Goal: Task Accomplishment & Management: Use online tool/utility

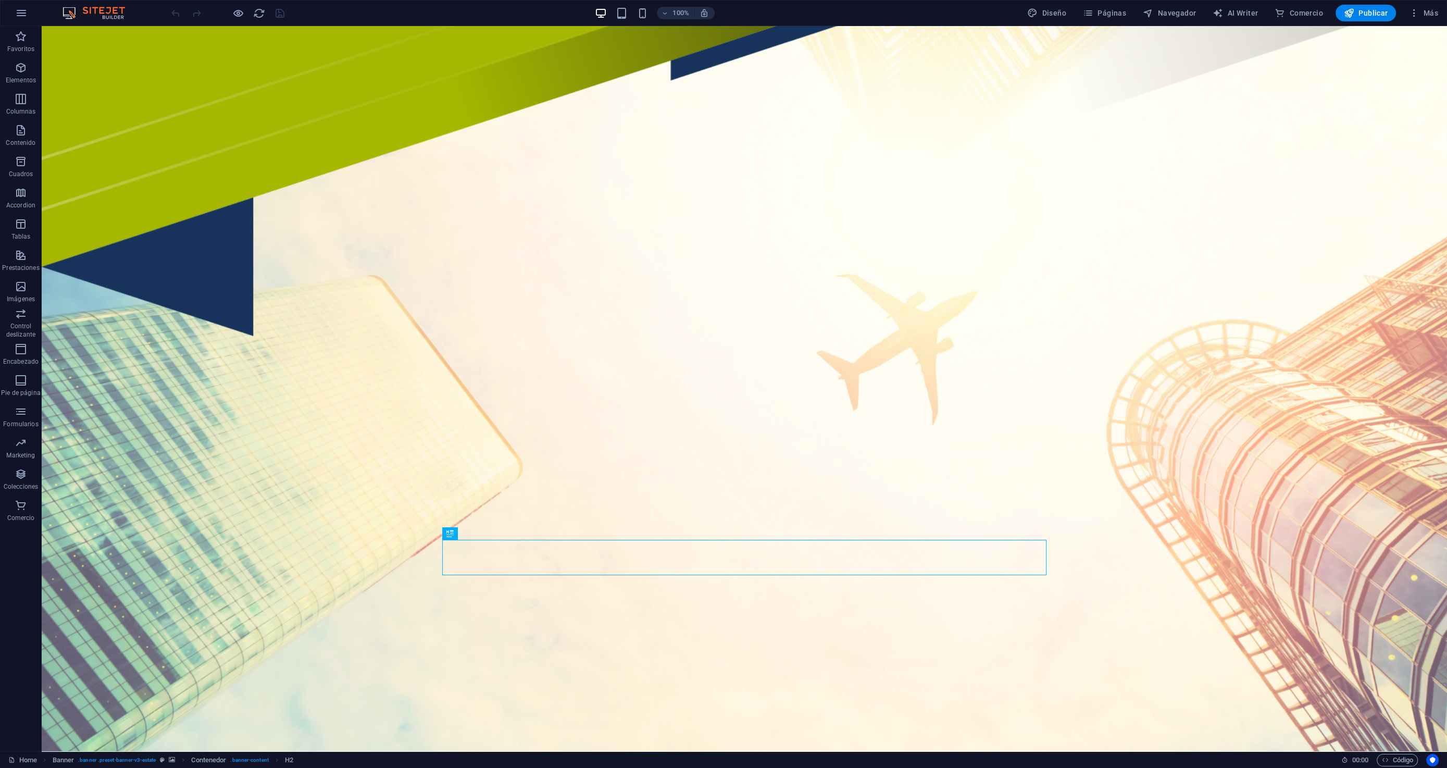
scroll to position [17, 0]
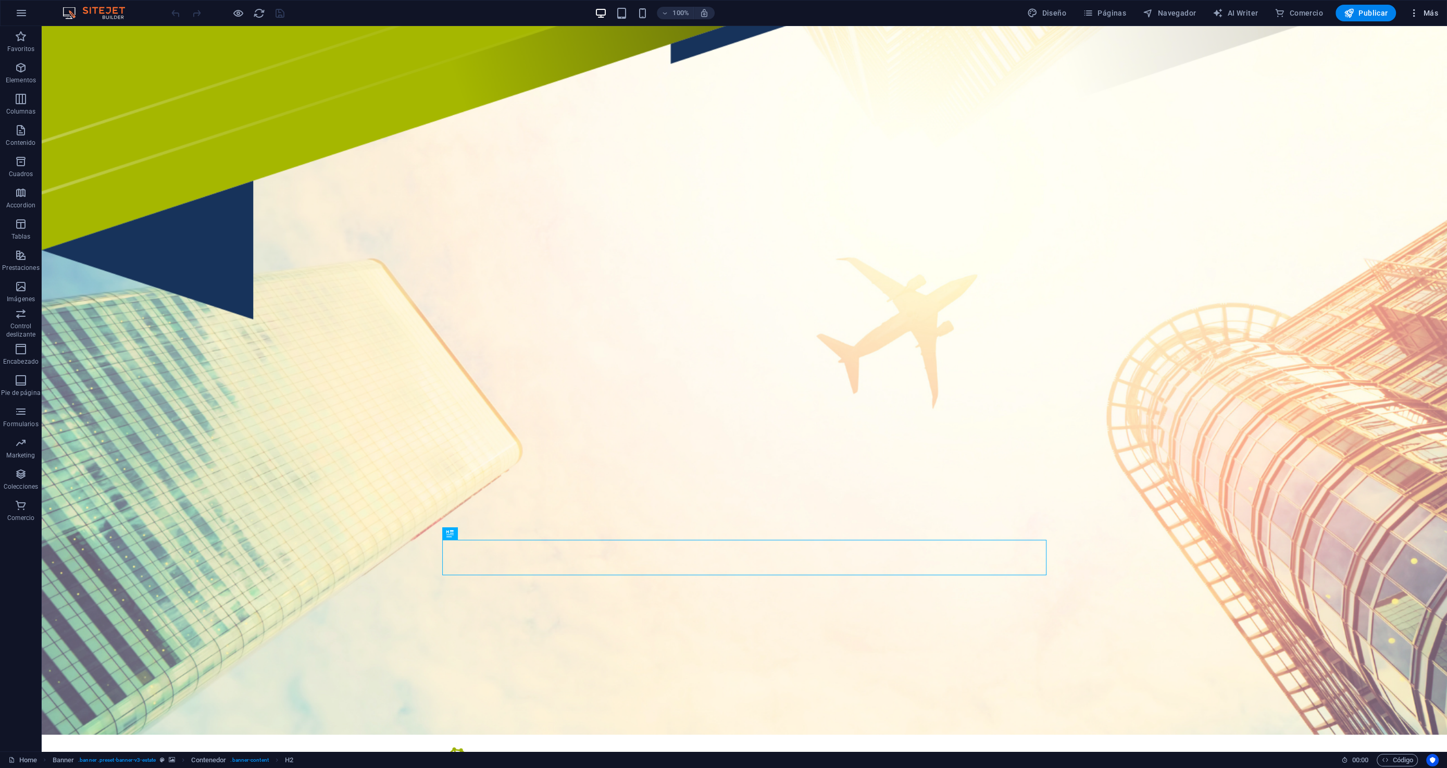
click at [0, 0] on span "Más" at bounding box center [0, 0] width 0 height 0
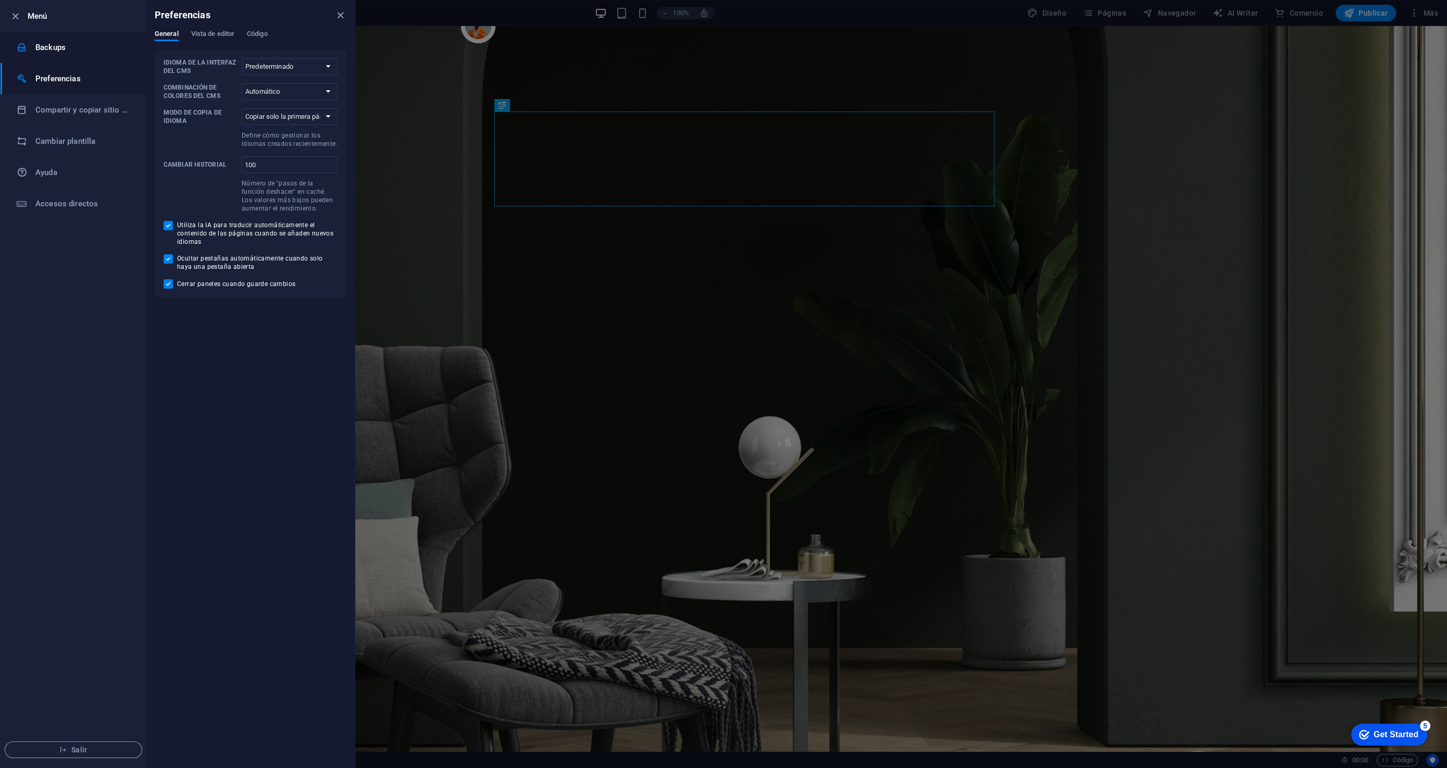
click at [60, 54] on li "Backups" at bounding box center [74, 47] width 146 height 31
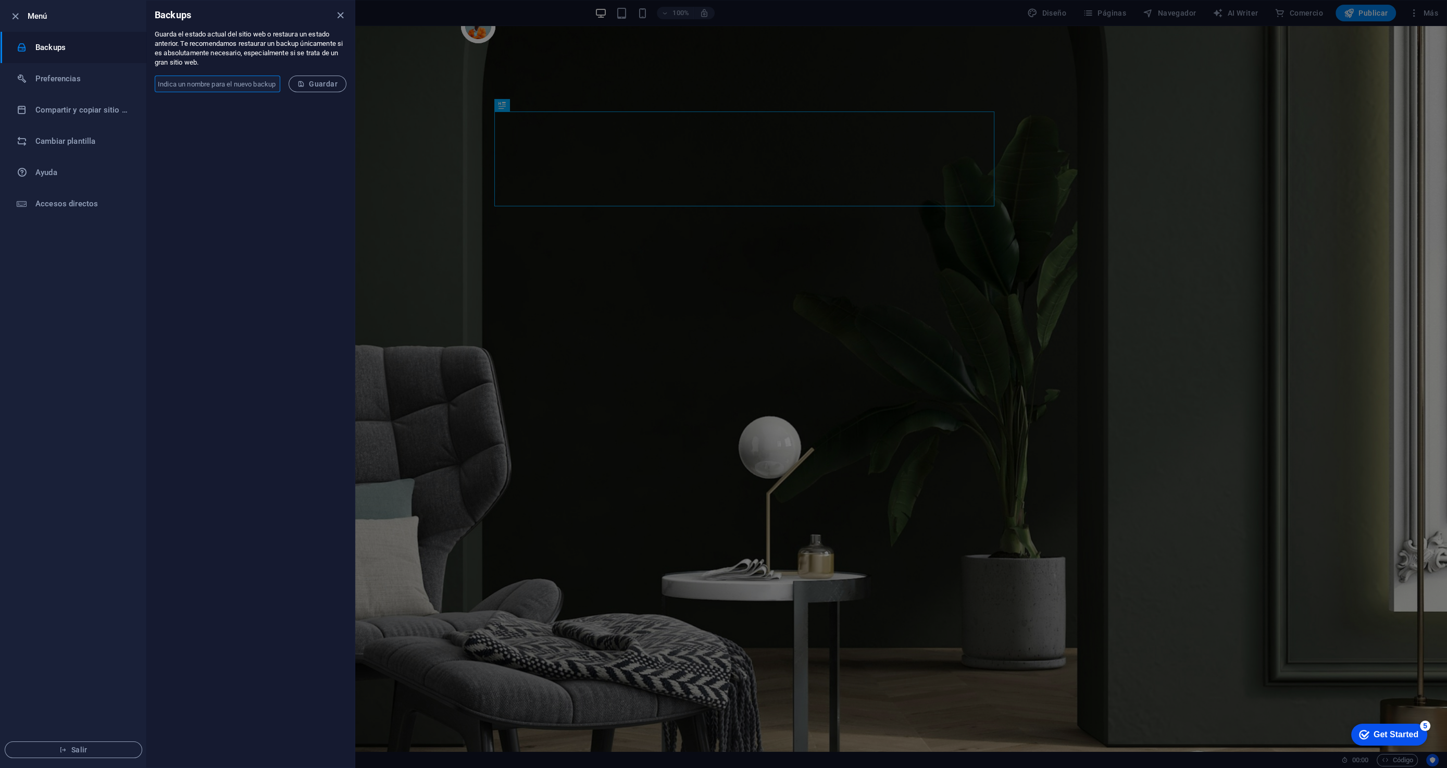
click at [214, 85] on input "text" at bounding box center [218, 84] width 126 height 17
click at [74, 141] on h6 "Cambiar plantilla" at bounding box center [83, 141] width 96 height 13
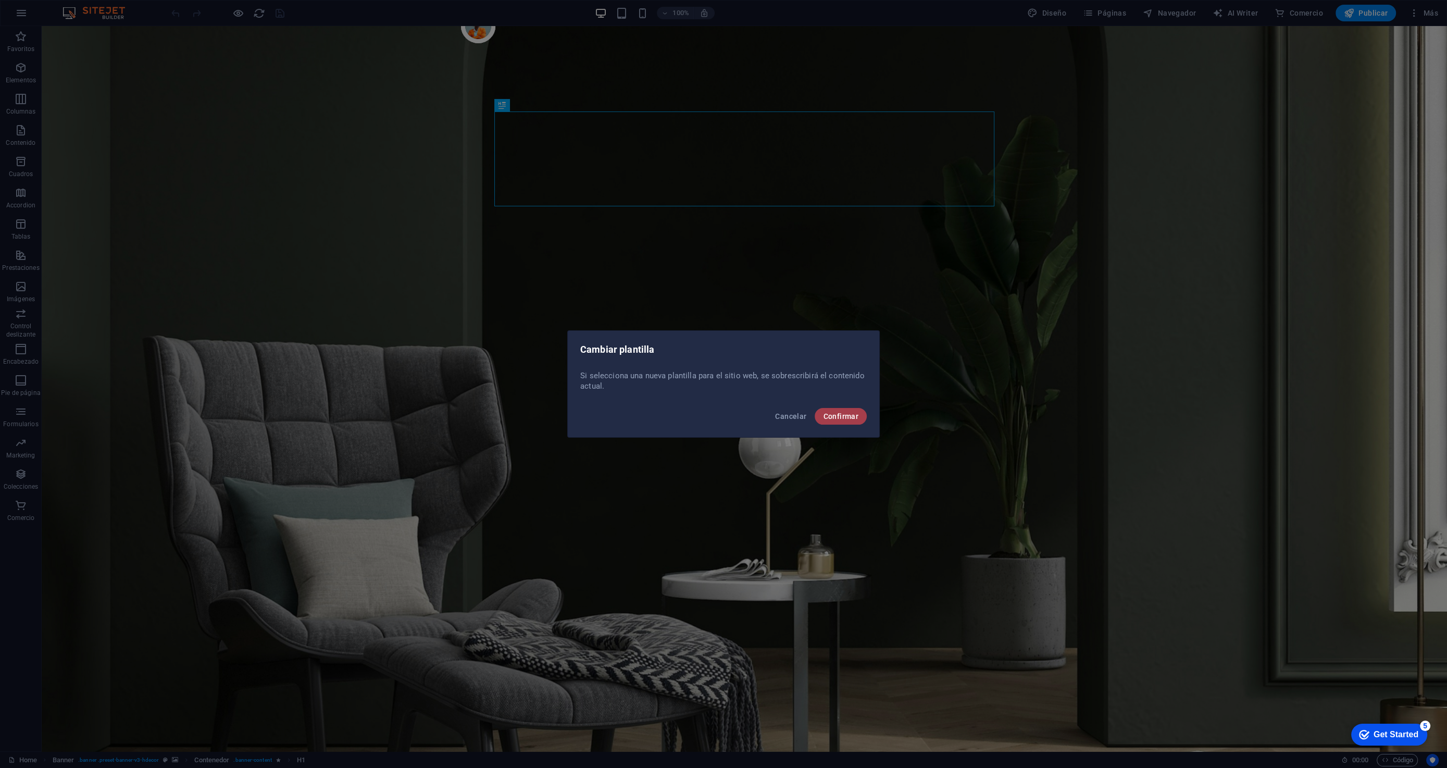
click at [835, 415] on span "Confirmar" at bounding box center [840, 416] width 35 height 8
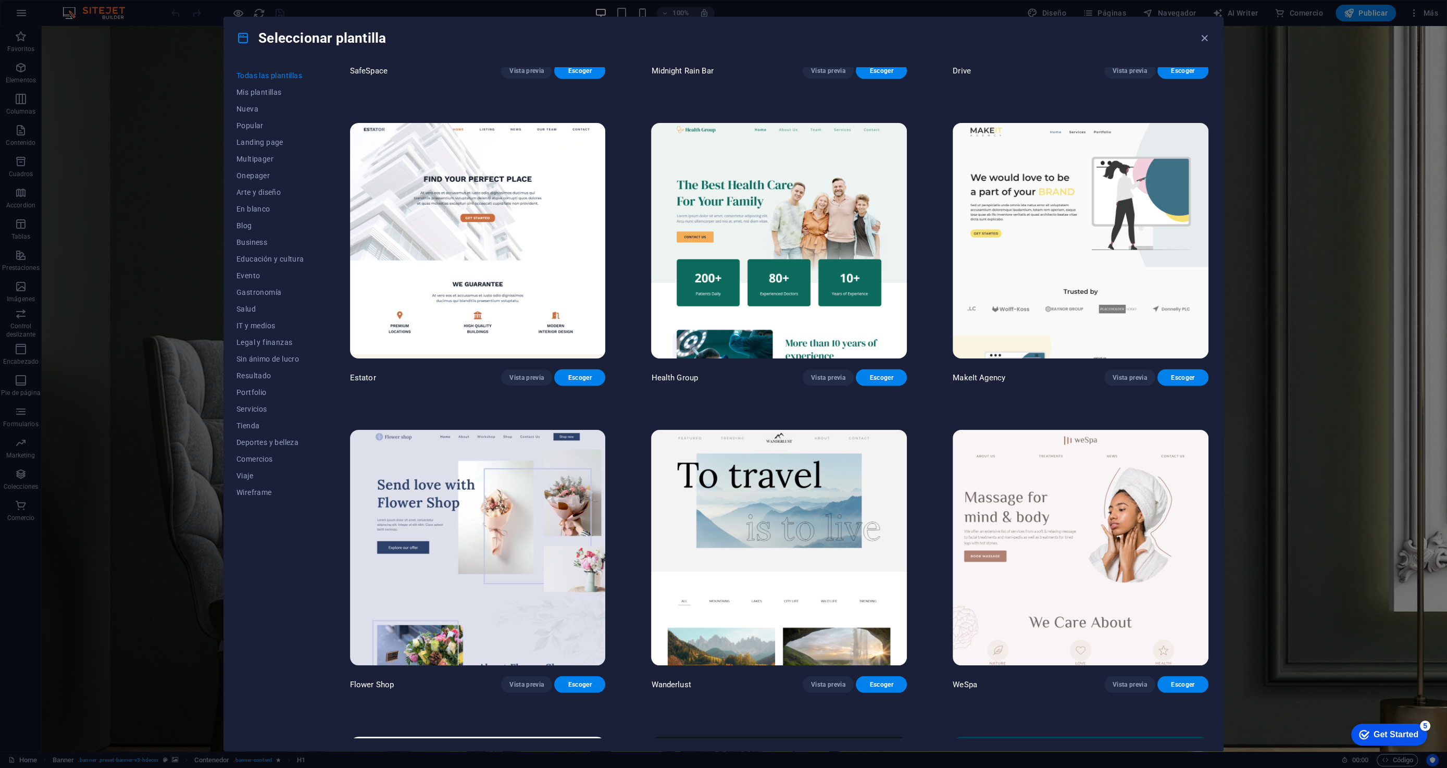
scroll to position [3325, 0]
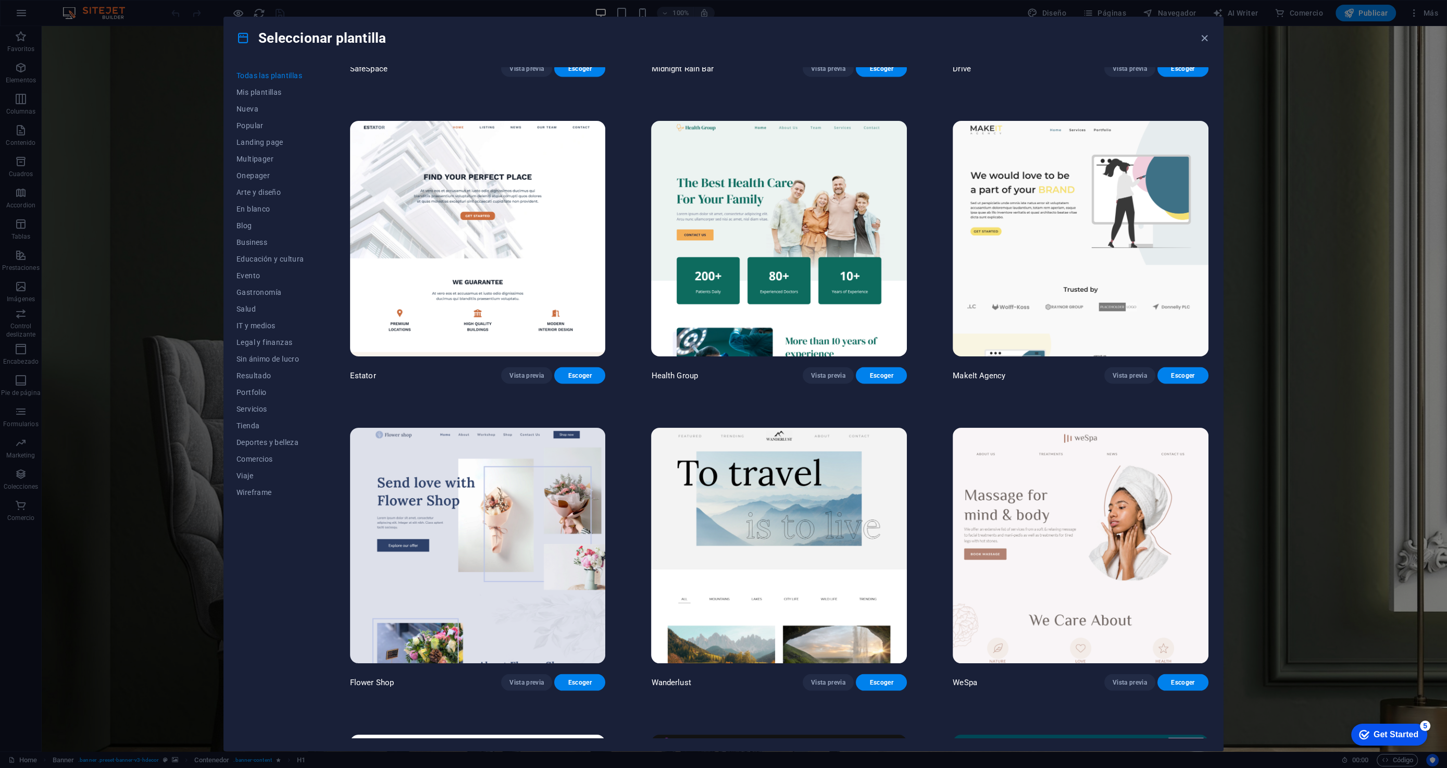
click at [414, 276] on img at bounding box center [478, 238] width 256 height 235
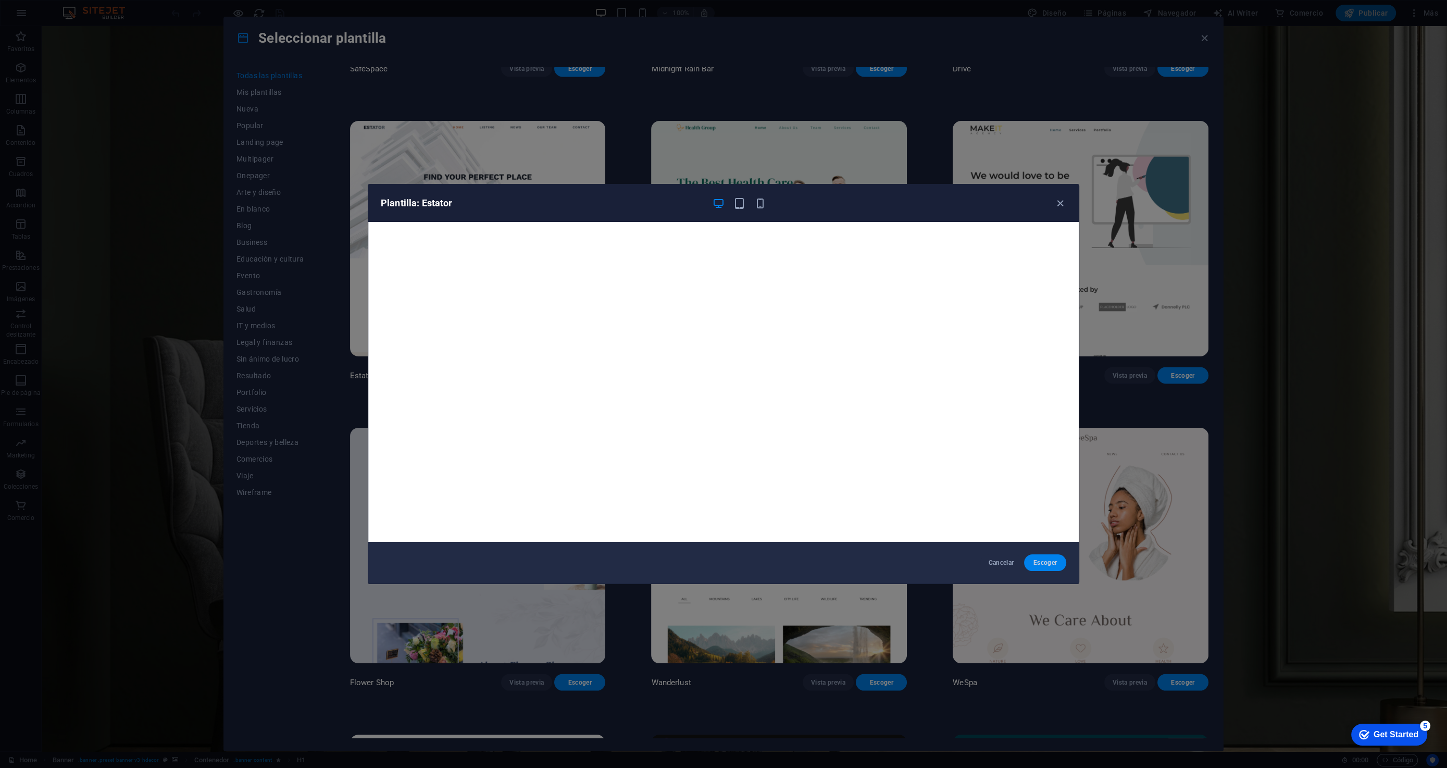
click at [1038, 560] on span "Escoger" at bounding box center [1046, 562] width 26 height 8
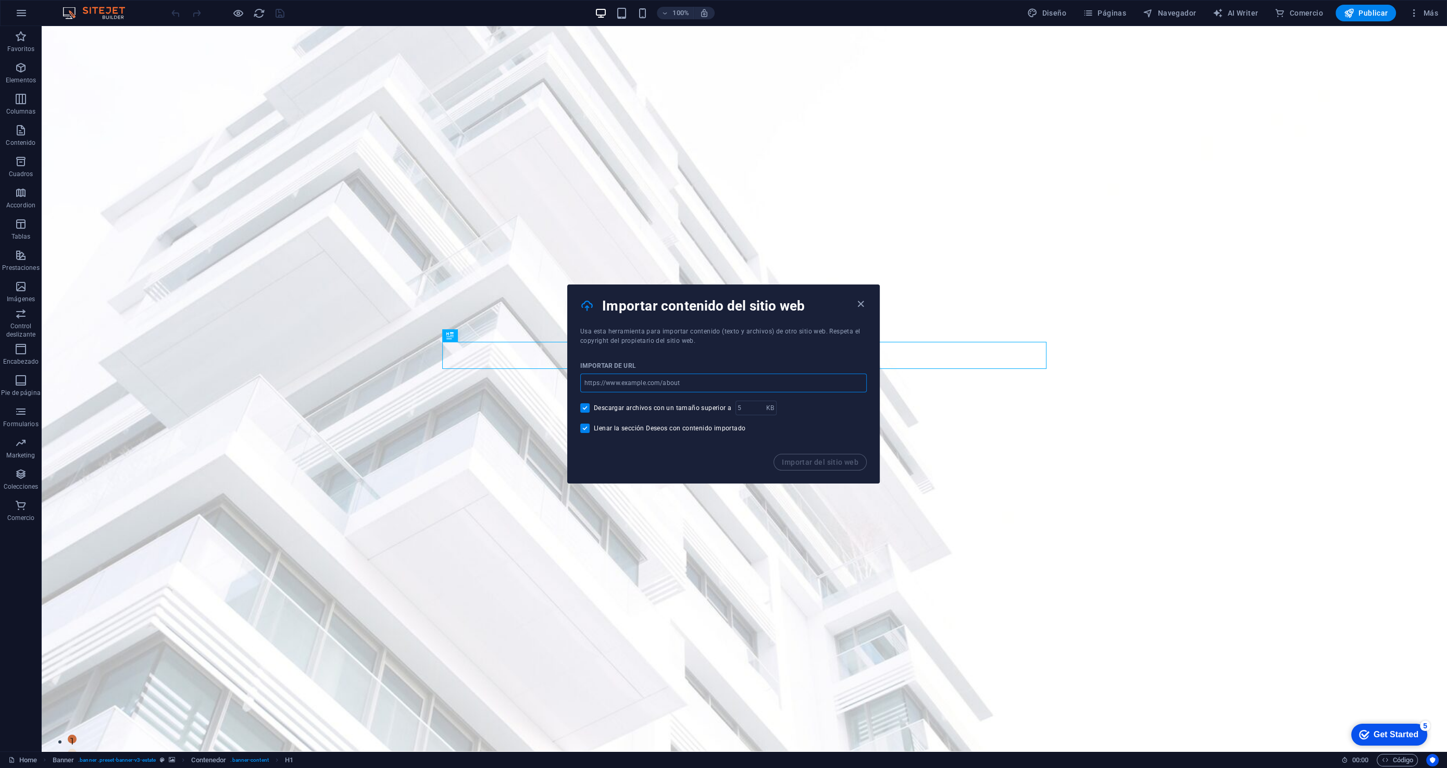
drag, startPoint x: 747, startPoint y: 383, endPoint x: 576, endPoint y: 372, distance: 171.2
drag, startPoint x: 611, startPoint y: 380, endPoint x: 570, endPoint y: 372, distance: 40.8
paste input "url"
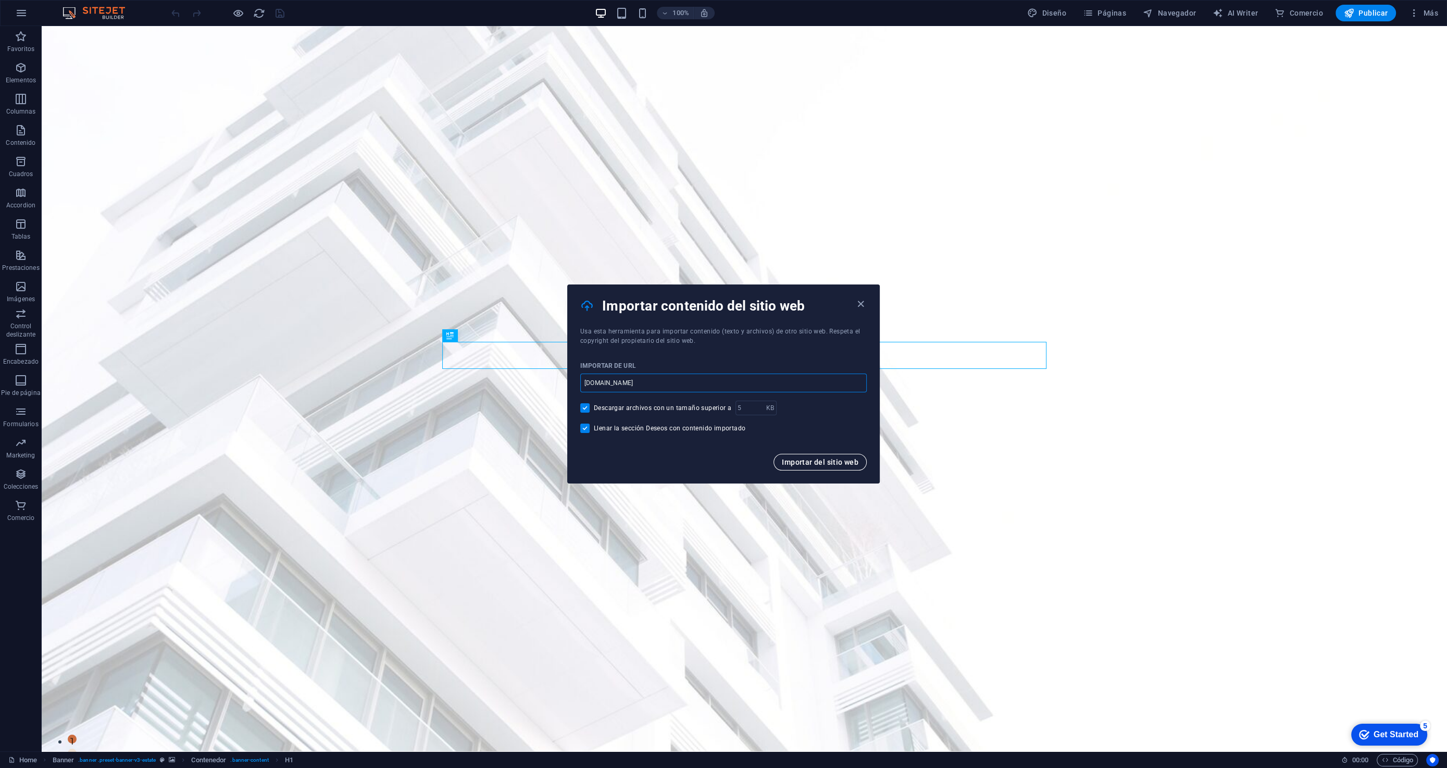
type input "ivrights.com"
click at [0, 0] on span "Importar del sitio web" at bounding box center [0, 0] width 0 height 0
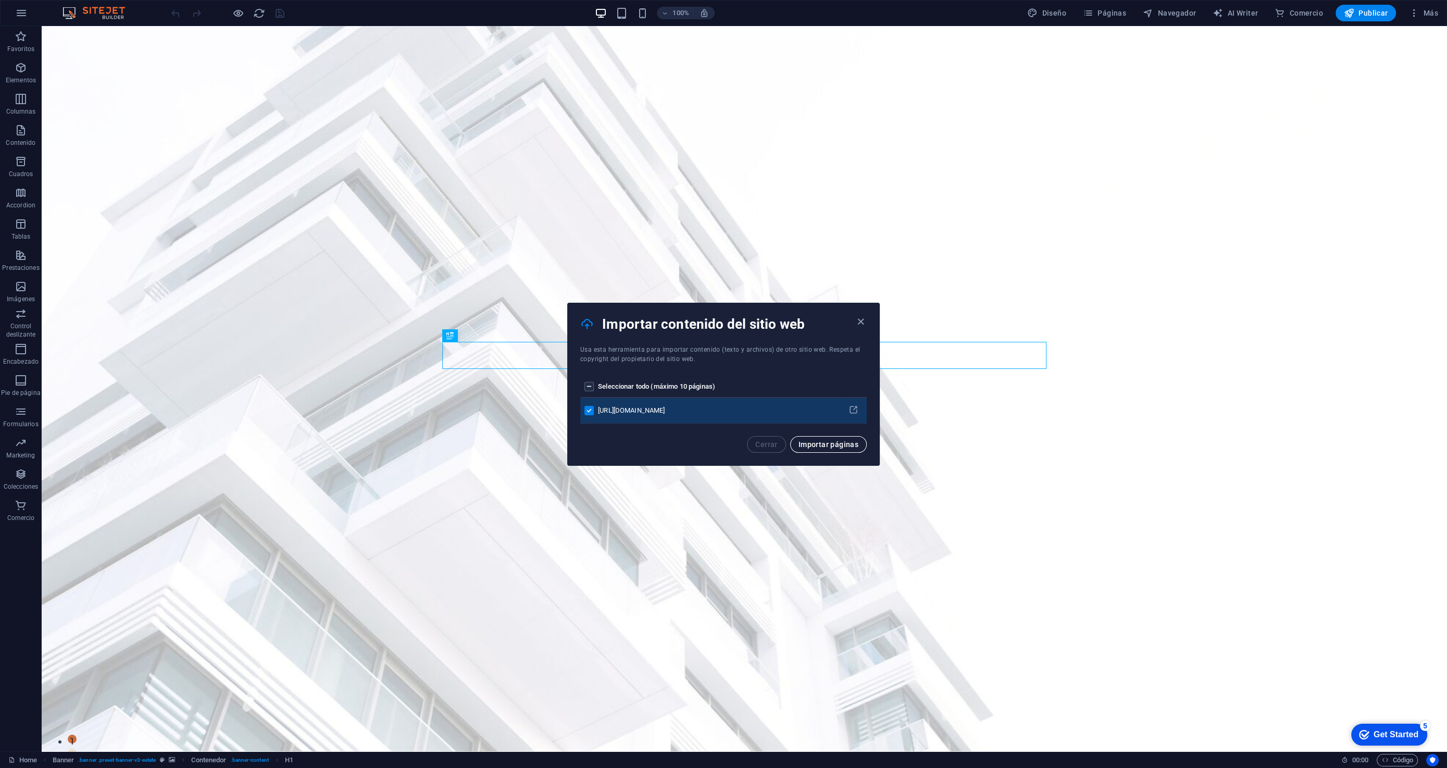
click at [837, 441] on span "Importar páginas" at bounding box center [829, 444] width 60 height 8
click at [0, 0] on icon "button" at bounding box center [0, 0] width 0 height 0
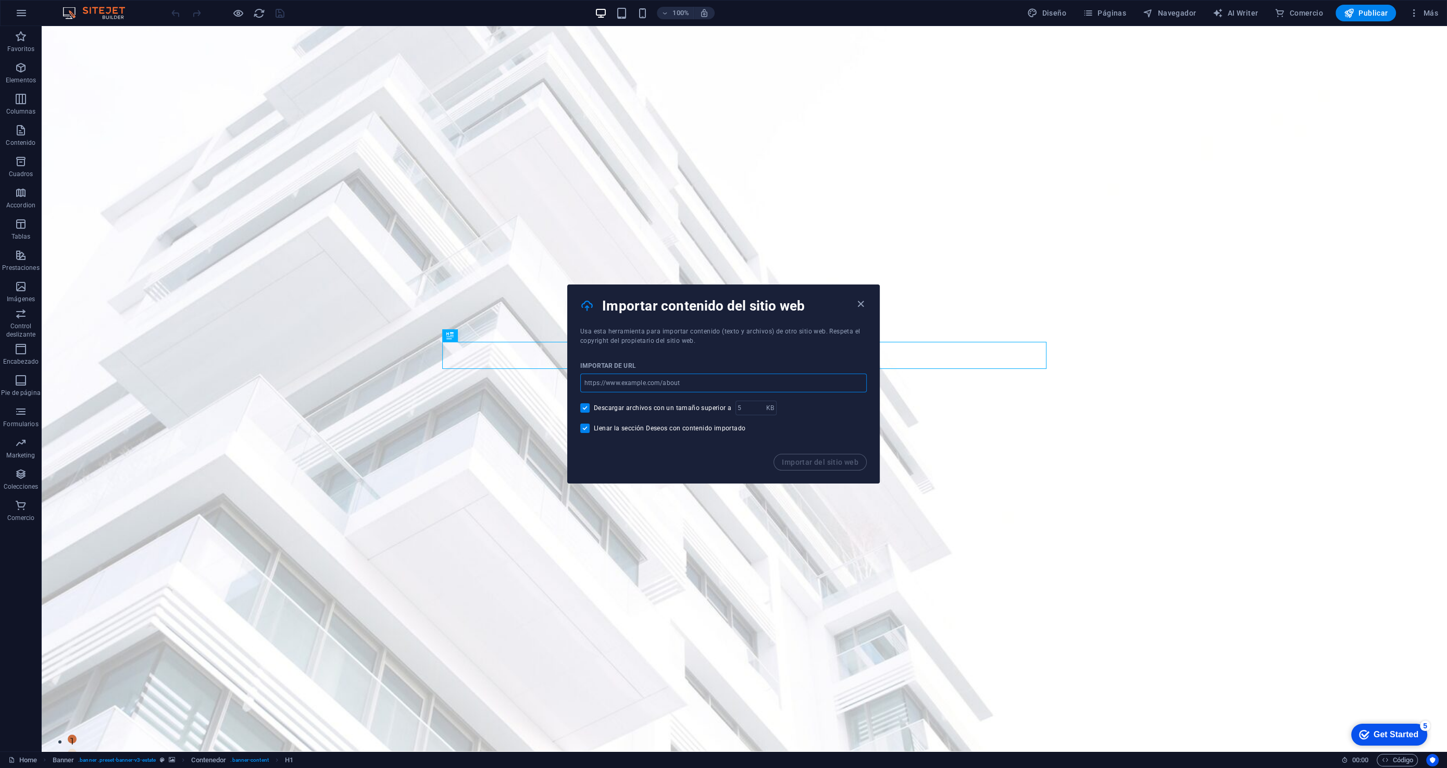
click at [655, 385] on input "url" at bounding box center [723, 383] width 287 height 19
paste input "ivrights.com"
click at [586, 383] on input "ivrights.com" at bounding box center [723, 383] width 287 height 19
type input "[DOMAIN_NAME]"
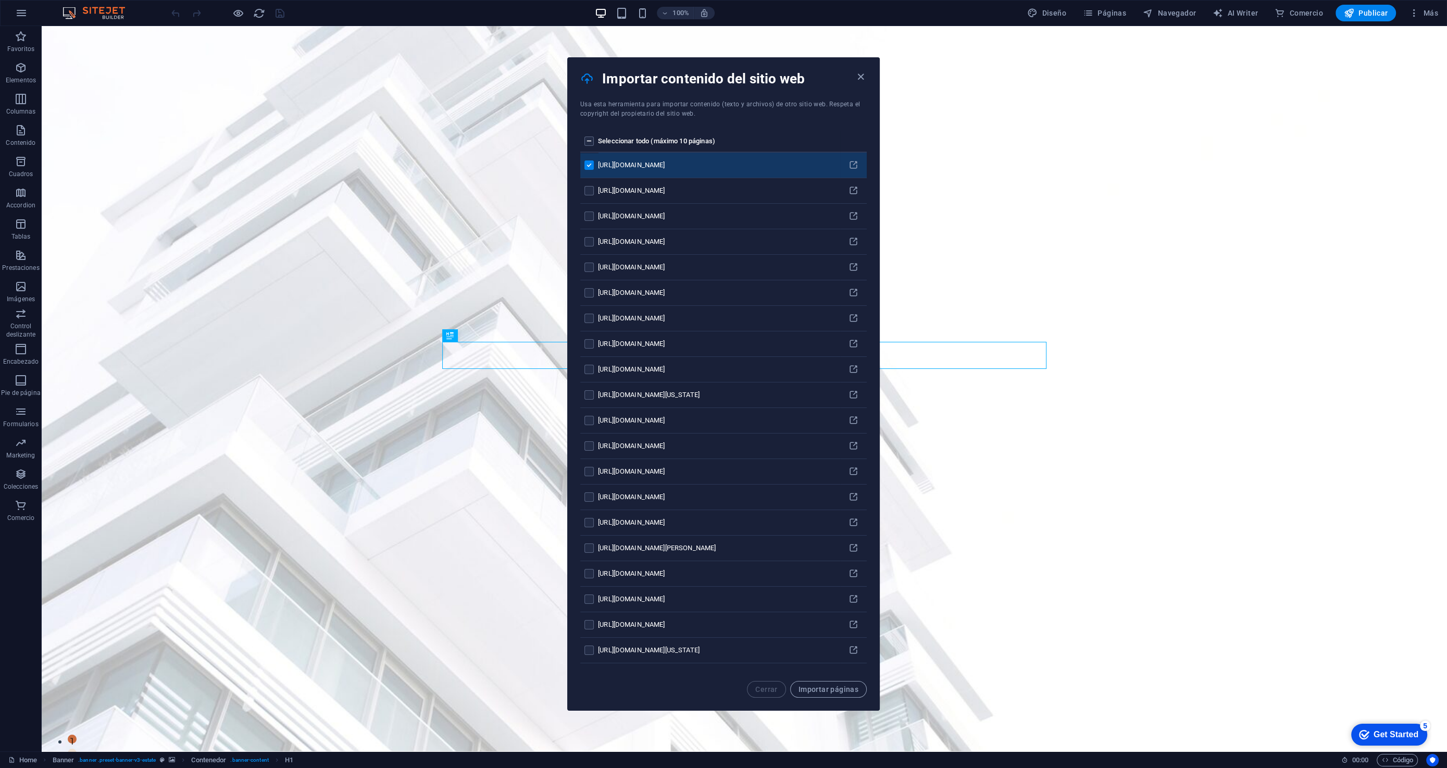
click at [0, 0] on input "pages list" at bounding box center [0, 0] width 0 height 0
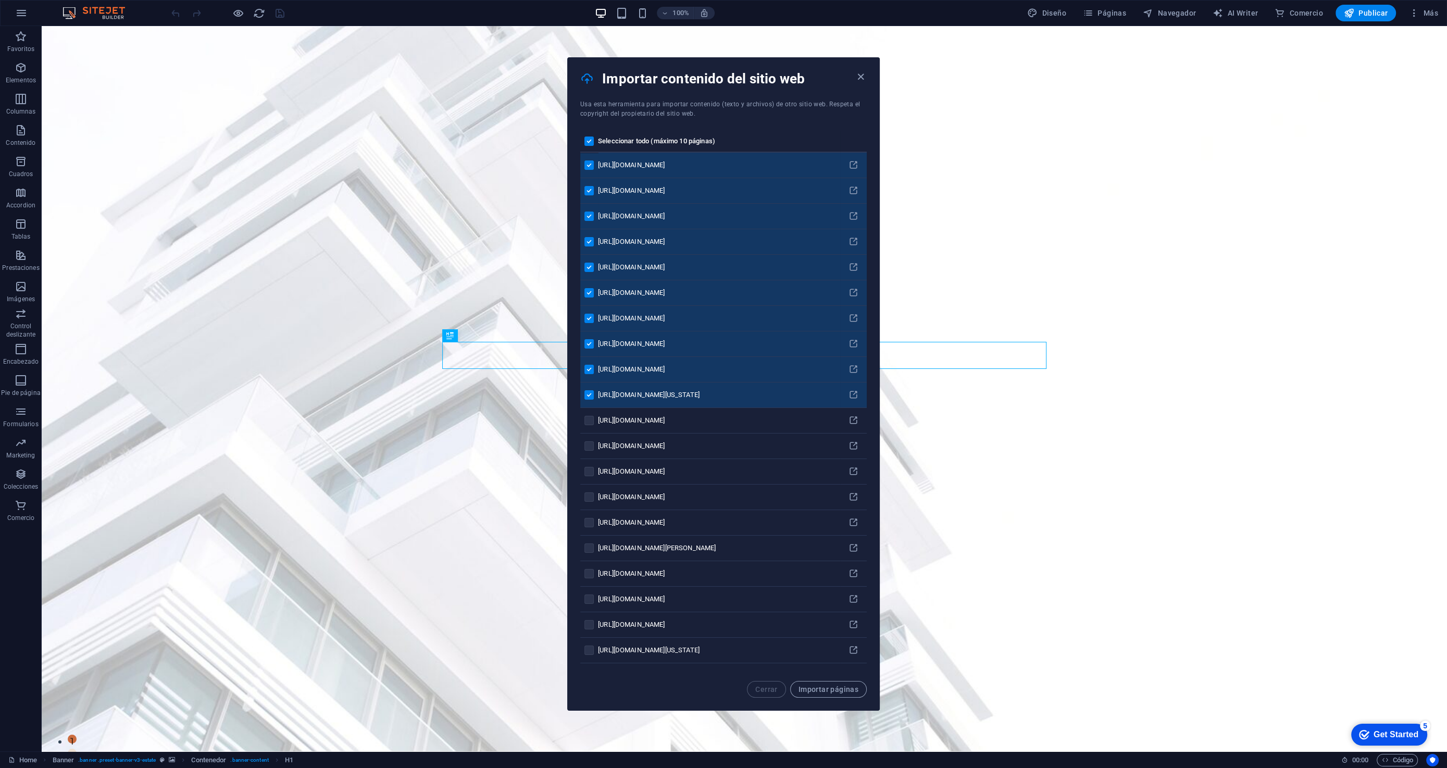
scroll to position [7, 0]
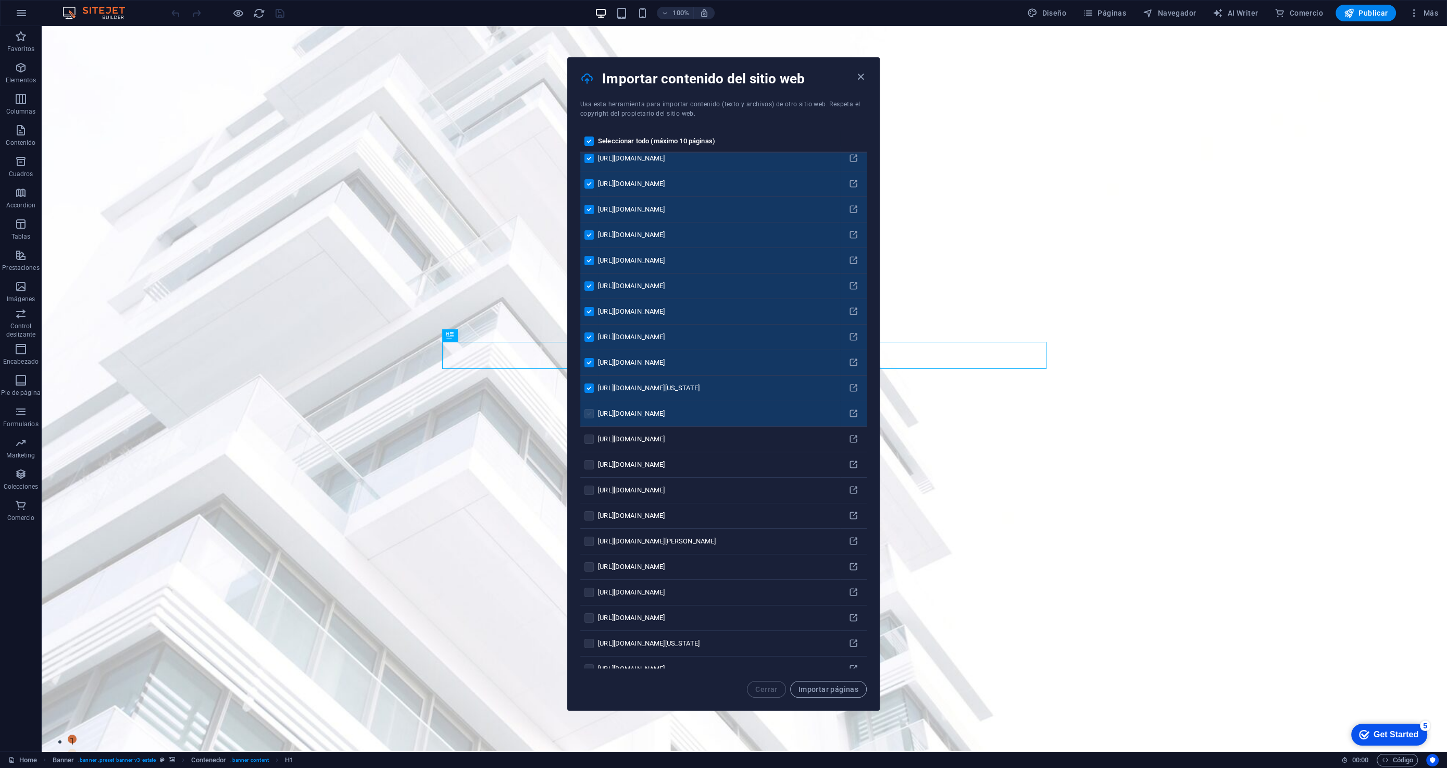
click at [592, 414] on label "pages list" at bounding box center [589, 413] width 9 height 9
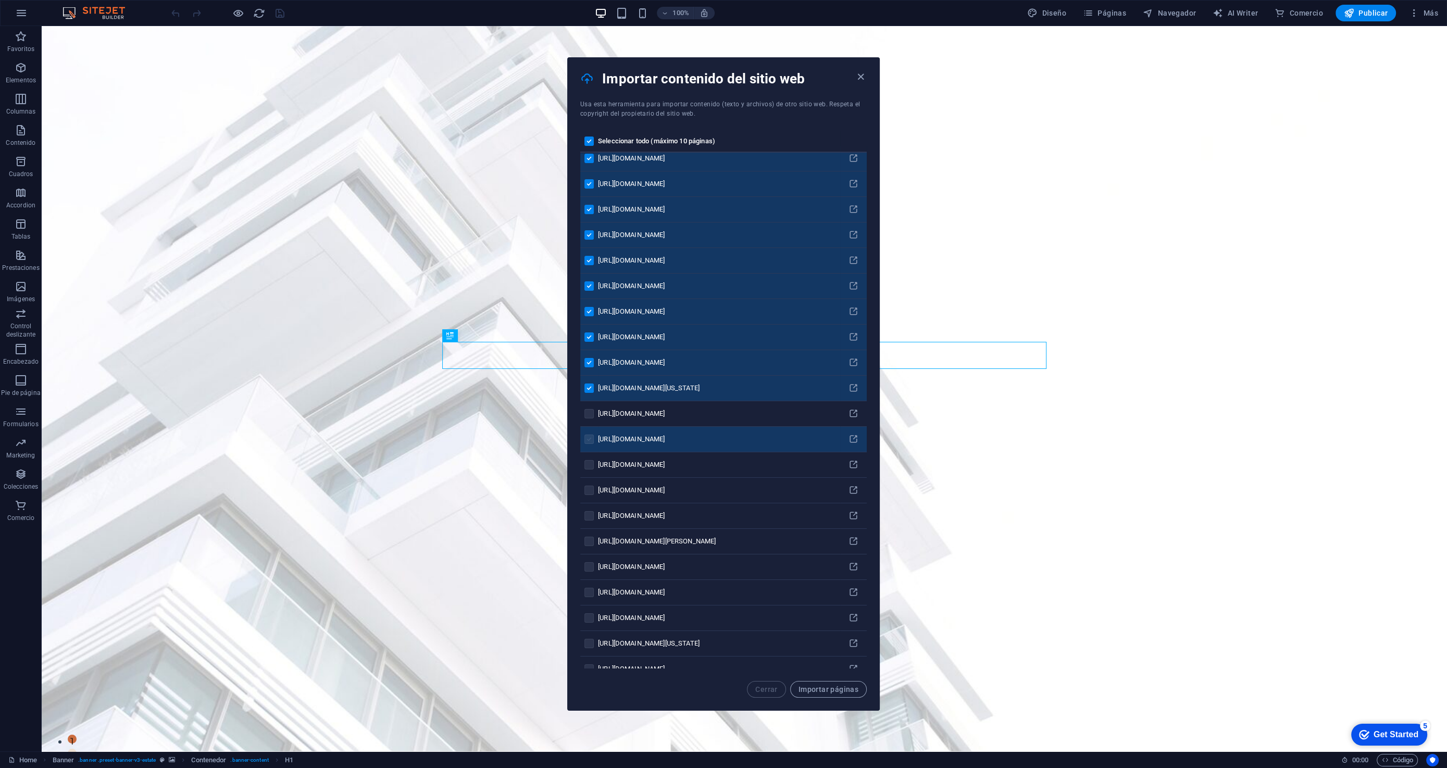
click at [590, 436] on label "pages list" at bounding box center [589, 438] width 9 height 9
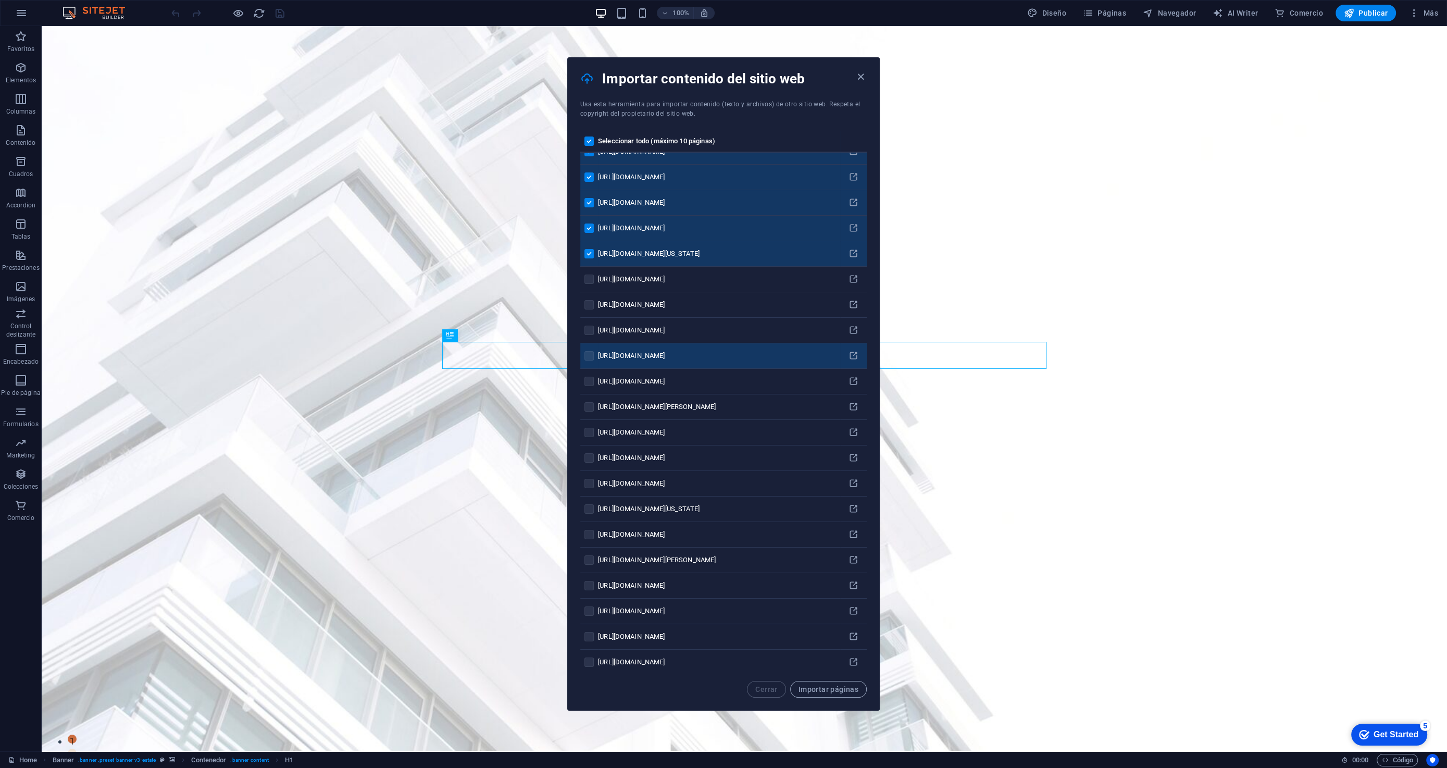
scroll to position [0, 0]
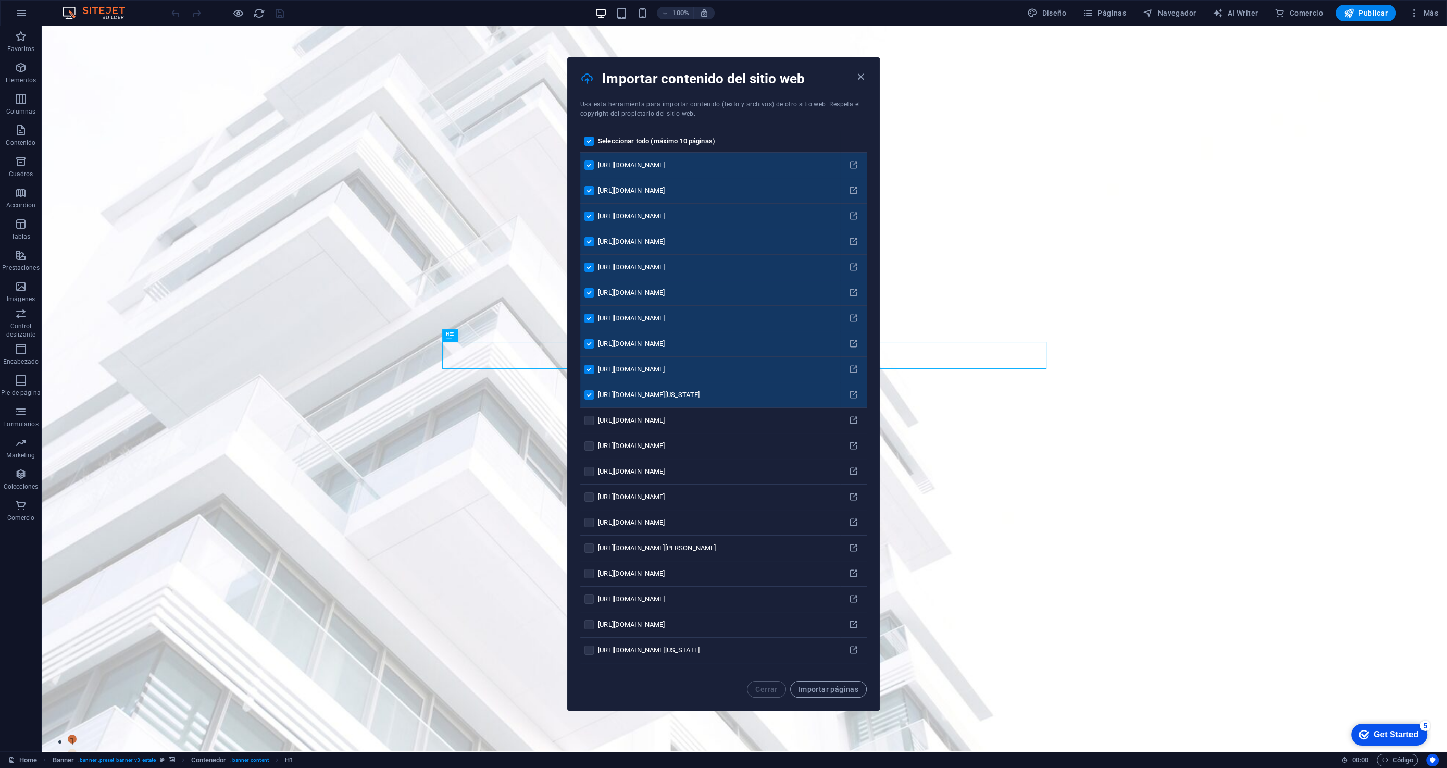
click at [863, 85] on div "Importar contenido del sitio web" at bounding box center [724, 79] width 312 height 42
click at [861, 74] on icon "button" at bounding box center [861, 77] width 12 height 12
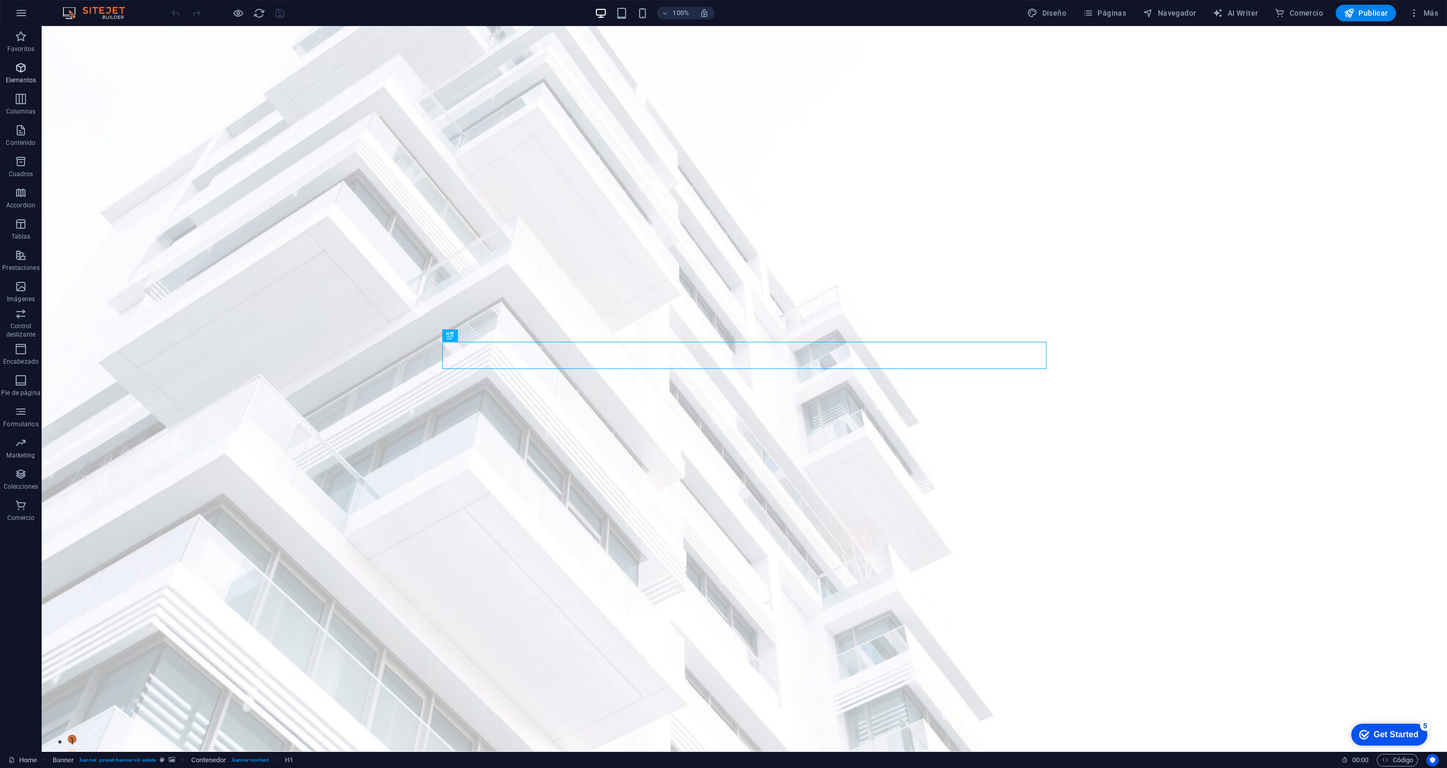
click at [20, 74] on span "Elementos" at bounding box center [21, 73] width 42 height 25
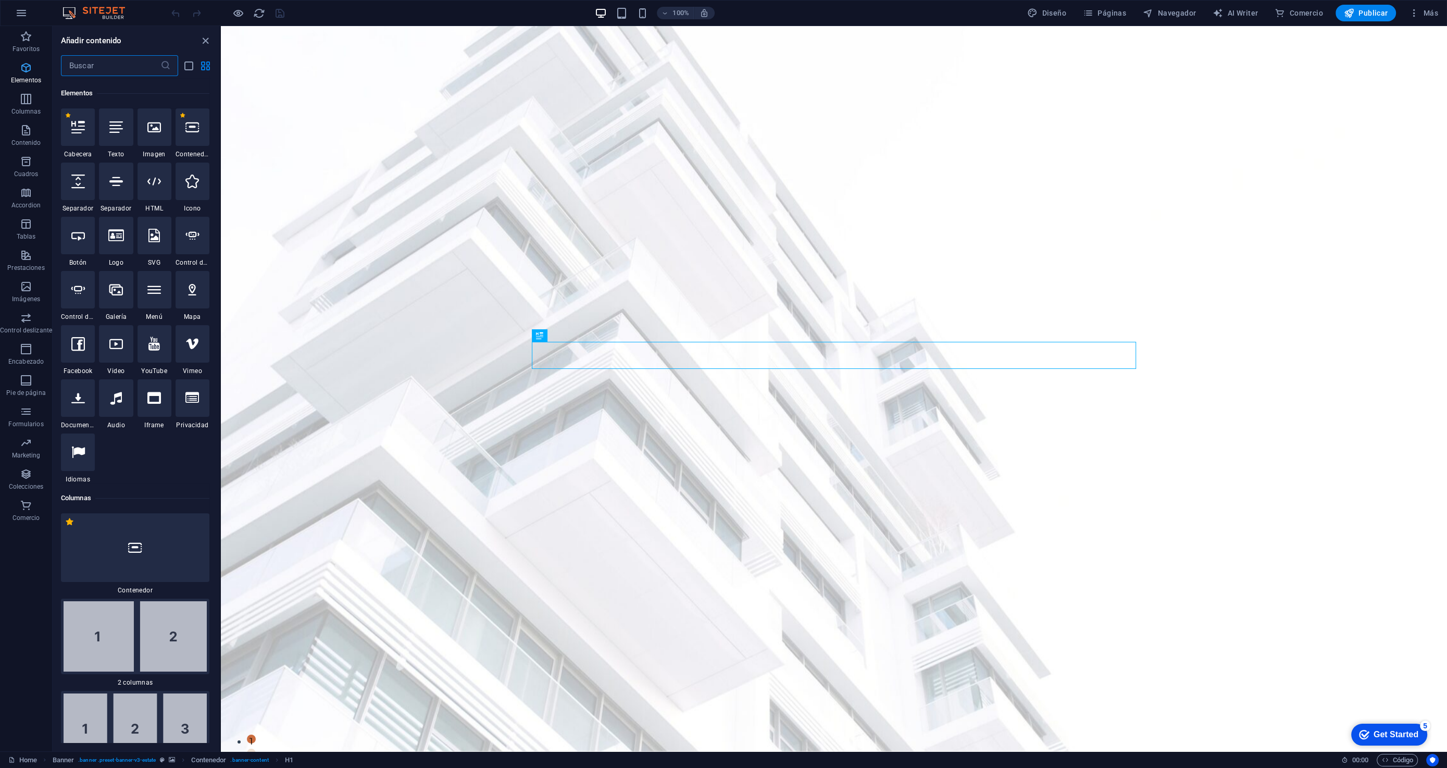
scroll to position [196, 0]
click at [1116, 13] on span "Páginas" at bounding box center [1104, 13] width 43 height 10
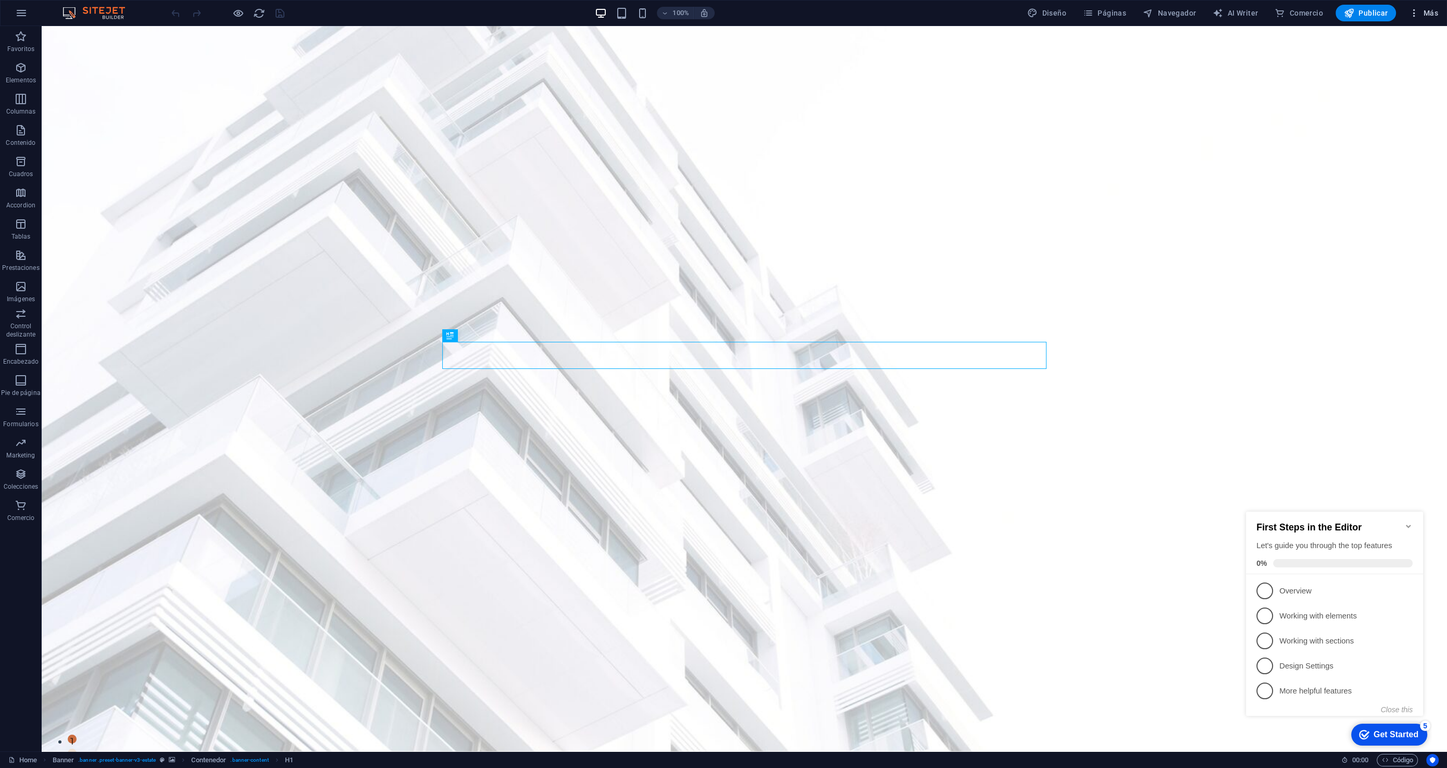
click at [0, 0] on span "Más" at bounding box center [0, 0] width 0 height 0
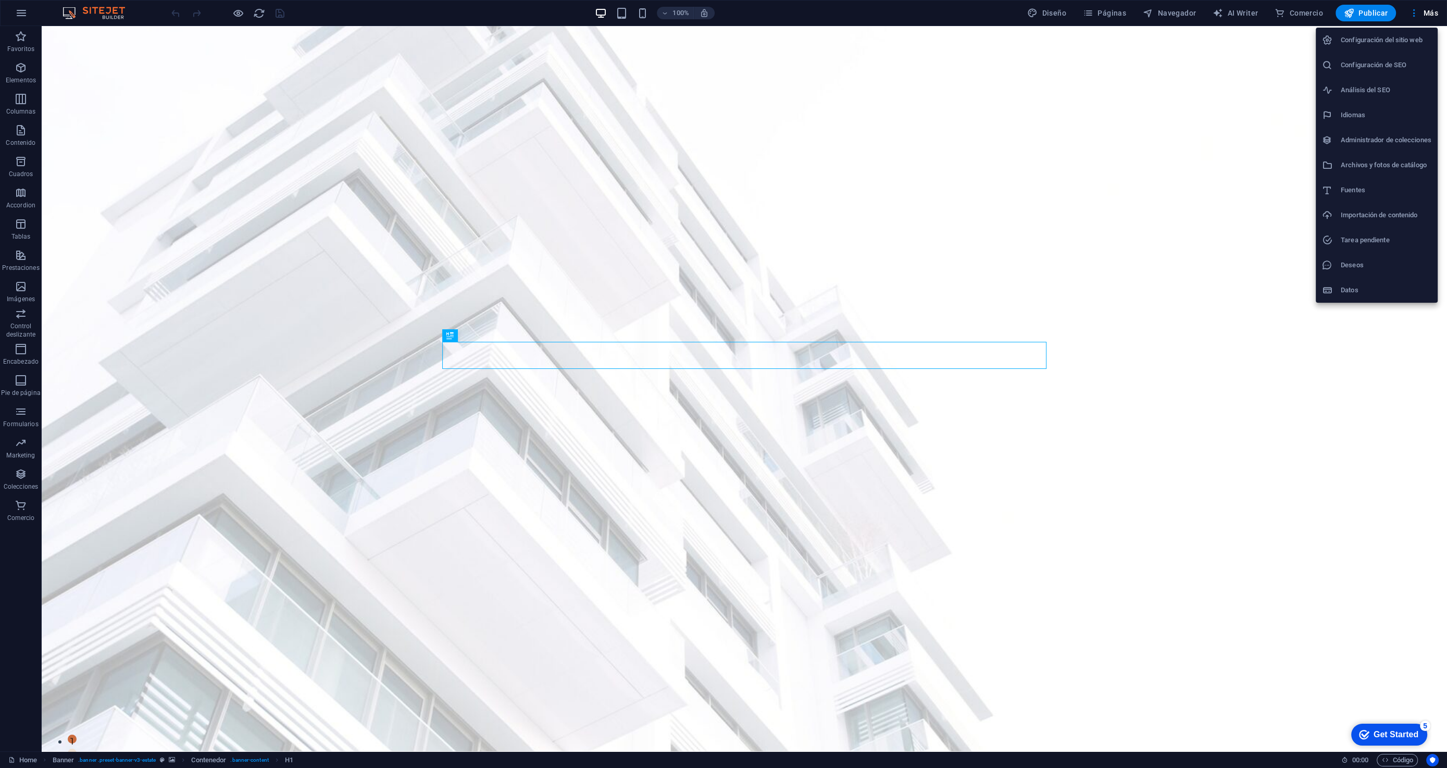
click at [0, 0] on h6 "Importación de contenido" at bounding box center [0, 0] width 0 height 0
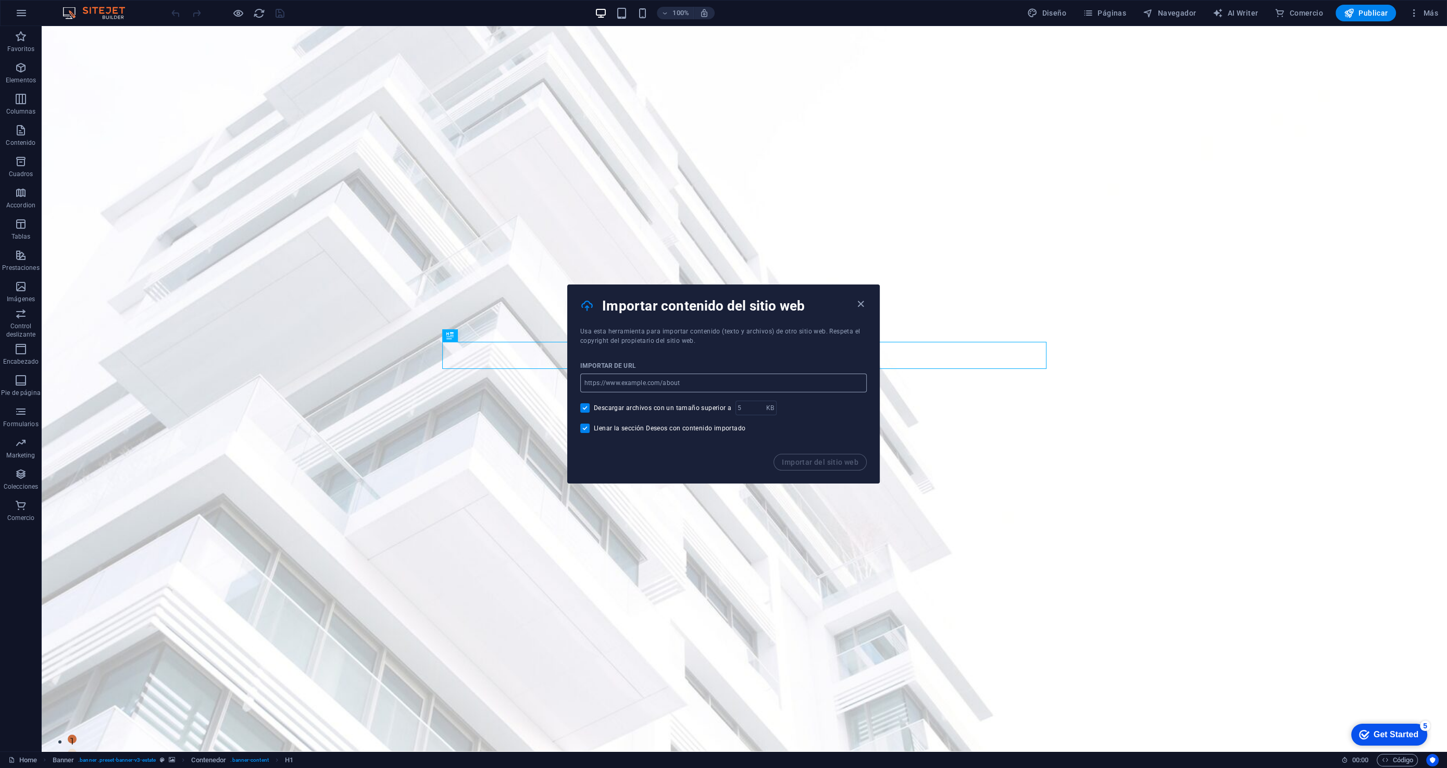
type input "[DOMAIN_NAME]"
drag, startPoint x: 740, startPoint y: 410, endPoint x: 722, endPoint y: 408, distance: 18.8
click at [0, 0] on div "Descargar archivos con un tamaño superior a KB ​" at bounding box center [0, 0] width 0 height 0
click at [804, 431] on div "Llenar la sección Deseos con contenido importado" at bounding box center [723, 428] width 287 height 9
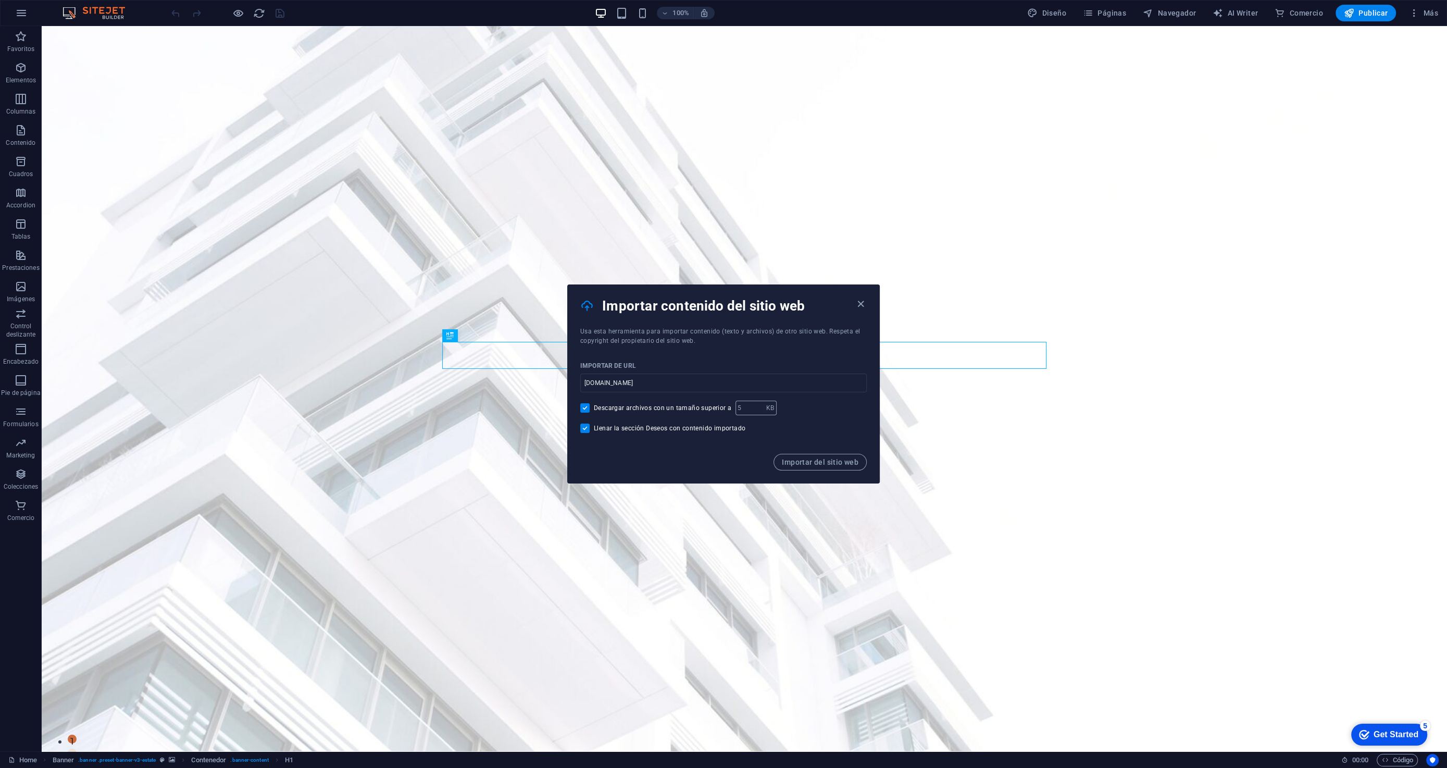
type input "1"
click at [766, 409] on p "KB" at bounding box center [770, 408] width 8 height 10
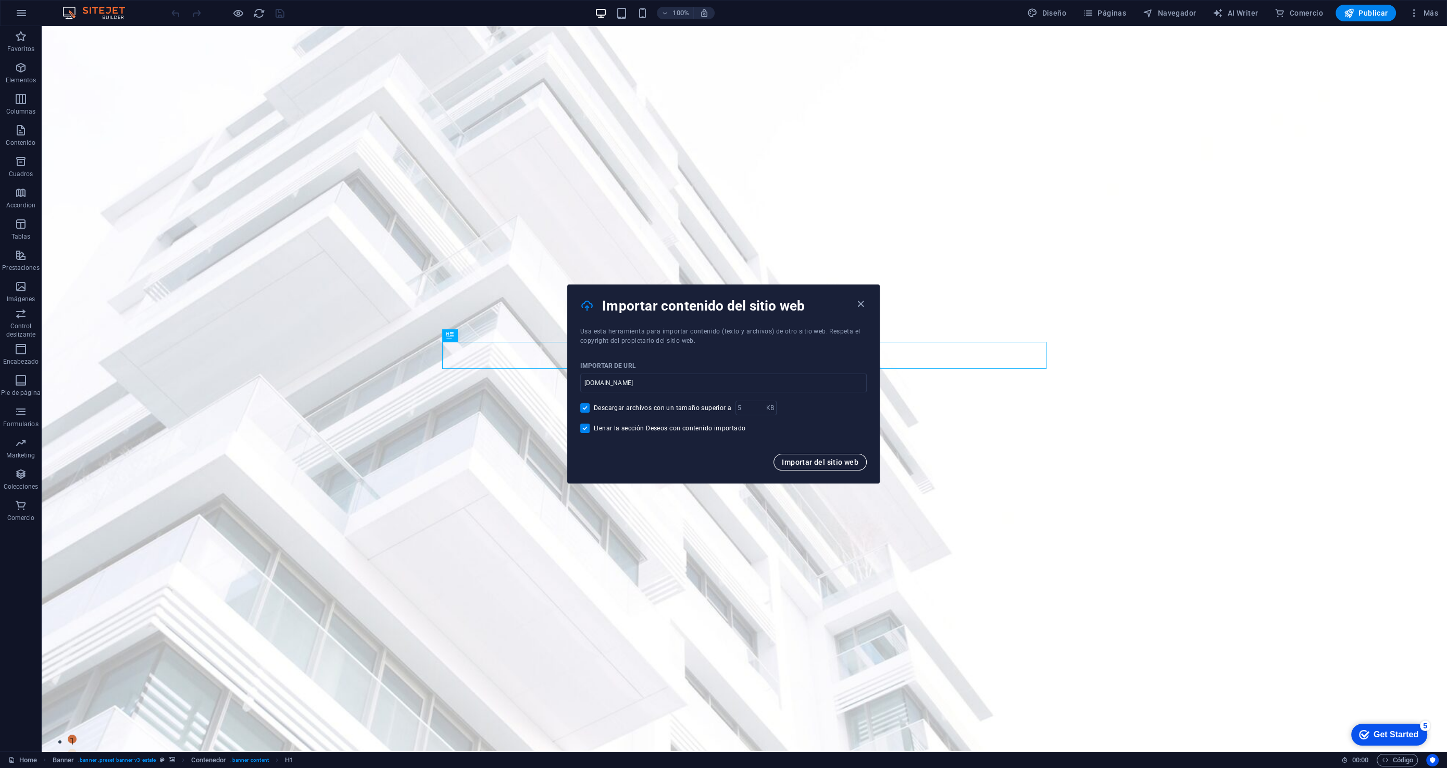
click at [0, 0] on button "Importar del sitio web" at bounding box center [0, 0] width 0 height 0
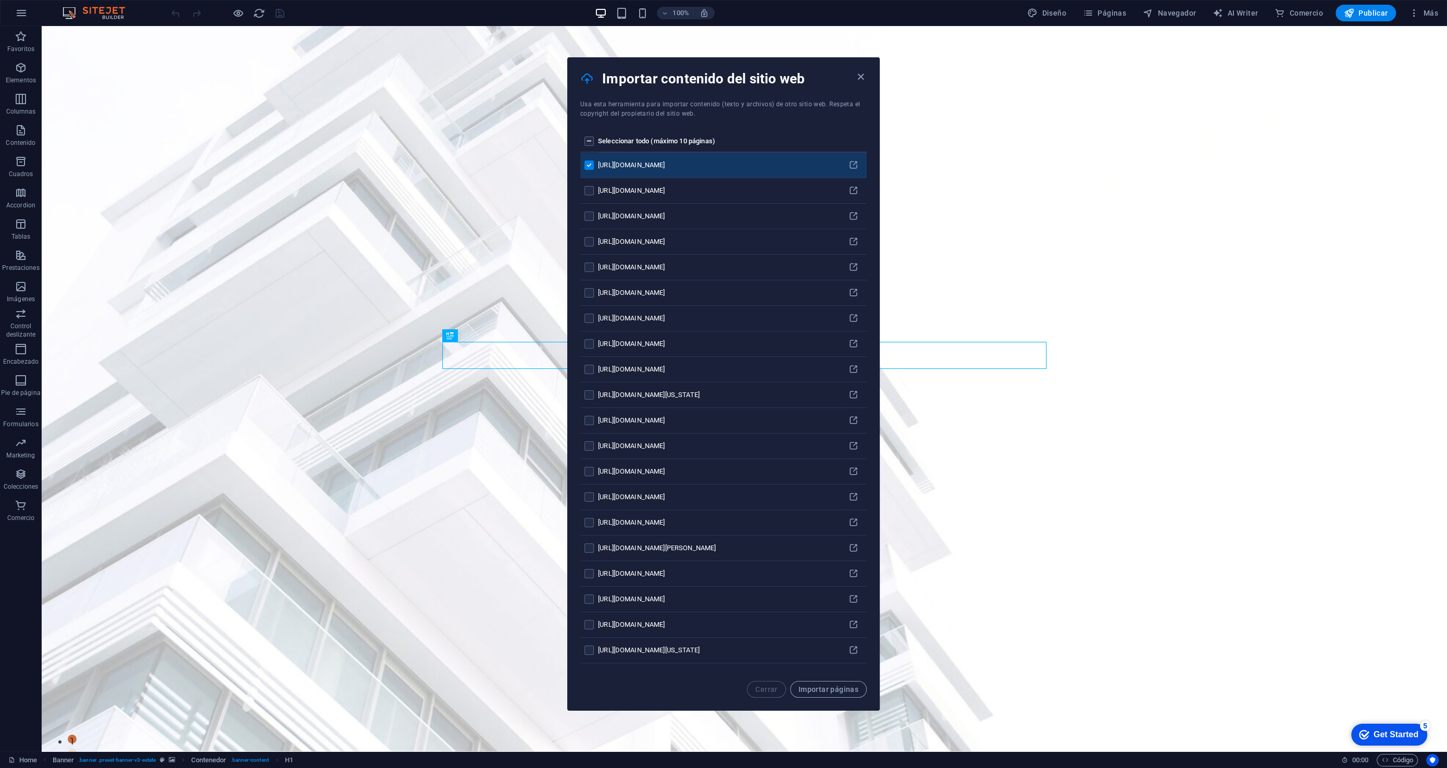
click at [590, 141] on label "pages list" at bounding box center [589, 140] width 9 height 9
click at [0, 0] on input "pages list" at bounding box center [0, 0] width 0 height 0
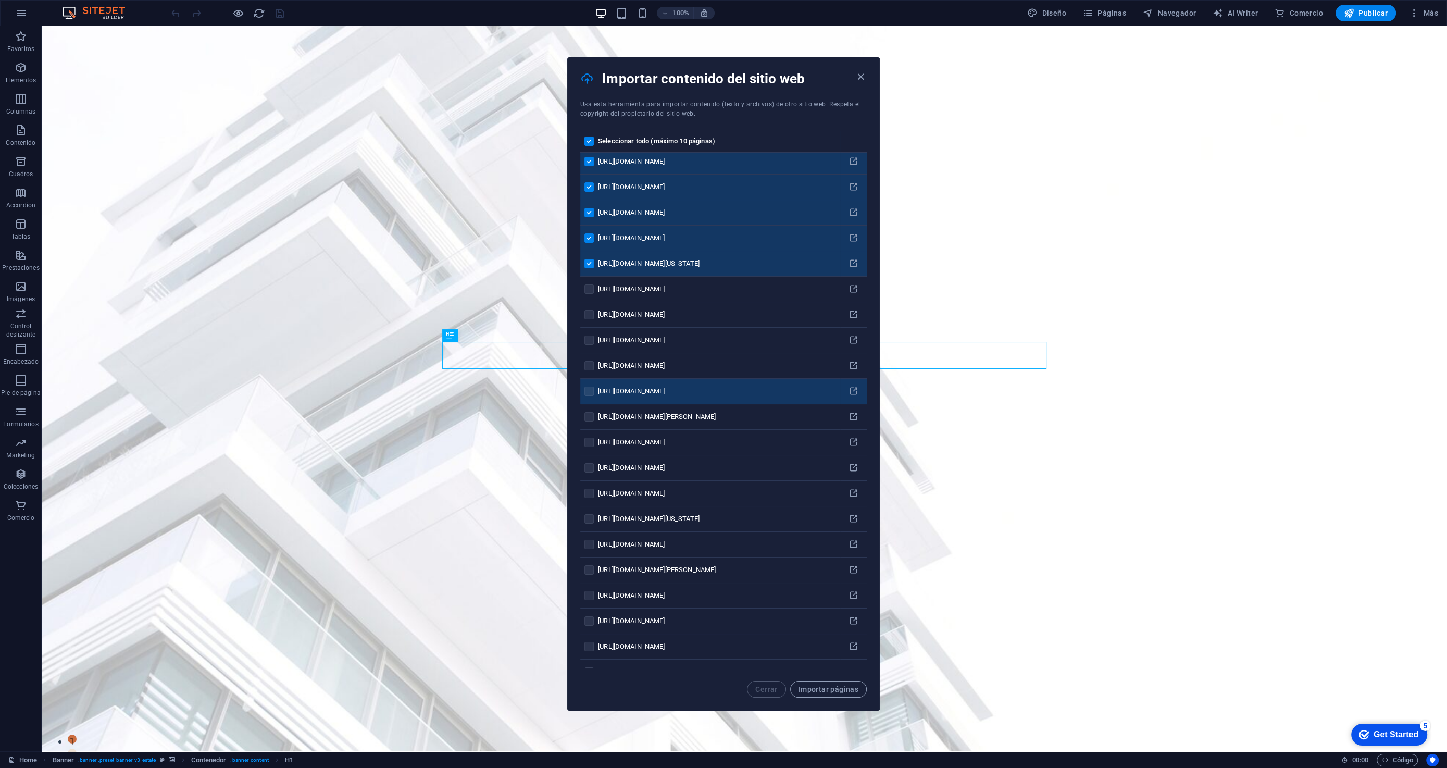
scroll to position [141, 0]
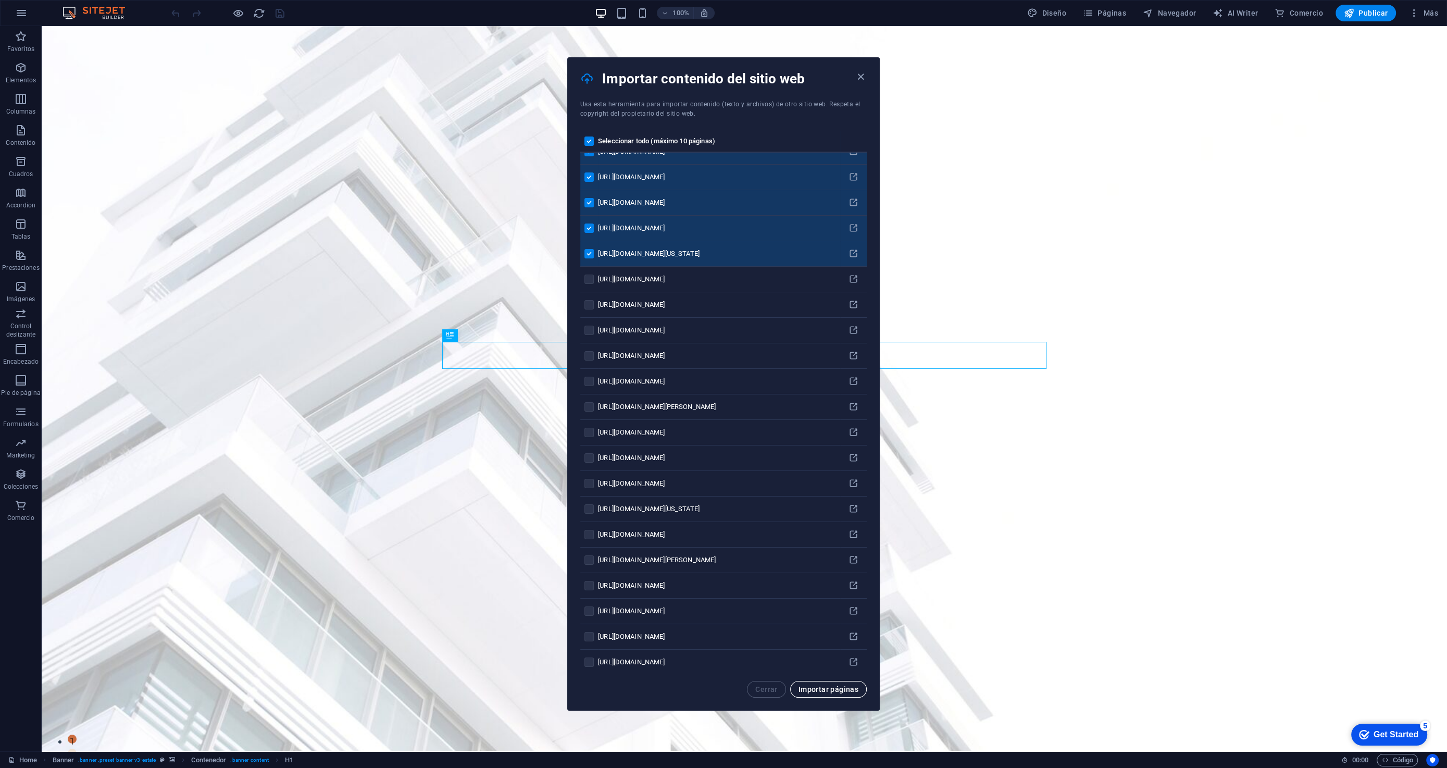
click at [819, 688] on span "Importar páginas" at bounding box center [829, 689] width 60 height 8
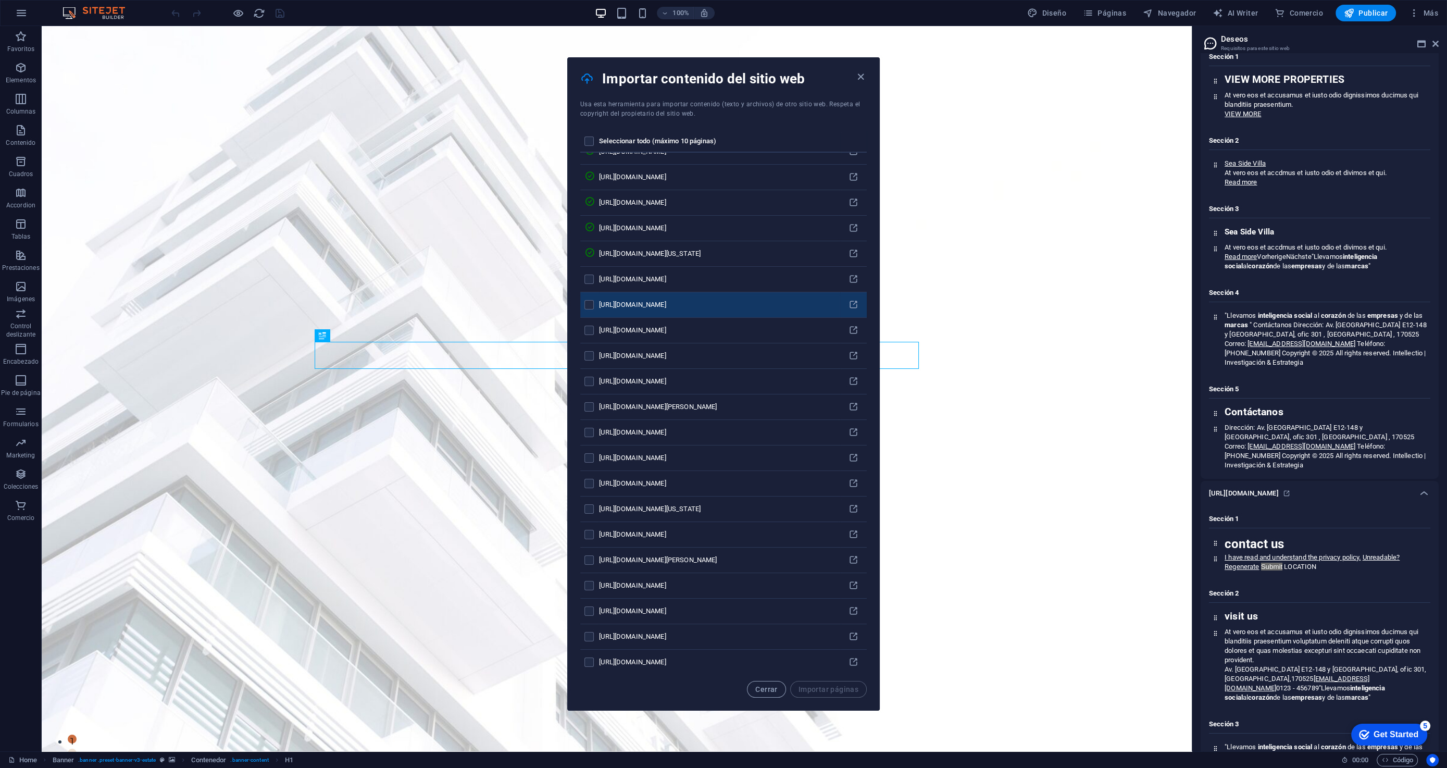
scroll to position [5813, 0]
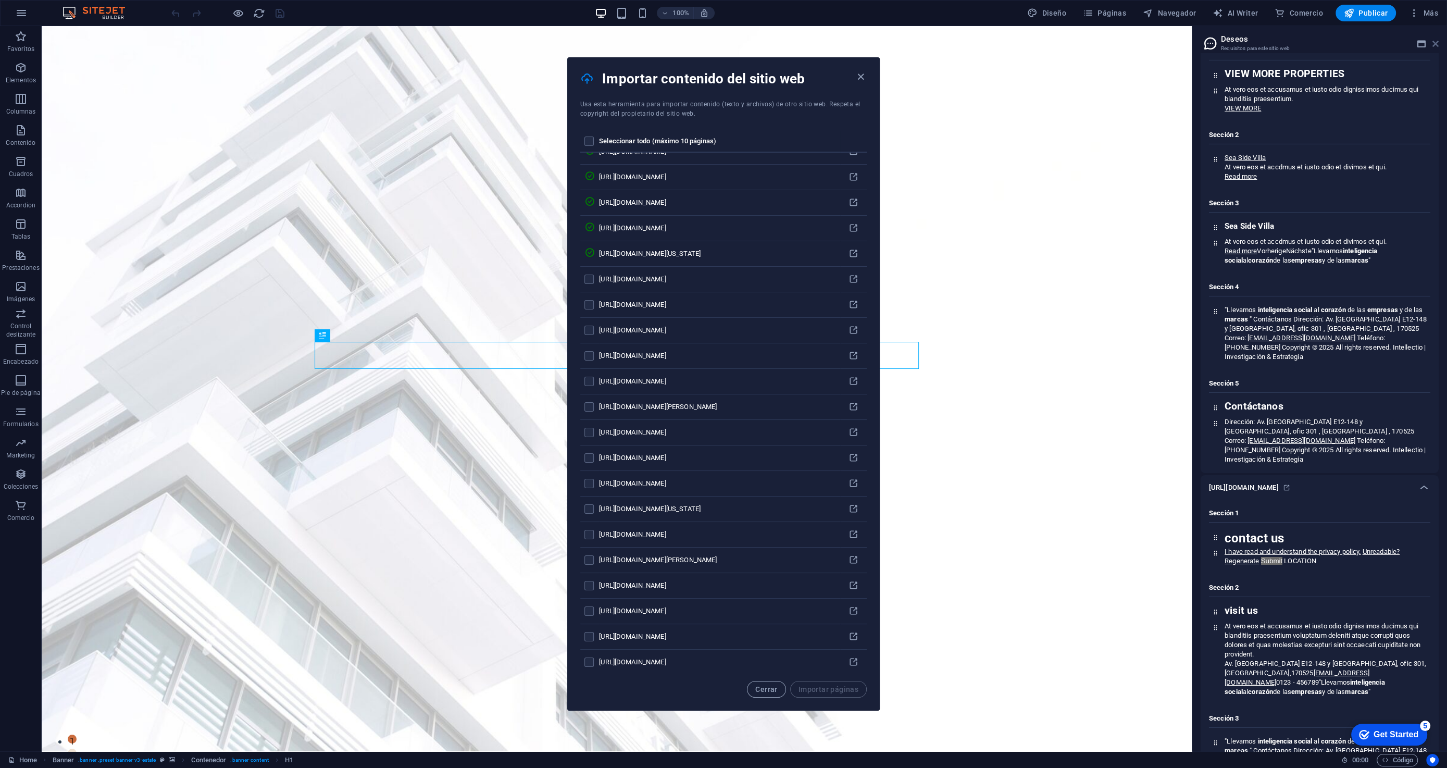
click at [1436, 42] on icon at bounding box center [1436, 44] width 6 height 8
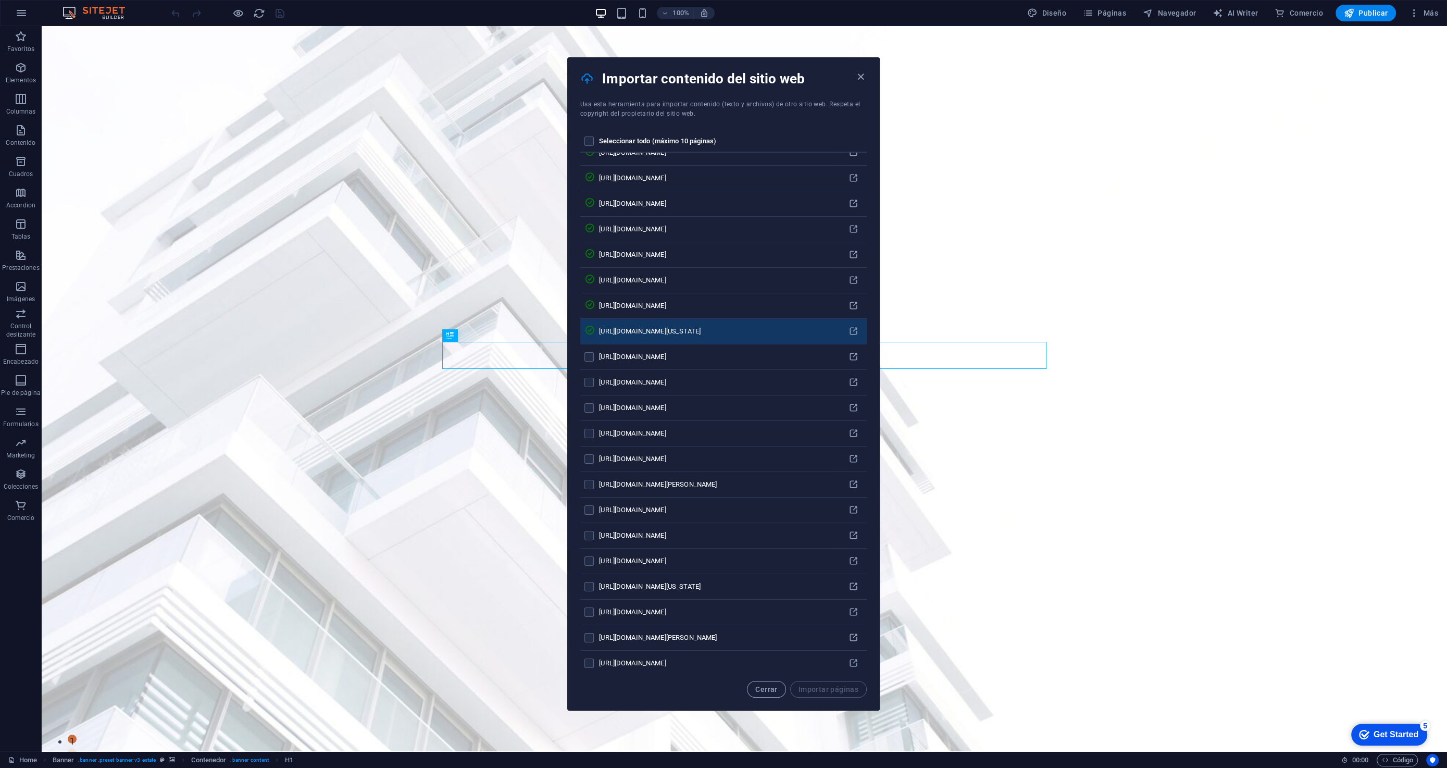
scroll to position [141, 0]
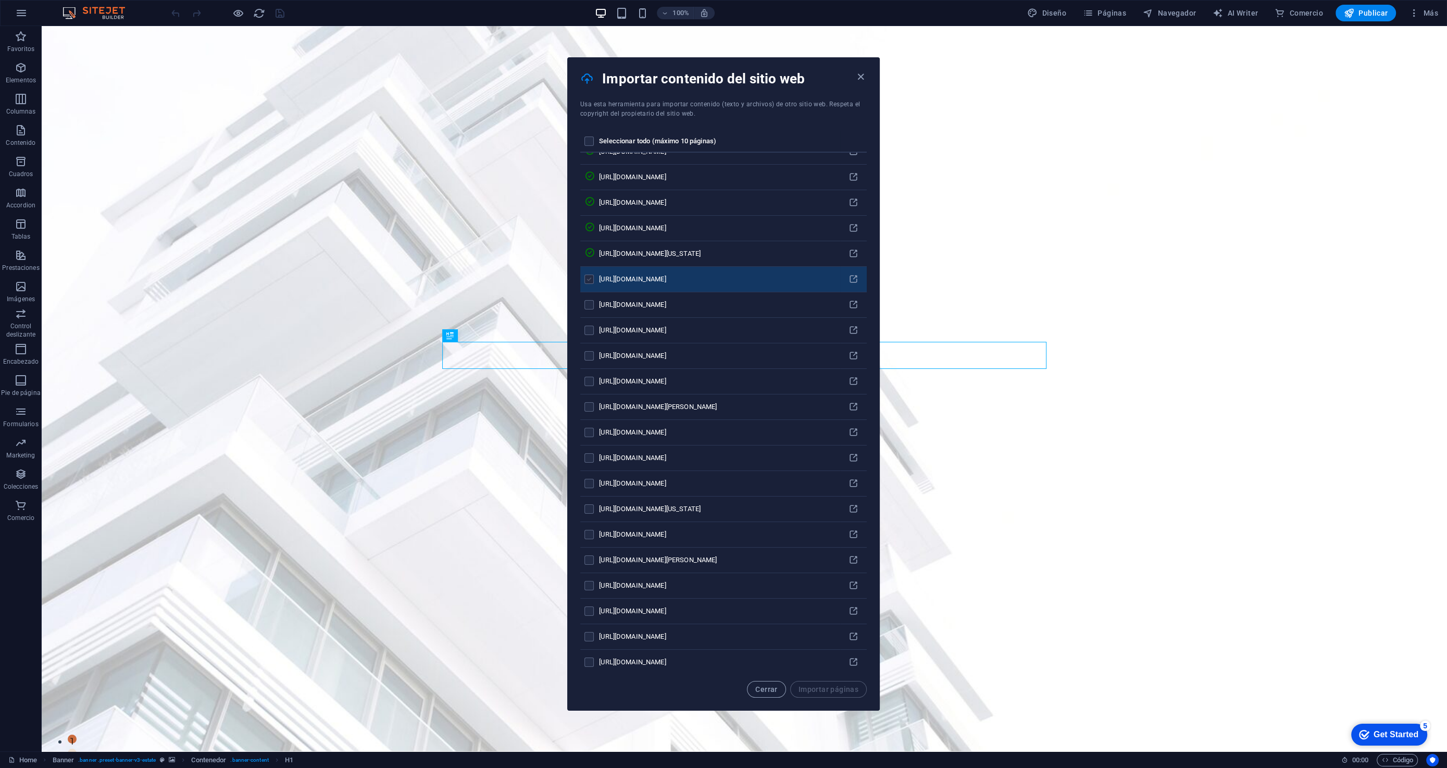
click at [35, 723] on label "pages list" at bounding box center [30, 727] width 9 height 9
click at [590, 723] on input "pages list" at bounding box center [713, 730] width 1374 height 14
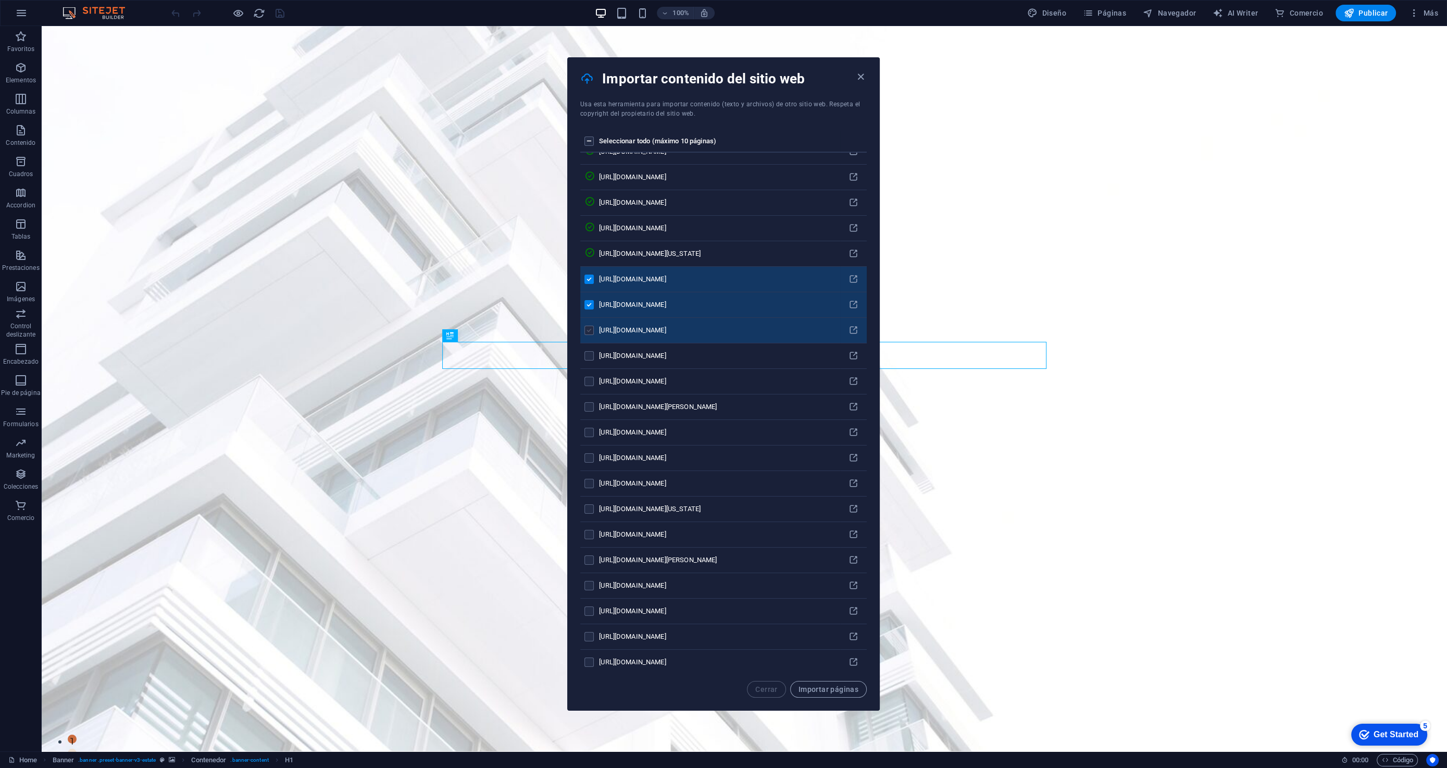
click at [0, 0] on label "pages list" at bounding box center [0, 0] width 0 height 0
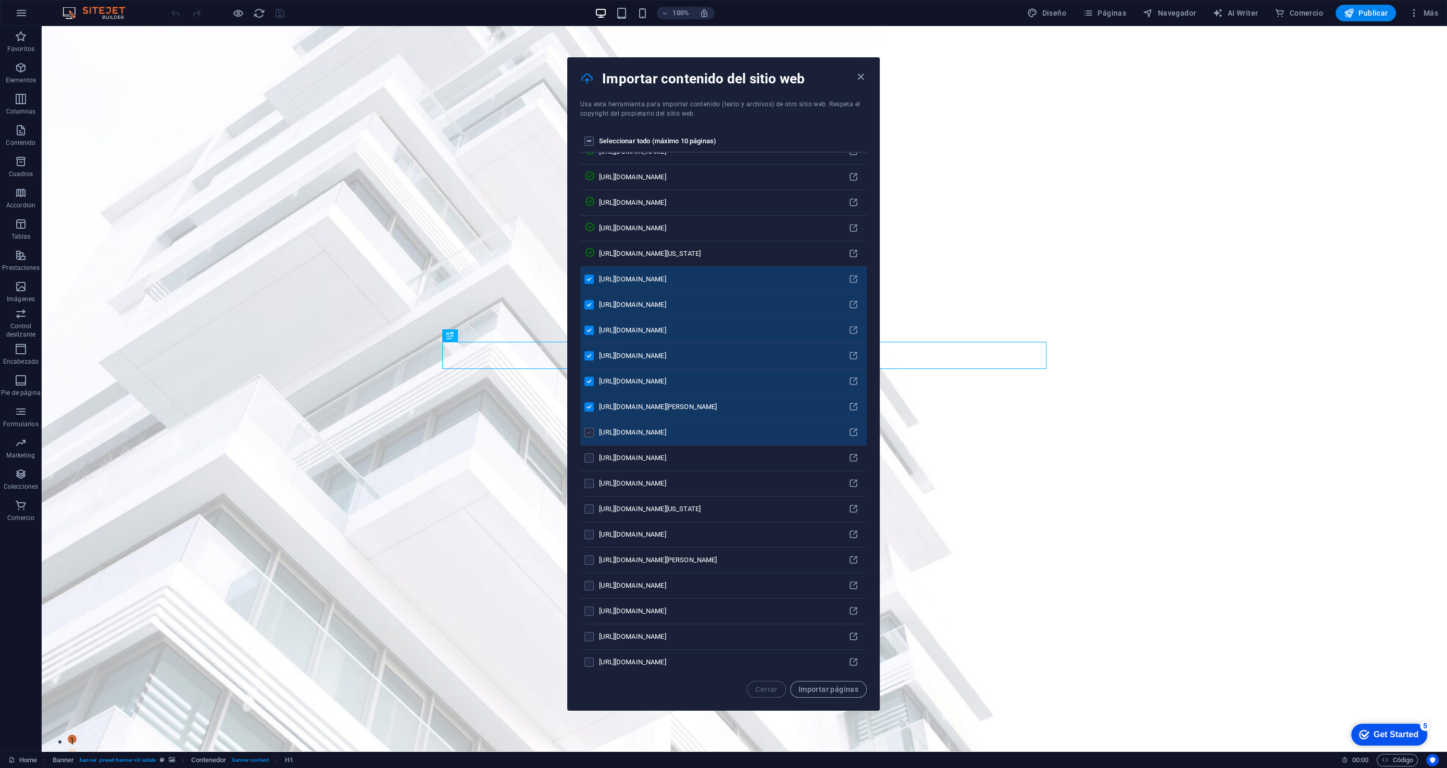
click at [590, 428] on label "pages list" at bounding box center [589, 432] width 9 height 9
click at [590, 458] on td "pages list" at bounding box center [589, 458] width 19 height 26
click at [0, 0] on input "pages list" at bounding box center [0, 0] width 0 height 0
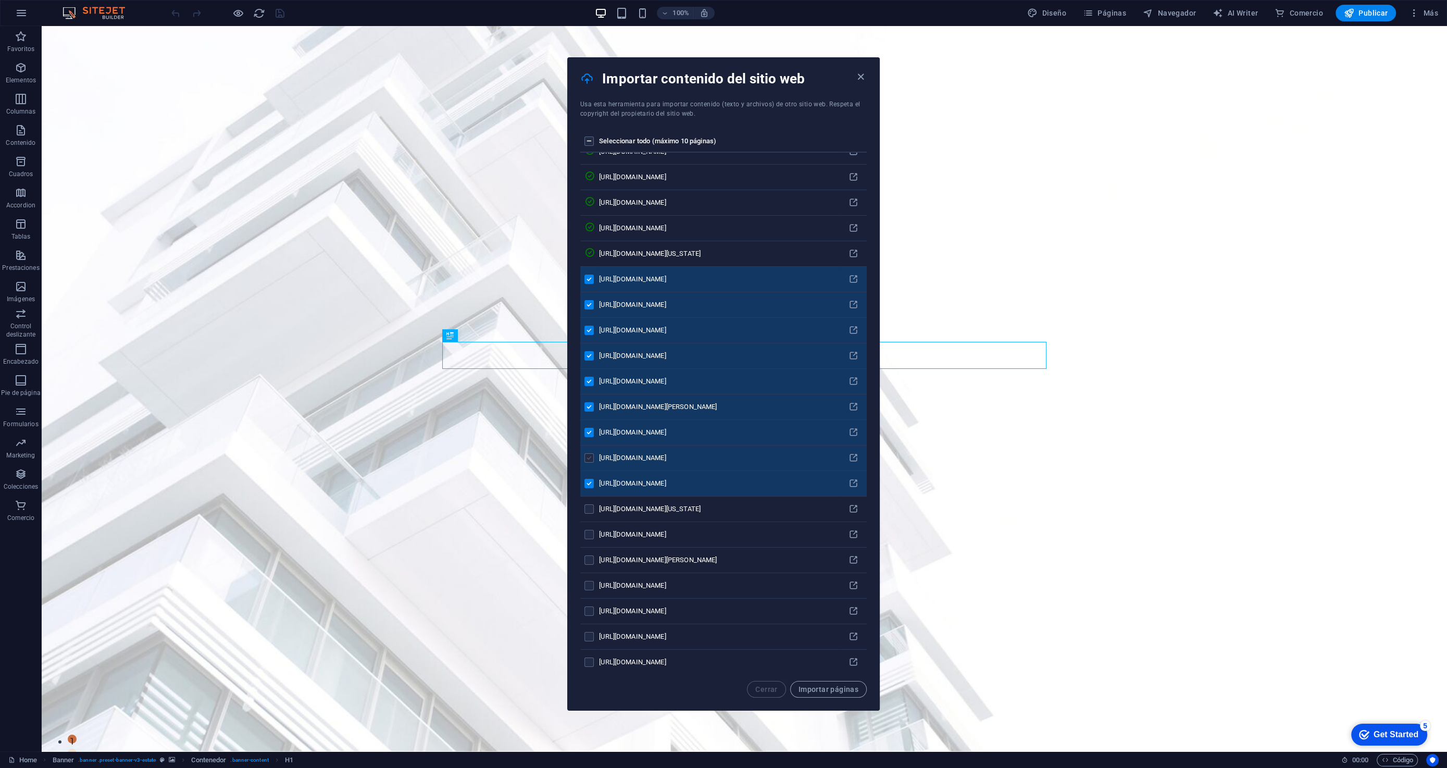
click at [589, 455] on label "pages list" at bounding box center [589, 457] width 9 height 9
click at [0, 0] on button "Importar páginas" at bounding box center [0, 0] width 0 height 0
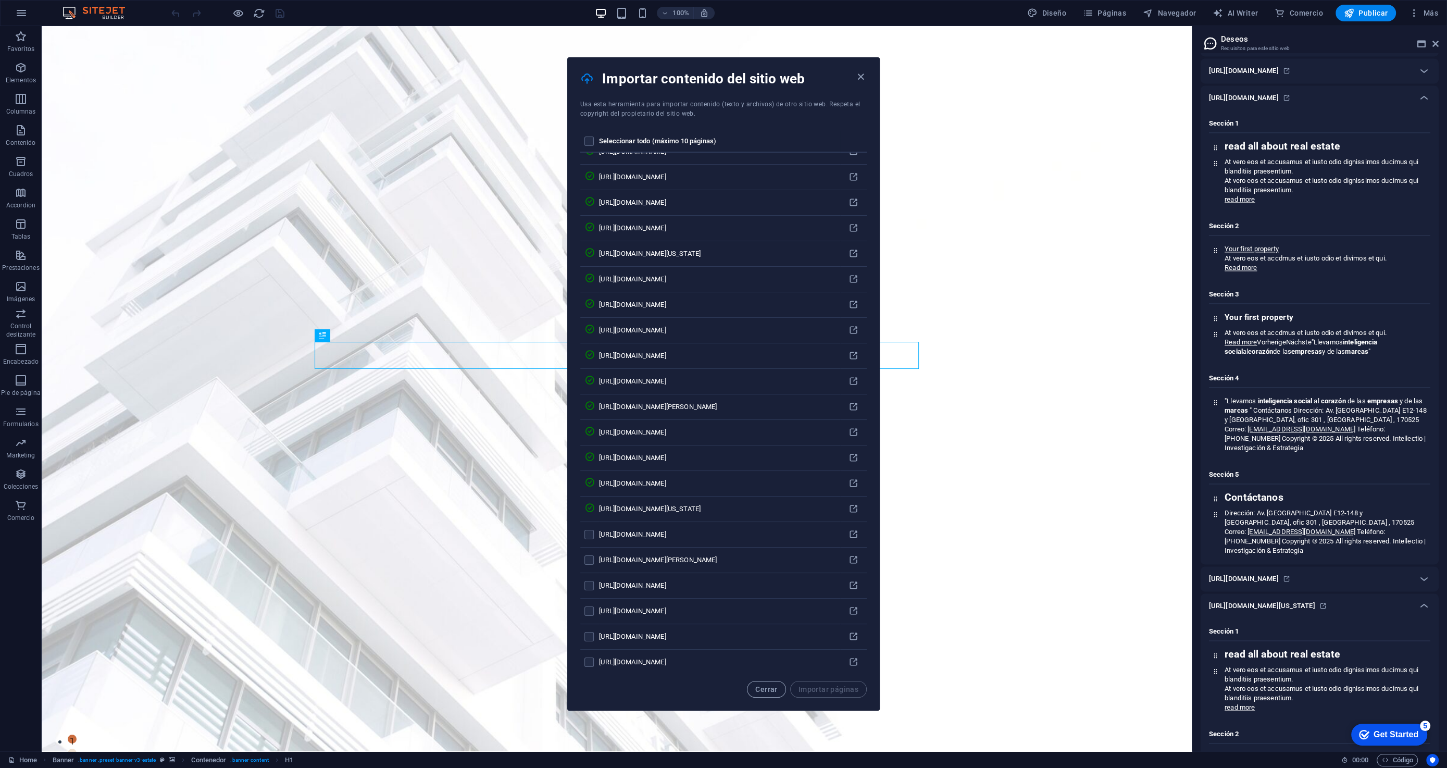
scroll to position [9000, 0]
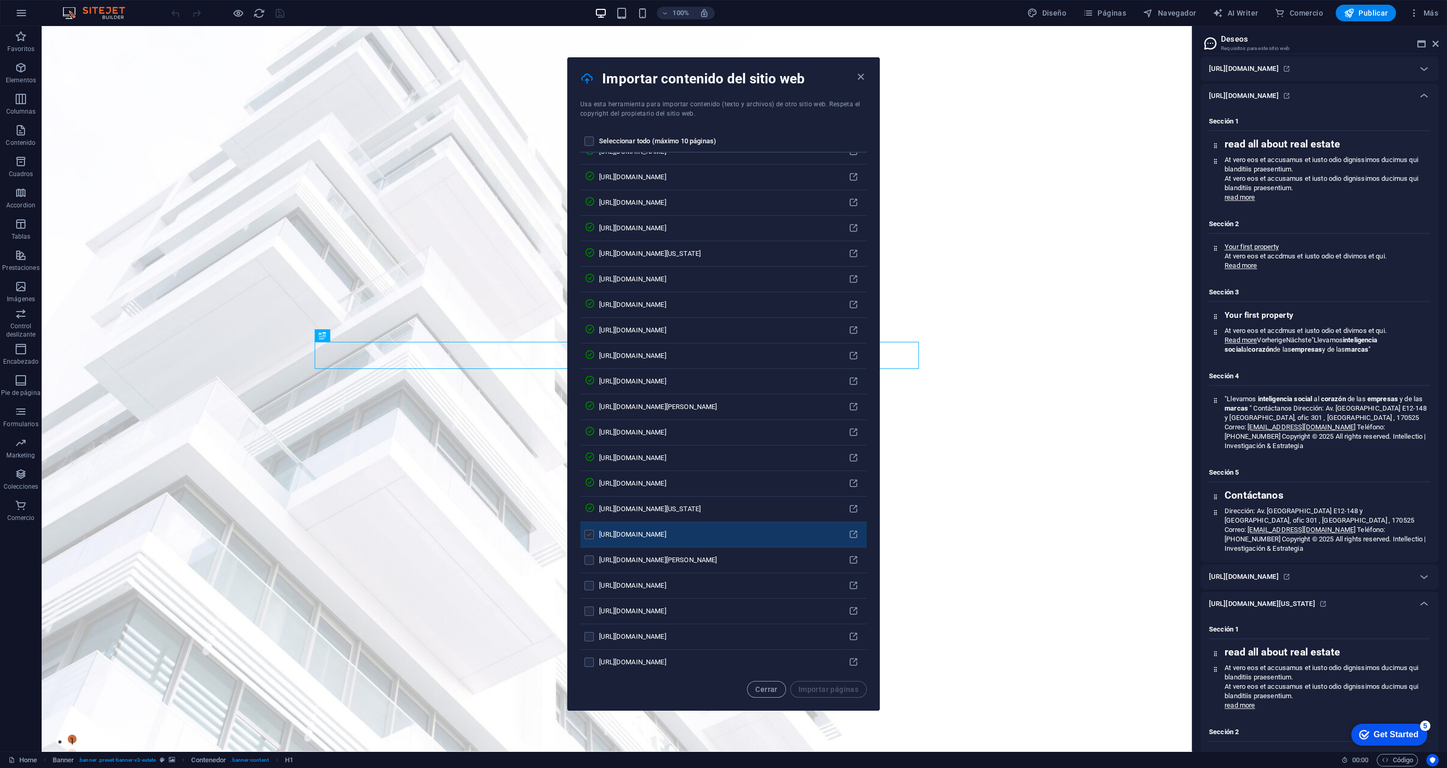
click at [0, 0] on input "pages list" at bounding box center [0, 0] width 0 height 0
click at [590, 555] on label "pages list" at bounding box center [589, 559] width 9 height 9
click at [0, 0] on input "pages list" at bounding box center [0, 0] width 0 height 0
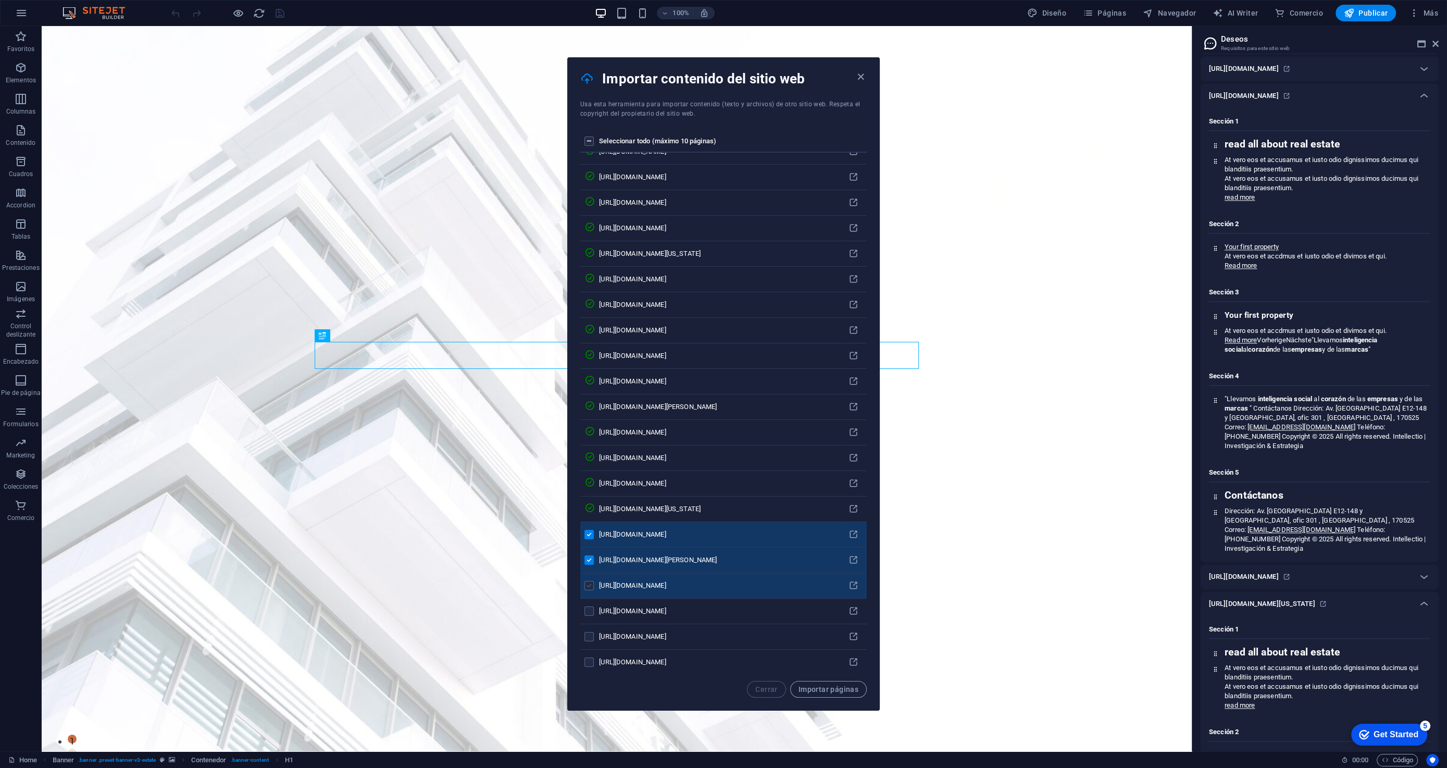
click at [0, 0] on input "pages list" at bounding box center [0, 0] width 0 height 0
click at [589, 608] on label "pages list" at bounding box center [589, 610] width 9 height 9
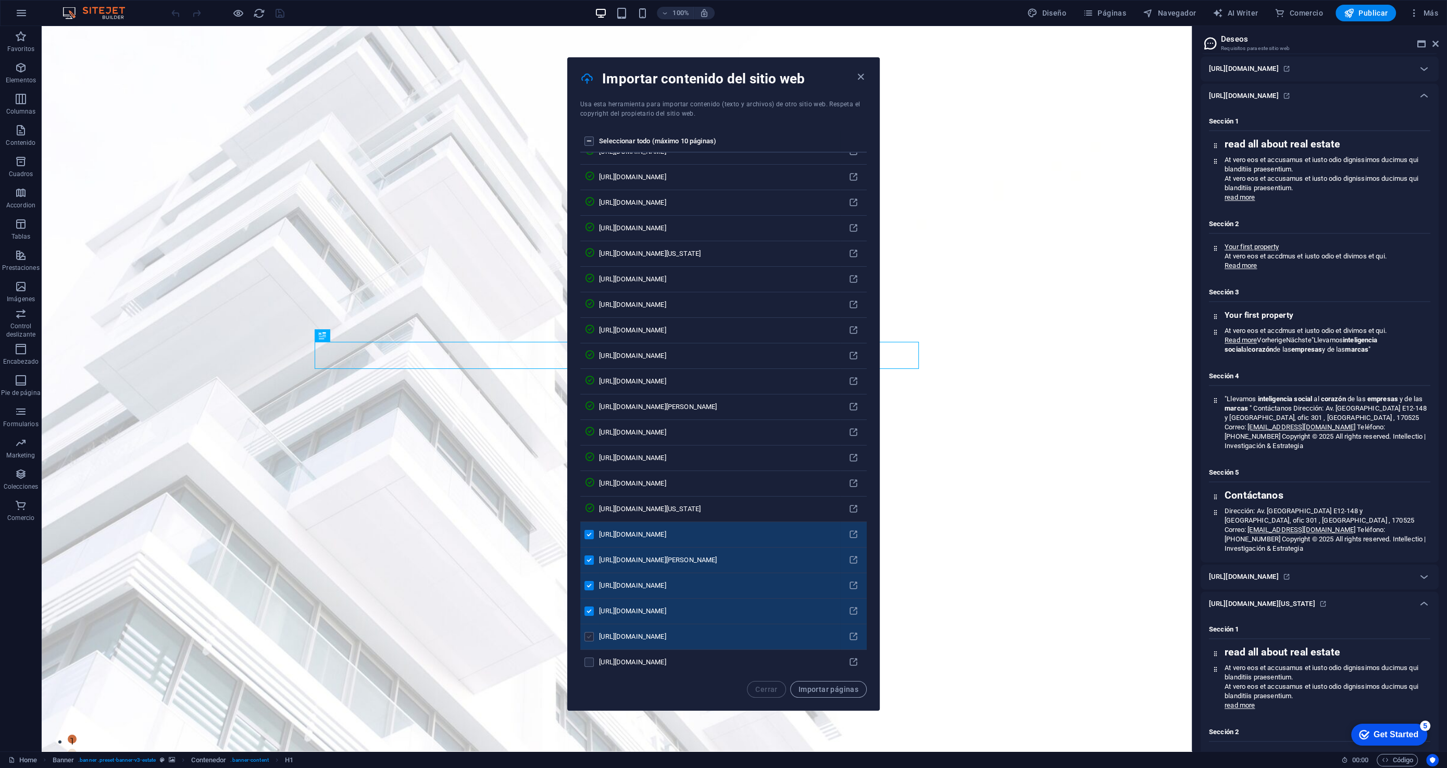
click at [588, 632] on label "pages list" at bounding box center [589, 636] width 9 height 9
click at [0, 0] on input "pages list" at bounding box center [0, 0] width 0 height 0
drag, startPoint x: 589, startPoint y: 658, endPoint x: 651, endPoint y: 677, distance: 64.9
click at [0, 0] on input "pages list" at bounding box center [0, 0] width 0 height 0
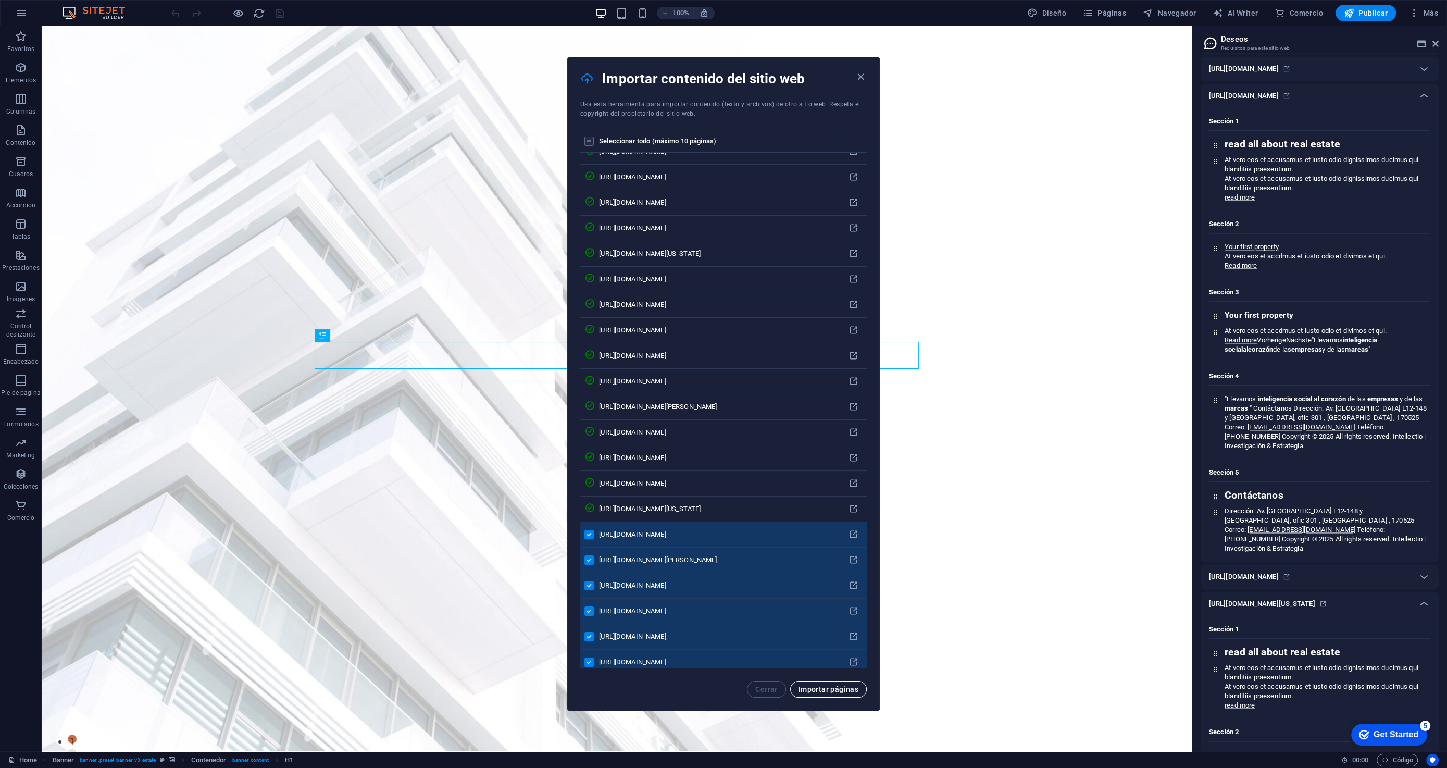
click at [849, 693] on span "Importar páginas" at bounding box center [829, 689] width 60 height 8
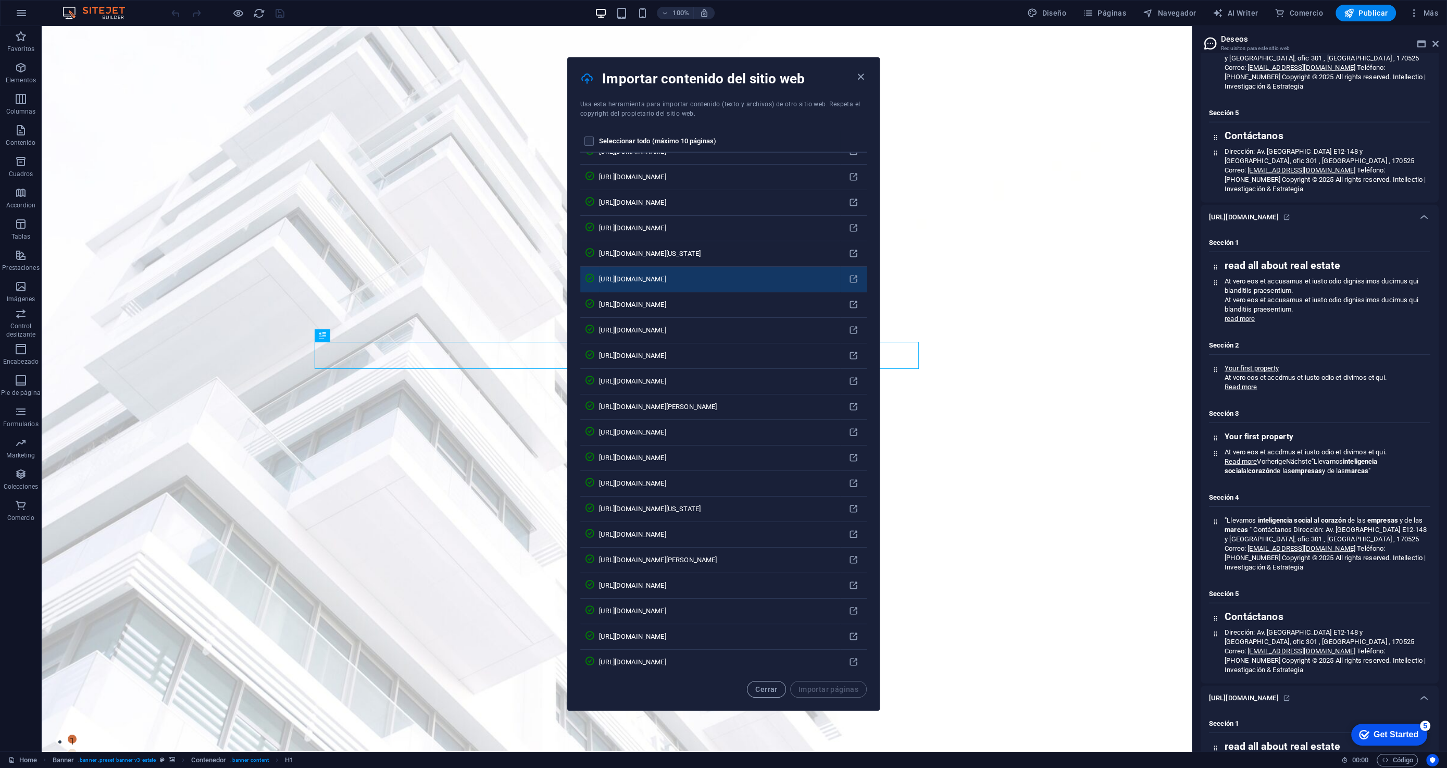
scroll to position [0, 0]
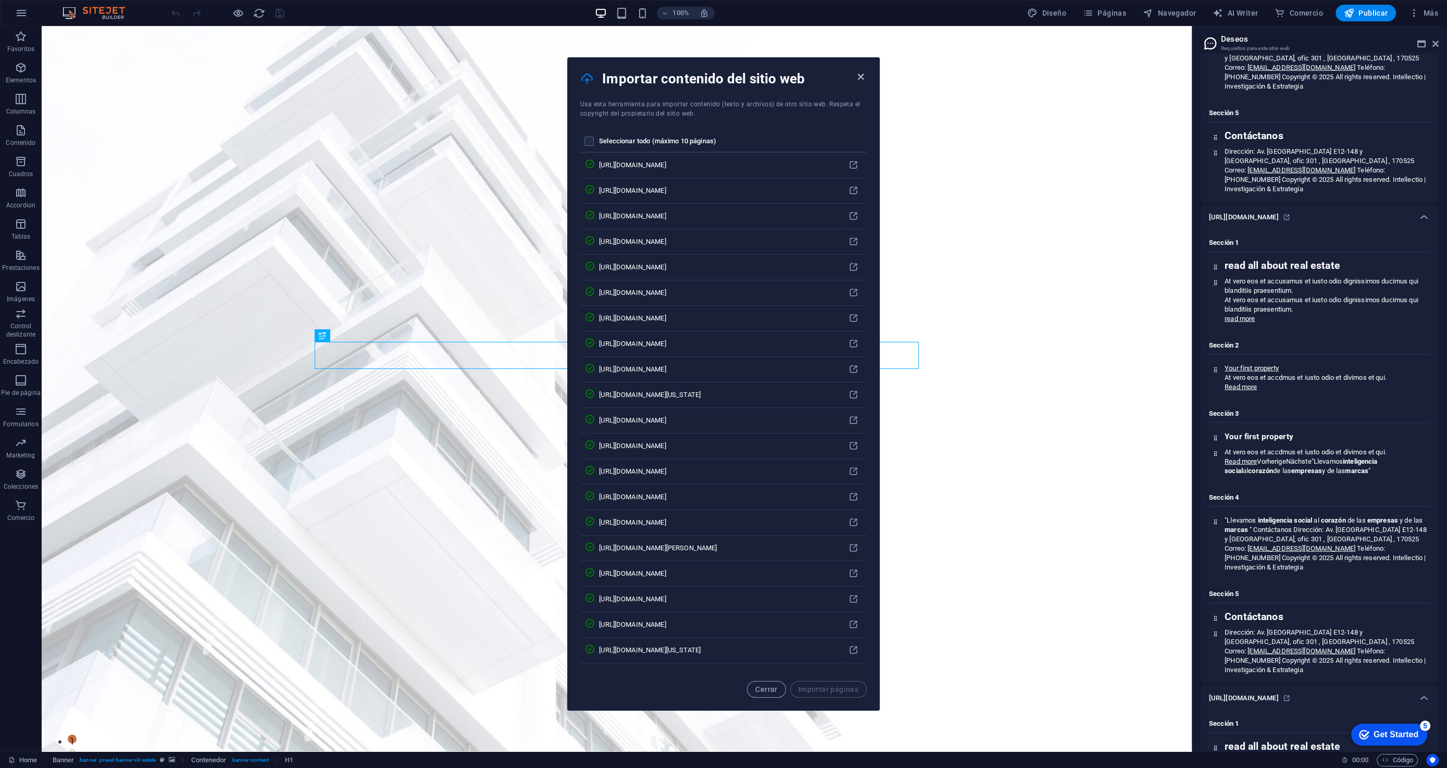
click at [862, 76] on icon "button" at bounding box center [861, 77] width 12 height 12
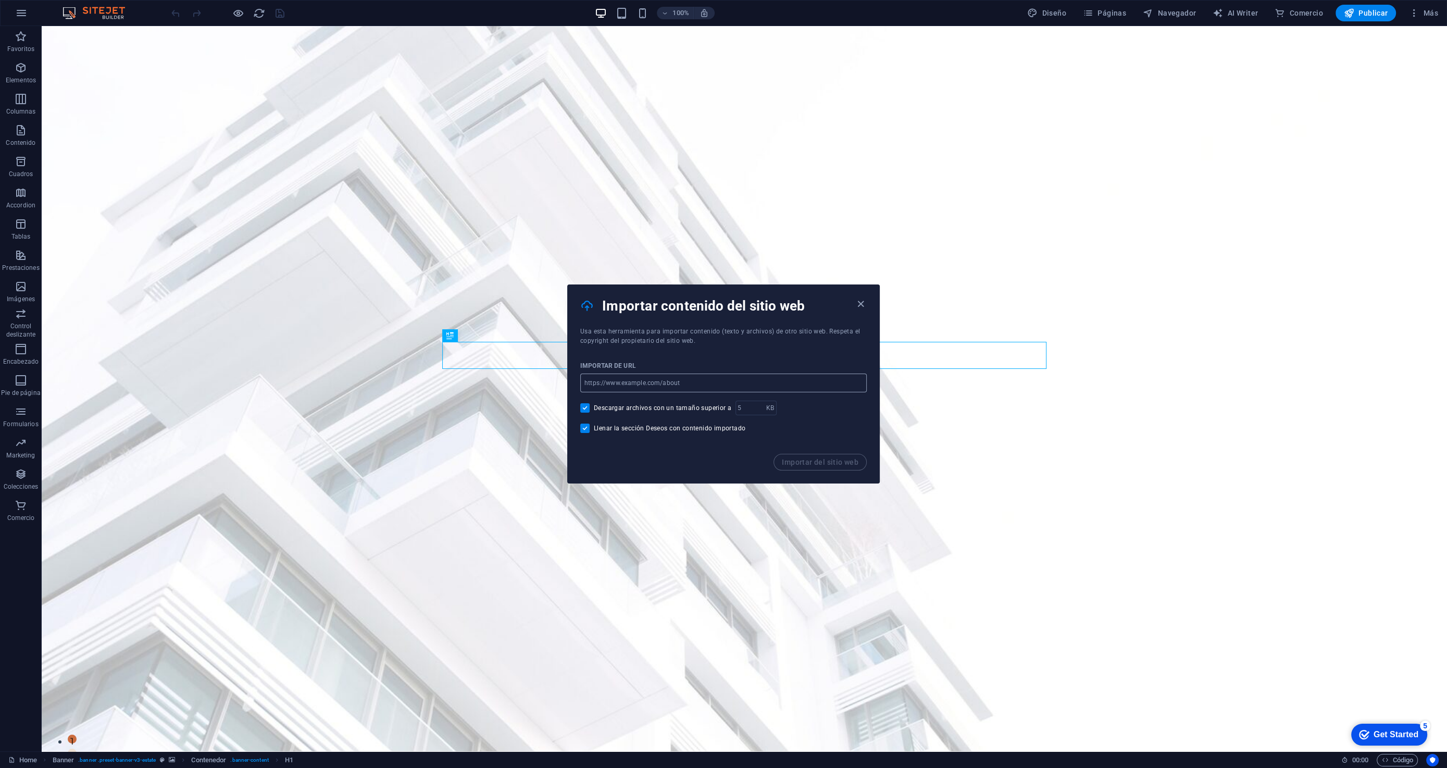
click at [654, 388] on input "url" at bounding box center [723, 383] width 287 height 19
paste input "[URL][DOMAIN_NAME]"
type input "[URL][DOMAIN_NAME]"
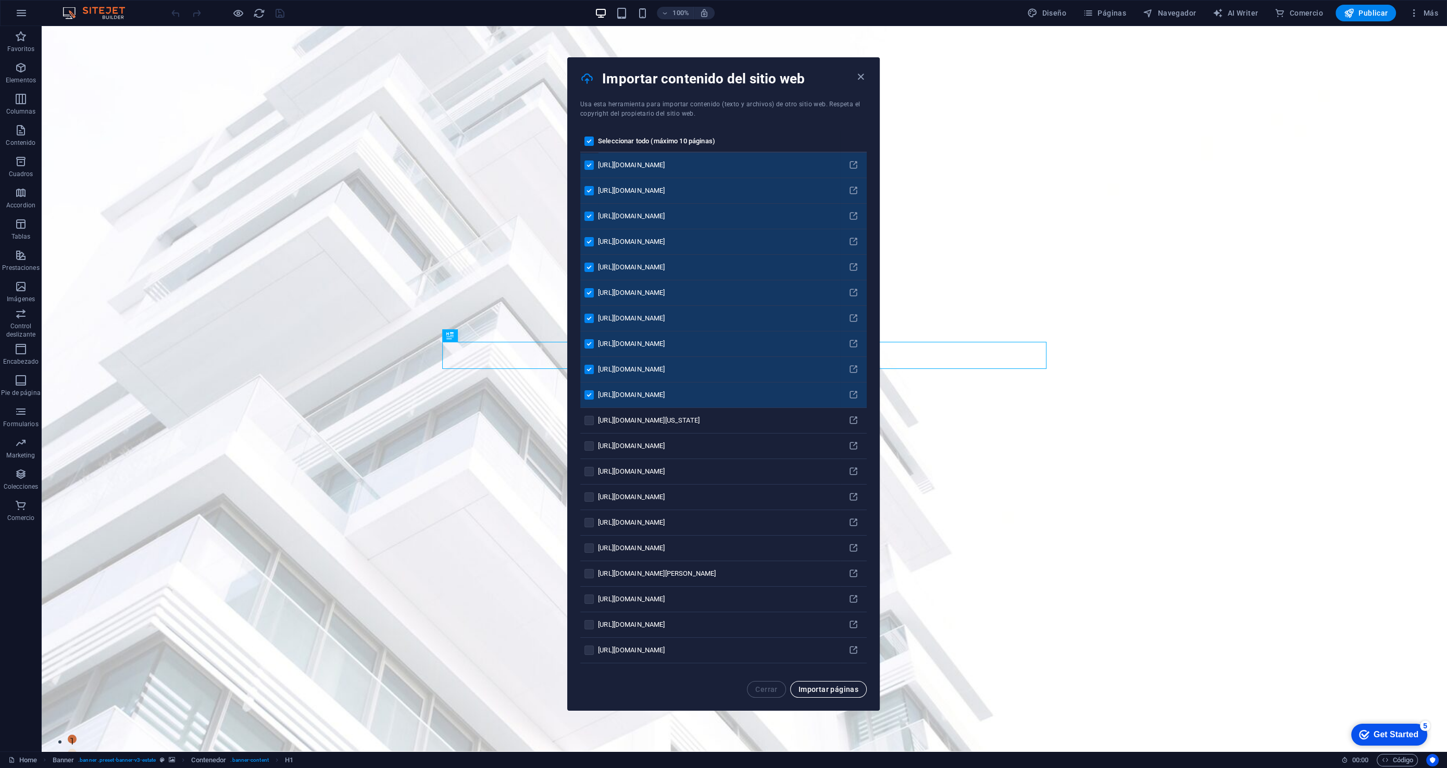
click at [824, 690] on span "Importar páginas" at bounding box center [829, 689] width 60 height 8
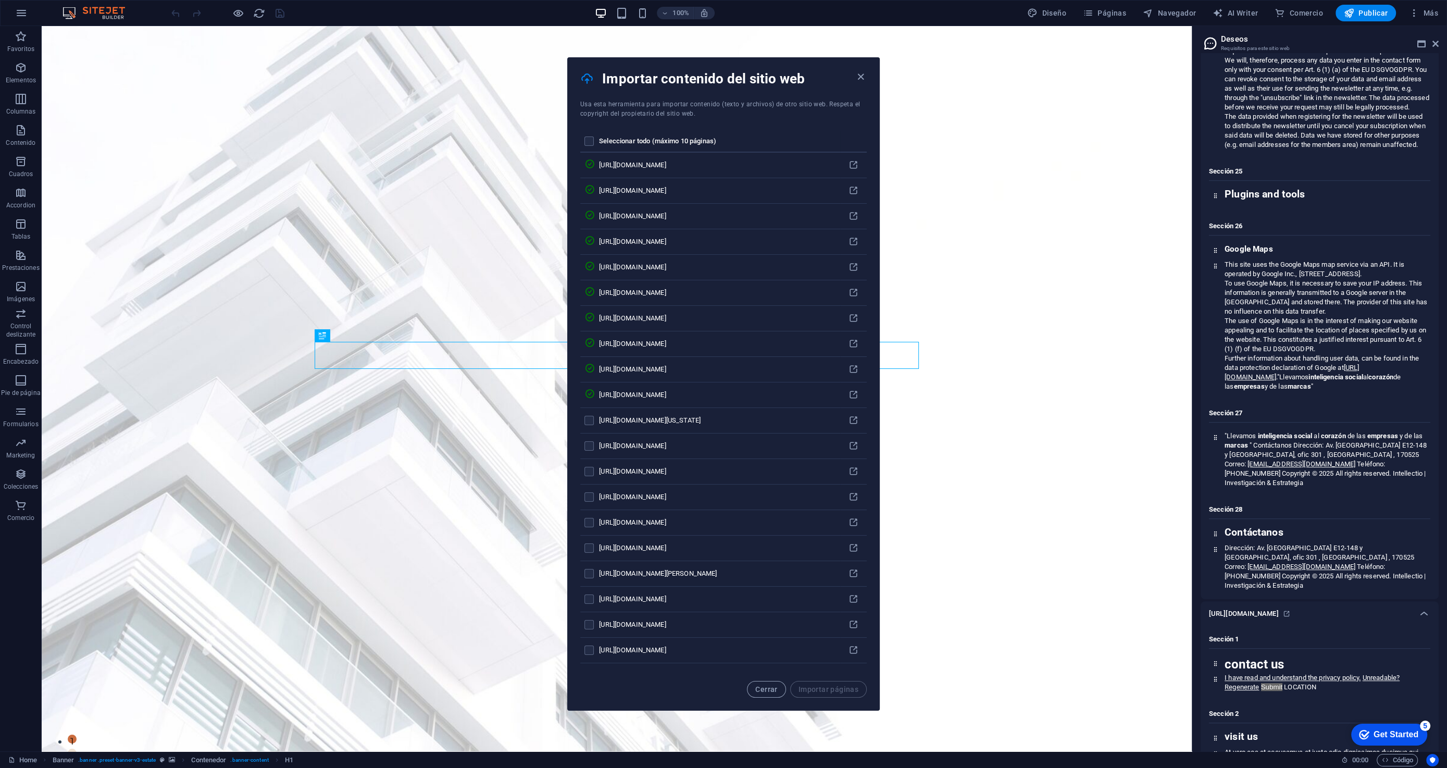
scroll to position [7521, 0]
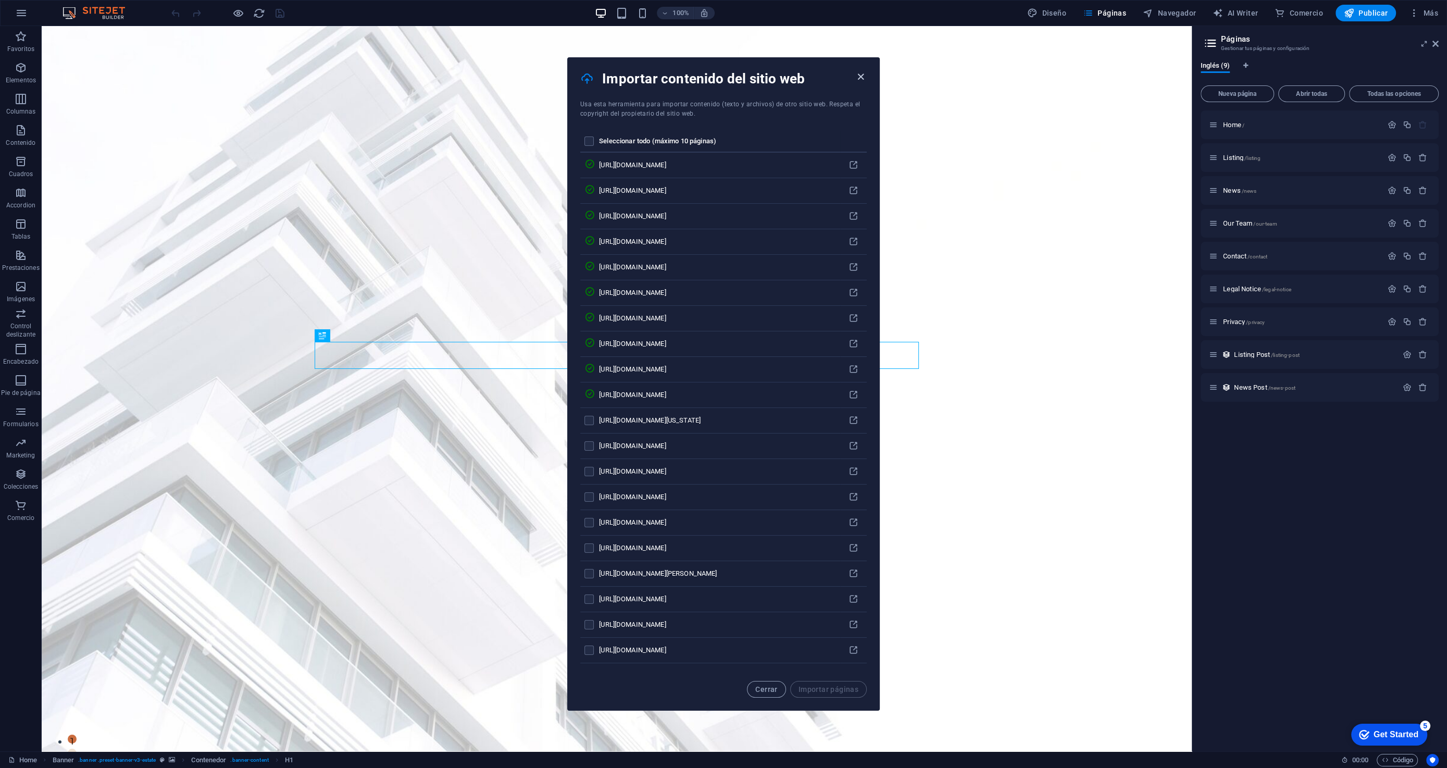
click at [0, 0] on icon "button" at bounding box center [0, 0] width 0 height 0
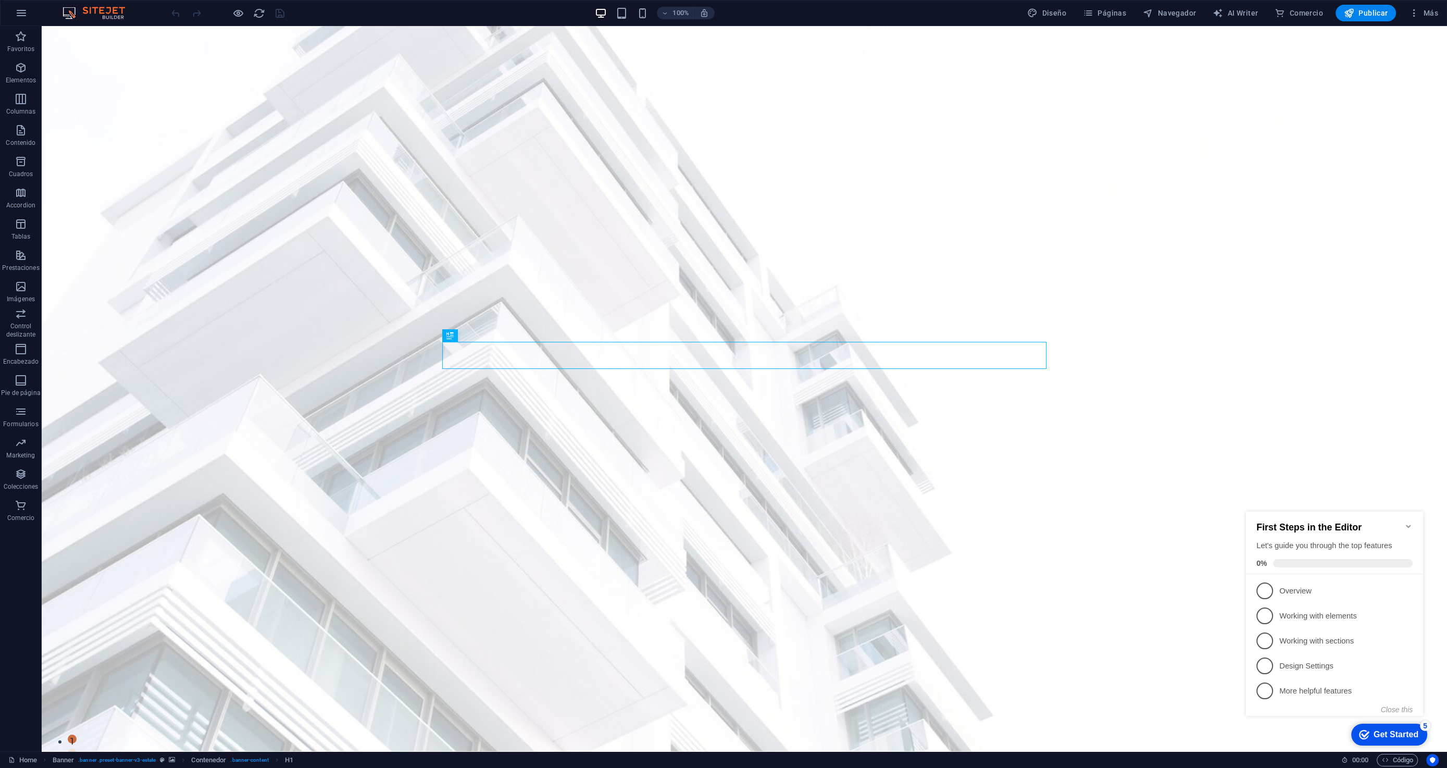
click at [1408, 522] on icon "Minimize checklist" at bounding box center [1408, 526] width 8 height 8
click at [1392, 738] on div "Get Started" at bounding box center [1396, 734] width 45 height 9
click at [1259, 588] on span "1" at bounding box center [1265, 590] width 17 height 17
click at [1382, 735] on div "Get Started" at bounding box center [1396, 734] width 45 height 9
click at [197, 86] on link "Next" at bounding box center [193, 82] width 28 height 15
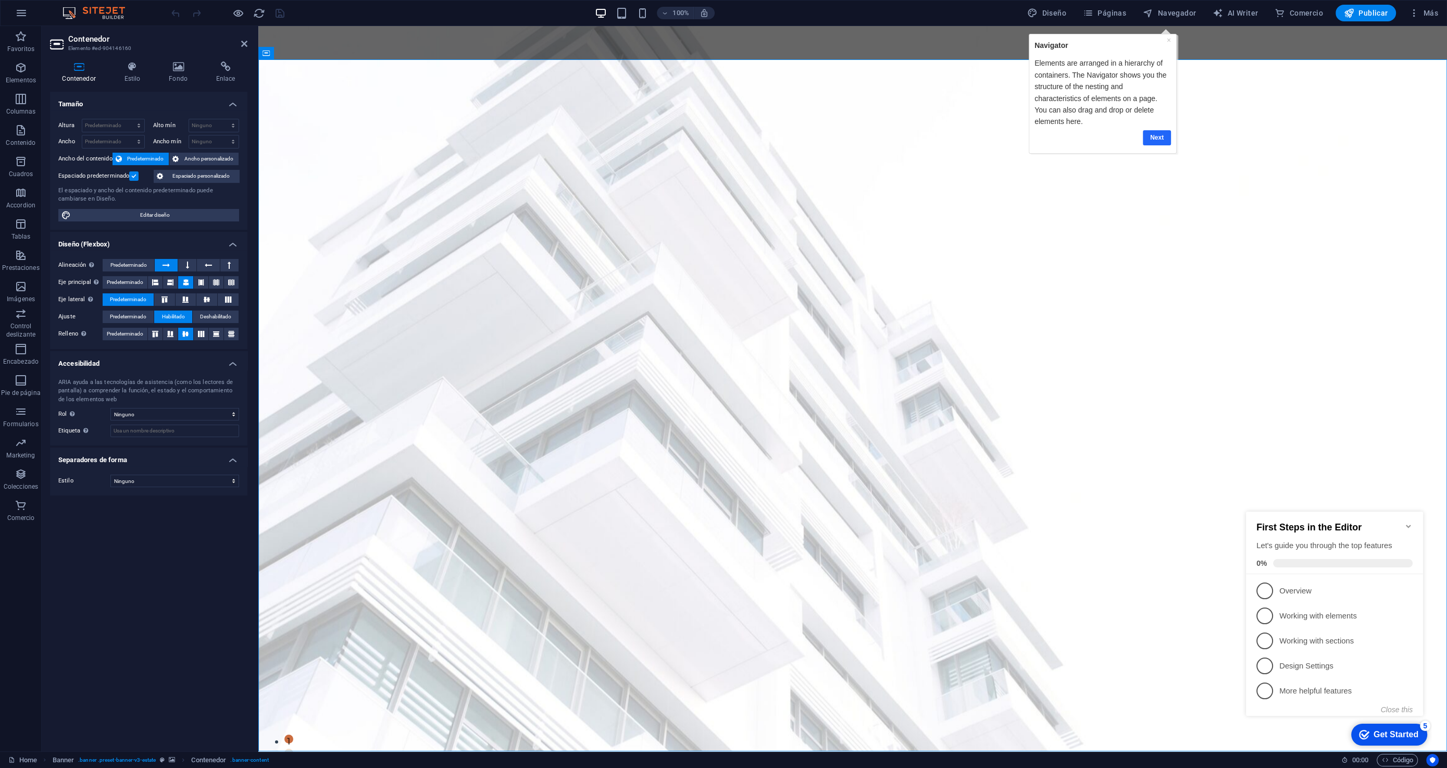
click at [1154, 132] on link "Next" at bounding box center [1157, 137] width 28 height 15
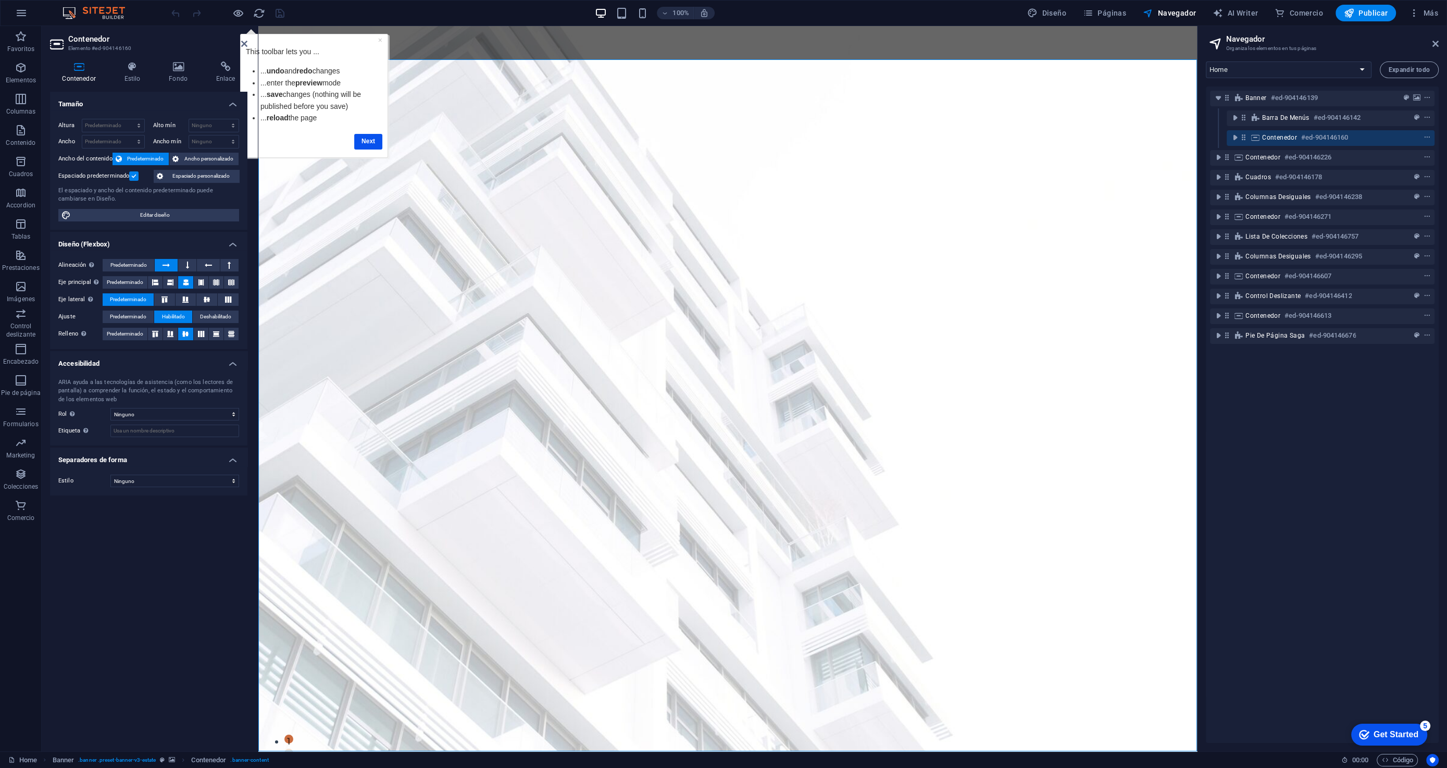
click at [244, 40] on icon at bounding box center [244, 44] width 6 height 8
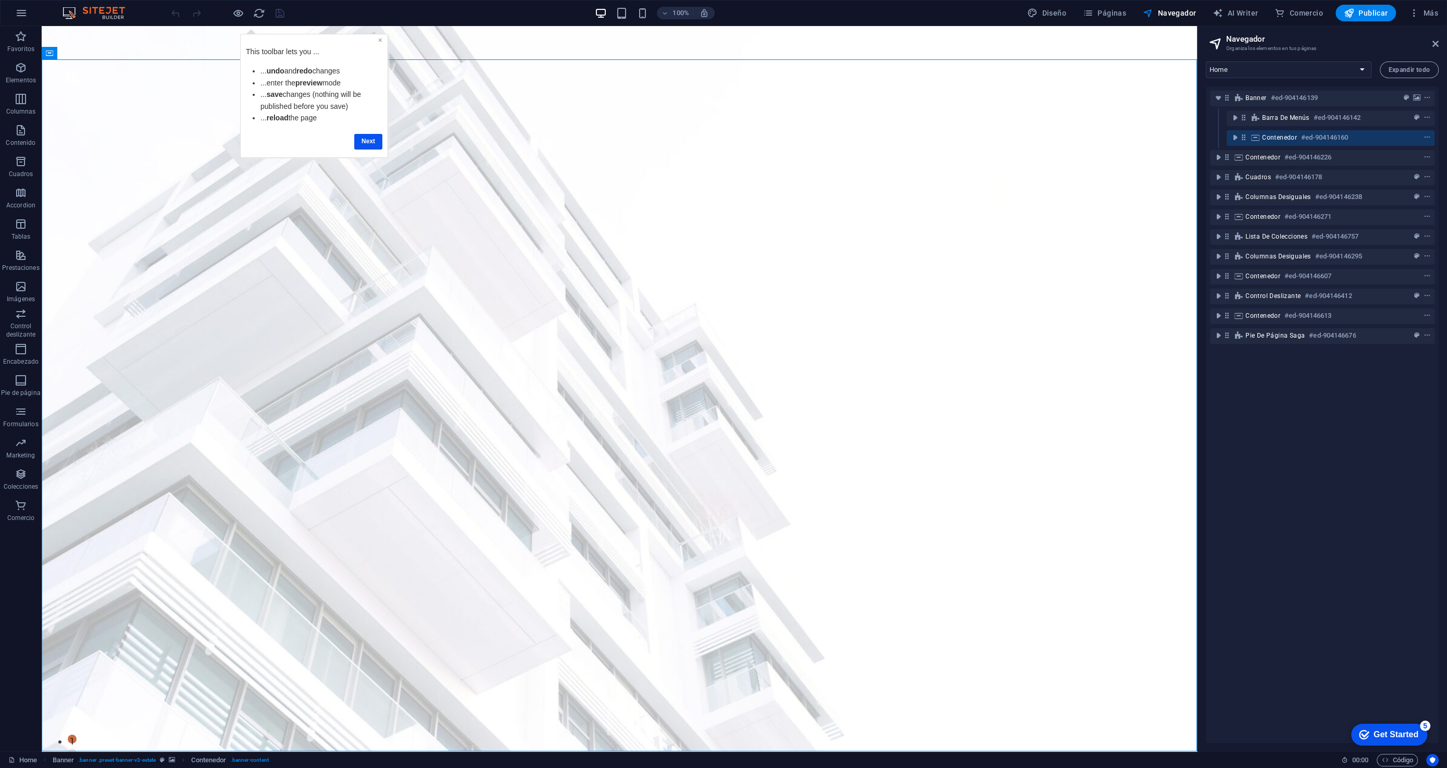
click at [379, 40] on link "×" at bounding box center [380, 39] width 4 height 8
click at [1417, 73] on button "Expandir todo" at bounding box center [1409, 69] width 59 height 17
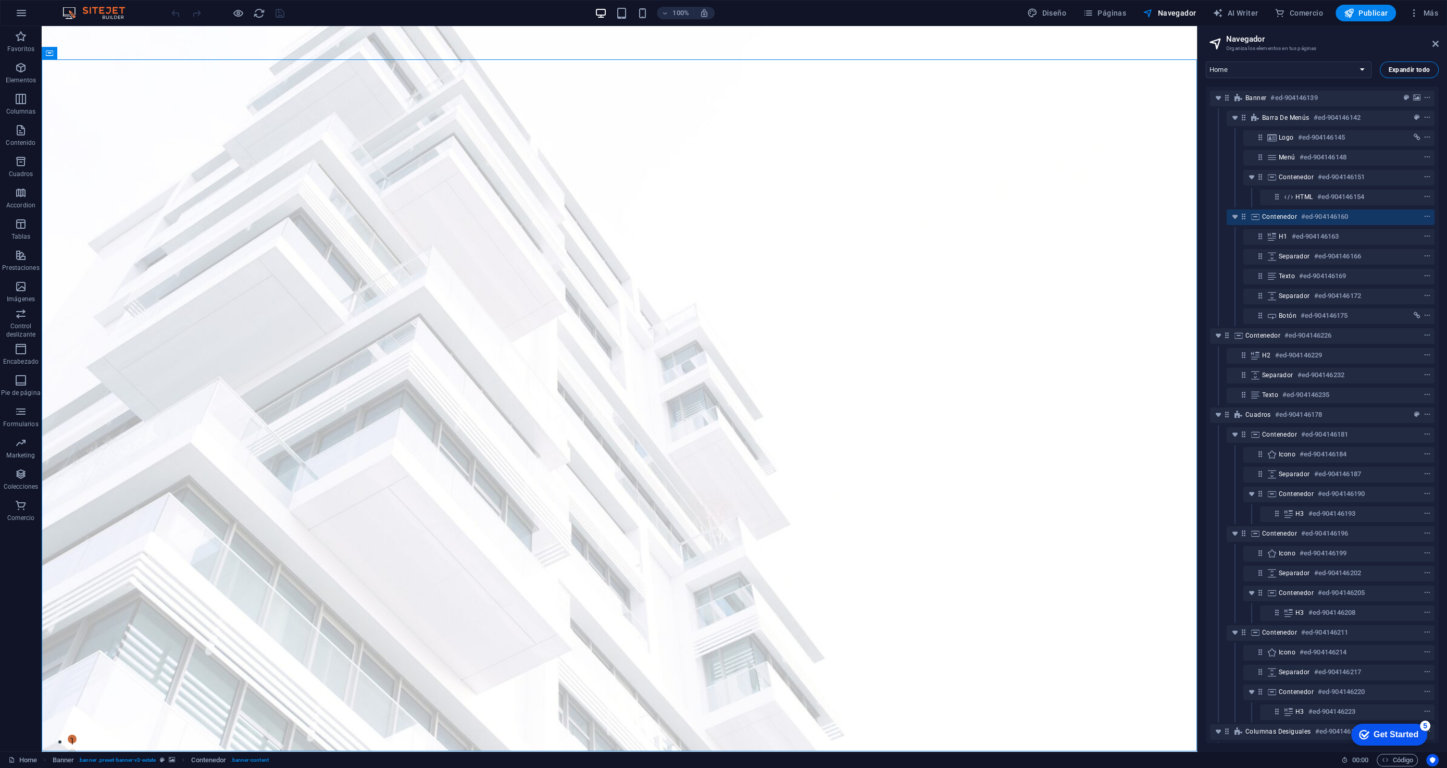
click at [1417, 73] on button "Expandir todo" at bounding box center [1409, 69] width 59 height 17
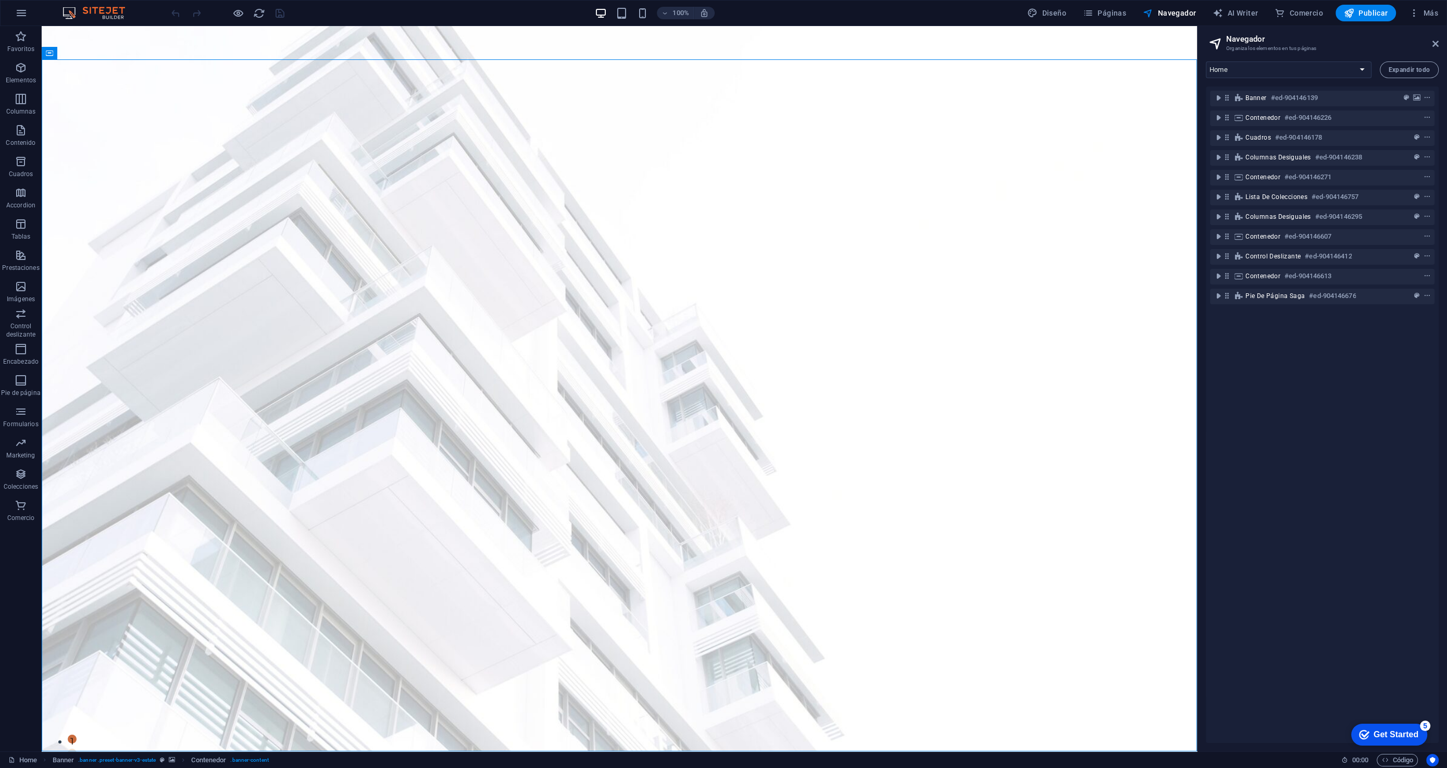
click at [1439, 43] on aside "Navegador Organiza los elementos en tus páginas Home Listing News Our Team Cont…" at bounding box center [1322, 388] width 250 height 725
click at [1436, 45] on icon at bounding box center [1436, 44] width 6 height 8
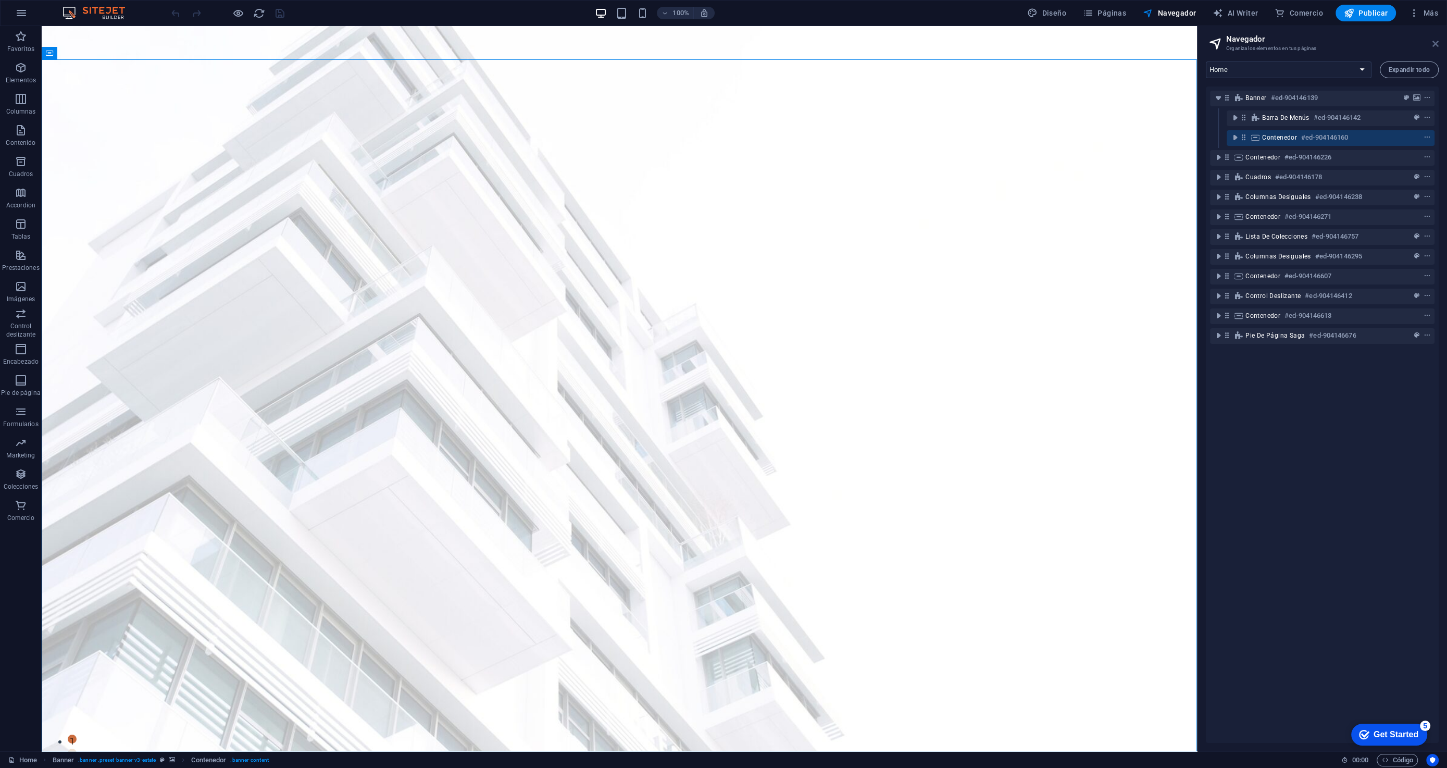
click at [1435, 46] on icon at bounding box center [1436, 44] width 6 height 8
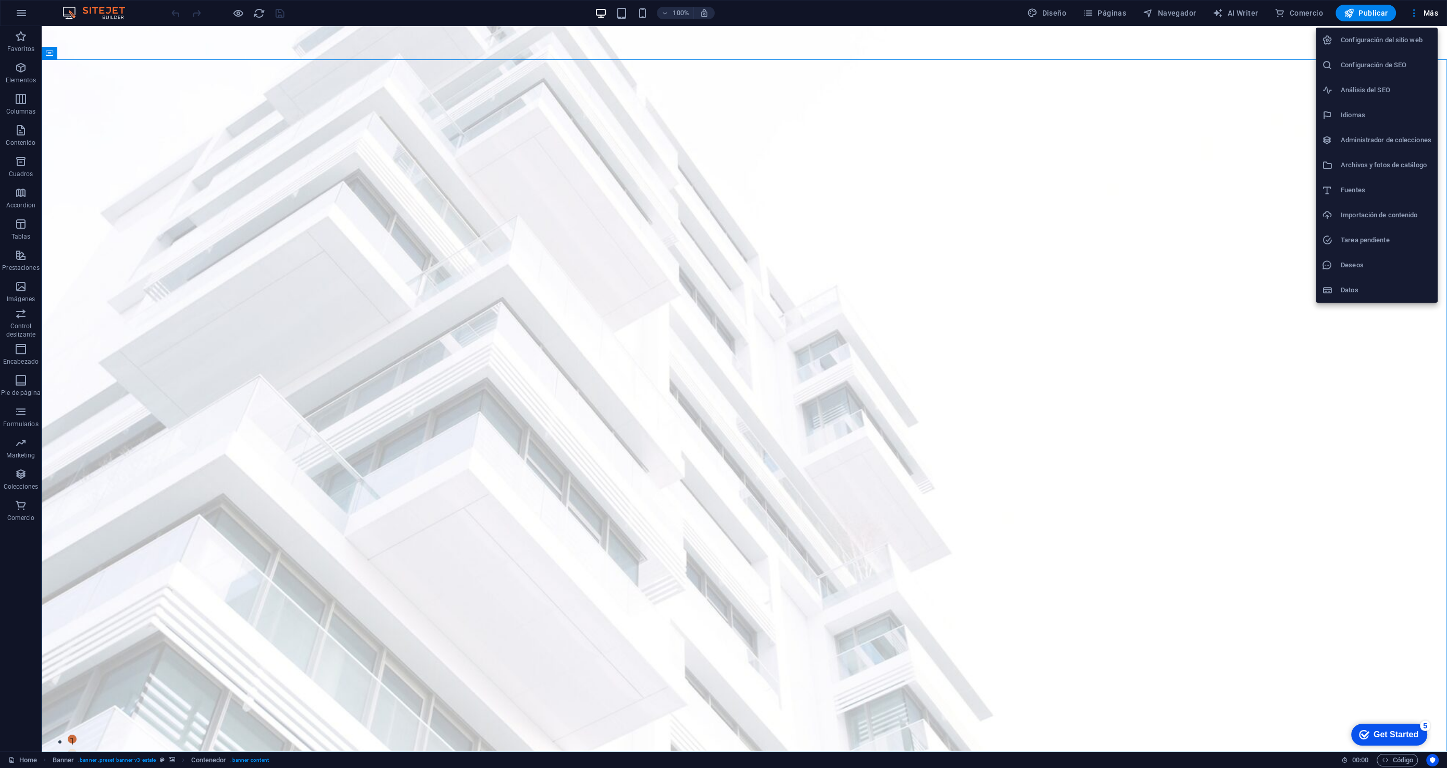
click at [20, 13] on div at bounding box center [723, 384] width 1447 height 768
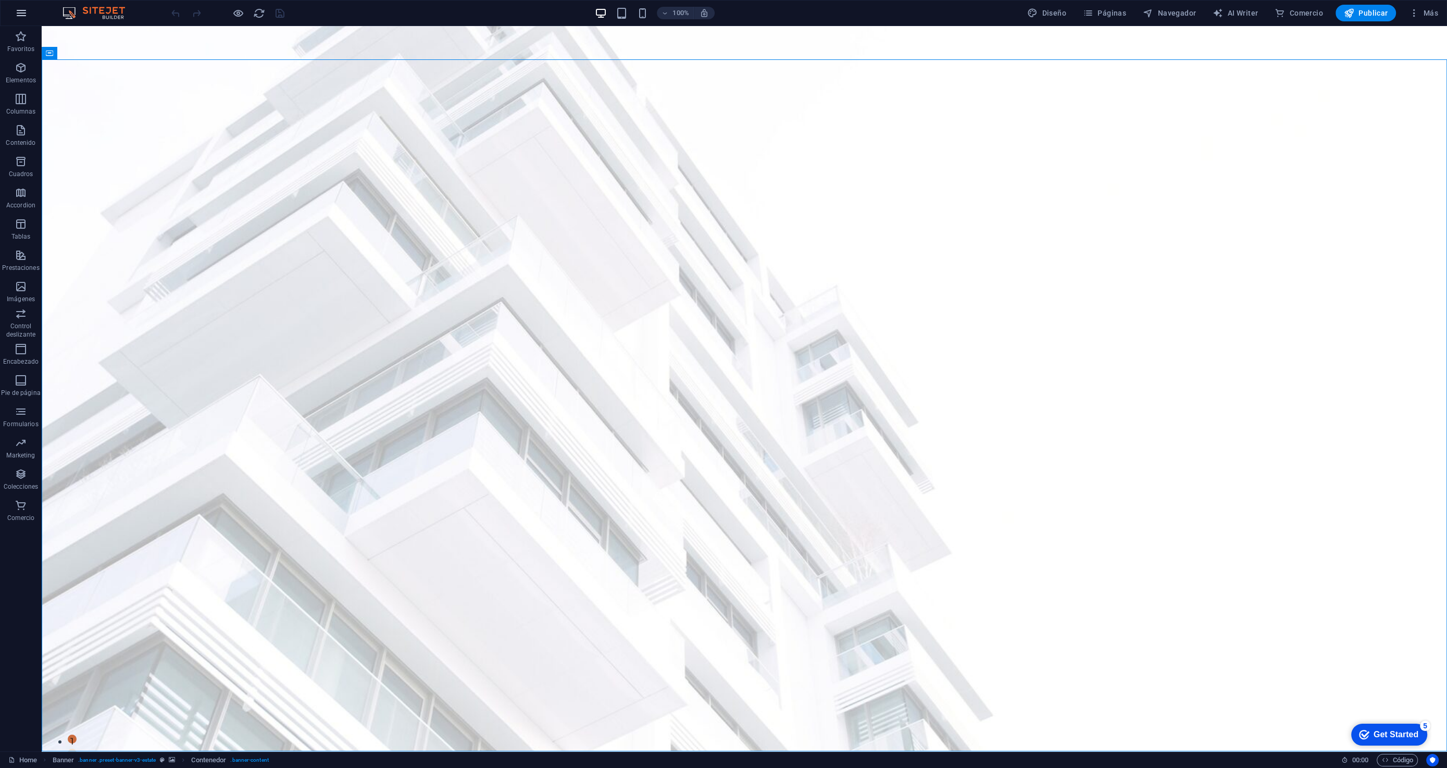
click at [22, 17] on icon "button" at bounding box center [21, 13] width 13 height 13
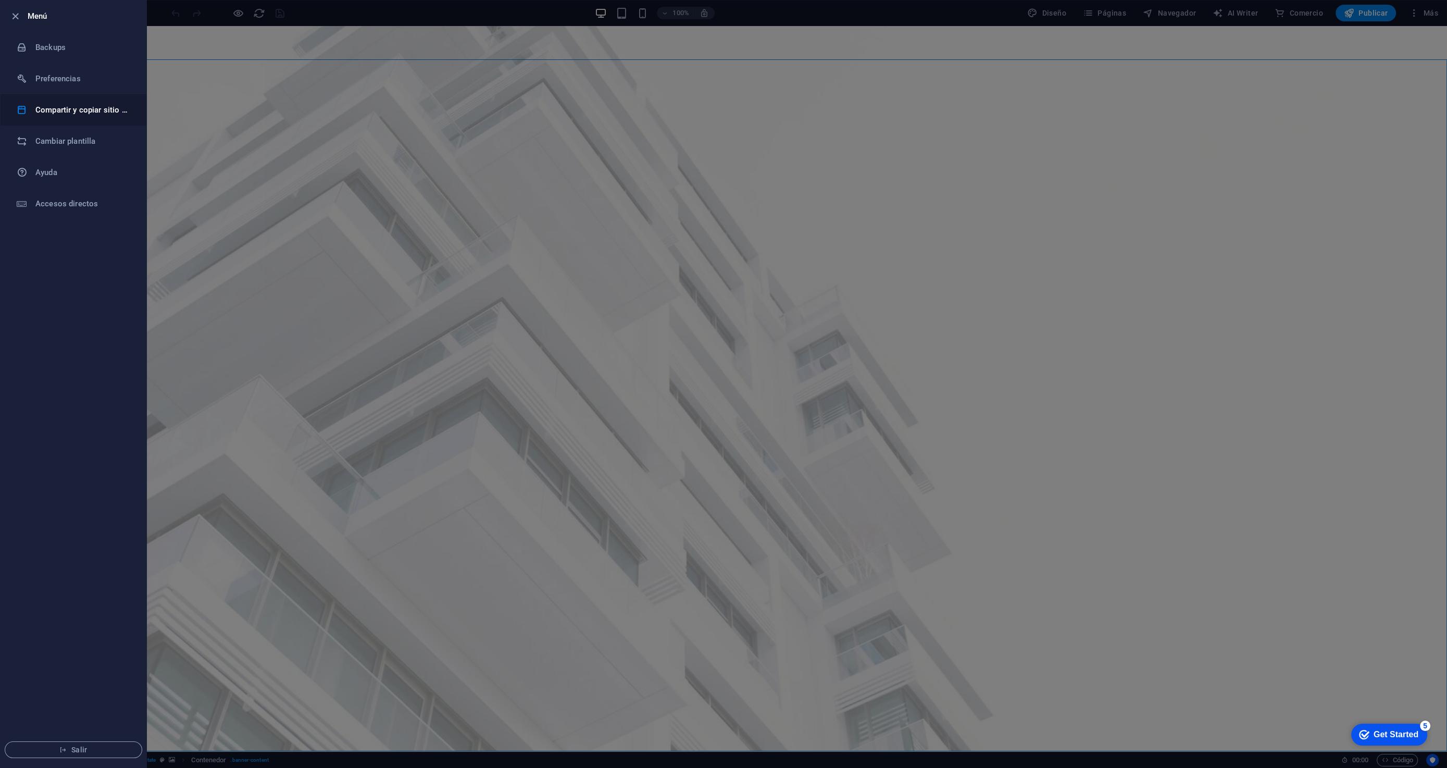
click at [65, 113] on h6 "Compartir y copiar sitio web" at bounding box center [83, 110] width 96 height 13
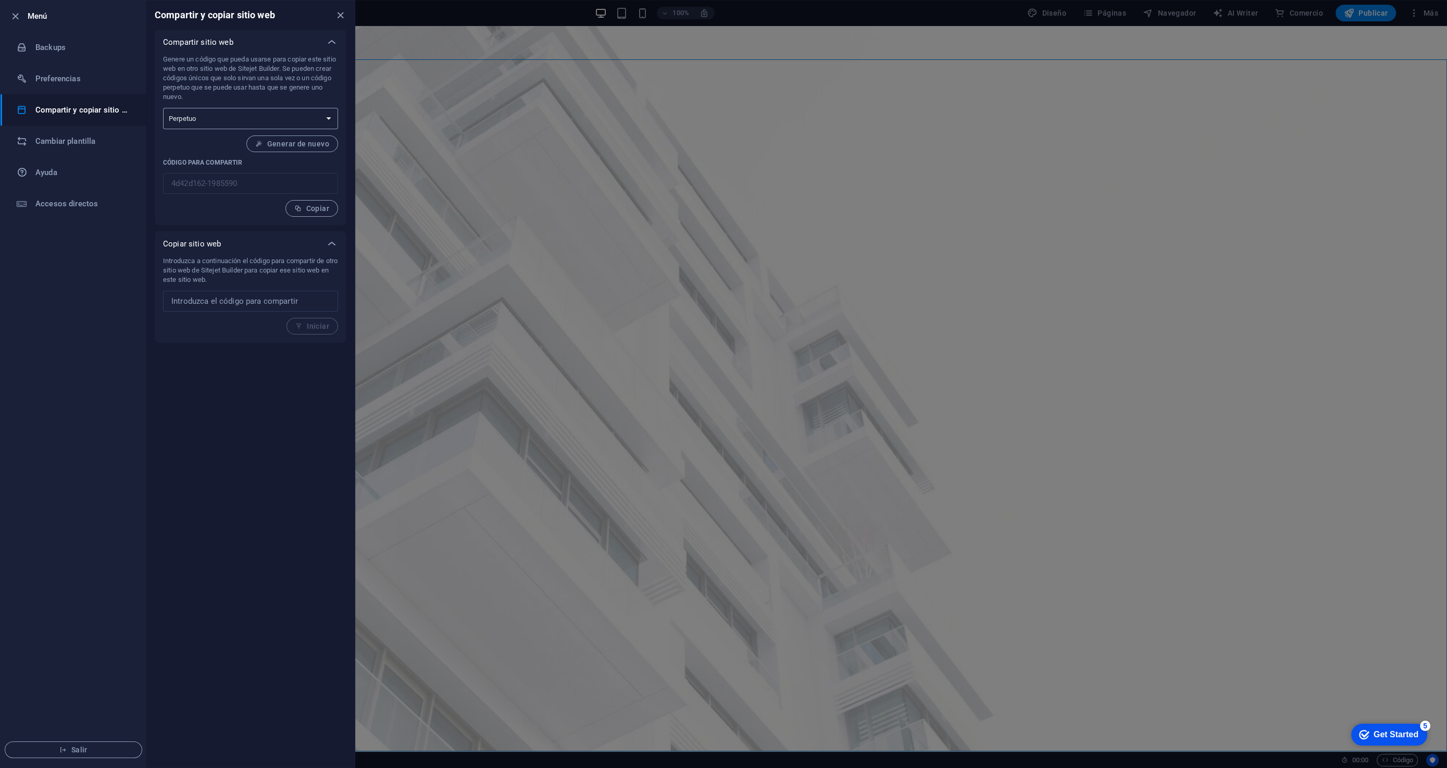
click at [332, 119] on select "Único Perpetuo" at bounding box center [250, 118] width 175 height 21
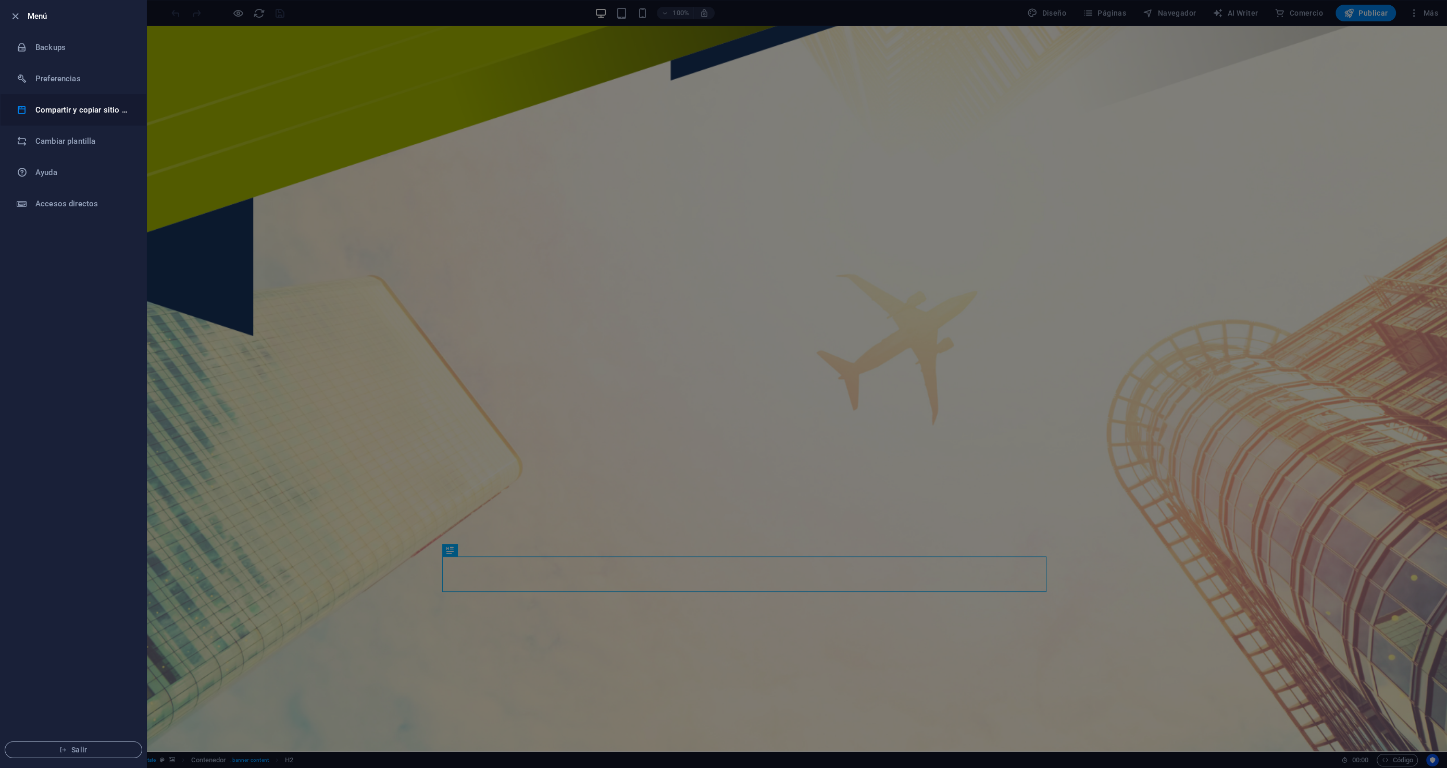
click at [70, 115] on h6 "Compartir y copiar sitio web" at bounding box center [83, 110] width 96 height 13
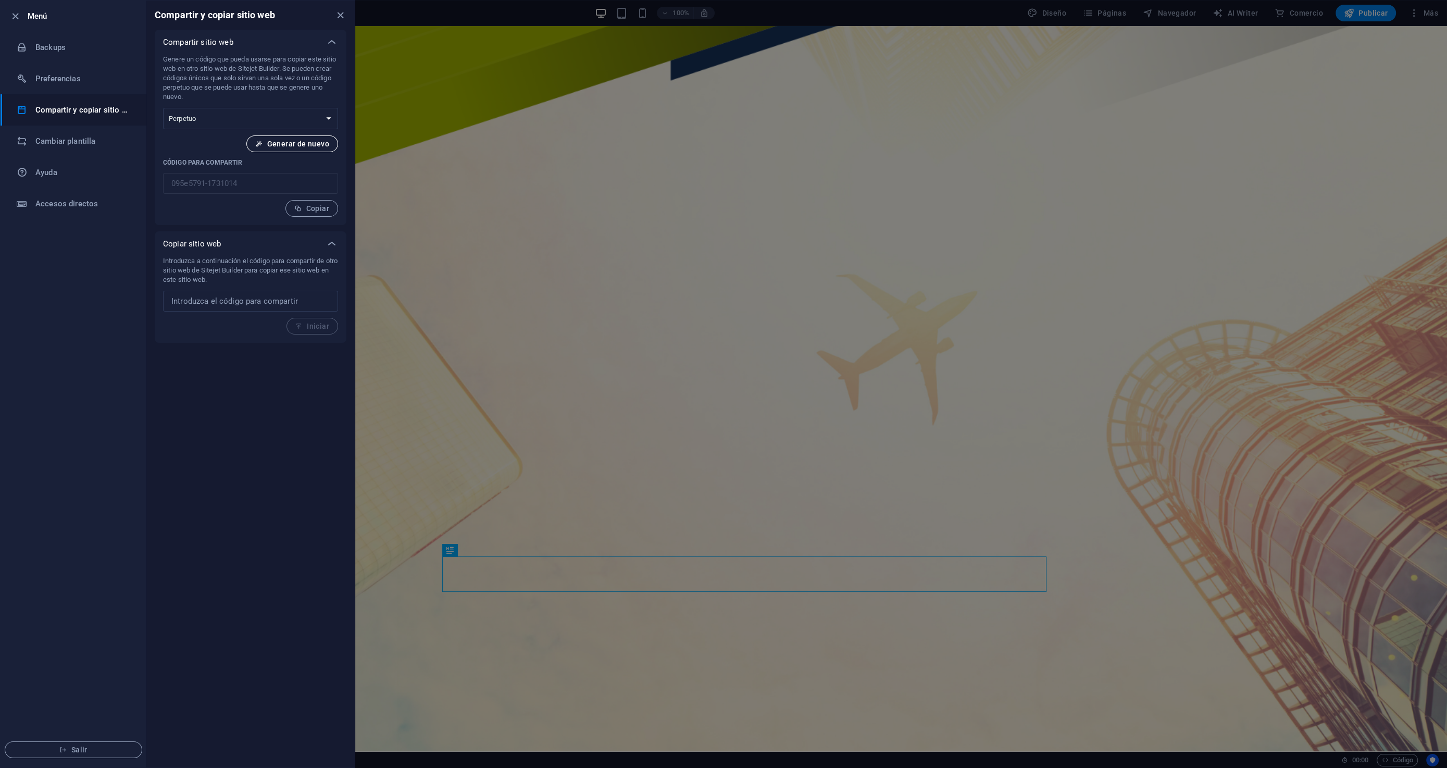
click at [295, 146] on span "Generar de nuevo" at bounding box center [292, 144] width 74 height 8
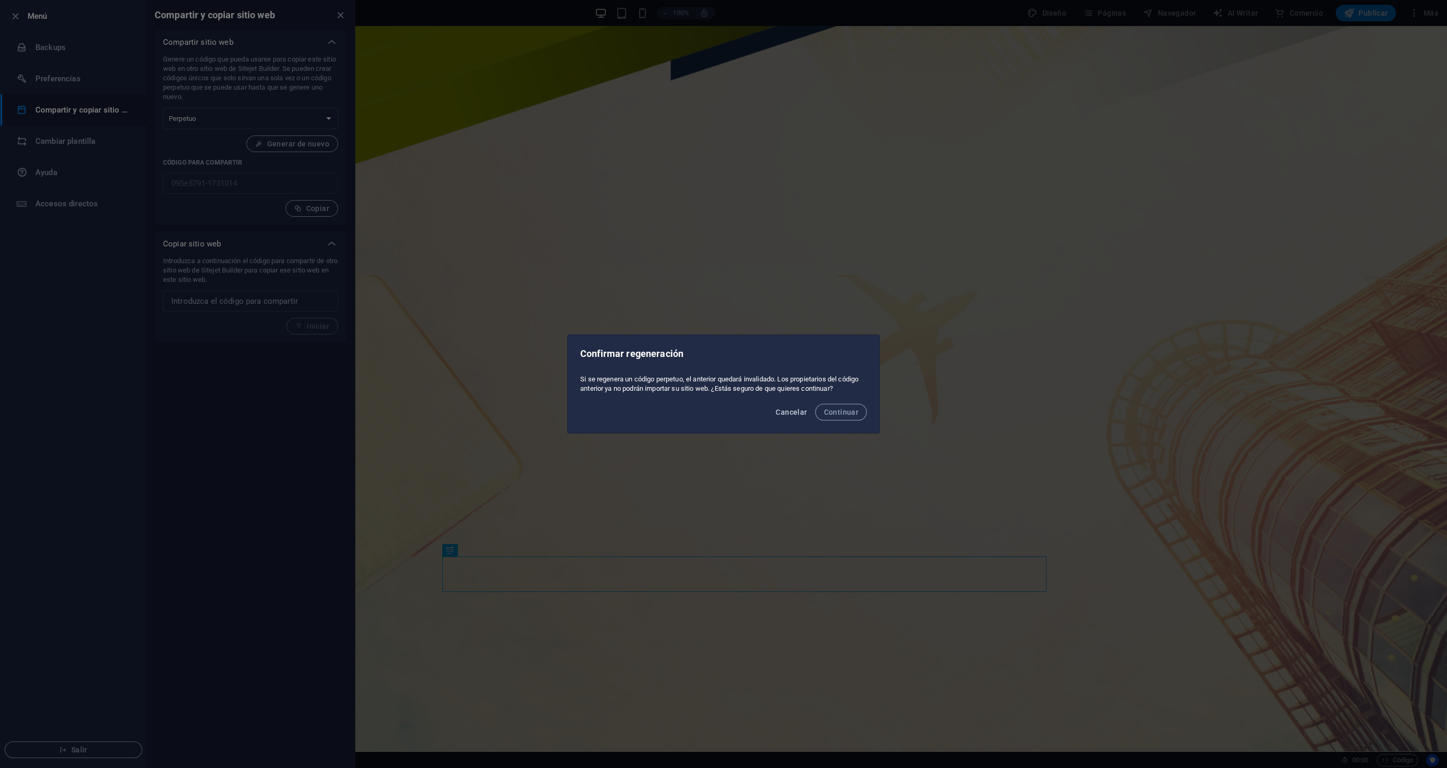
click at [802, 415] on span "Cancelar" at bounding box center [791, 412] width 31 height 8
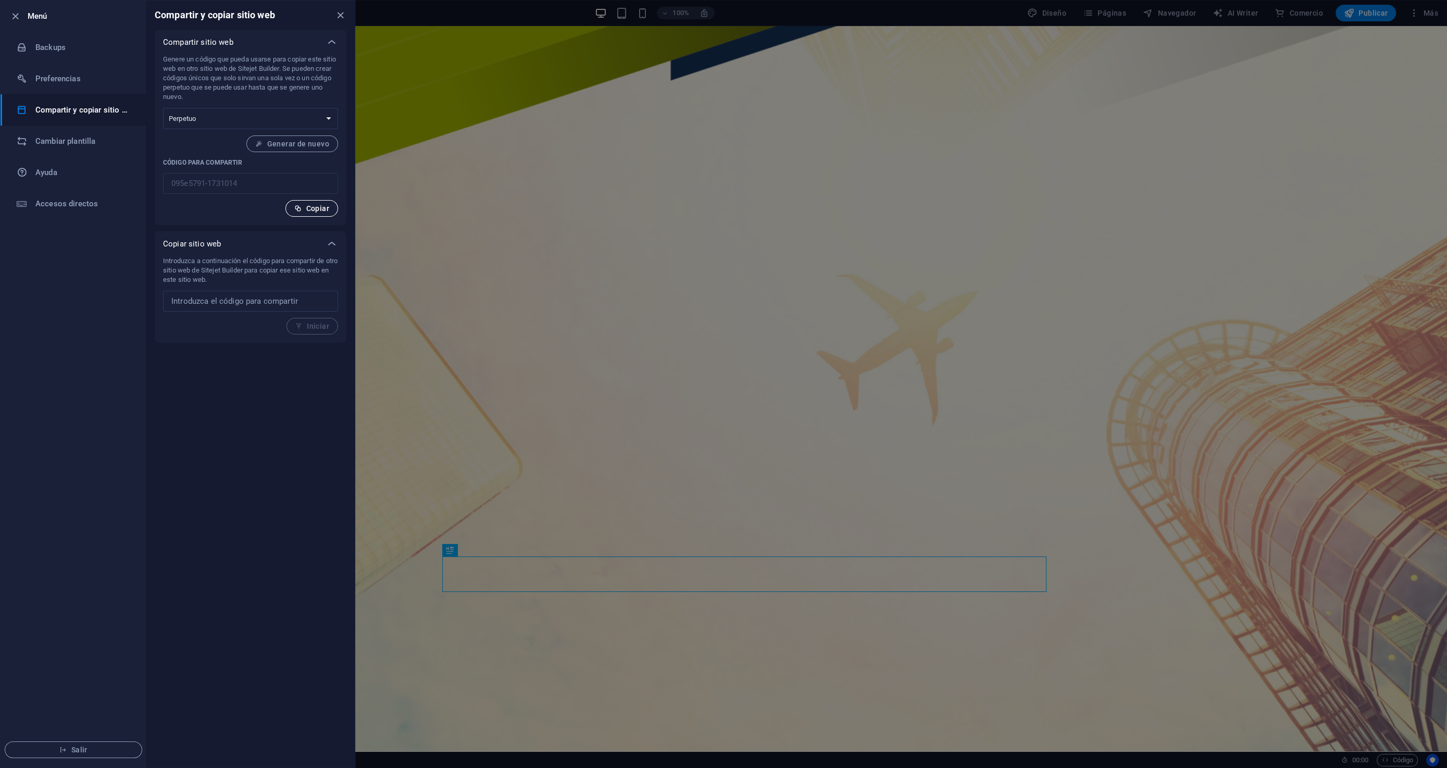
click at [308, 208] on span "Copiar" at bounding box center [311, 208] width 35 height 8
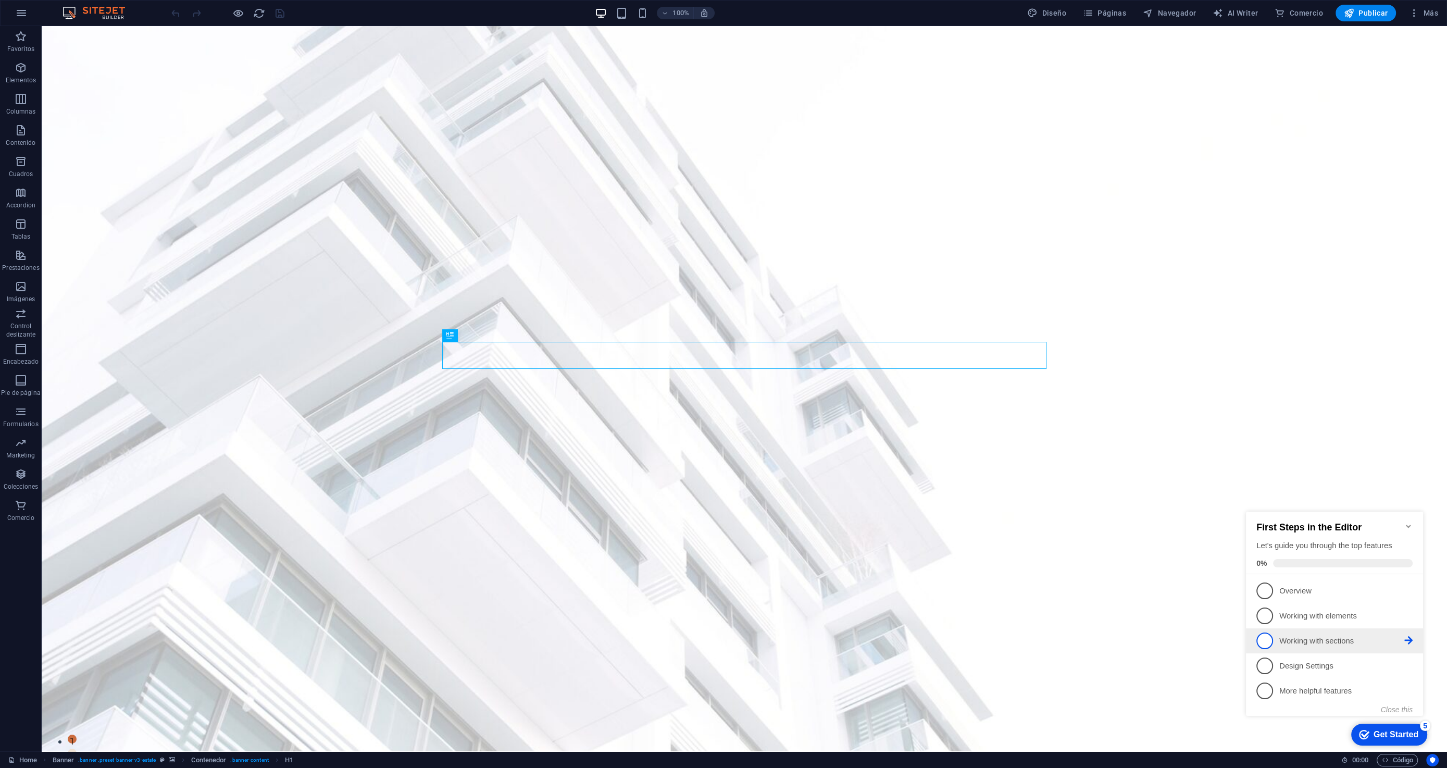
click at [1266, 643] on span "3" at bounding box center [1265, 640] width 17 height 17
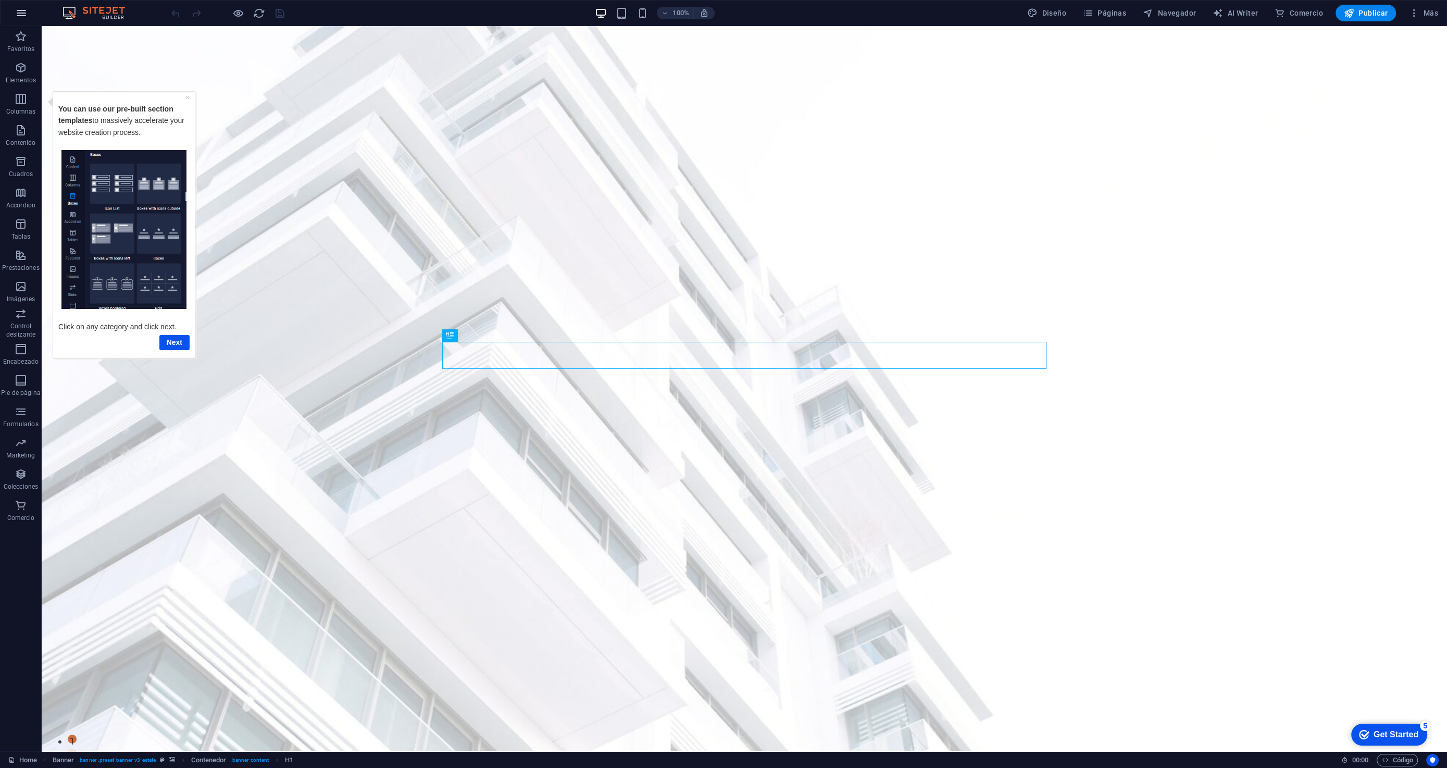
click at [29, 18] on button "button" at bounding box center [21, 13] width 25 height 25
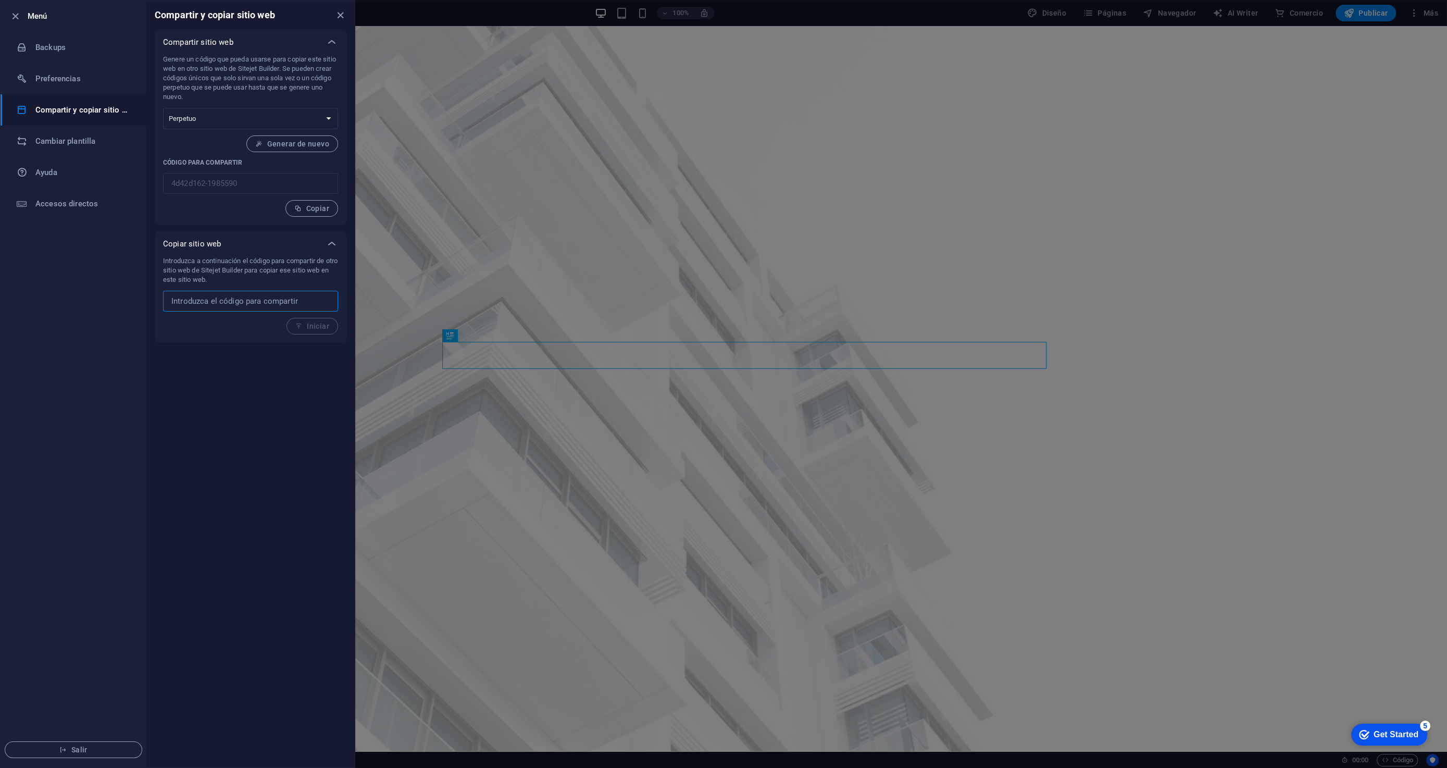
click at [0, 0] on input "text" at bounding box center [0, 0] width 0 height 0
paste input "095e5791-1731014"
type input "095e5791-1731014"
click at [323, 326] on span "Iniciar" at bounding box center [312, 326] width 34 height 8
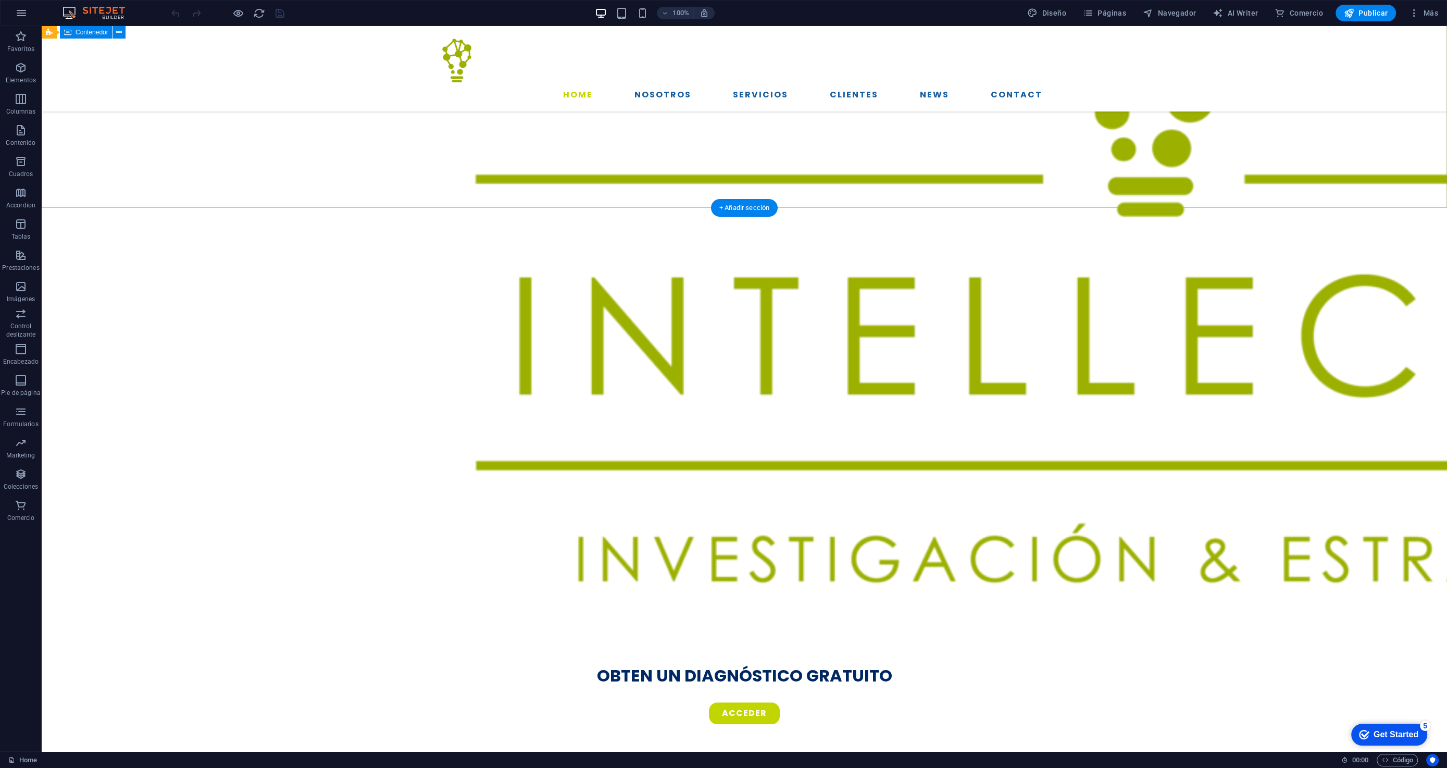
scroll to position [543, 0]
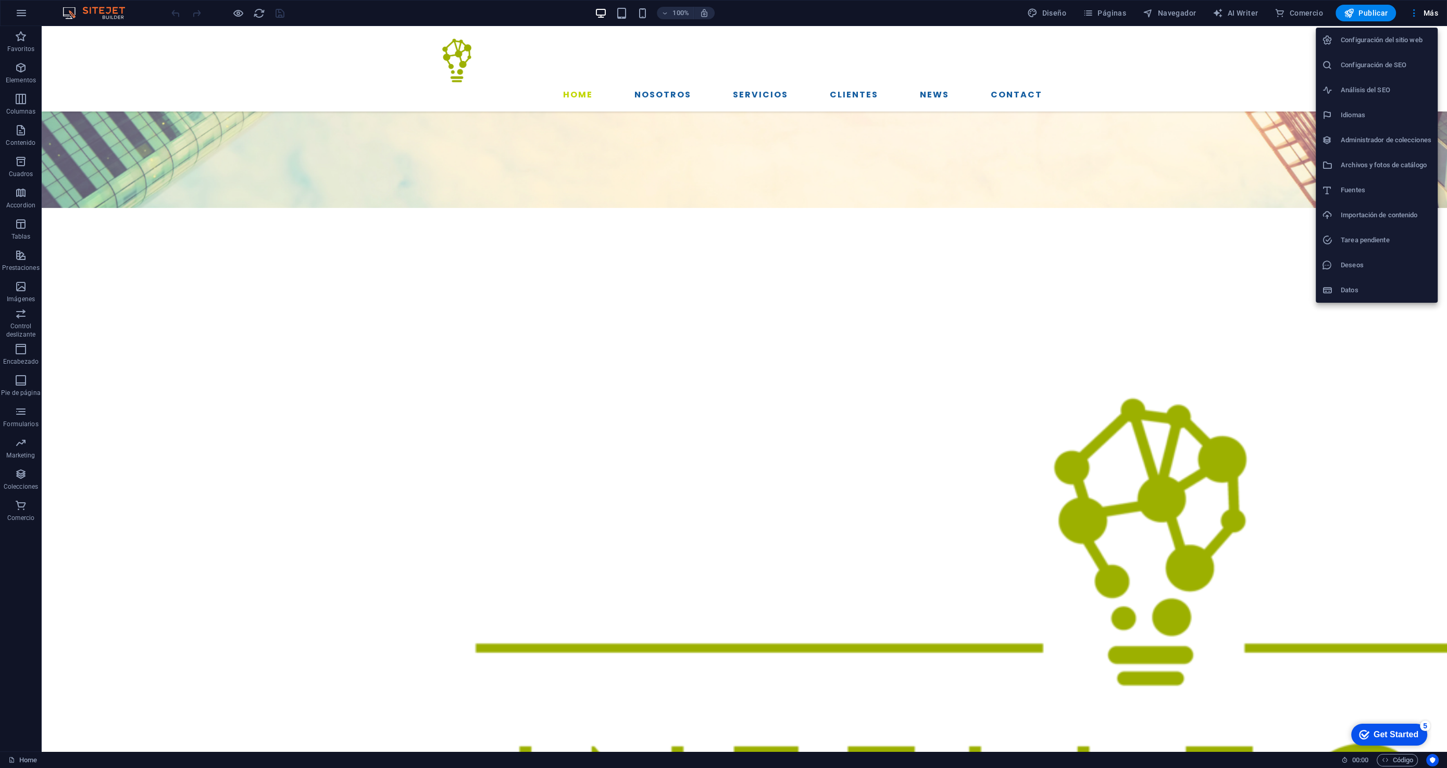
click at [1404, 72] on li "Configuración de SEO" at bounding box center [1377, 65] width 122 height 25
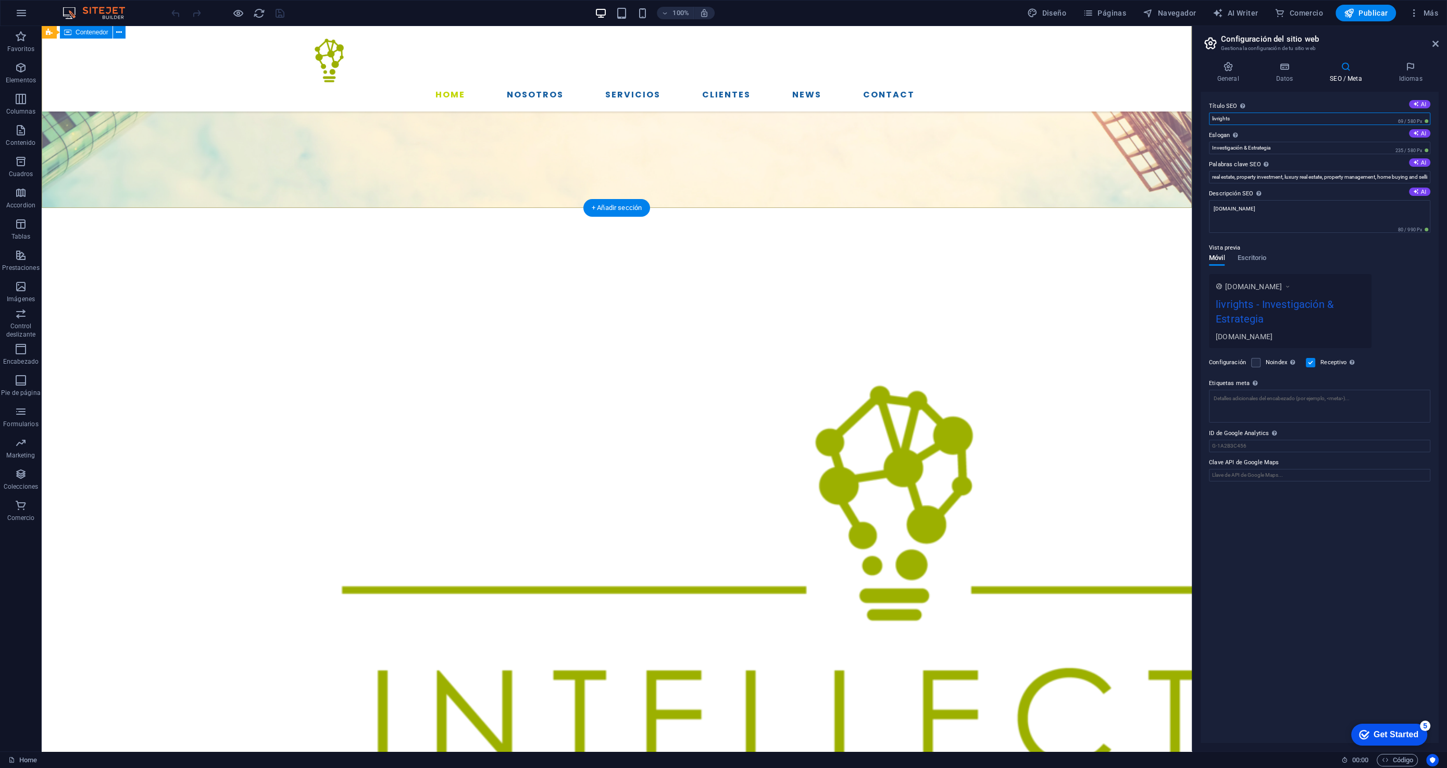
drag, startPoint x: 1278, startPoint y: 143, endPoint x: 1183, endPoint y: 115, distance: 99.3
drag, startPoint x: 1245, startPoint y: 121, endPoint x: 1209, endPoint y: 119, distance: 35.5
click at [1209, 119] on input "livrights" at bounding box center [1319, 119] width 221 height 13
type input "Intellectio"
drag, startPoint x: 1247, startPoint y: 209, endPoint x: 1205, endPoint y: 209, distance: 42.2
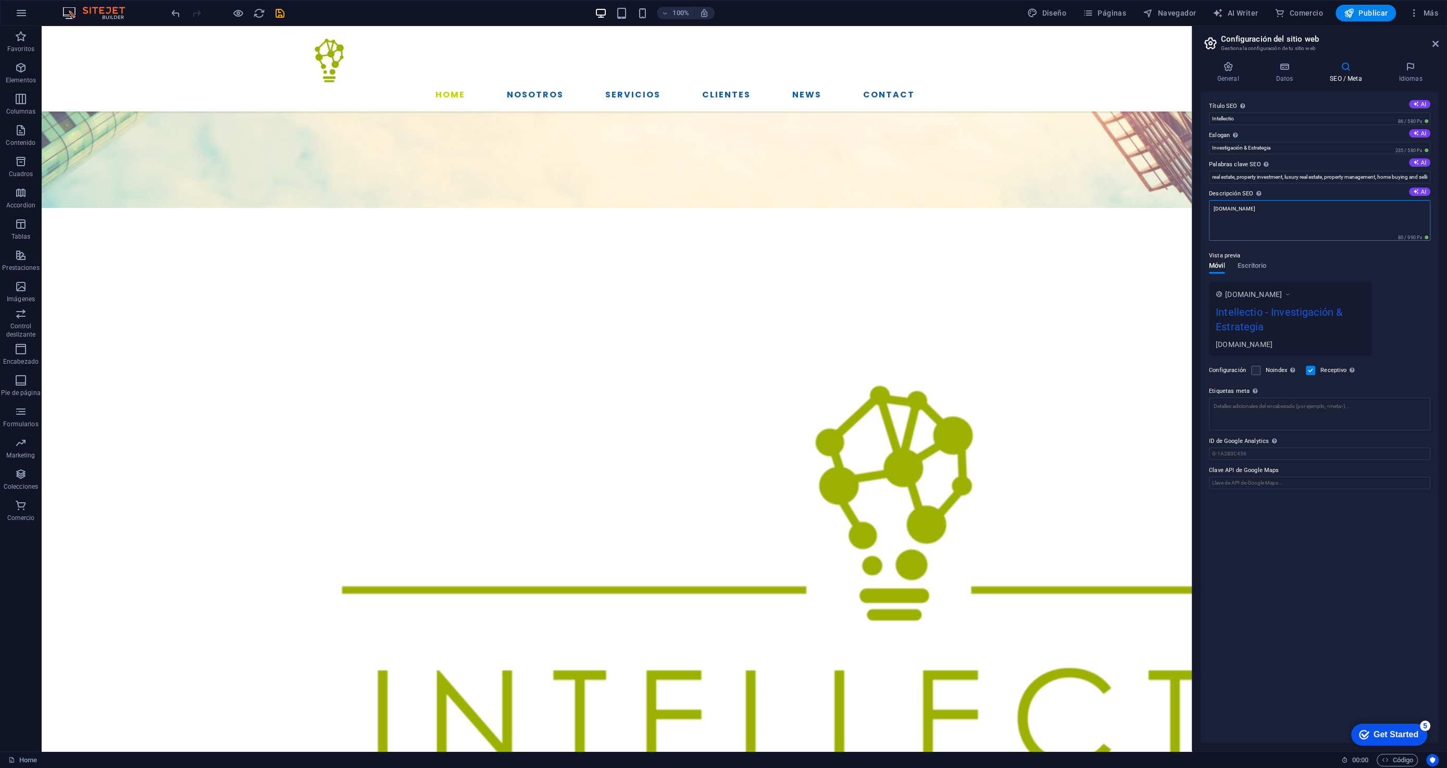
click at [1205, 209] on div "Título SEO El título de tu sitio web. Elige algo que destaque en los resultados…" at bounding box center [1320, 417] width 238 height 651
type textarea "[DOMAIN_NAME]"
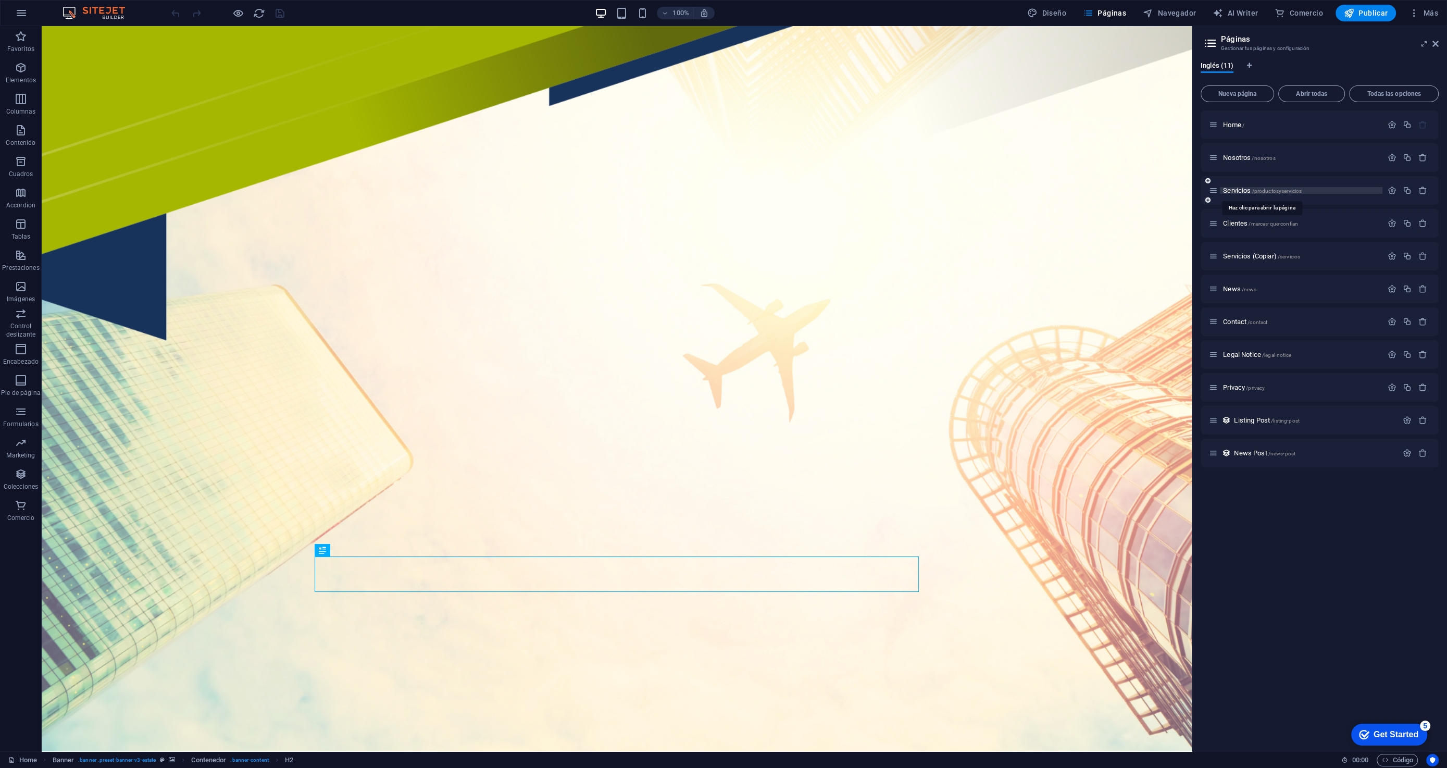
click at [1239, 191] on span "Servicios /productosyservicios" at bounding box center [1262, 190] width 79 height 8
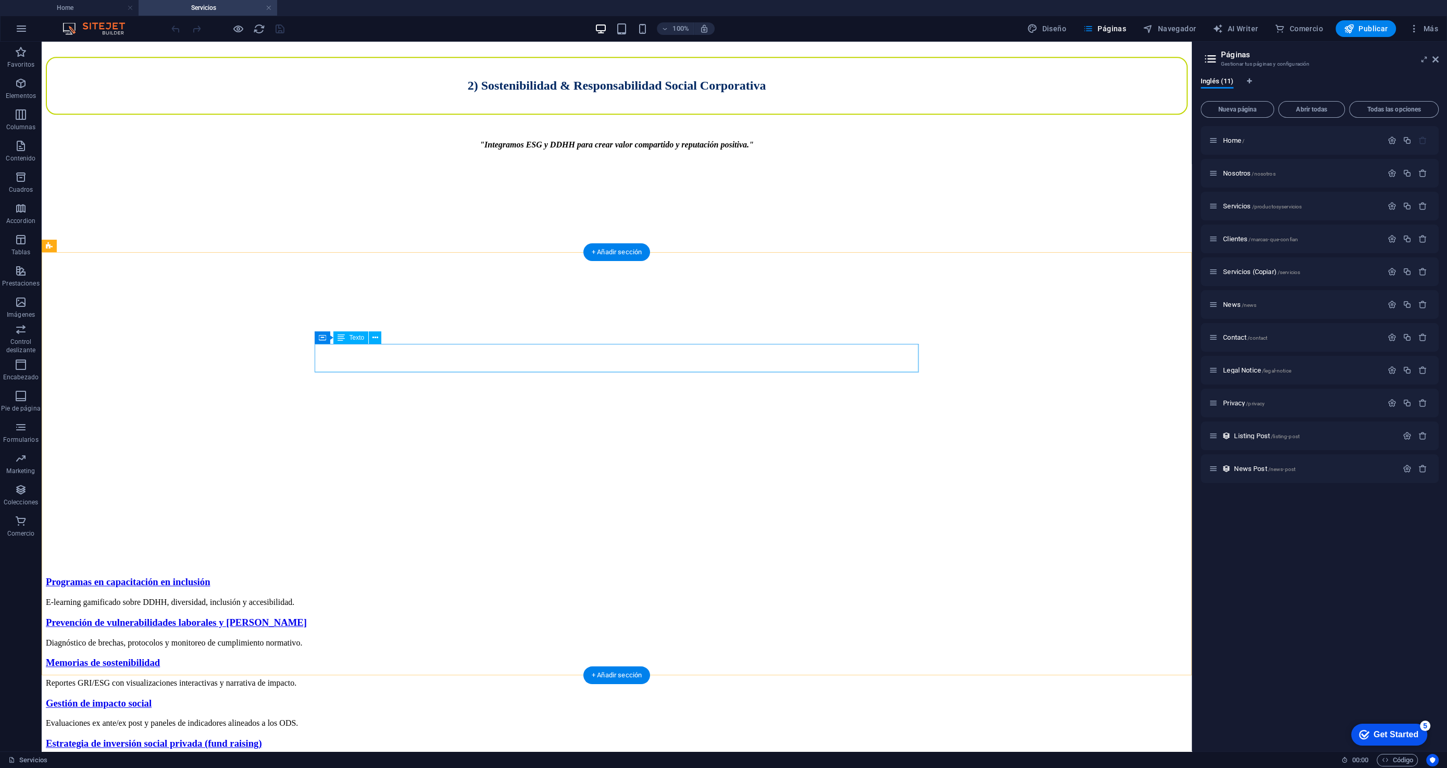
scroll to position [1550, 0]
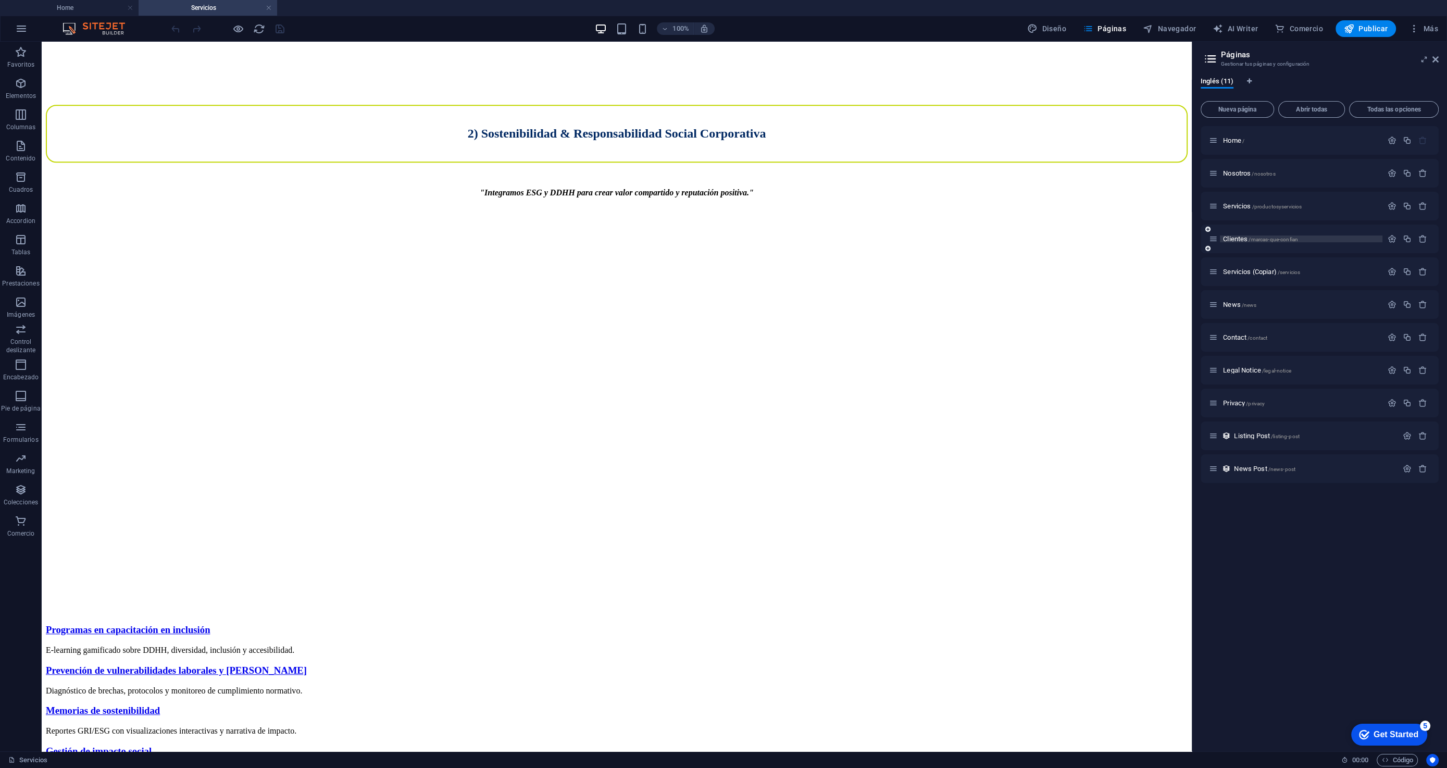
click at [1234, 241] on span "Clientes /marcas-que-confian" at bounding box center [1260, 239] width 75 height 8
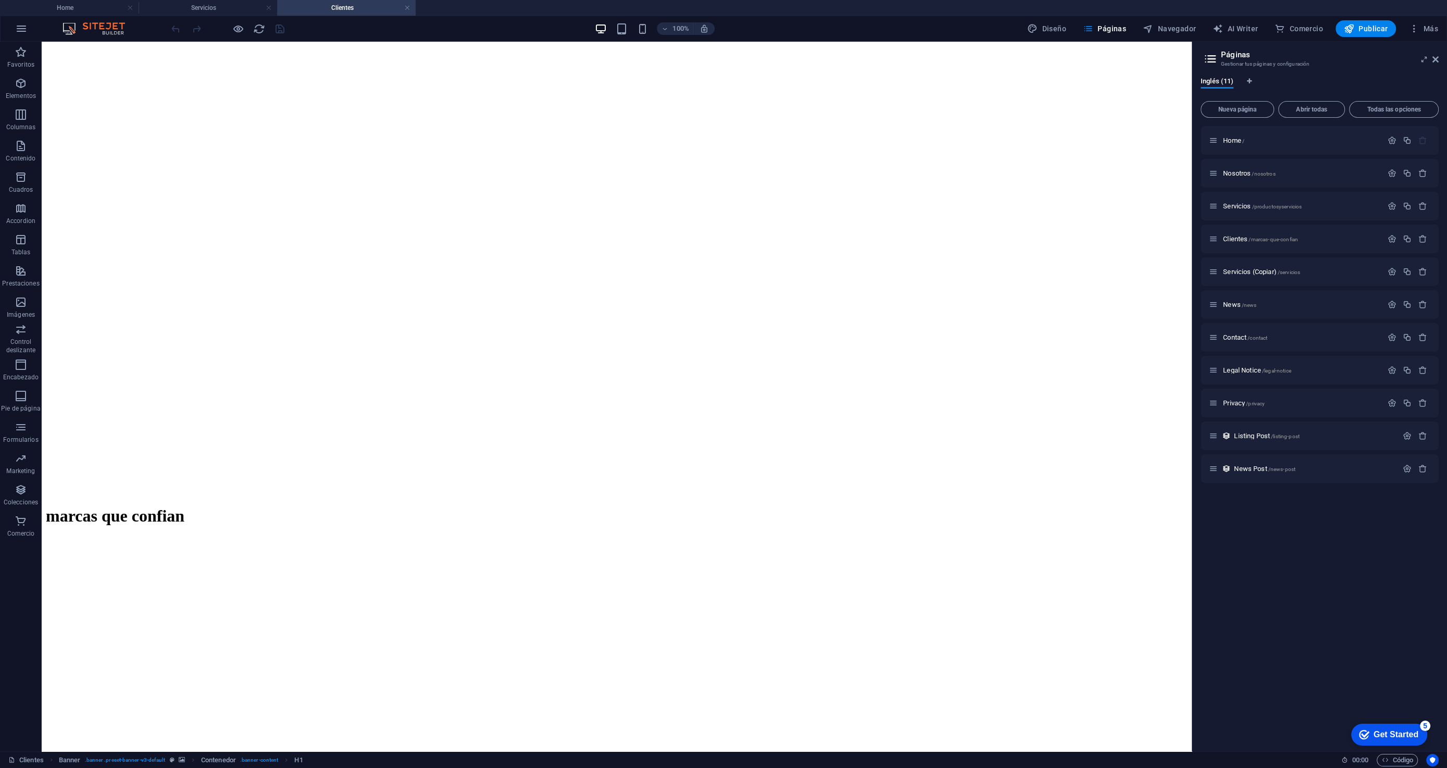
scroll to position [442, 0]
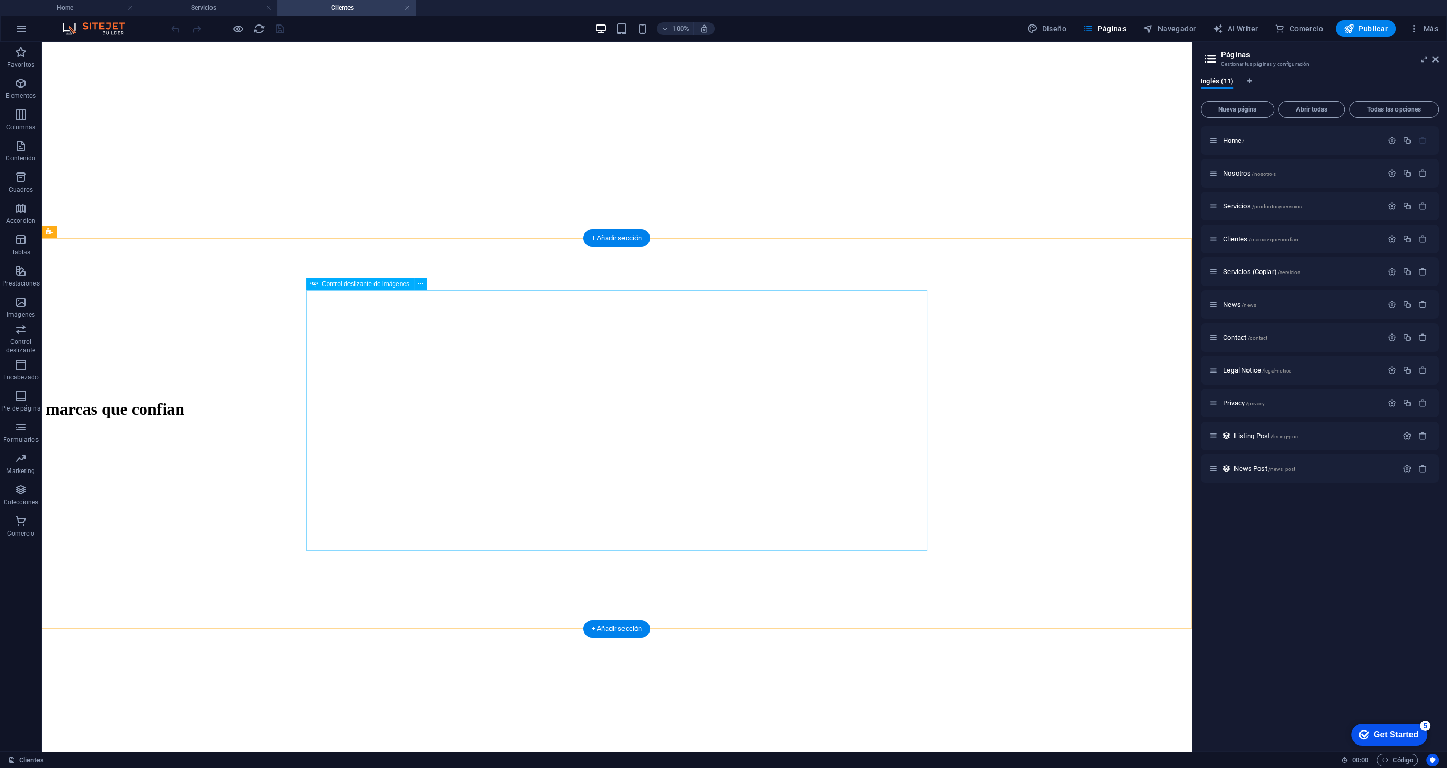
click at [420, 287] on icon at bounding box center [421, 284] width 6 height 11
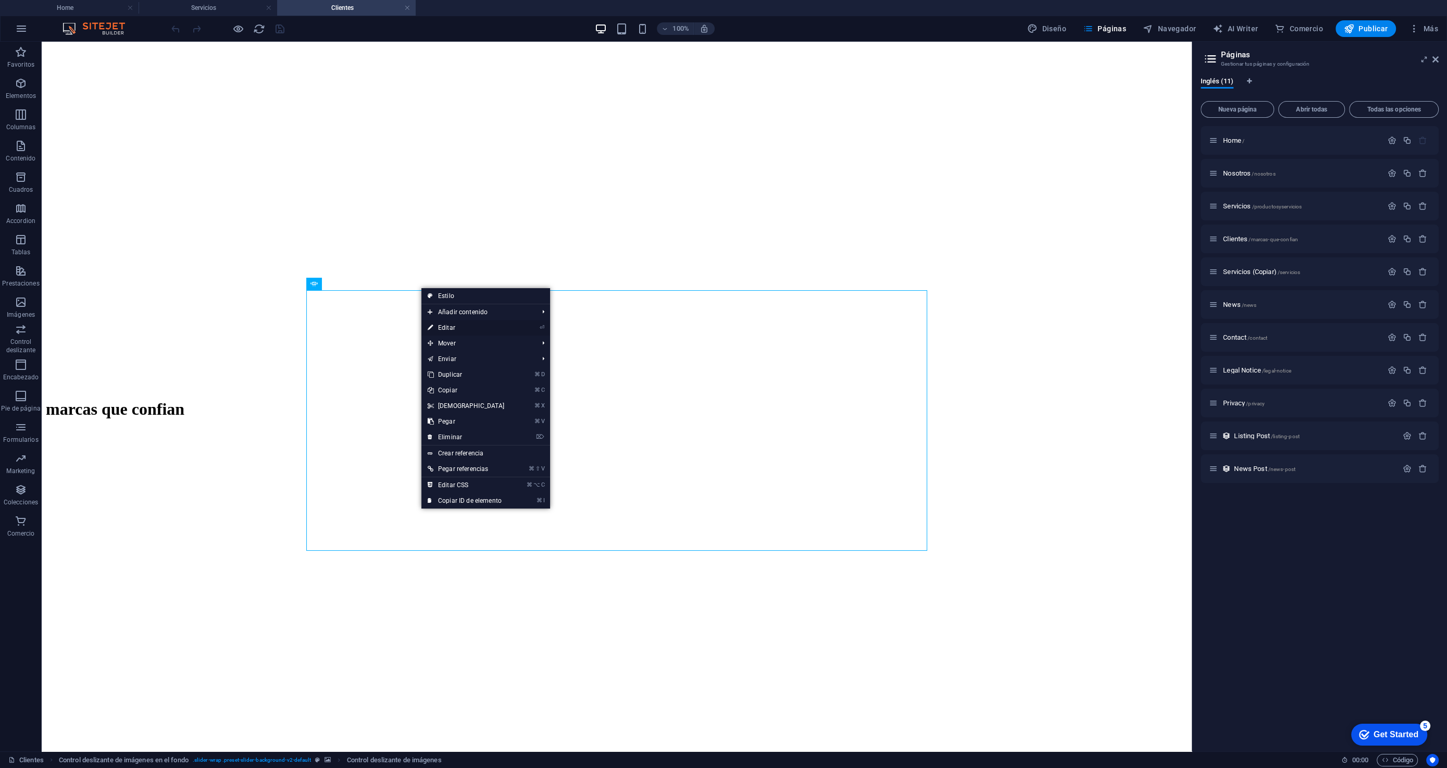
click at [462, 327] on link "⏎ Editar" at bounding box center [466, 328] width 90 height 16
select select "px"
select select "ms"
select select "s"
select select "progressive"
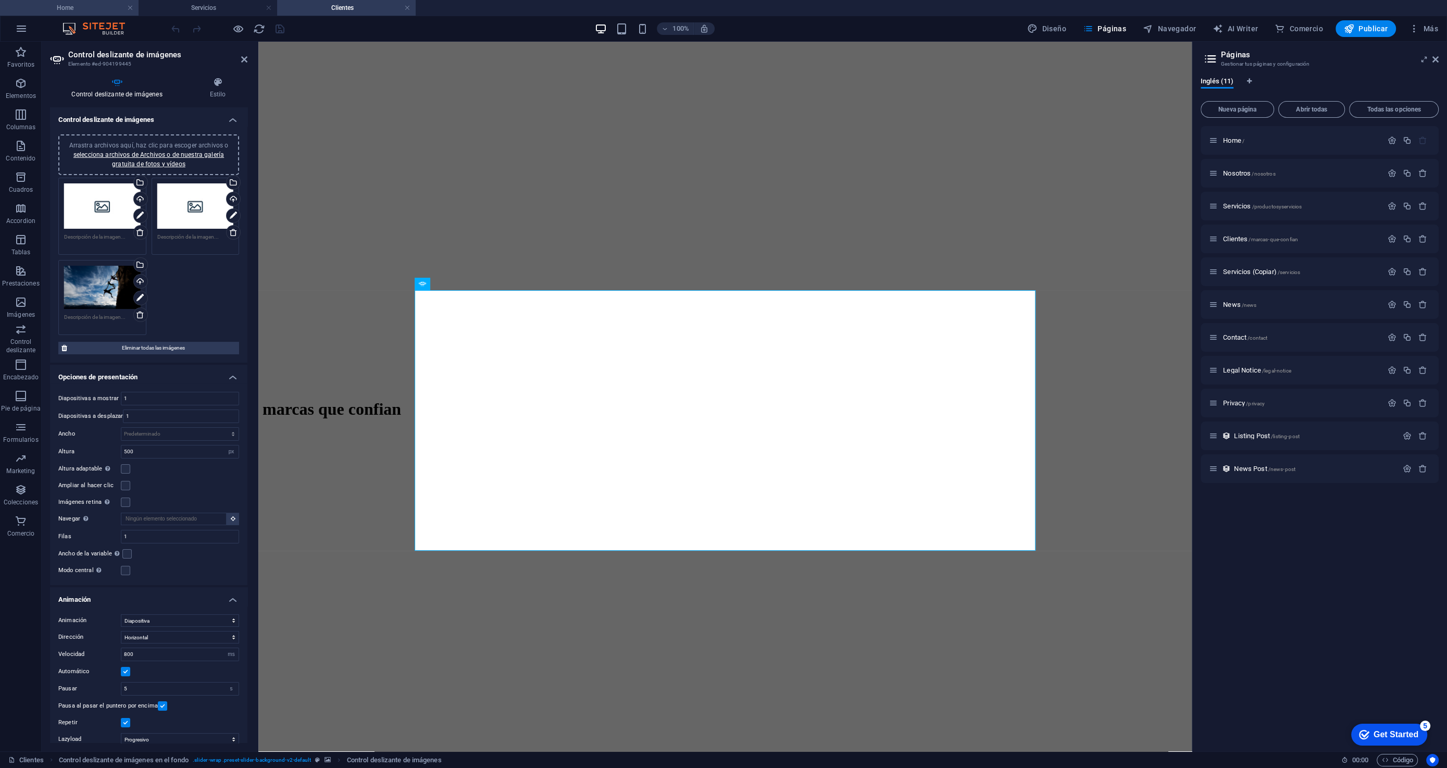
click at [71, 15] on li "Home" at bounding box center [69, 8] width 139 height 16
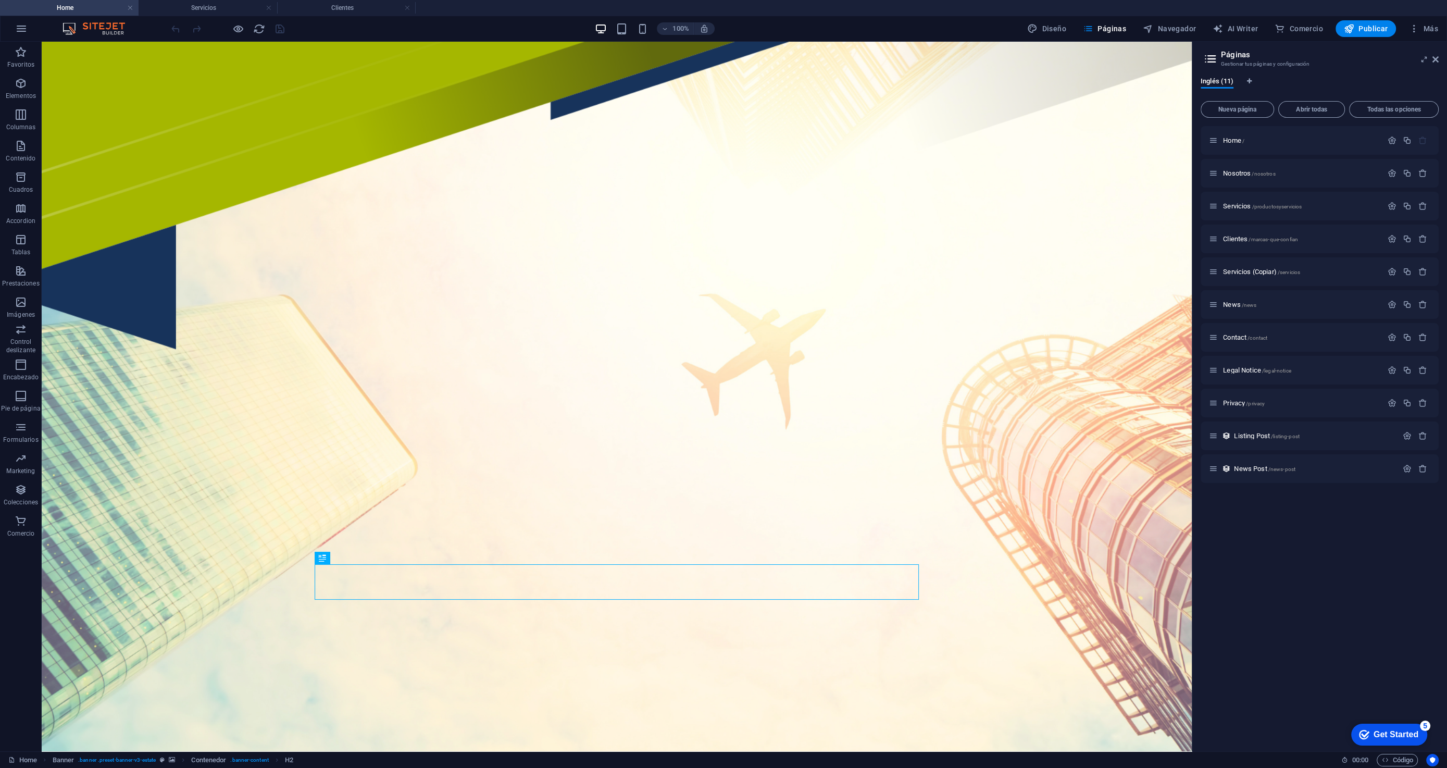
scroll to position [0, 0]
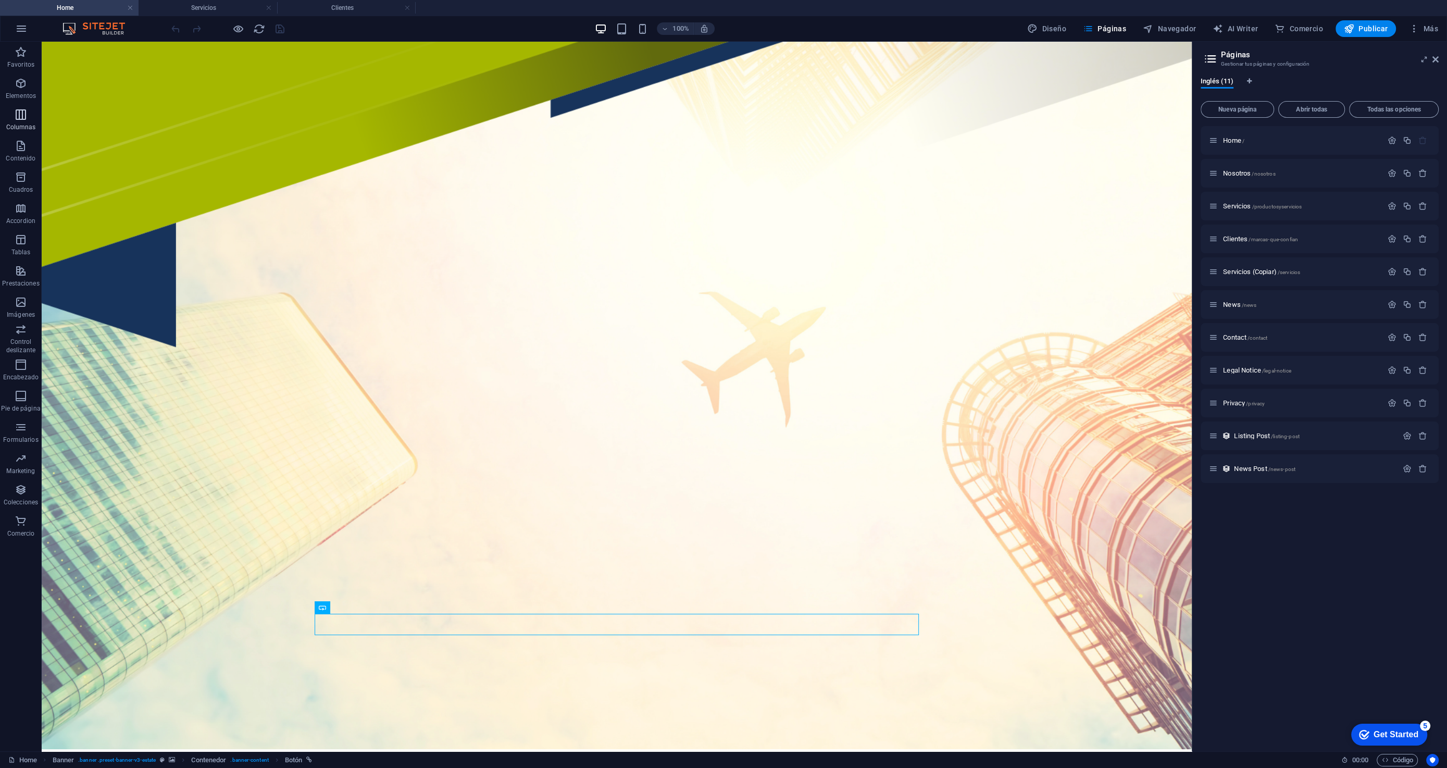
click at [25, 118] on icon "button" at bounding box center [21, 114] width 13 height 13
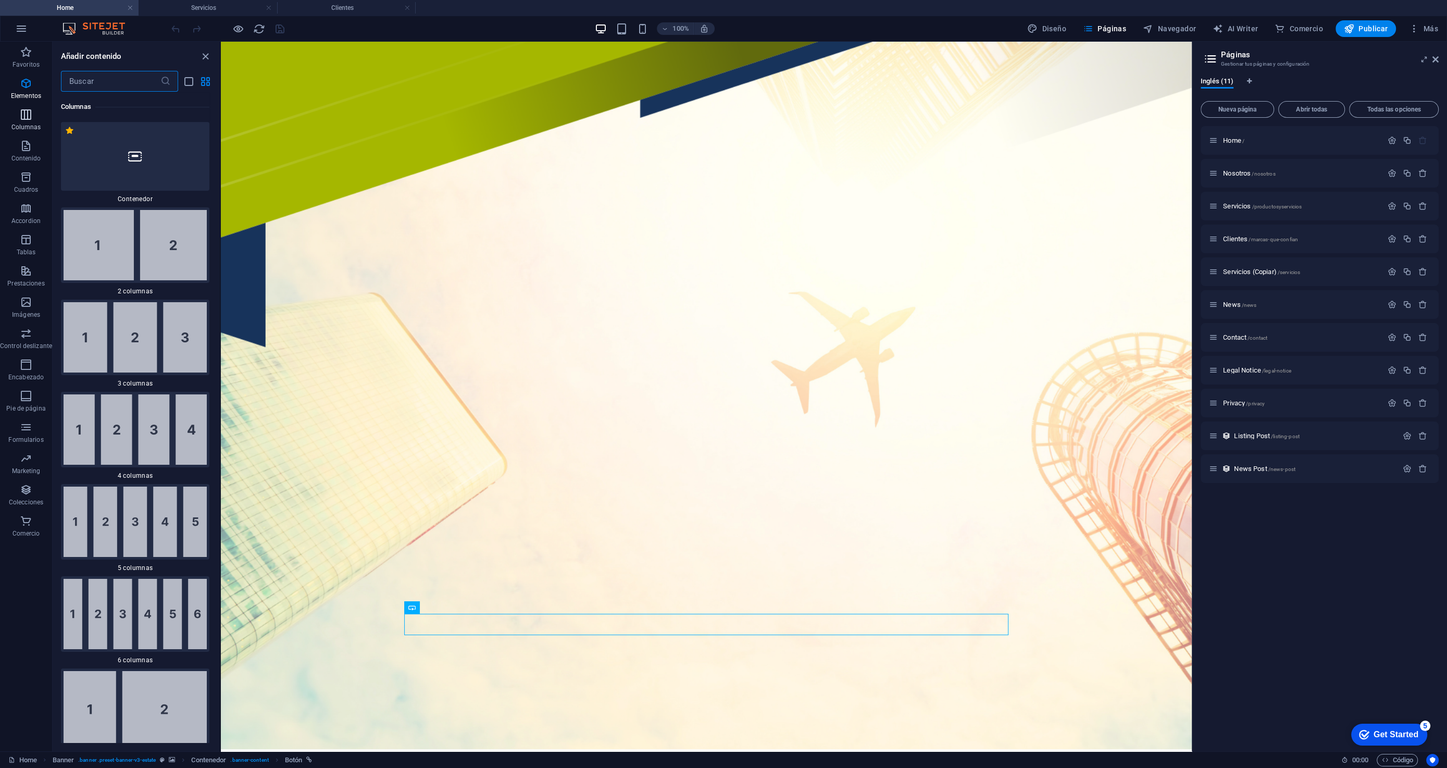
scroll to position [601, 0]
click at [127, 254] on img at bounding box center [135, 245] width 143 height 70
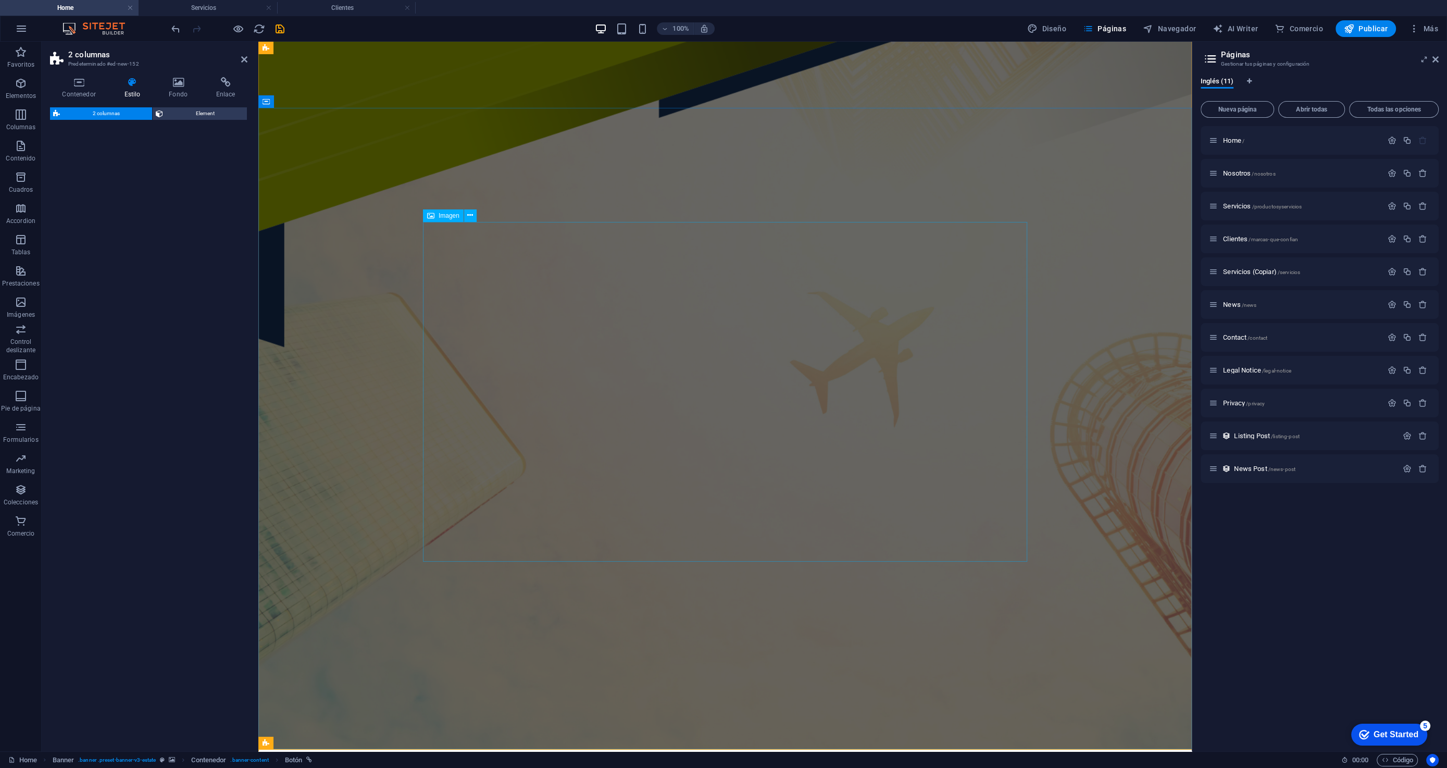
select select "rem"
select select "preset-columns-two-v2-default"
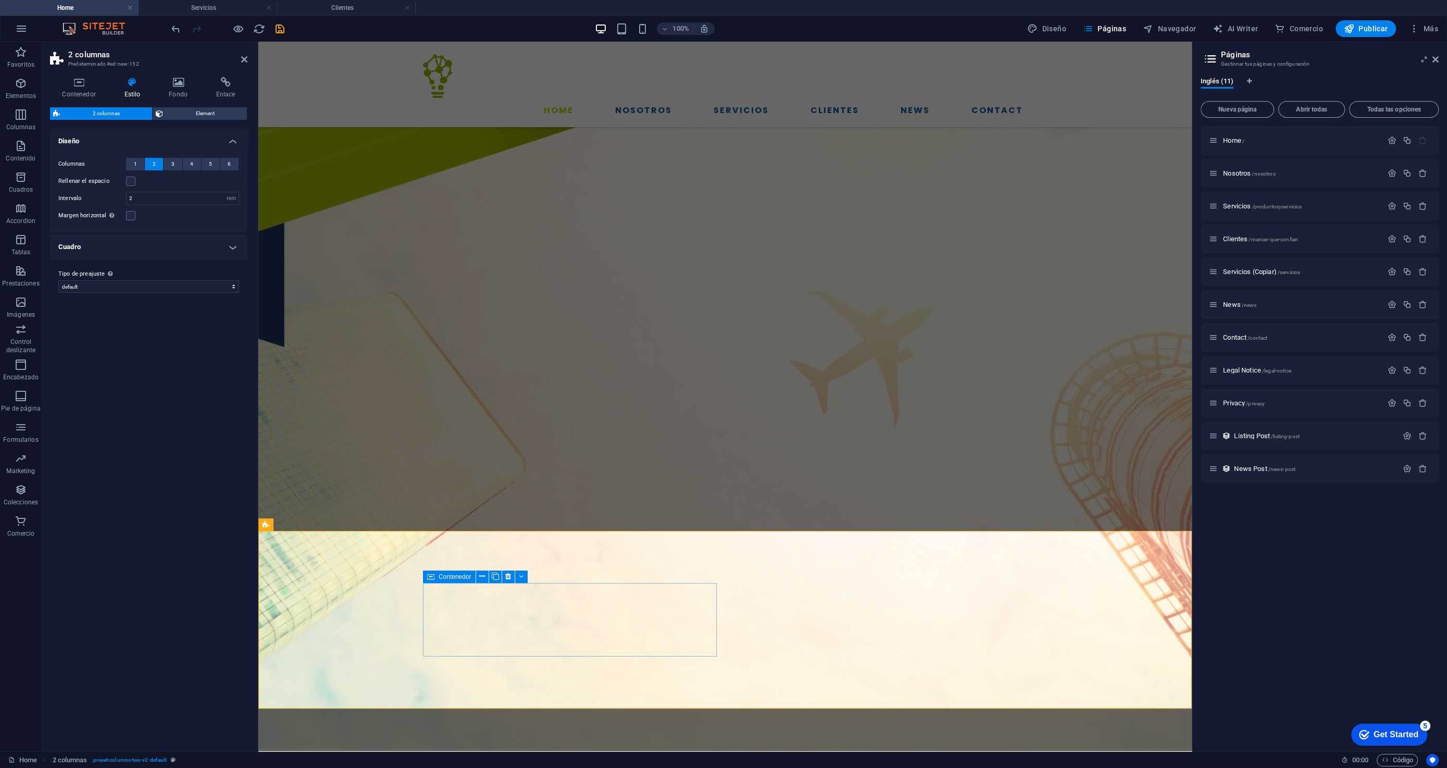
scroll to position [237, 0]
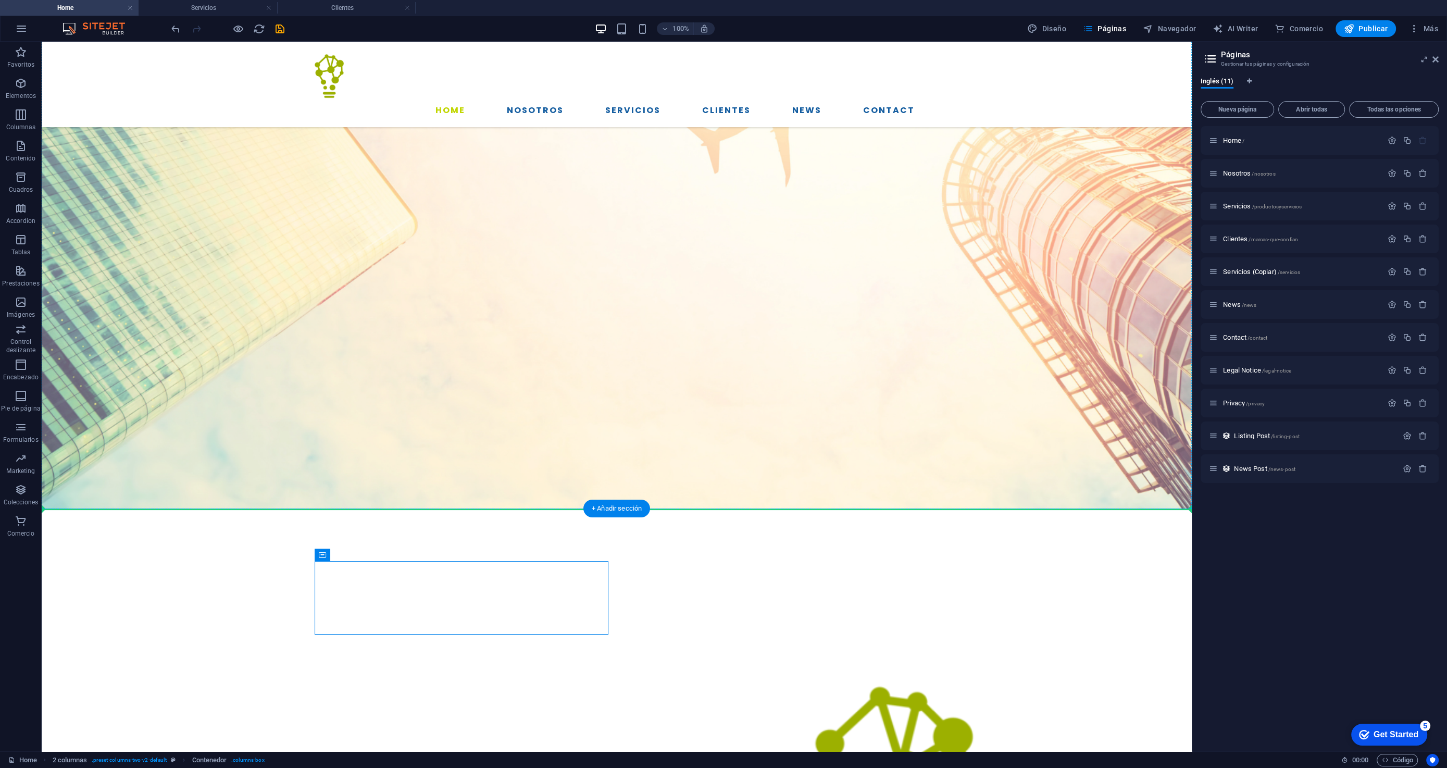
drag, startPoint x: 459, startPoint y: 596, endPoint x: 680, endPoint y: 441, distance: 270.0
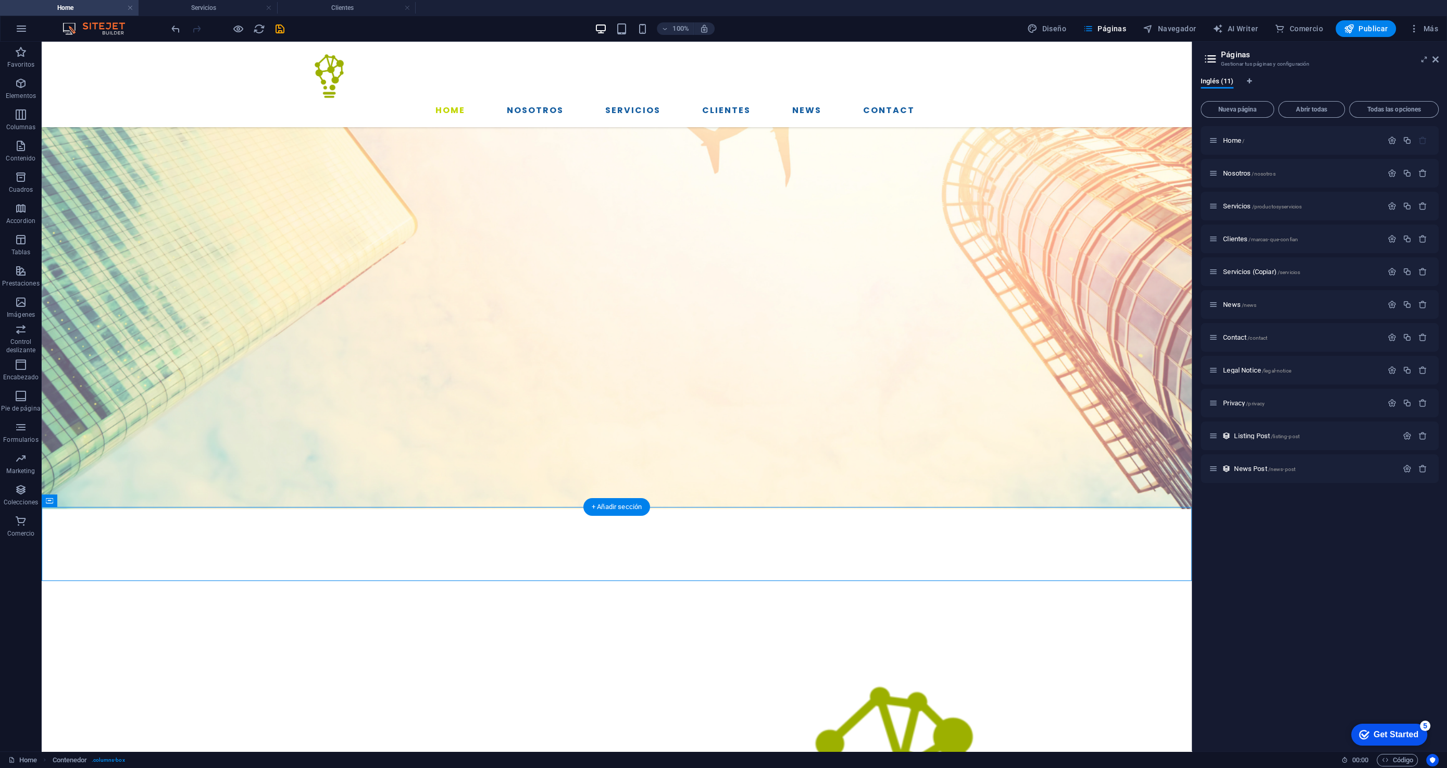
scroll to position [246, 0]
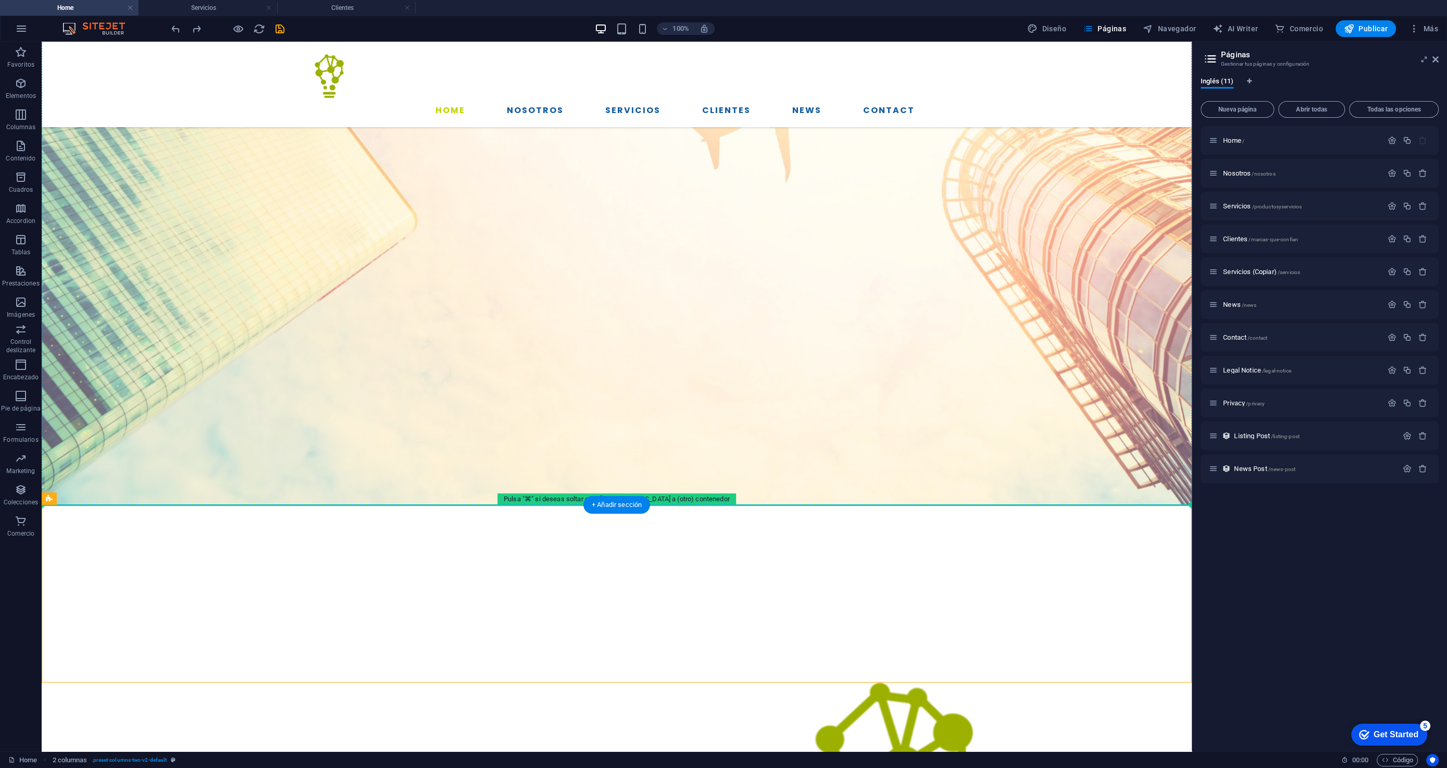
drag, startPoint x: 104, startPoint y: 540, endPoint x: 100, endPoint y: 417, distance: 123.0
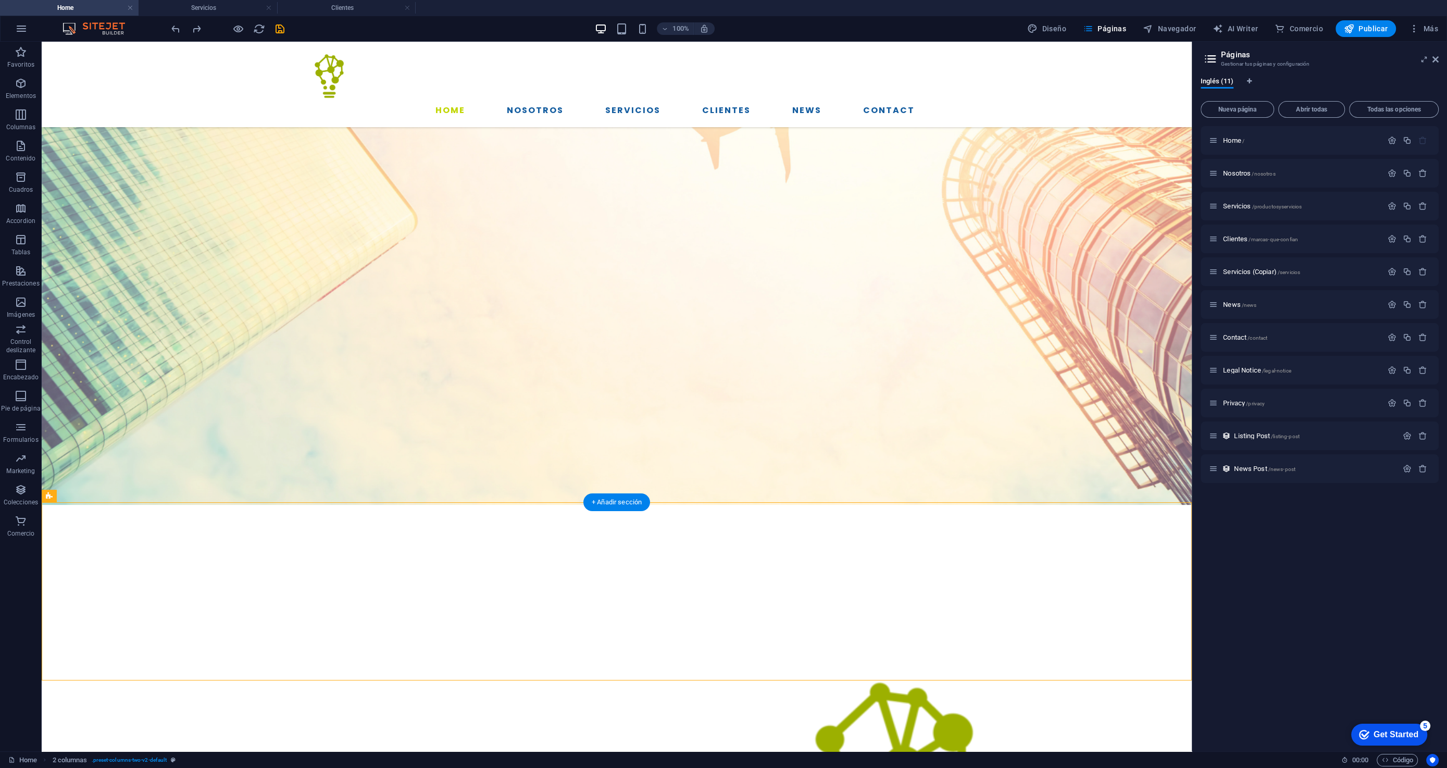
scroll to position [251, 0]
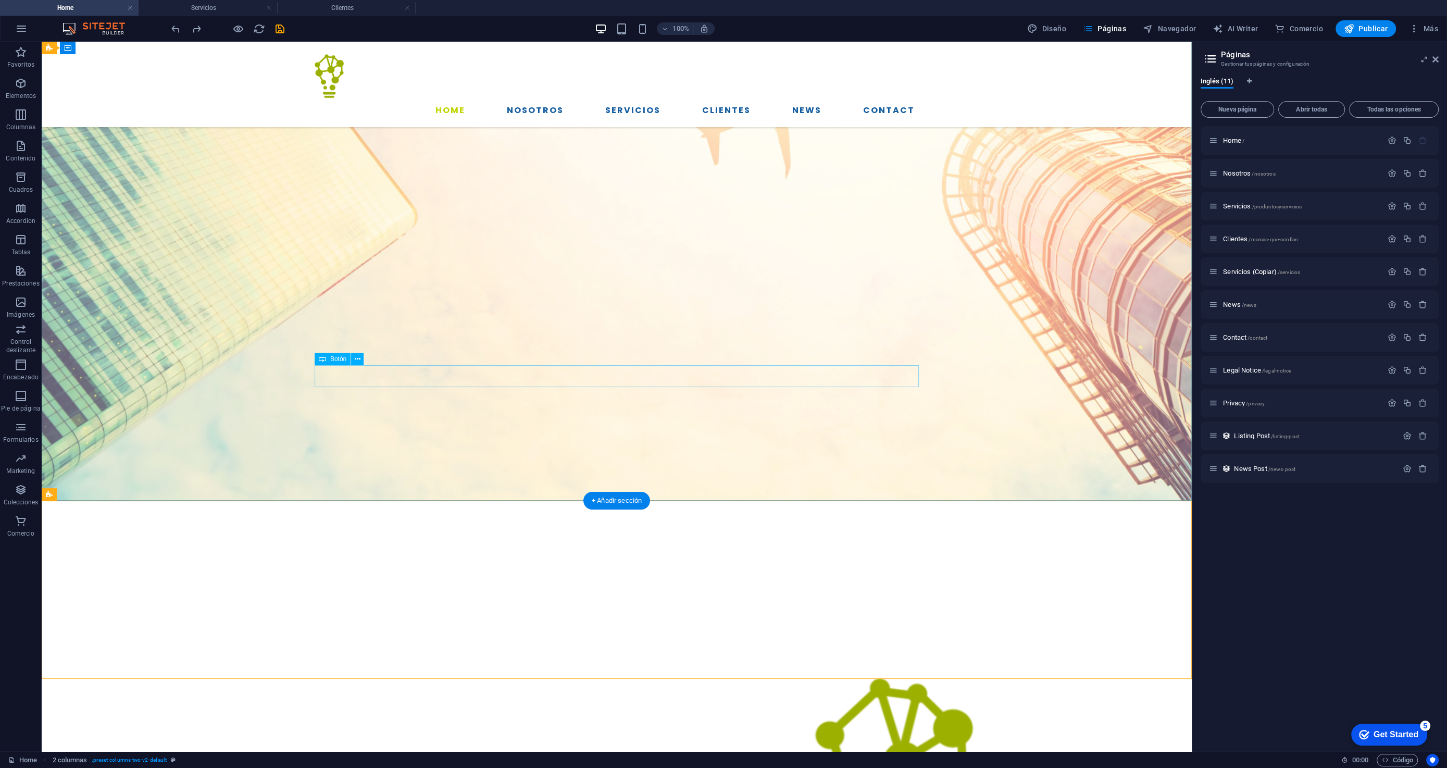
click at [337, 360] on span "Botón" at bounding box center [338, 359] width 16 height 6
click at [357, 358] on icon at bounding box center [358, 359] width 6 height 11
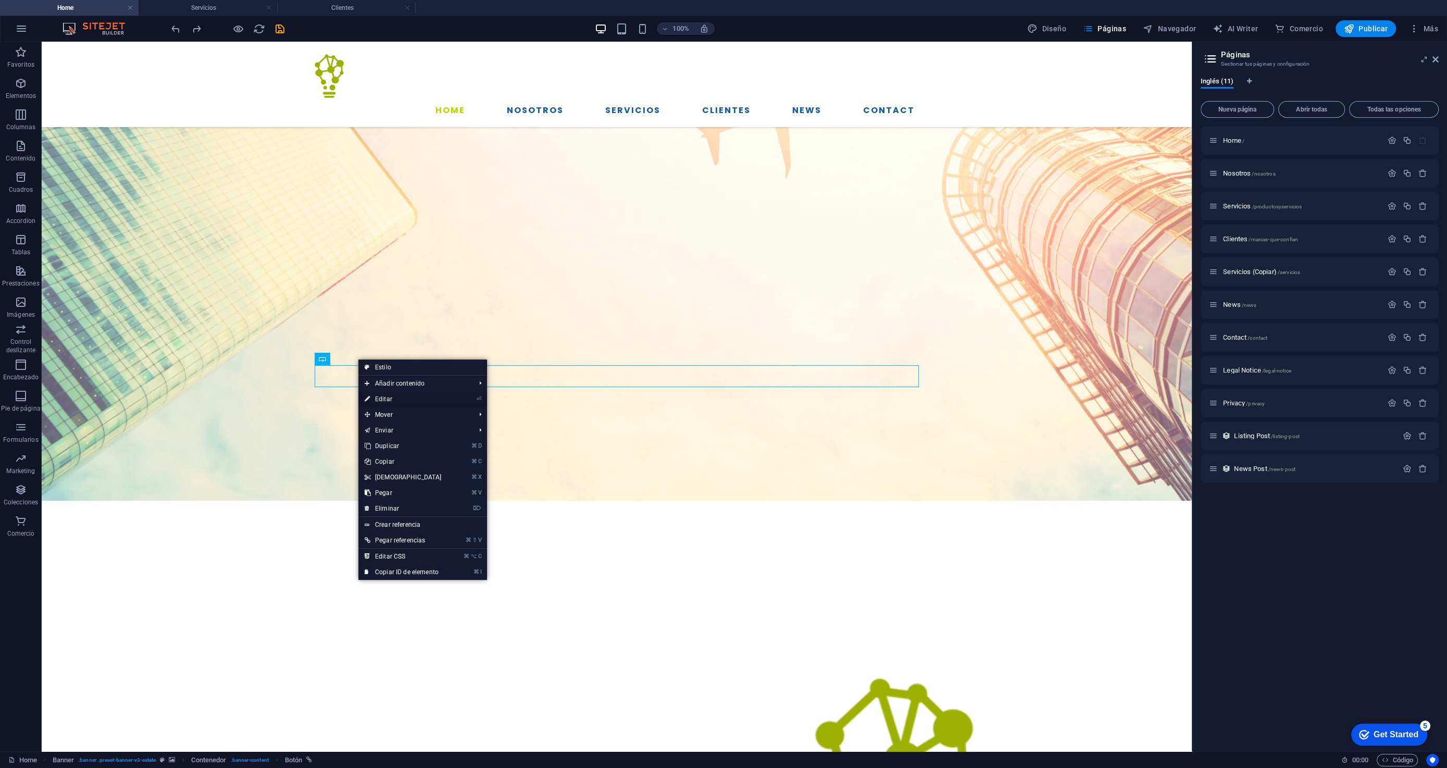
click at [383, 396] on link "⏎ Editar" at bounding box center [403, 399] width 90 height 16
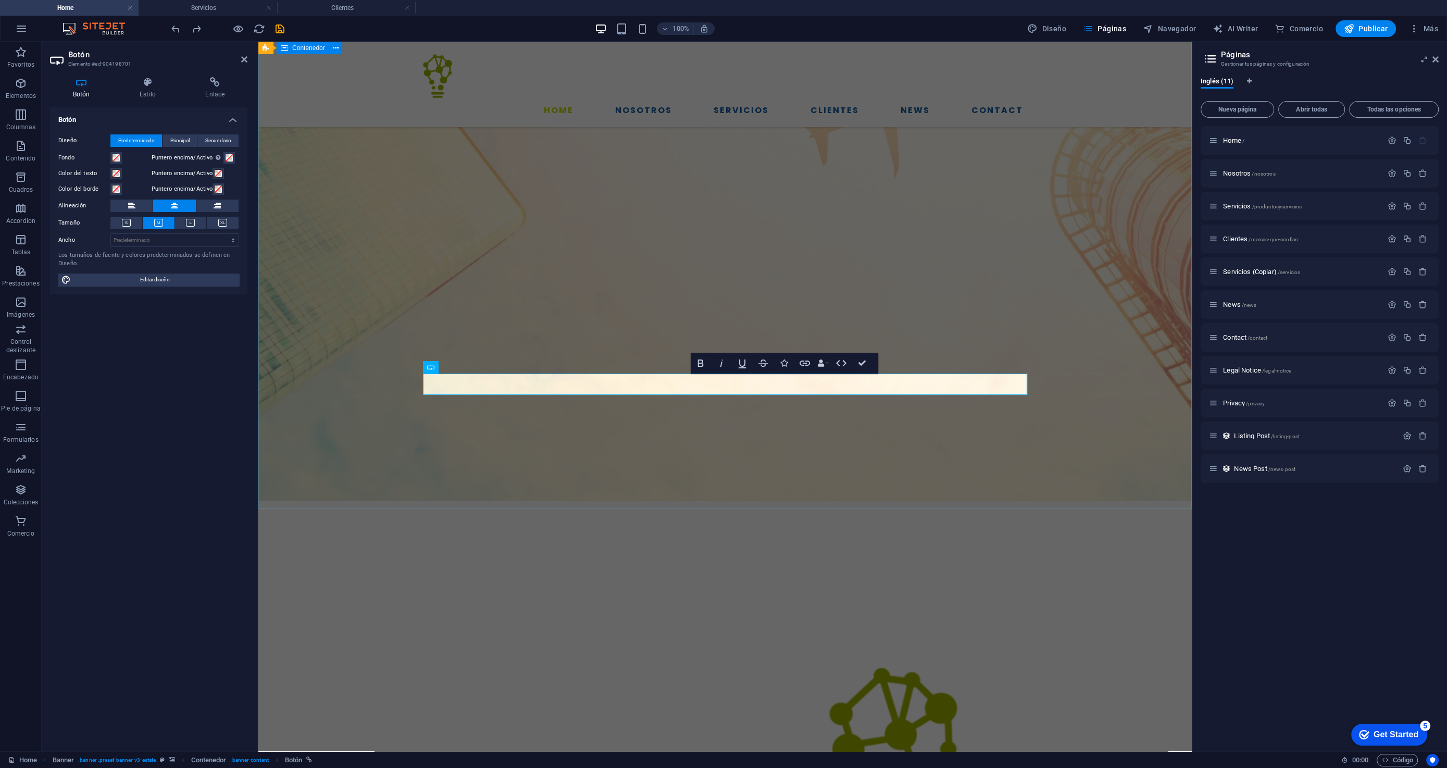
scroll to position [242, 0]
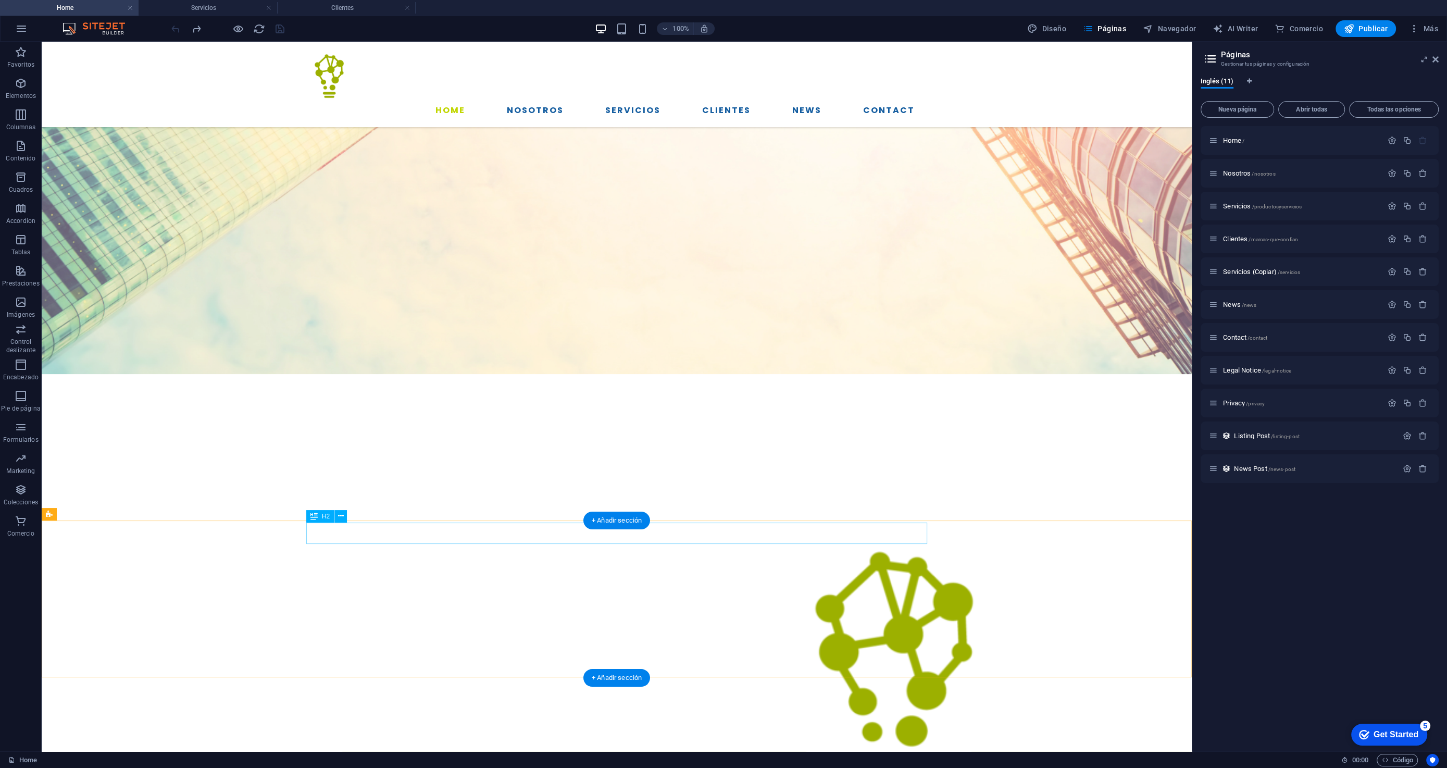
scroll to position [360, 0]
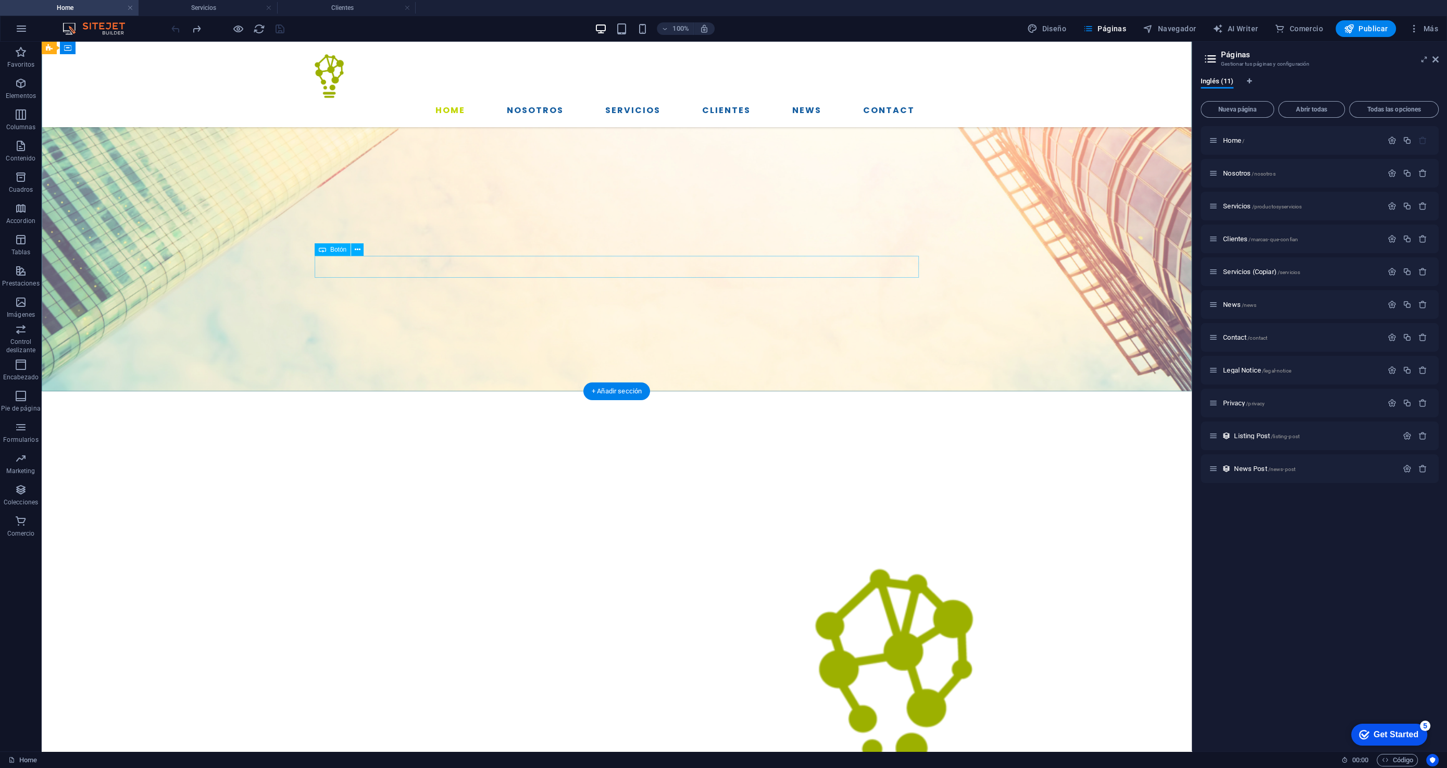
click at [1439, 55] on aside "Páginas Gestionar tus páginas y configuración Inglés (11) Nueva página Abrir to…" at bounding box center [1319, 397] width 255 height 710
drag, startPoint x: 1436, startPoint y: 59, endPoint x: 1124, endPoint y: 77, distance: 312.6
click at [1436, 59] on icon at bounding box center [1436, 59] width 6 height 8
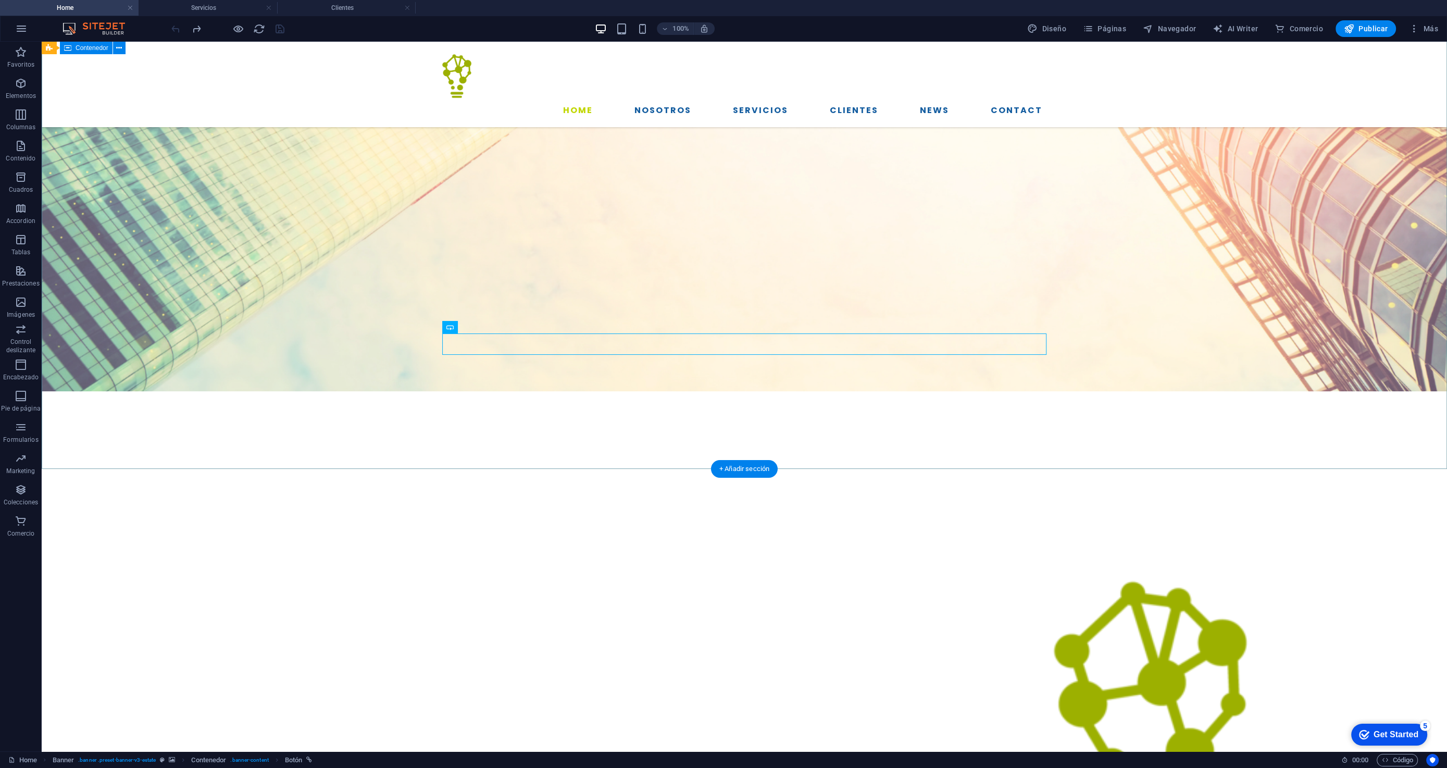
scroll to position [0, 0]
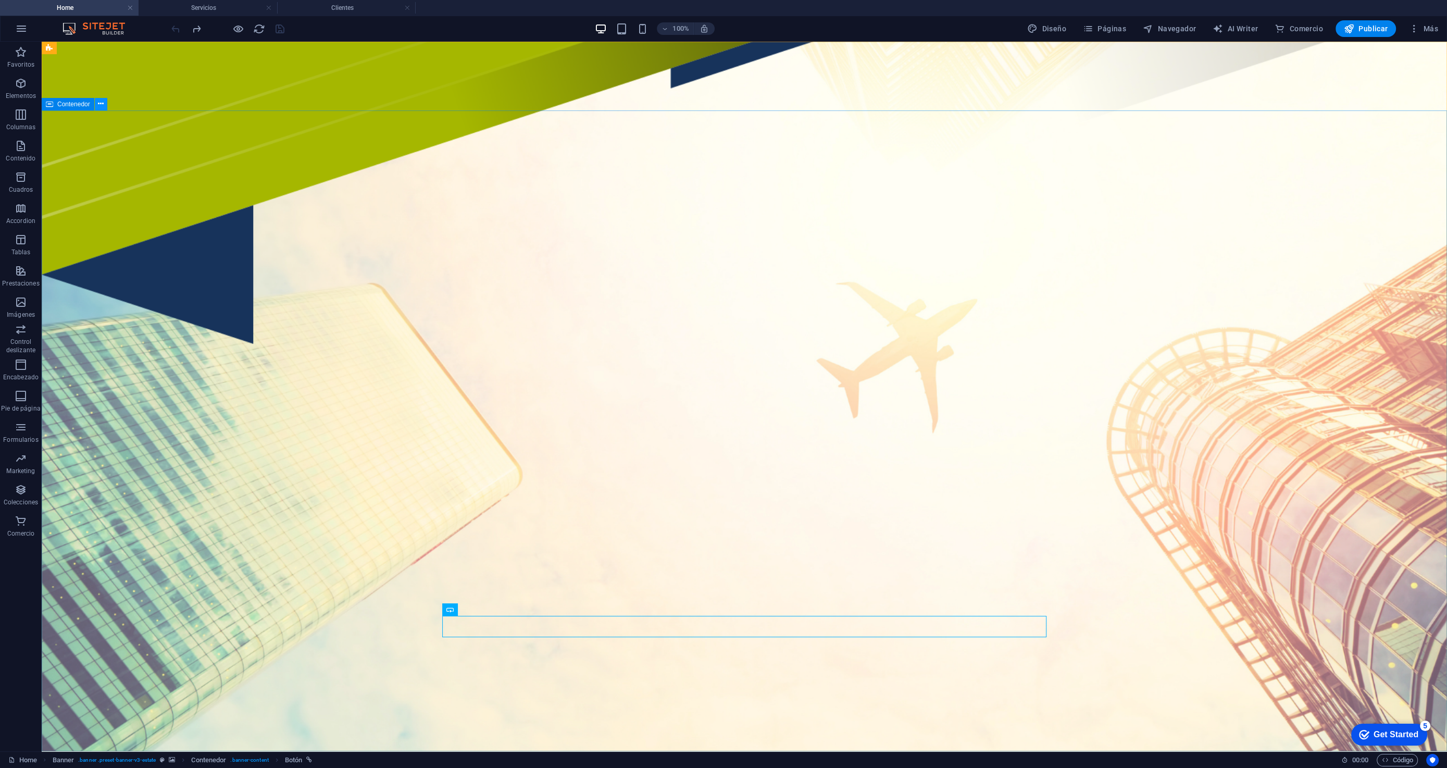
click at [97, 104] on button at bounding box center [101, 104] width 13 height 13
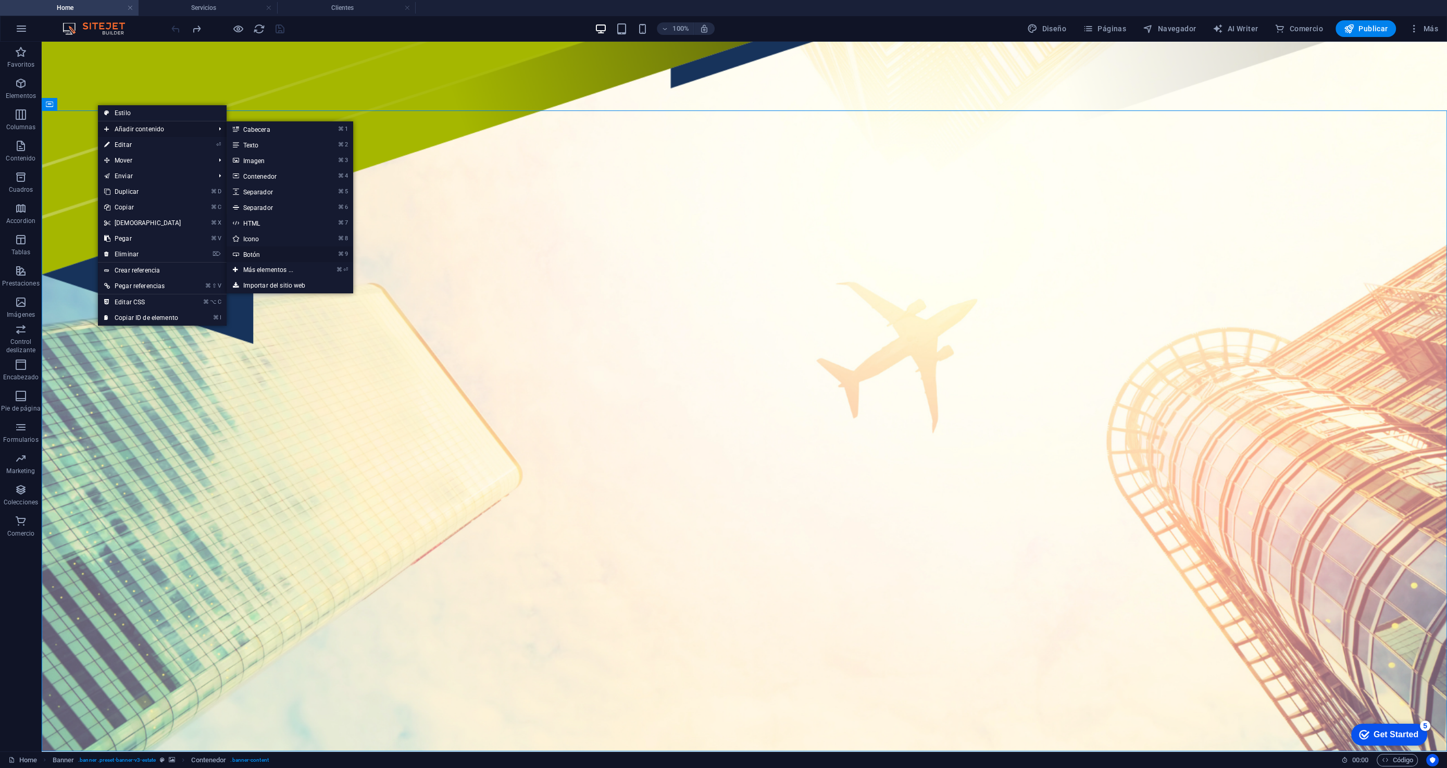
click at [269, 254] on link "⌘ 9 Botón" at bounding box center [271, 254] width 88 height 16
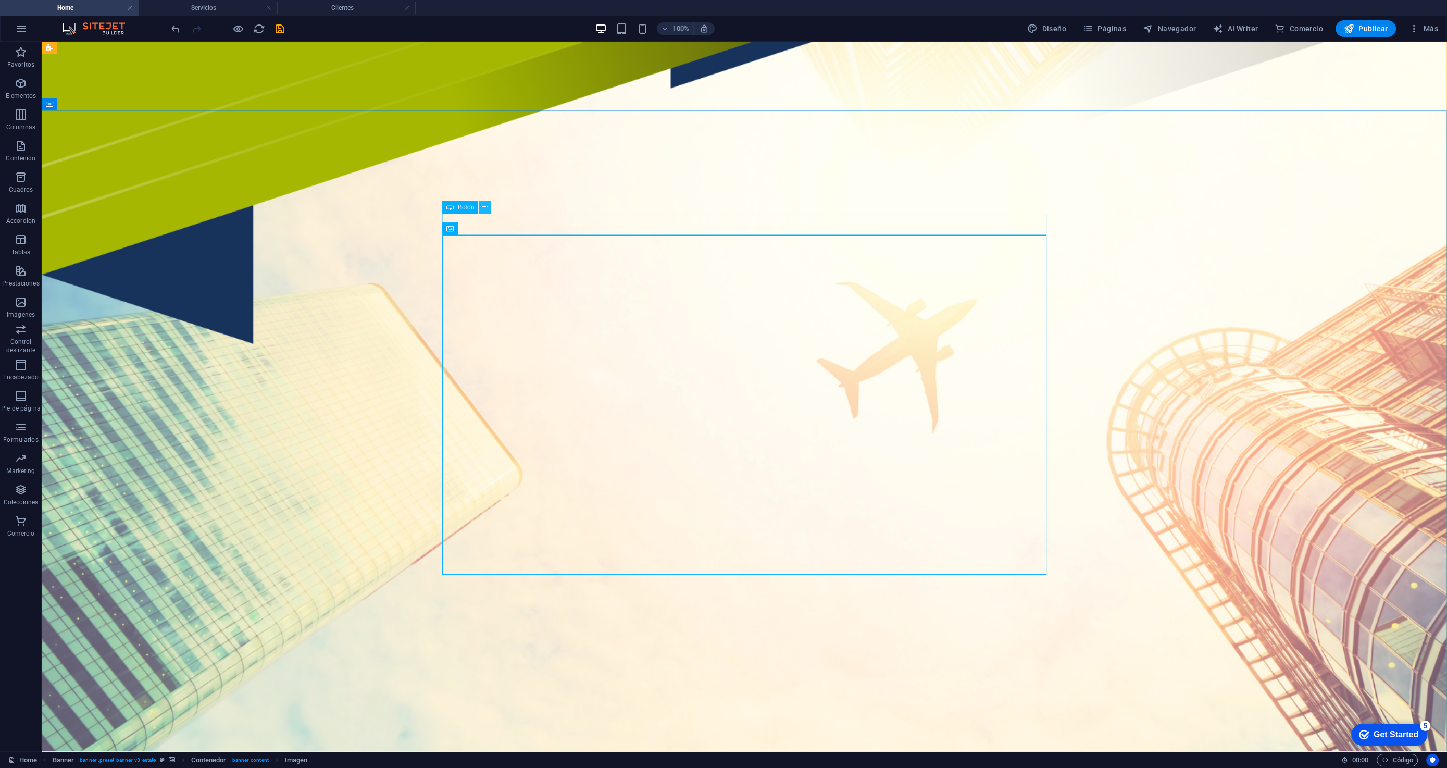
click at [488, 209] on button at bounding box center [485, 207] width 13 height 13
click at [488, 207] on icon at bounding box center [485, 207] width 6 height 11
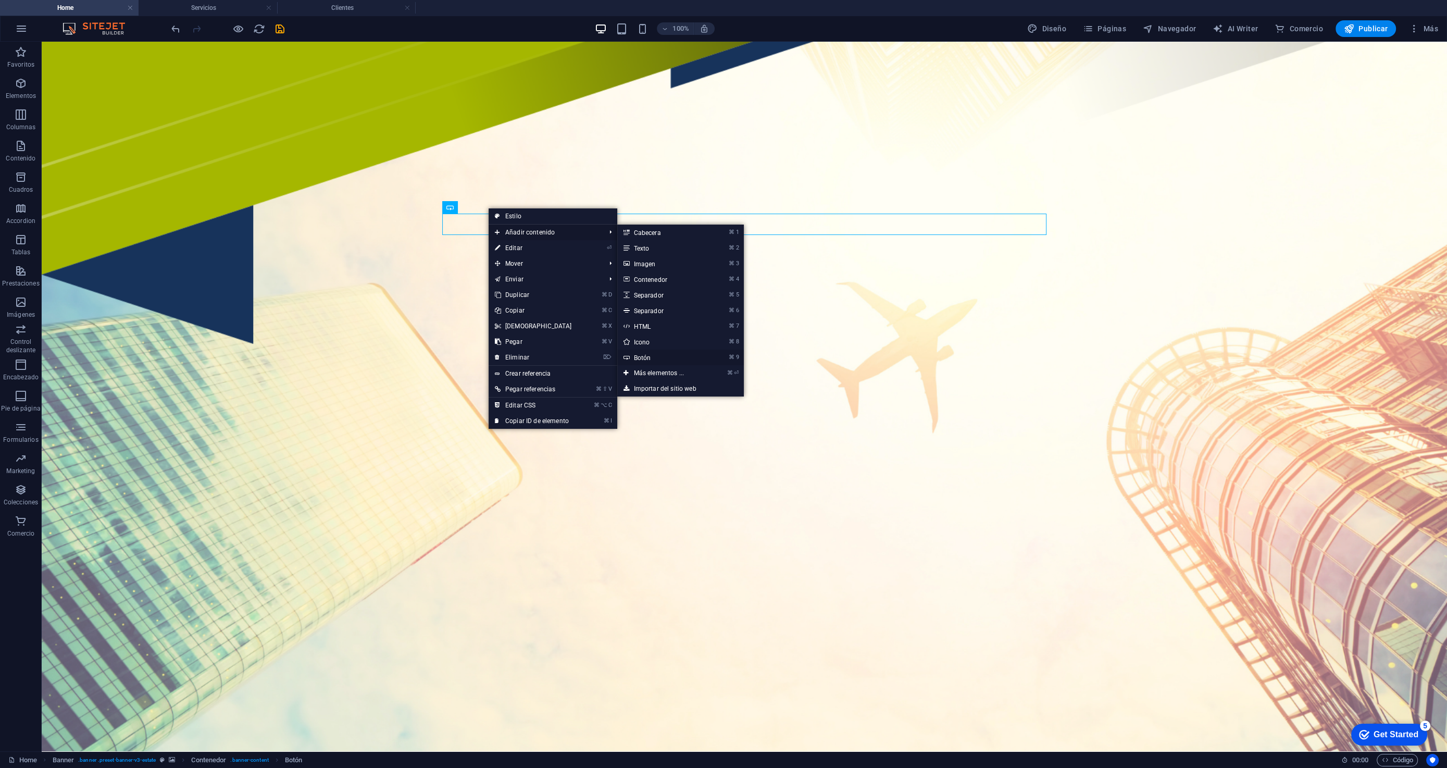
click at [648, 354] on link "⌘ 9 Botón" at bounding box center [661, 358] width 88 height 16
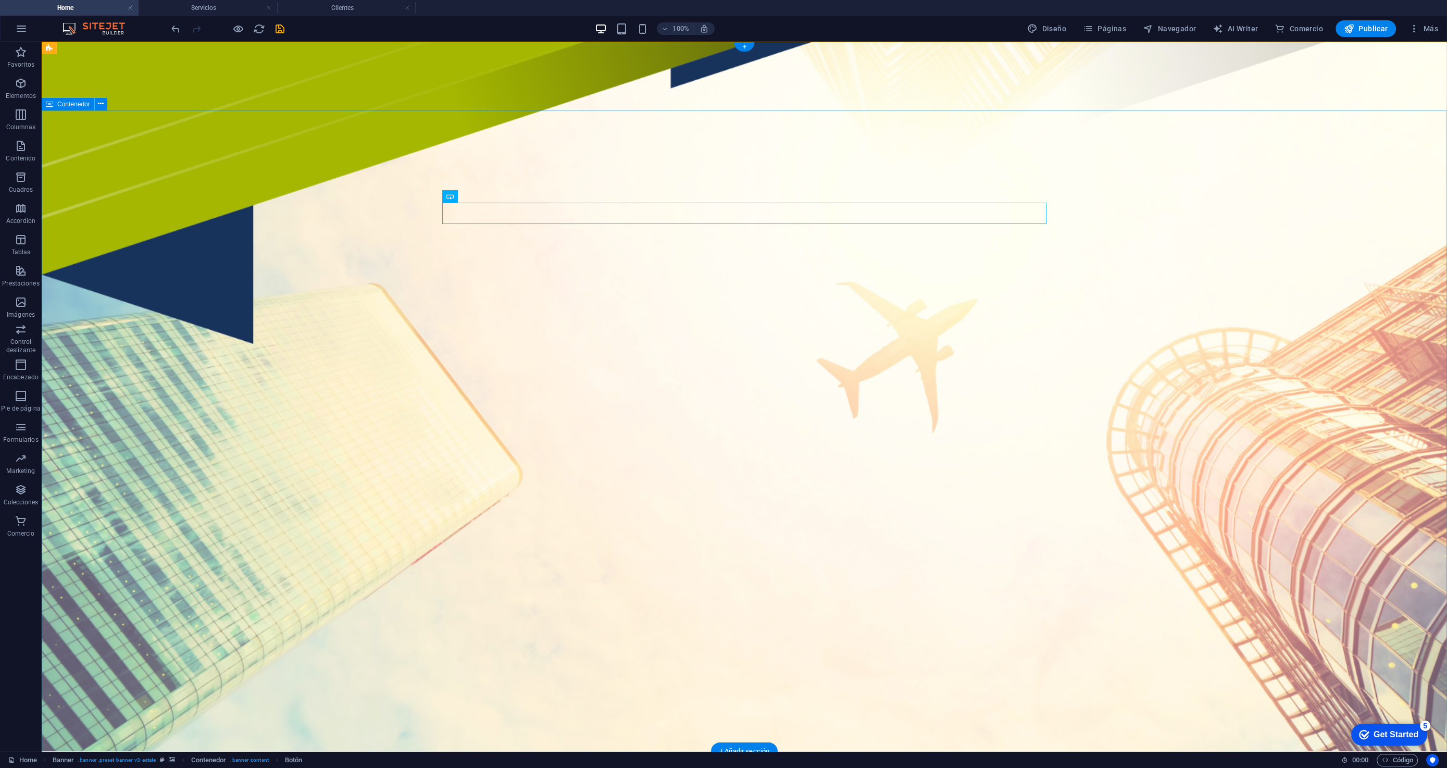
click at [484, 198] on icon at bounding box center [485, 196] width 6 height 11
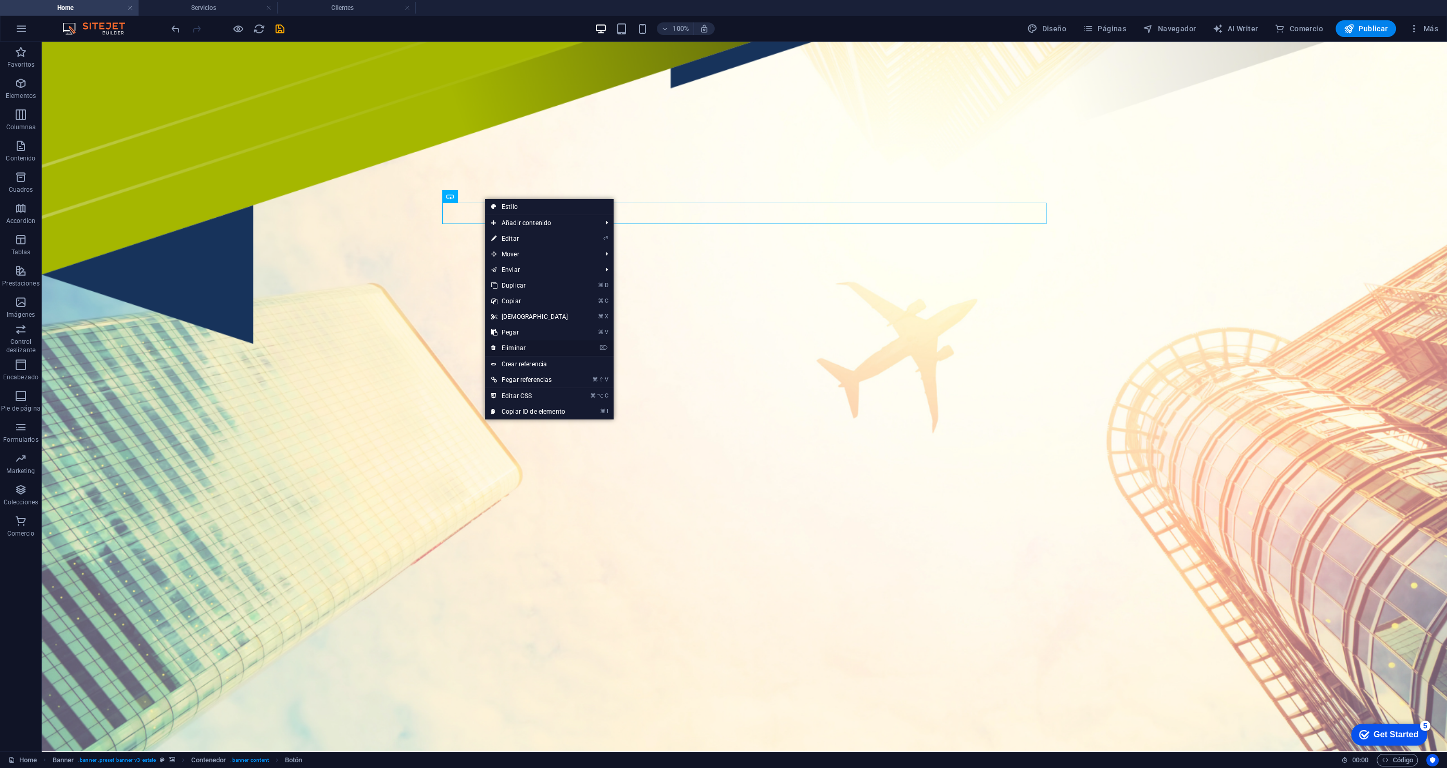
click at [529, 350] on link "⌦ Eliminar" at bounding box center [530, 348] width 90 height 16
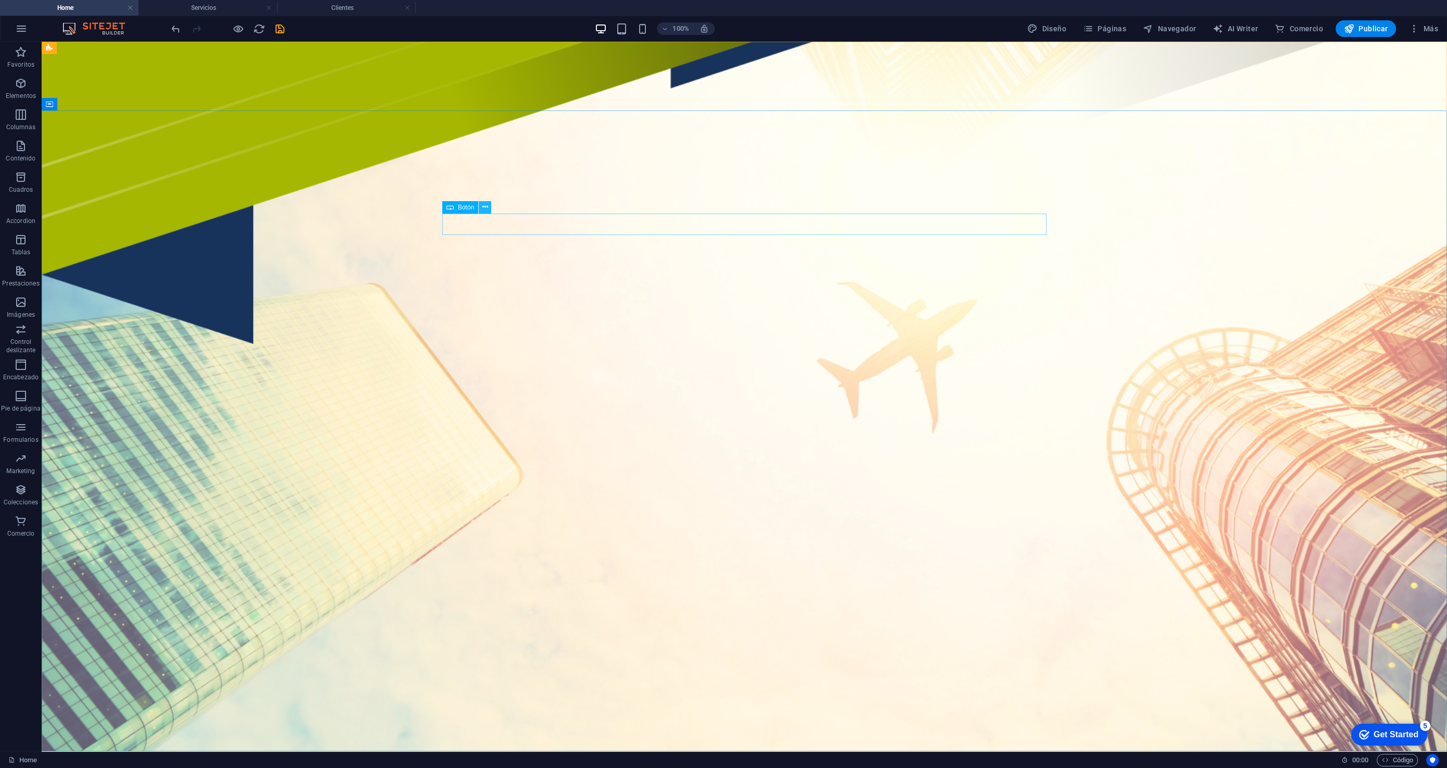
click at [481, 209] on button at bounding box center [485, 207] width 13 height 13
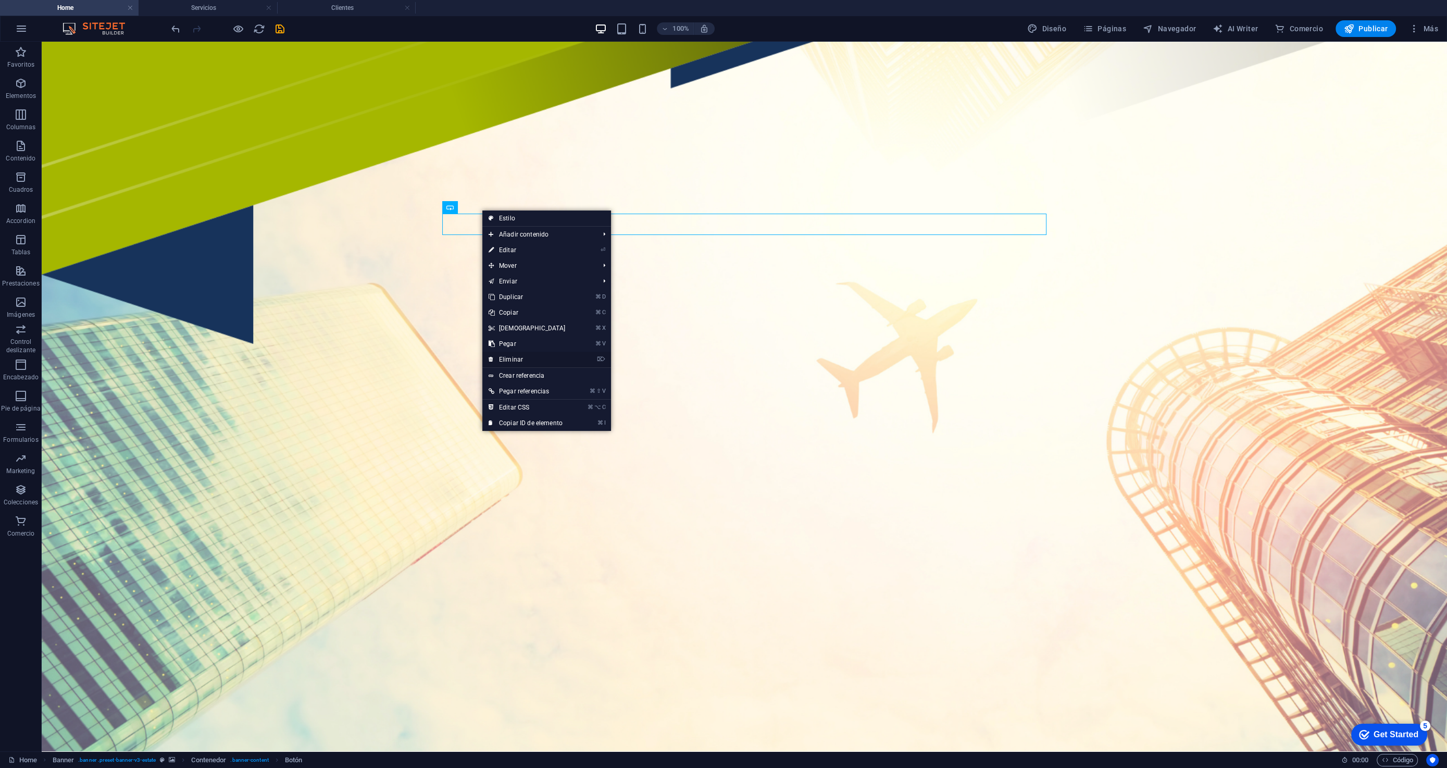
drag, startPoint x: 518, startPoint y: 362, endPoint x: 479, endPoint y: 280, distance: 90.4
click at [518, 362] on link "⌦ Eliminar" at bounding box center [527, 360] width 90 height 16
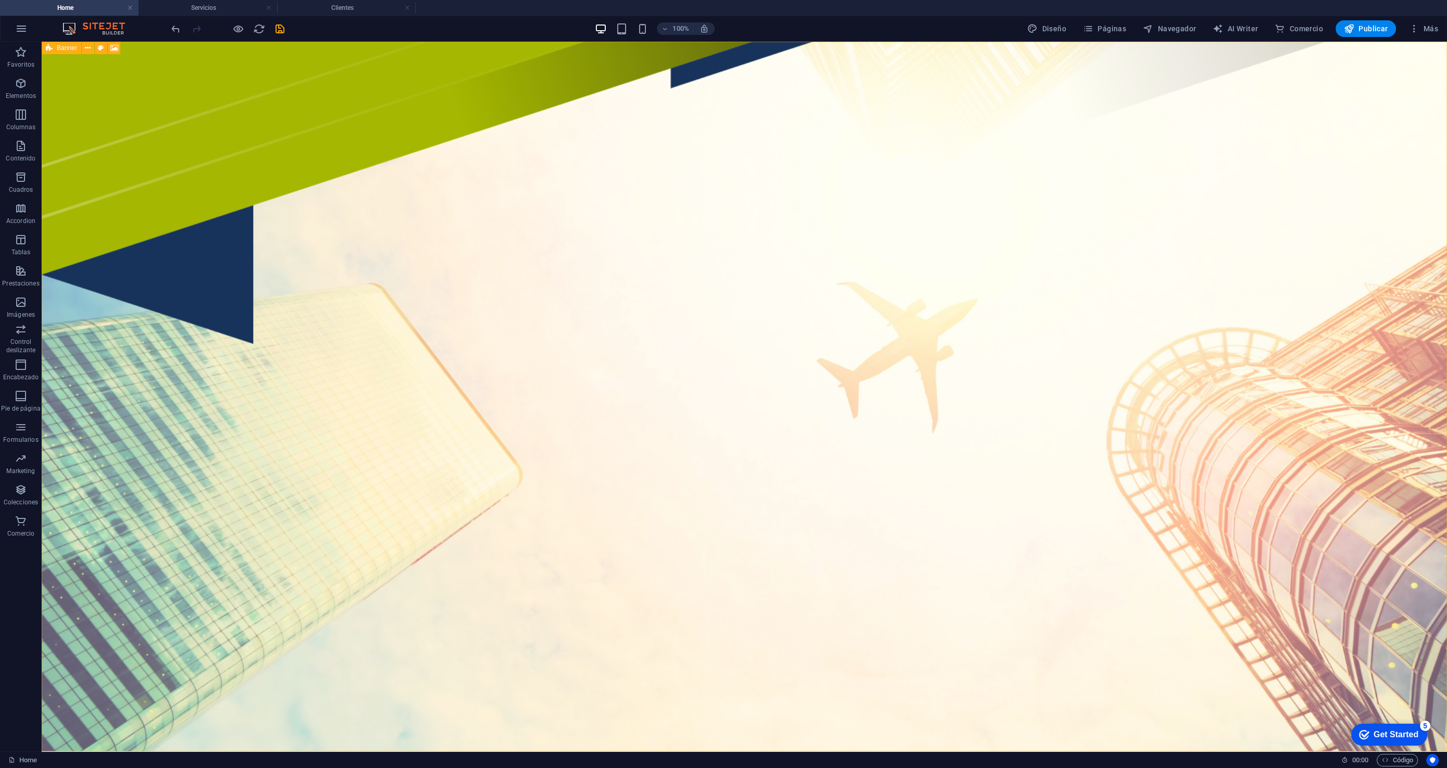
click at [51, 49] on icon at bounding box center [49, 48] width 7 height 13
click at [56, 49] on div "Banner" at bounding box center [62, 48] width 40 height 13
click at [0, 0] on icon at bounding box center [0, 0] width 0 height 0
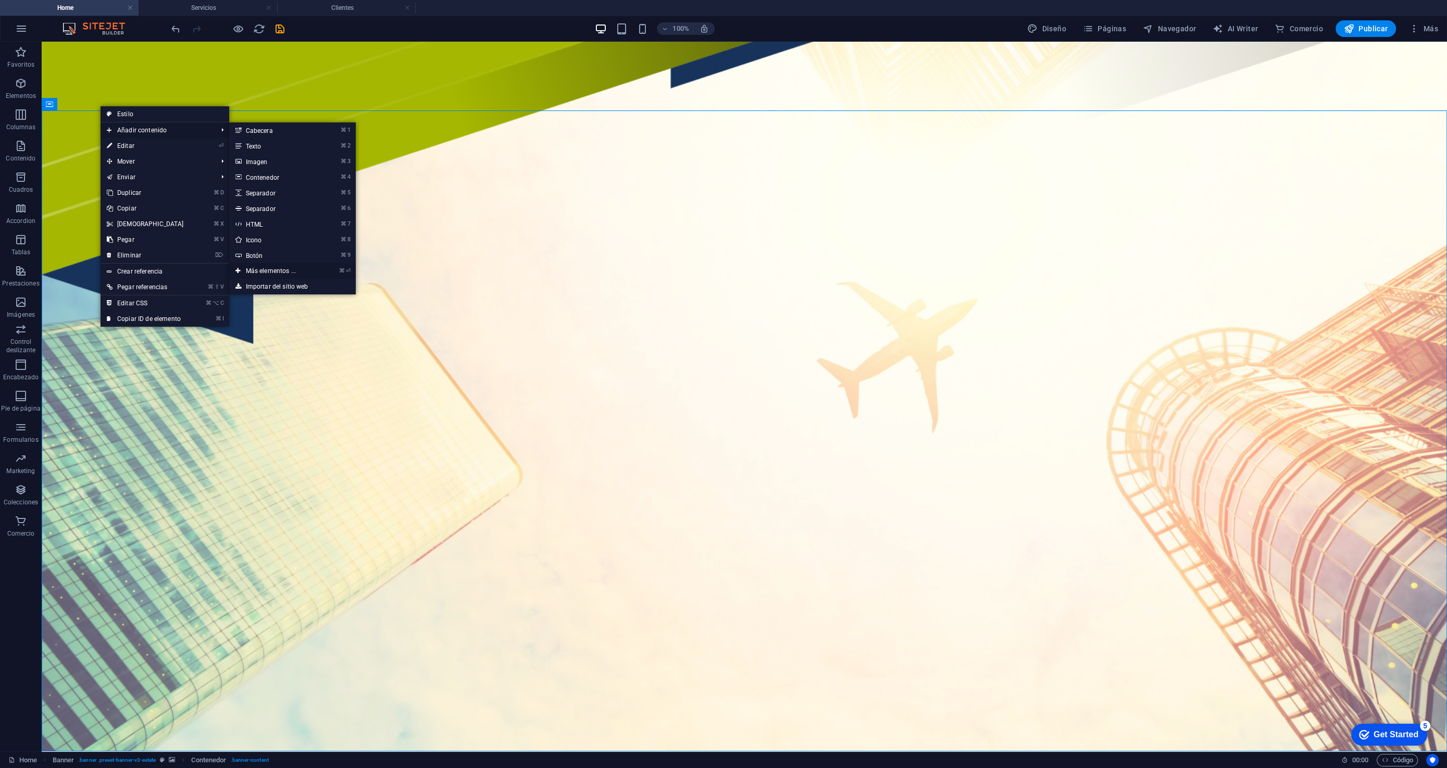
drag, startPoint x: 258, startPoint y: 265, endPoint x: 38, endPoint y: 223, distance: 224.8
click at [258, 265] on link "⌘ ⏎ Más elementos ..." at bounding box center [273, 271] width 88 height 16
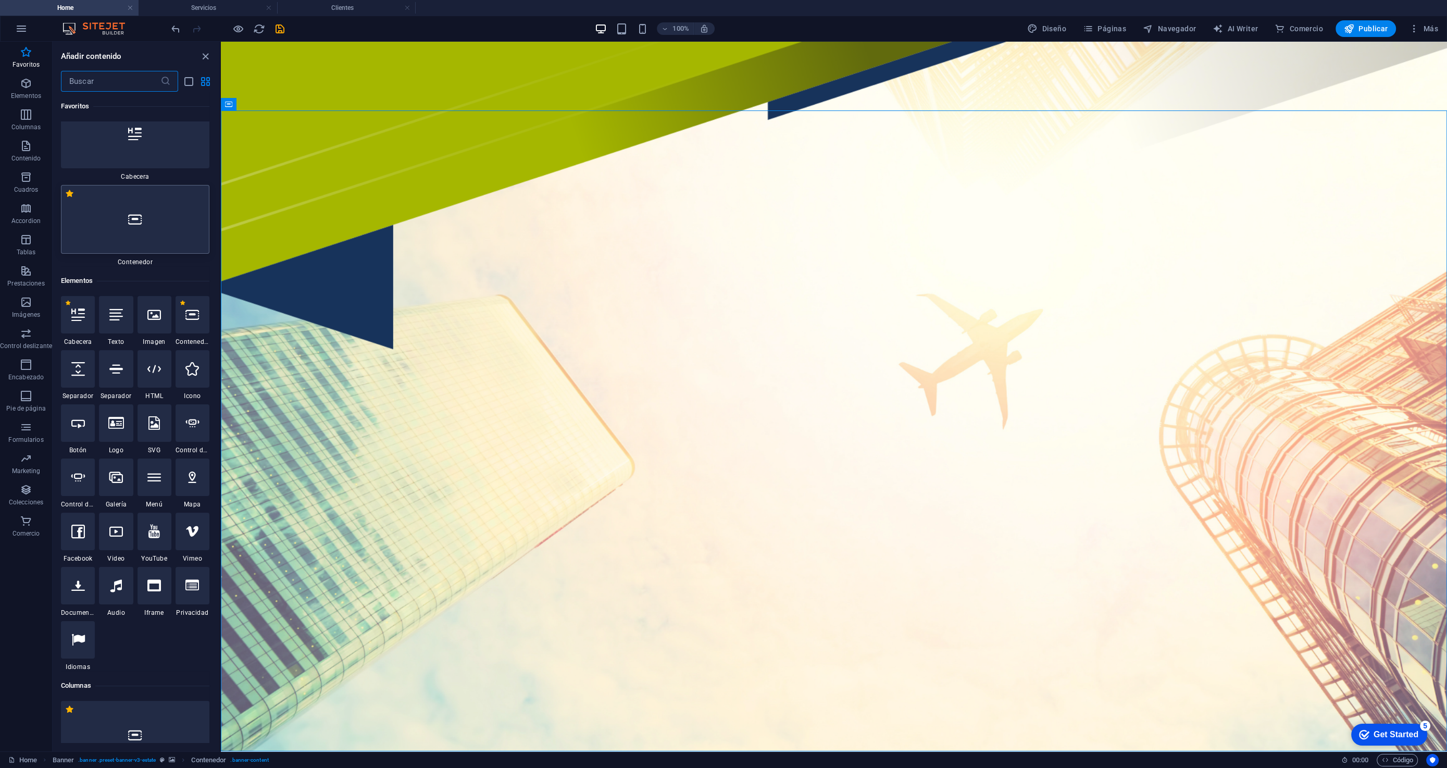
scroll to position [23, 0]
click at [139, 233] on div at bounding box center [135, 218] width 148 height 69
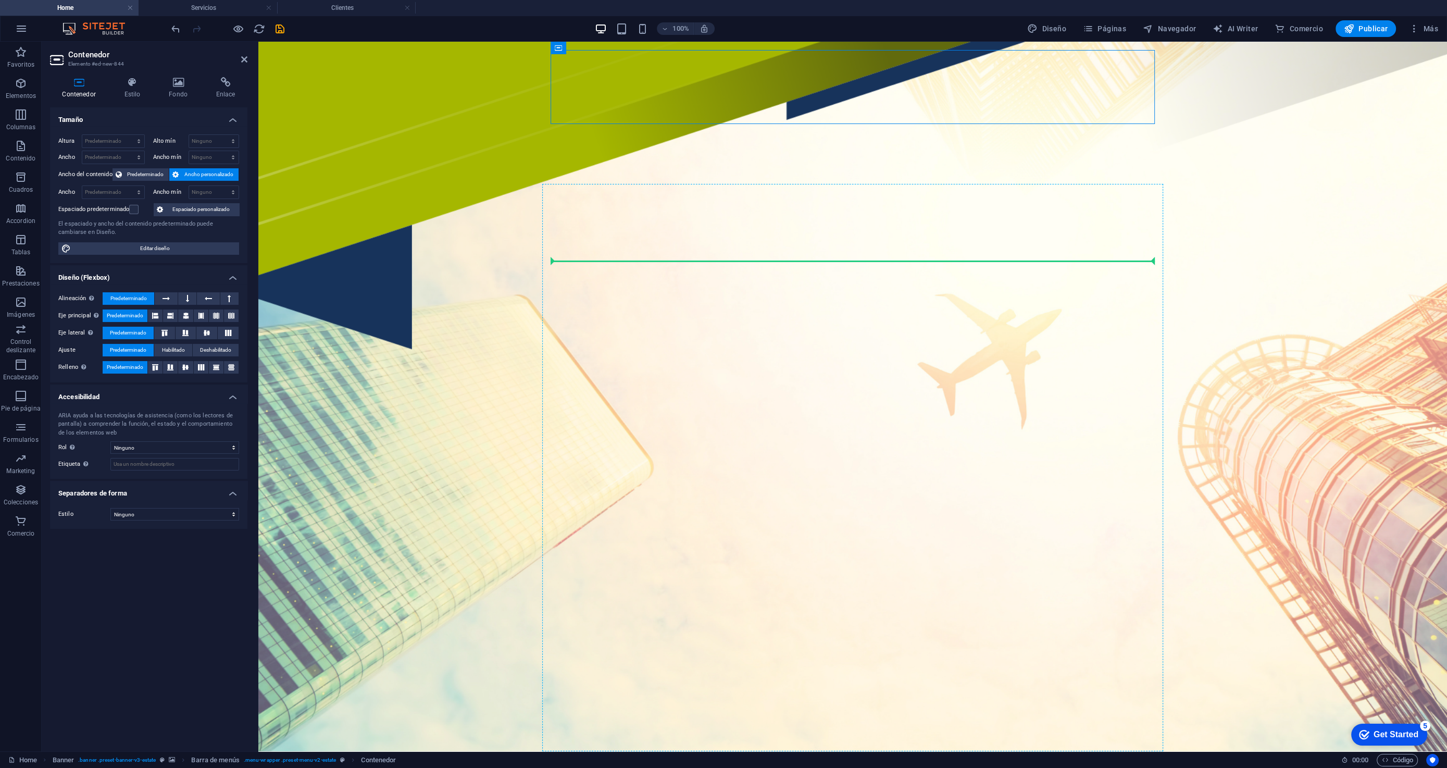
drag, startPoint x: 558, startPoint y: 98, endPoint x: 557, endPoint y: 296, distance: 198.0
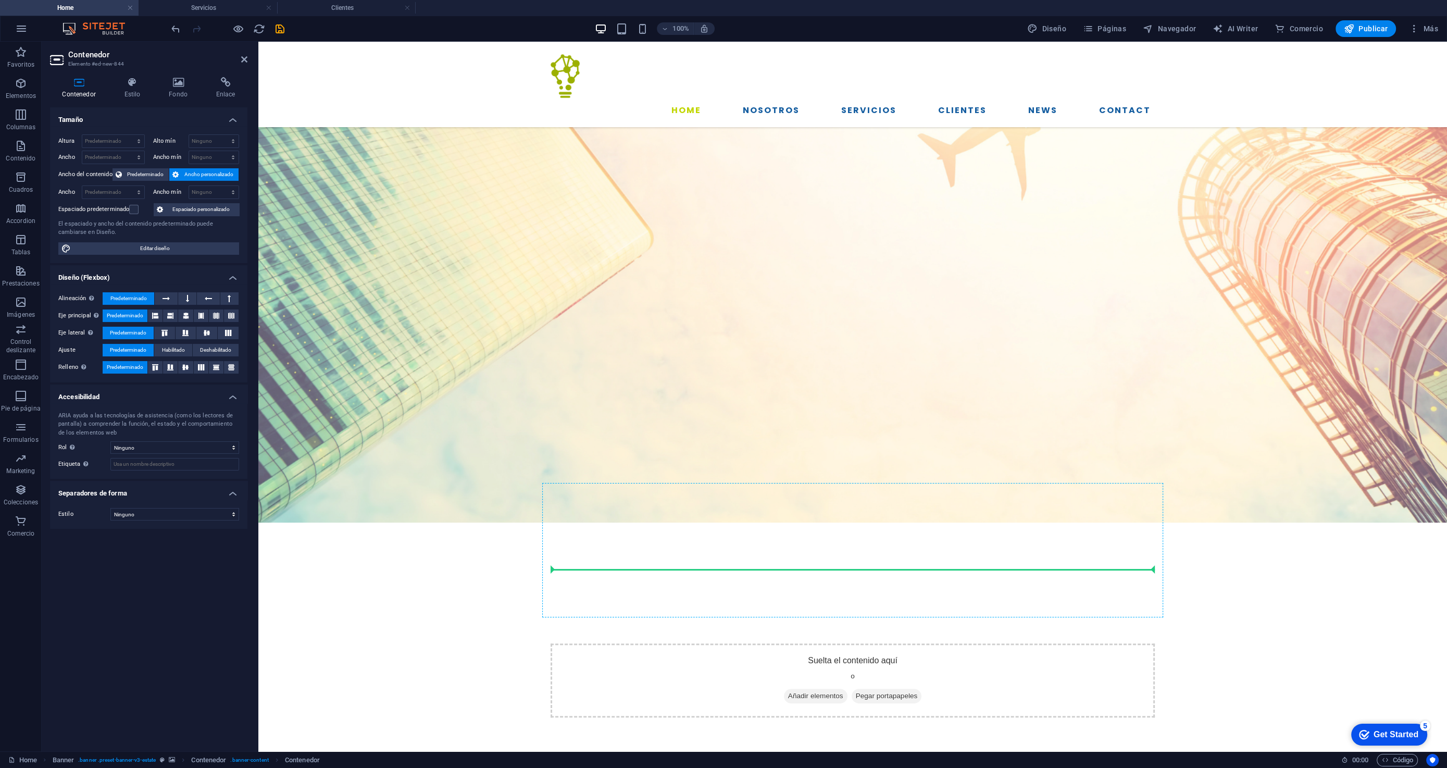
scroll to position [268, 0]
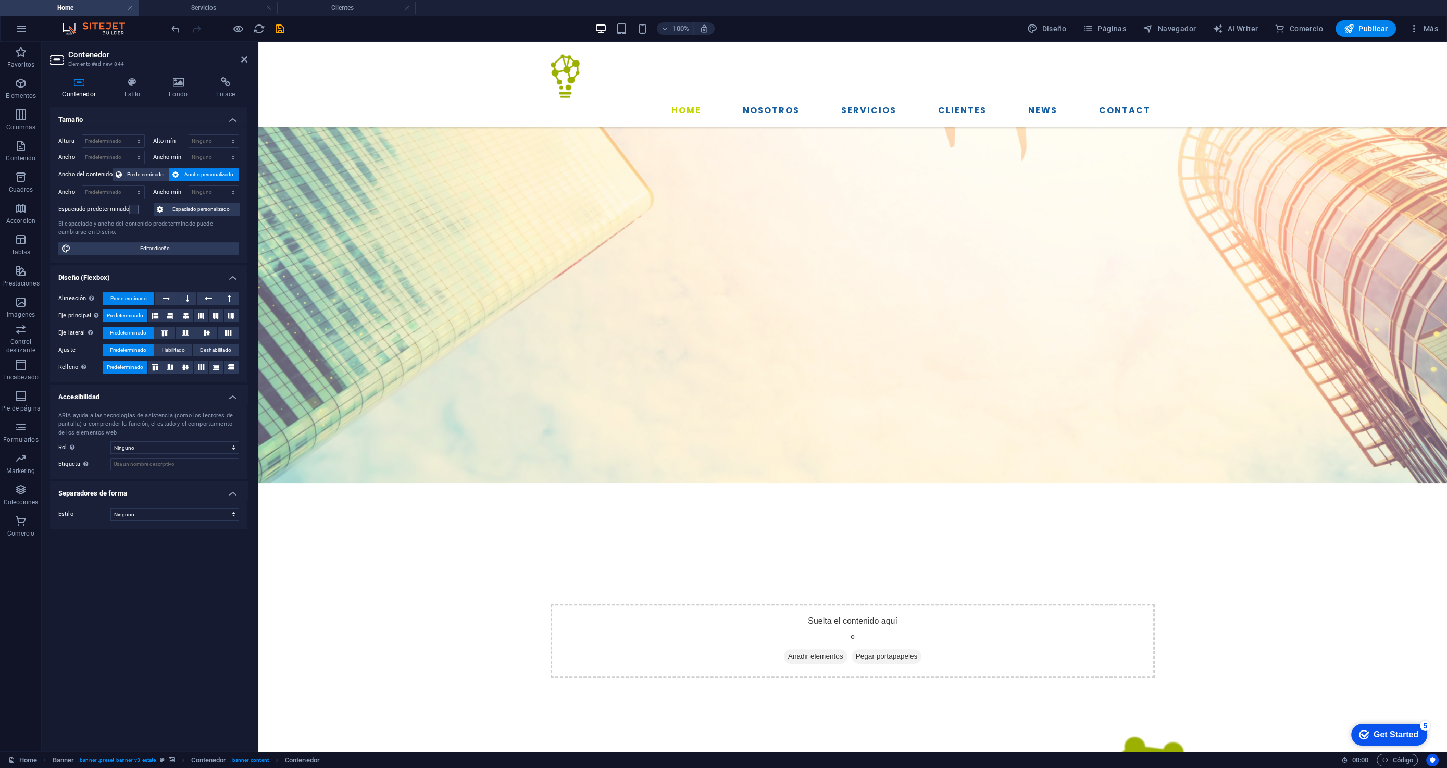
drag, startPoint x: 828, startPoint y: 210, endPoint x: 666, endPoint y: 400, distance: 250.1
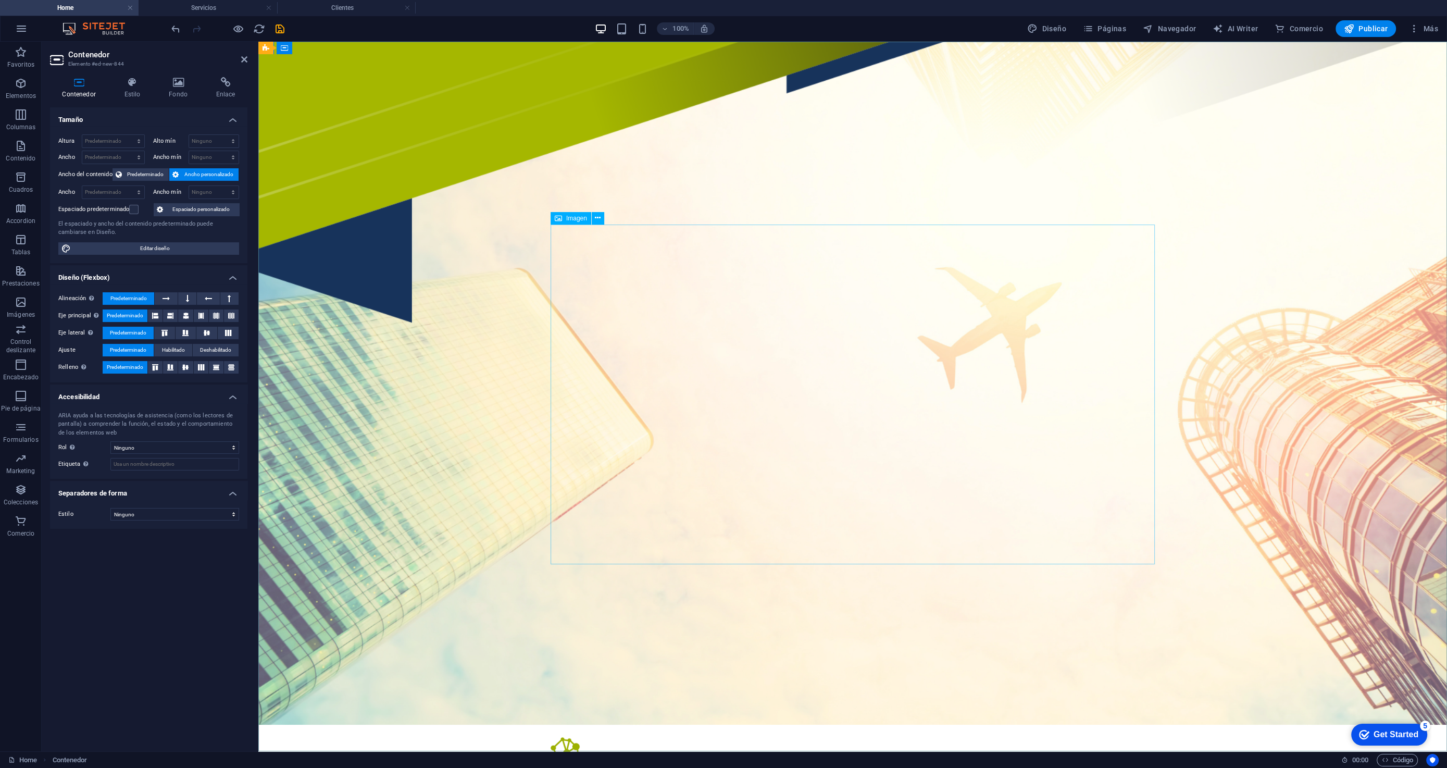
scroll to position [0, 0]
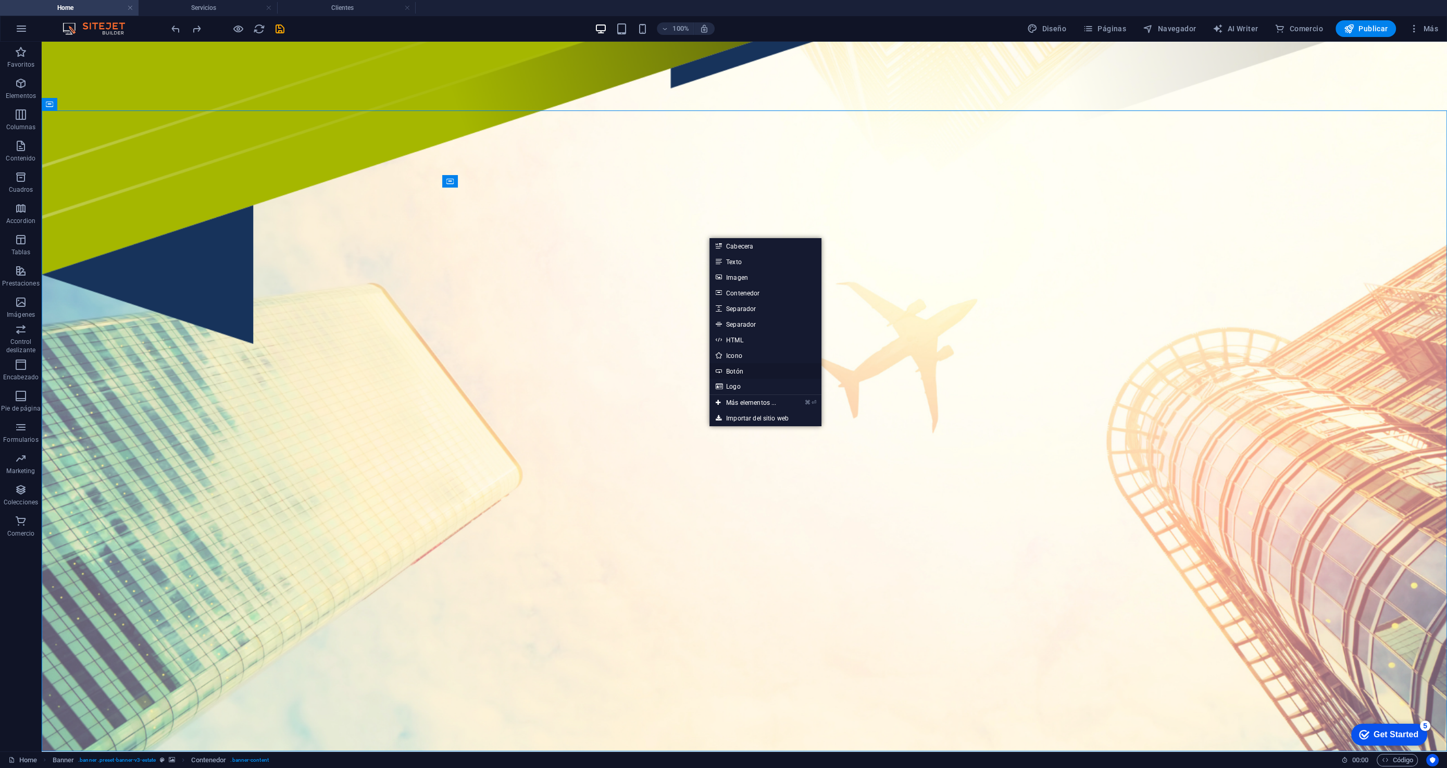
drag, startPoint x: 749, startPoint y: 376, endPoint x: 490, endPoint y: 334, distance: 261.7
click at [749, 376] on link "Botón" at bounding box center [766, 371] width 112 height 16
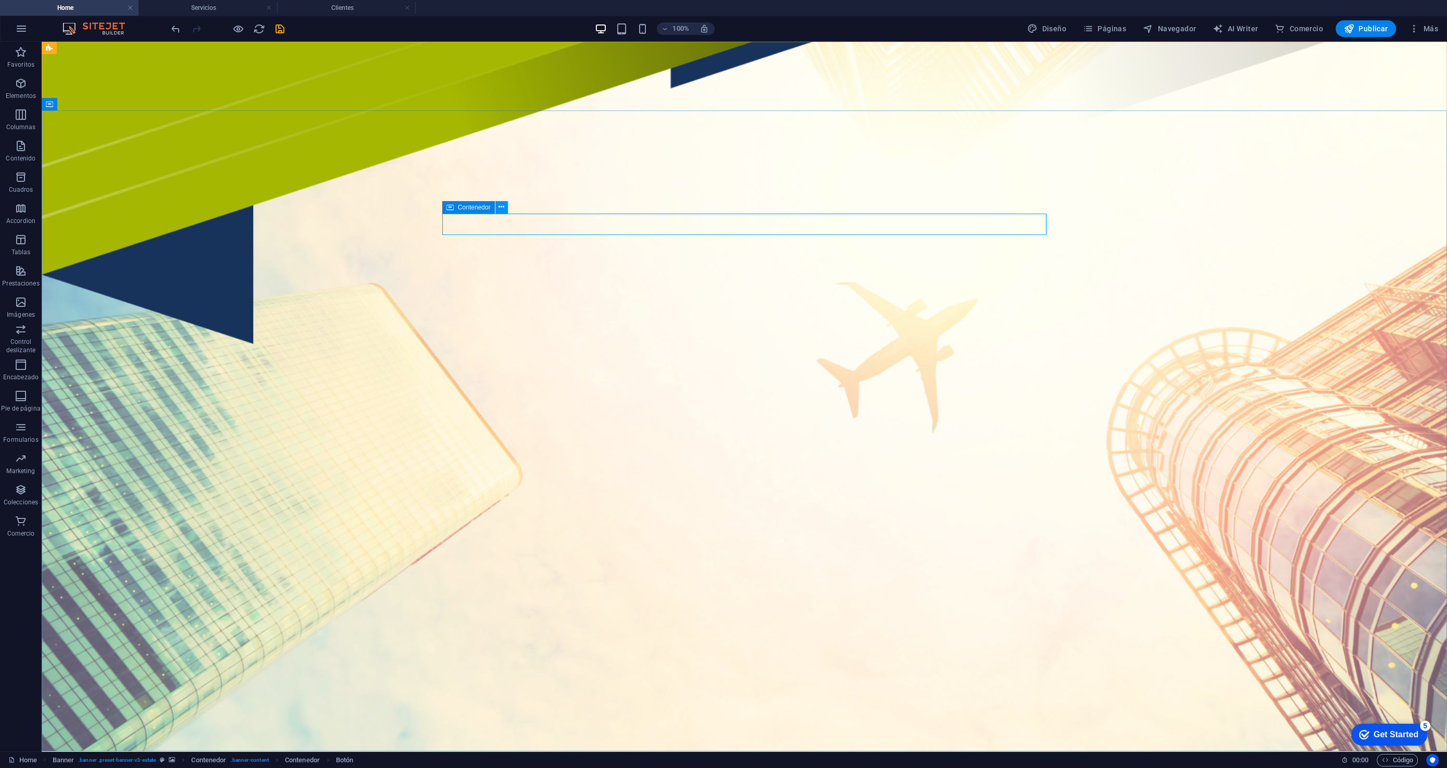
click at [500, 207] on icon at bounding box center [502, 207] width 6 height 11
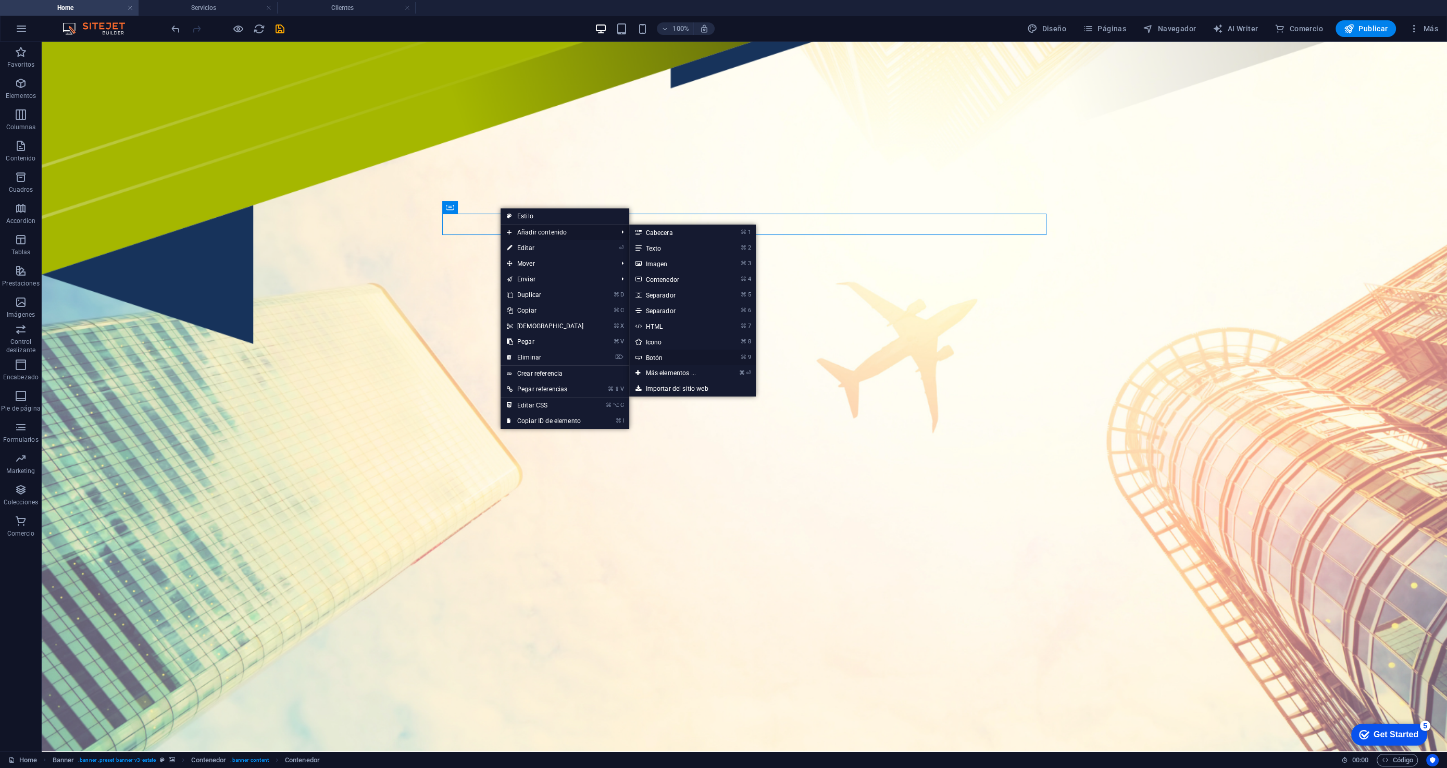
click at [661, 359] on link "⌘ 9 Botón" at bounding box center [673, 358] width 88 height 16
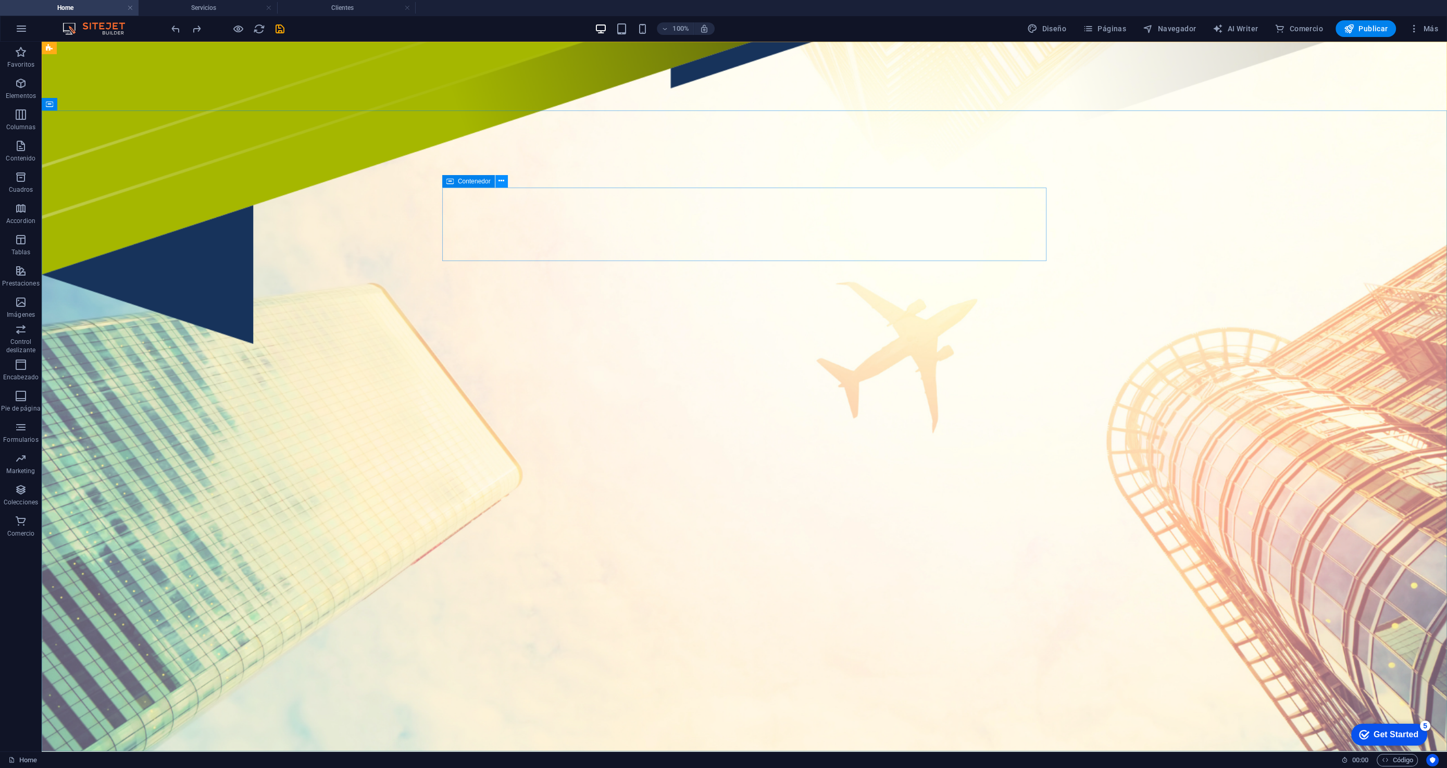
click at [500, 183] on icon at bounding box center [502, 181] width 6 height 11
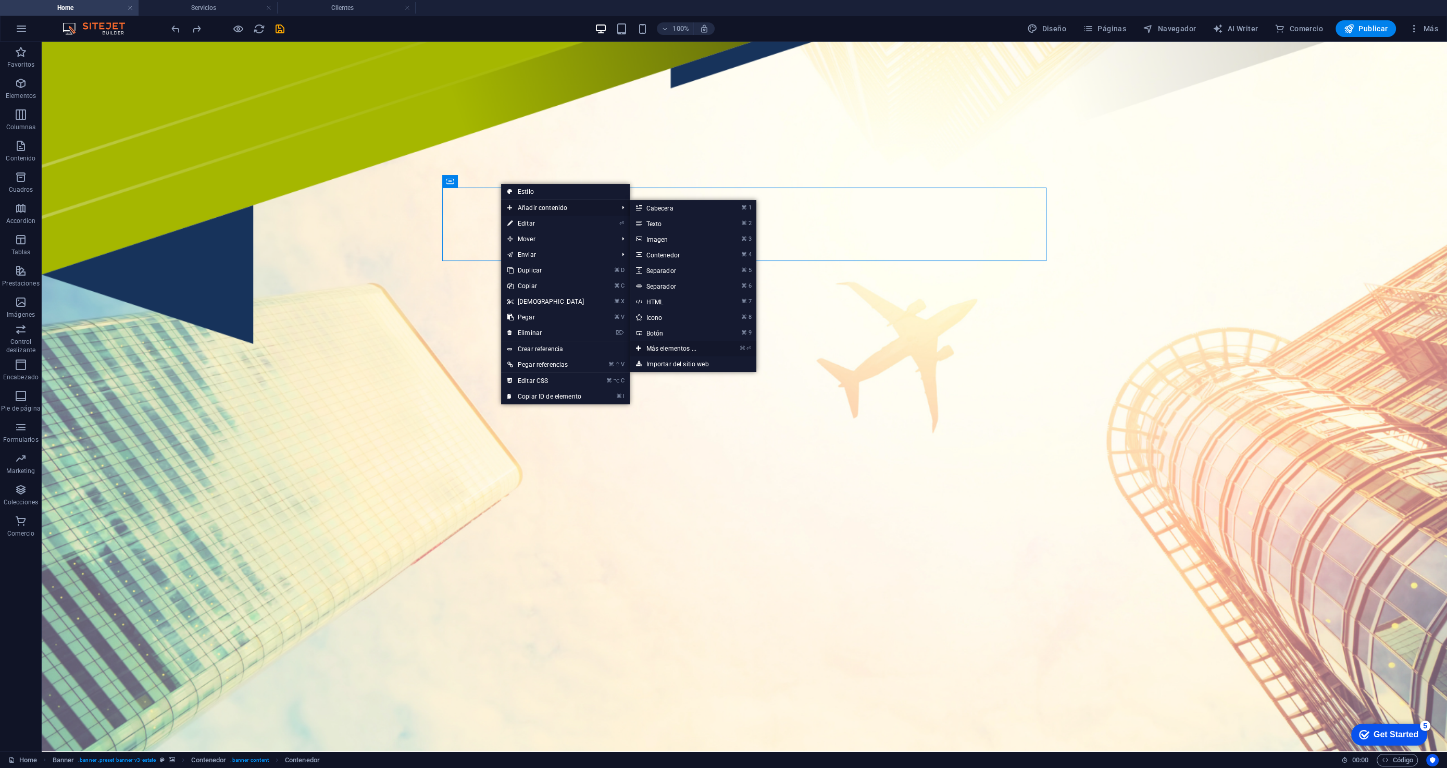
drag, startPoint x: 682, startPoint y: 349, endPoint x: 463, endPoint y: 285, distance: 228.0
click at [682, 349] on link "⌘ ⏎ Más elementos ..." at bounding box center [674, 349] width 88 height 16
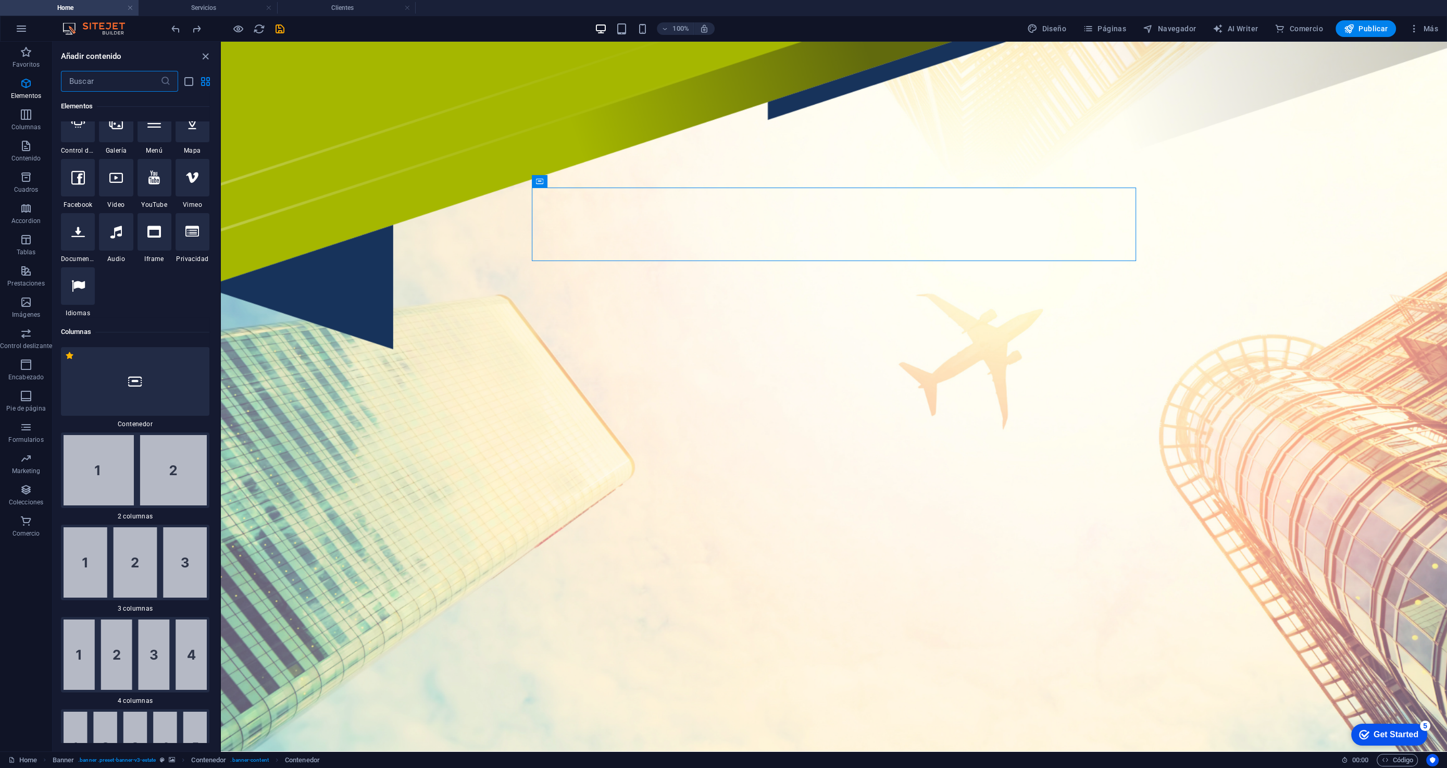
scroll to position [378, 0]
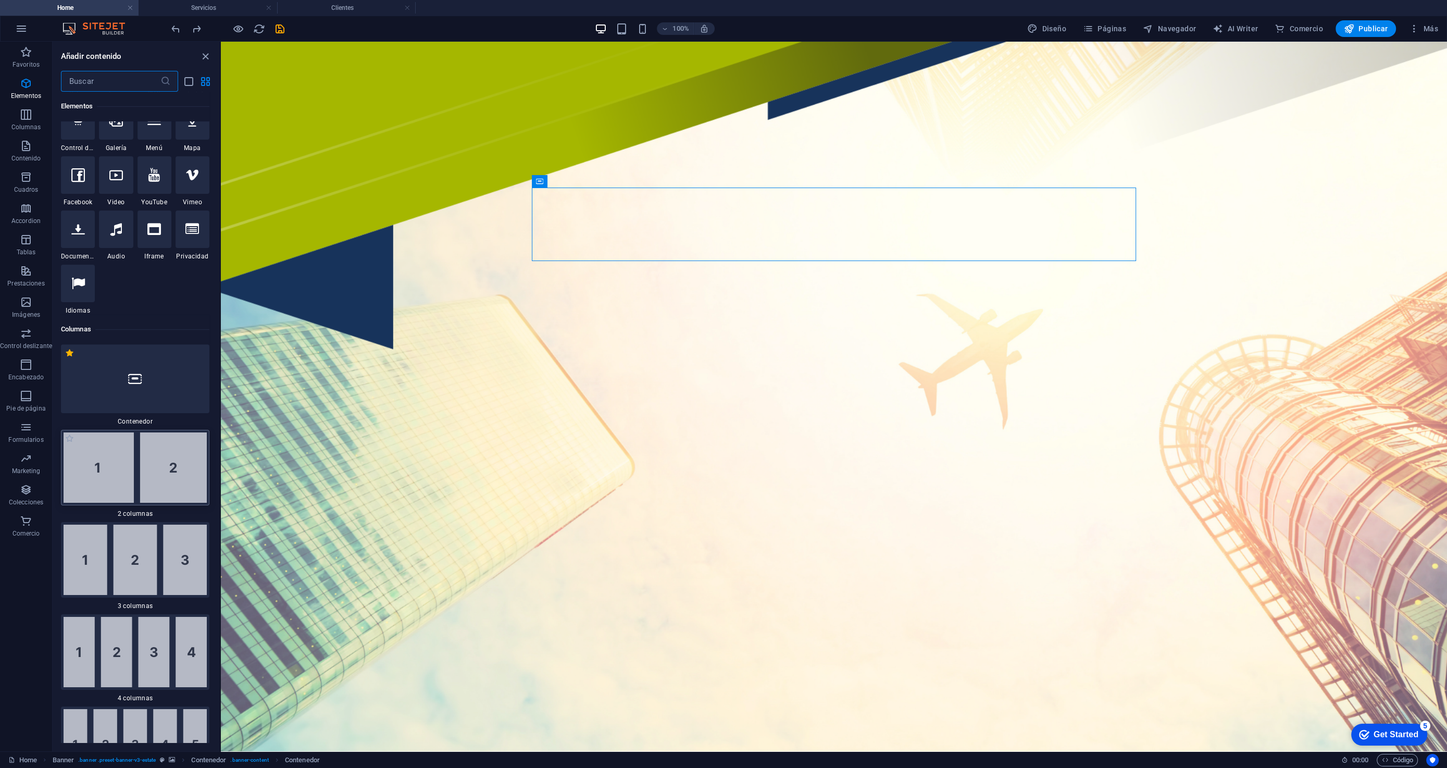
click at [107, 469] on img at bounding box center [135, 467] width 143 height 70
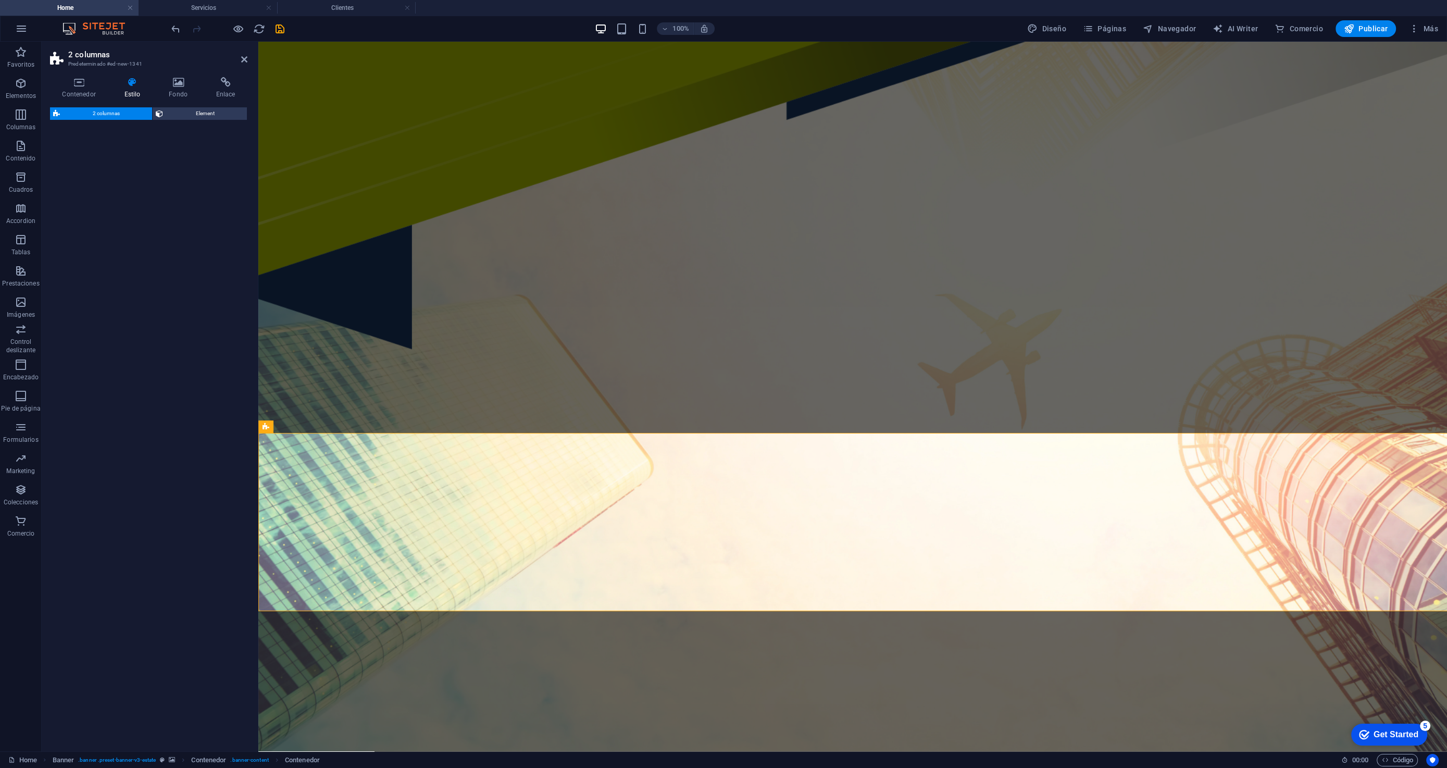
scroll to position [444, 0]
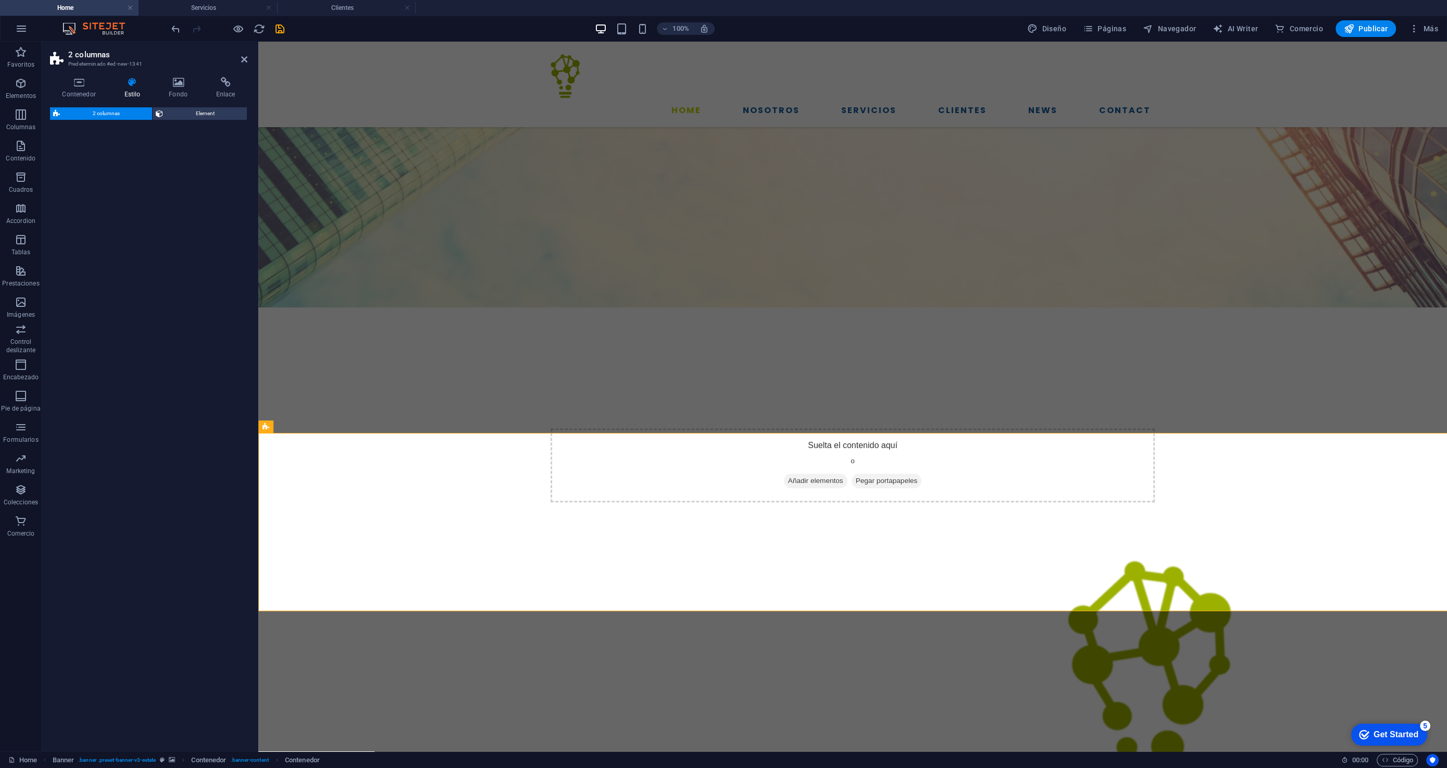
select select "rem"
select select "preset-columns-two-v2-default"
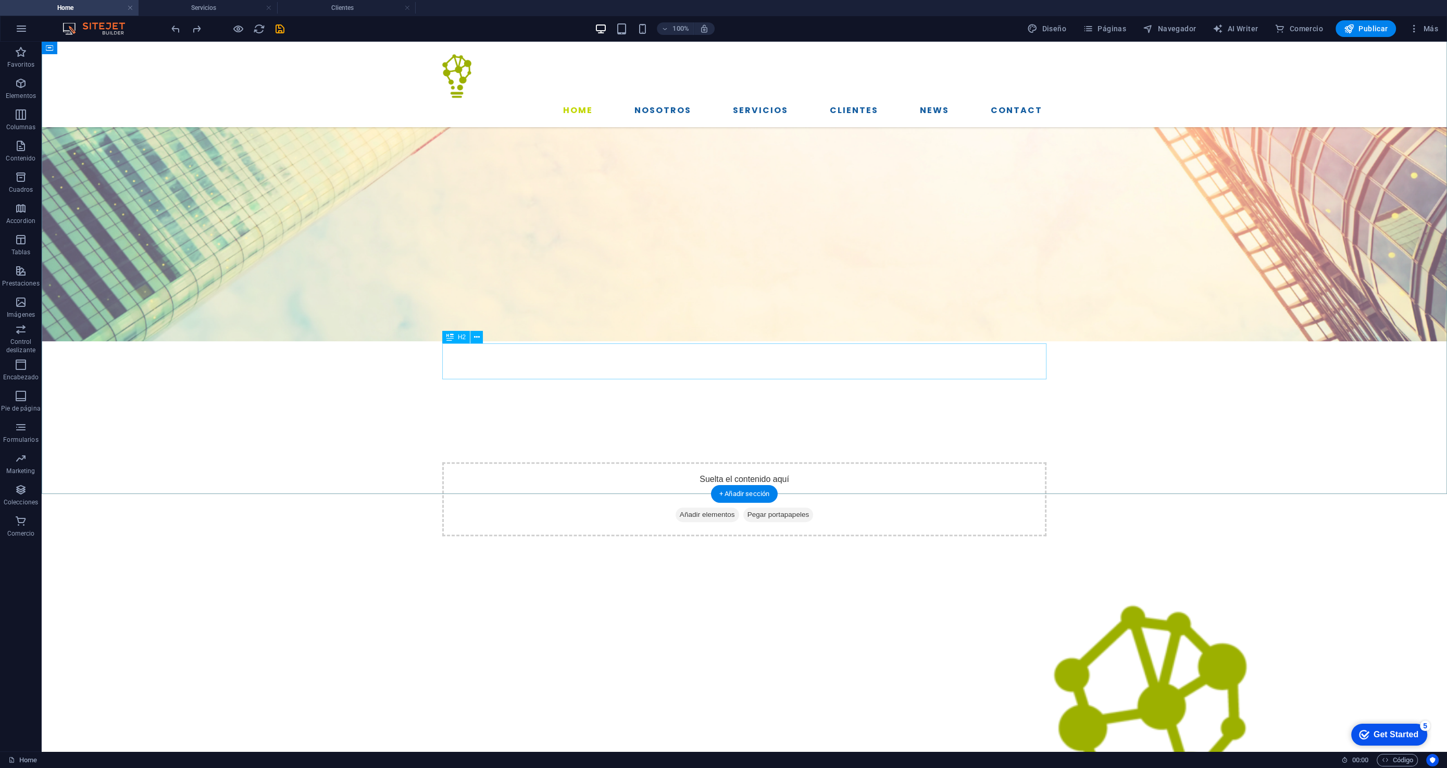
scroll to position [0, 0]
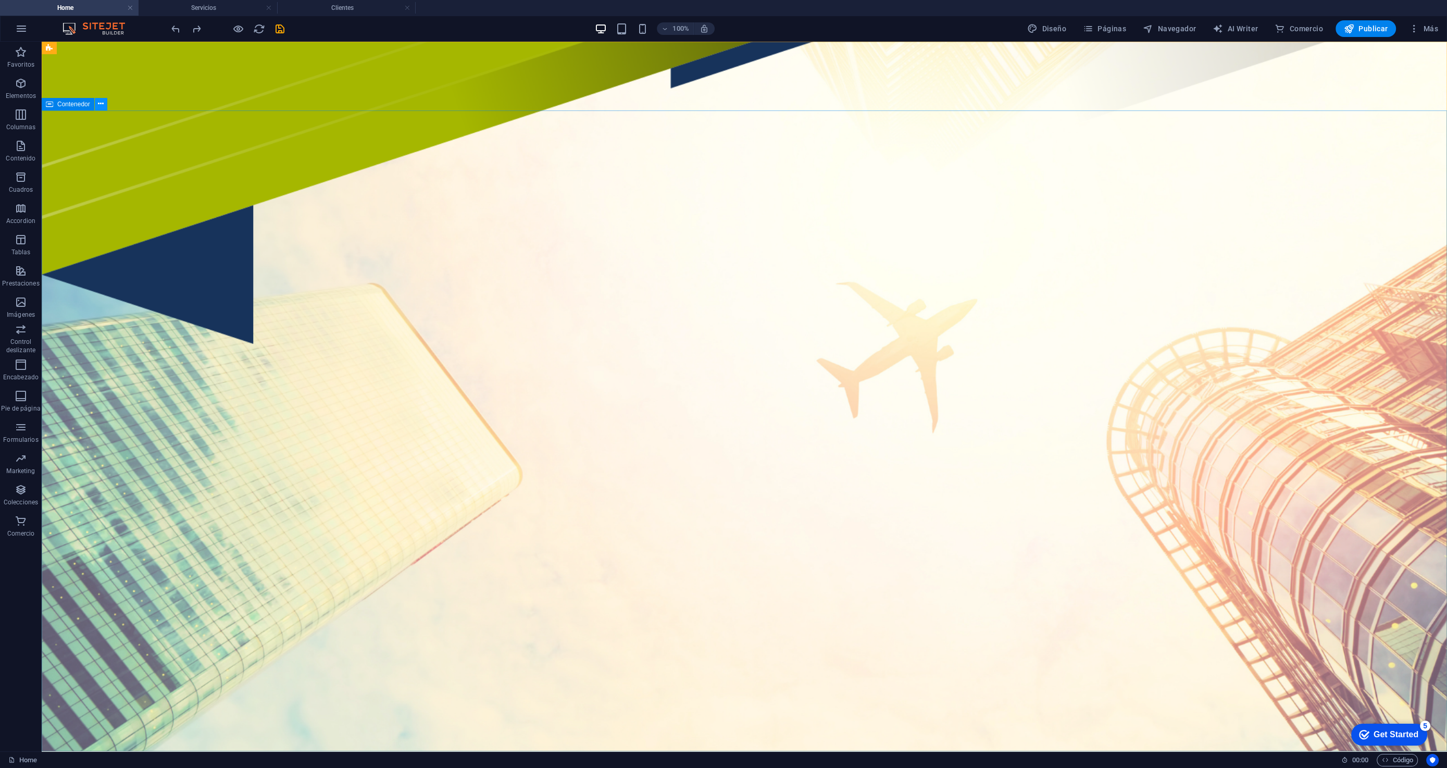
click at [0, 0] on icon at bounding box center [0, 0] width 0 height 0
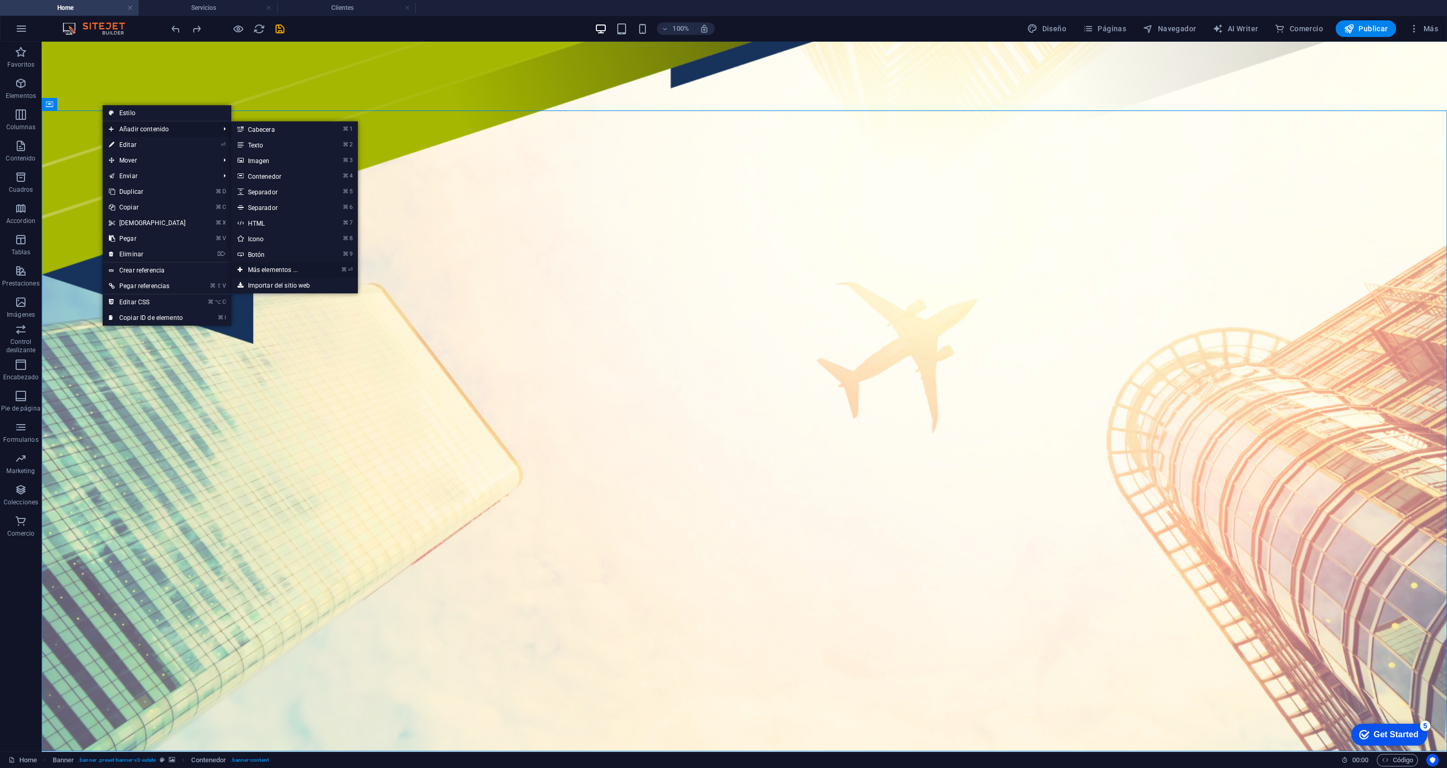
drag, startPoint x: 269, startPoint y: 270, endPoint x: 48, endPoint y: 229, distance: 224.8
click at [269, 270] on link "⌘ ⏎ Más elementos ..." at bounding box center [275, 270] width 88 height 16
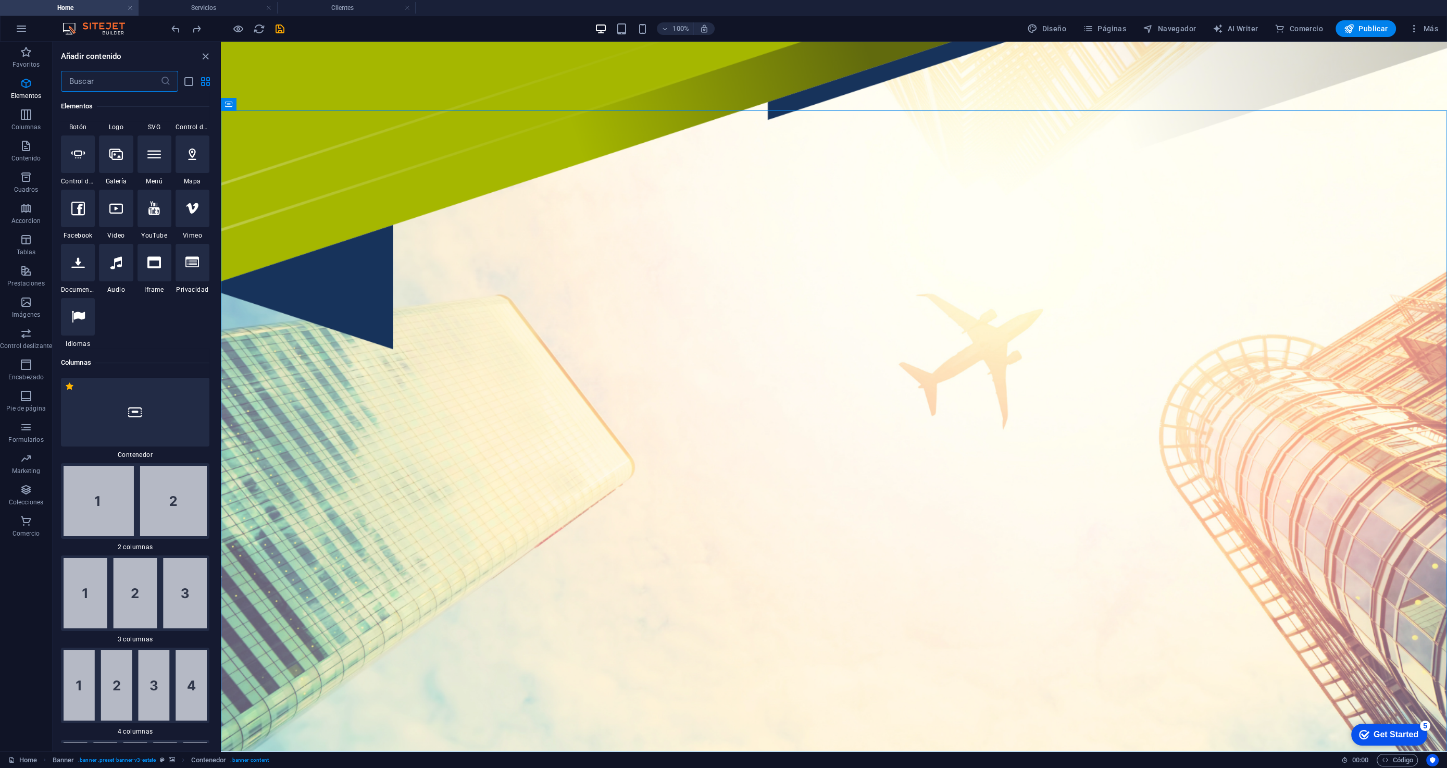
scroll to position [386, 0]
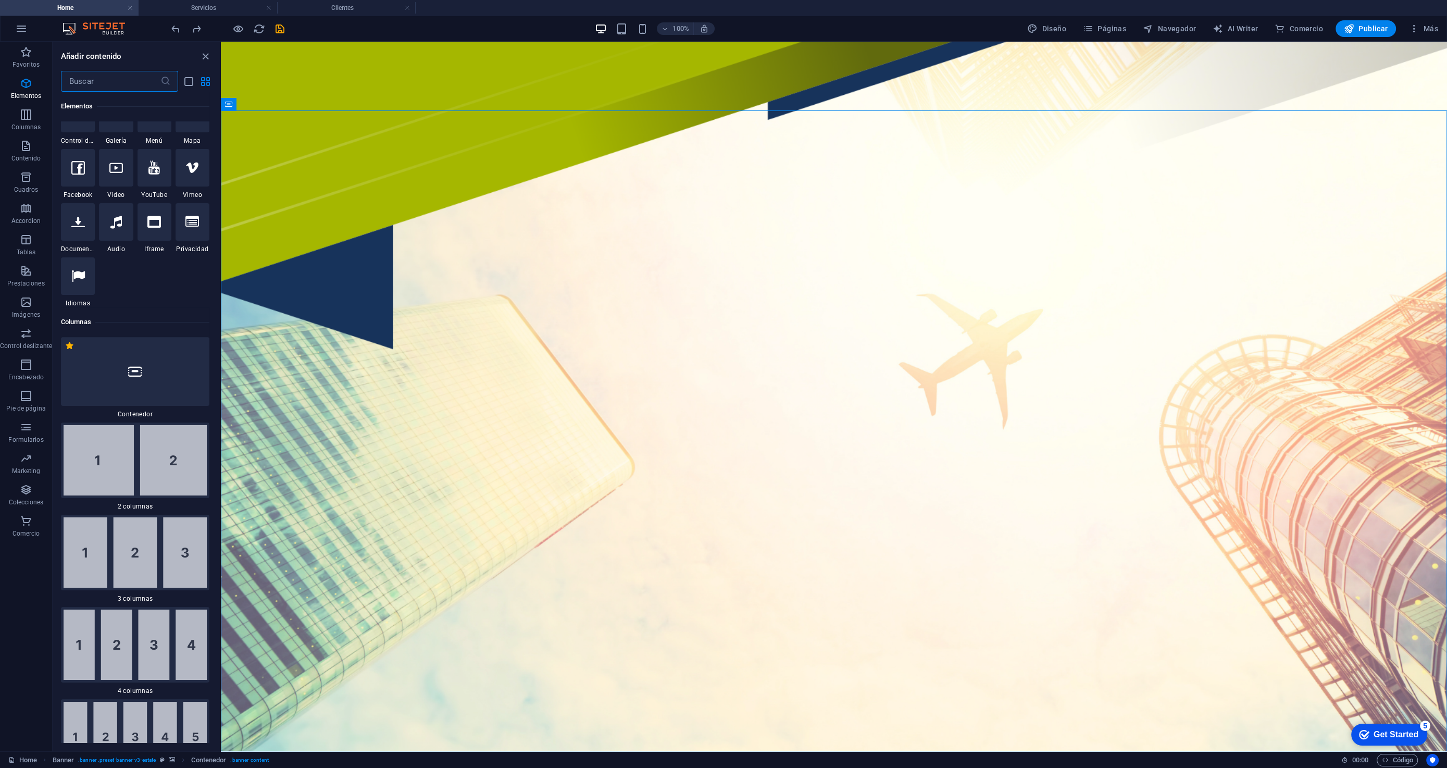
click at [119, 82] on input "text" at bounding box center [111, 81] width 100 height 21
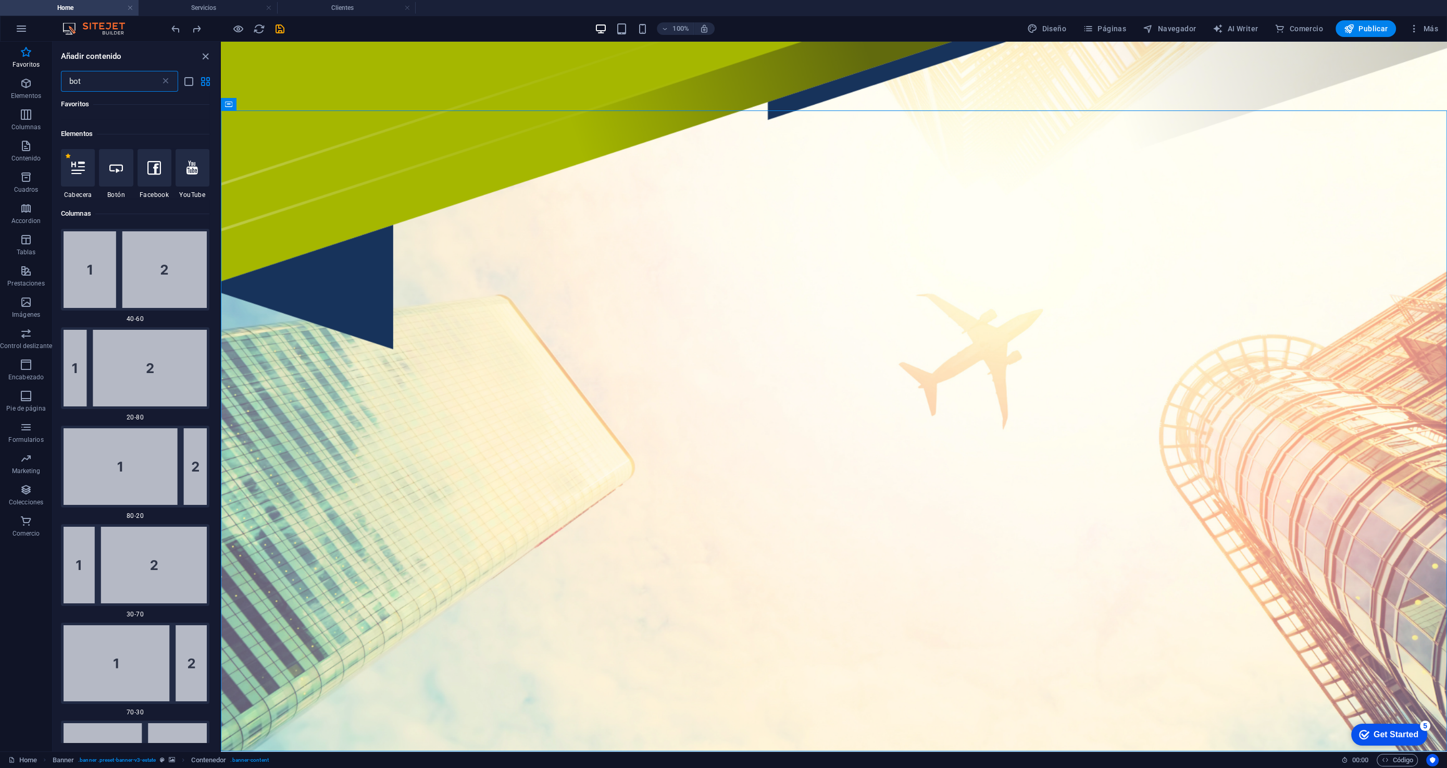
scroll to position [0, 0]
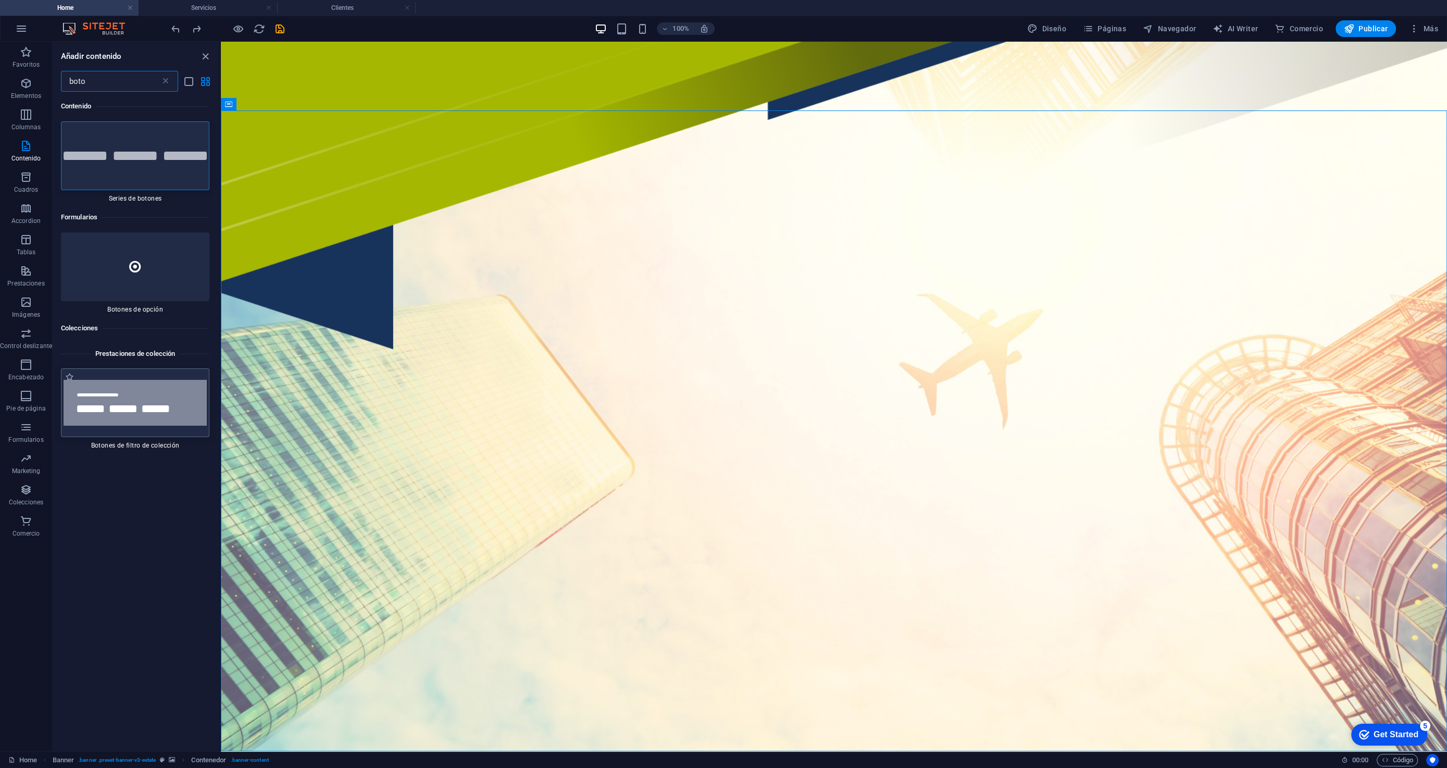
type input "boto"
click at [107, 407] on img at bounding box center [135, 403] width 143 height 46
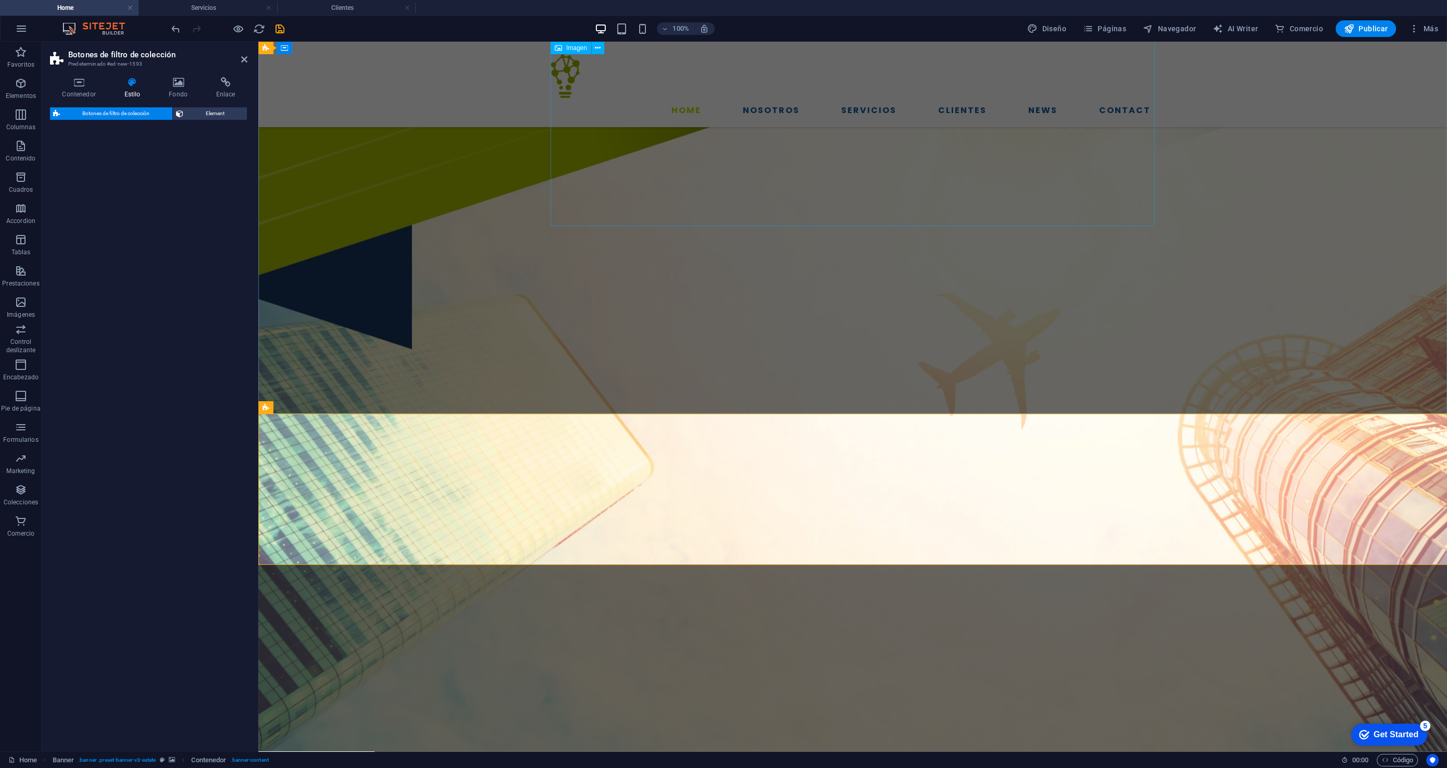
select select "rem"
select select "preset-collection-filter-buttons-default"
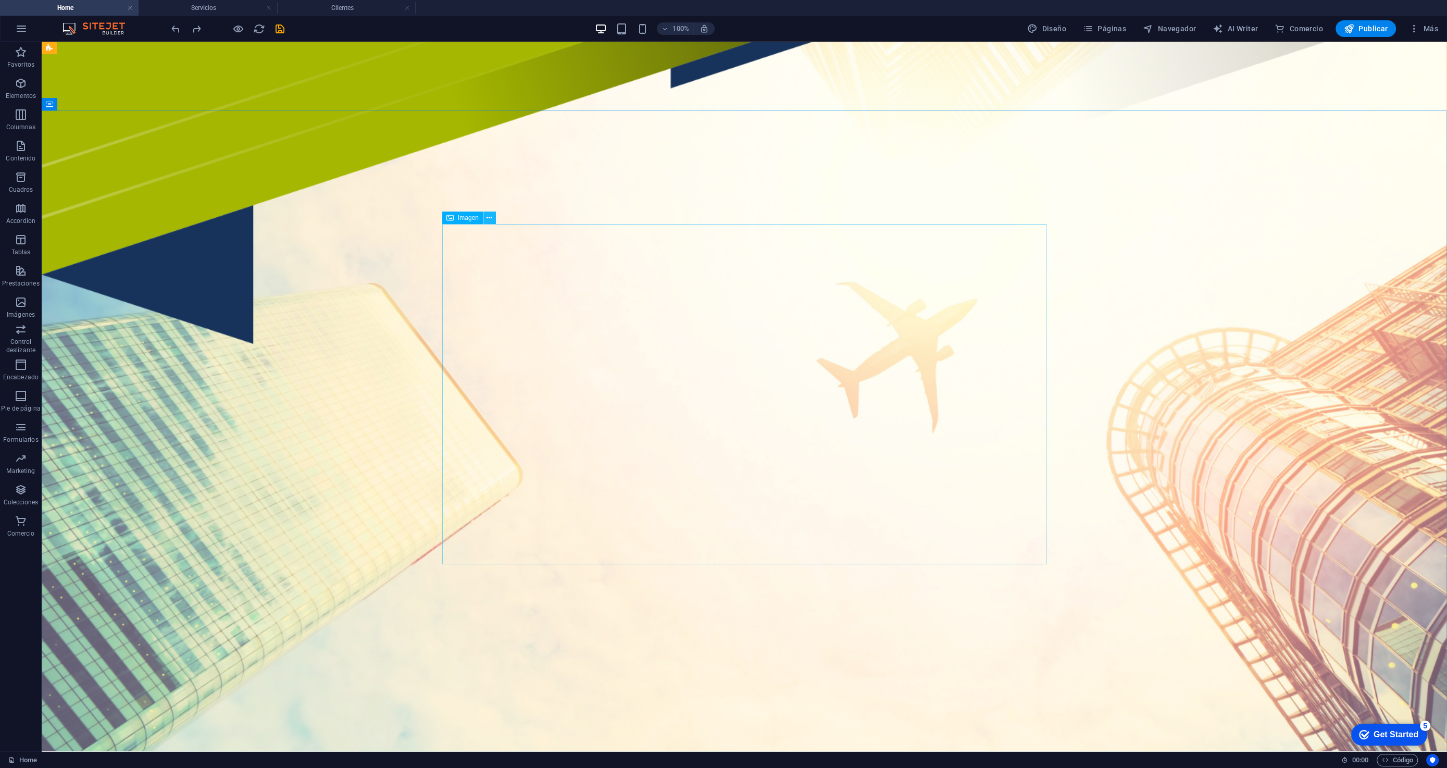
click at [489, 214] on icon at bounding box center [490, 218] width 6 height 11
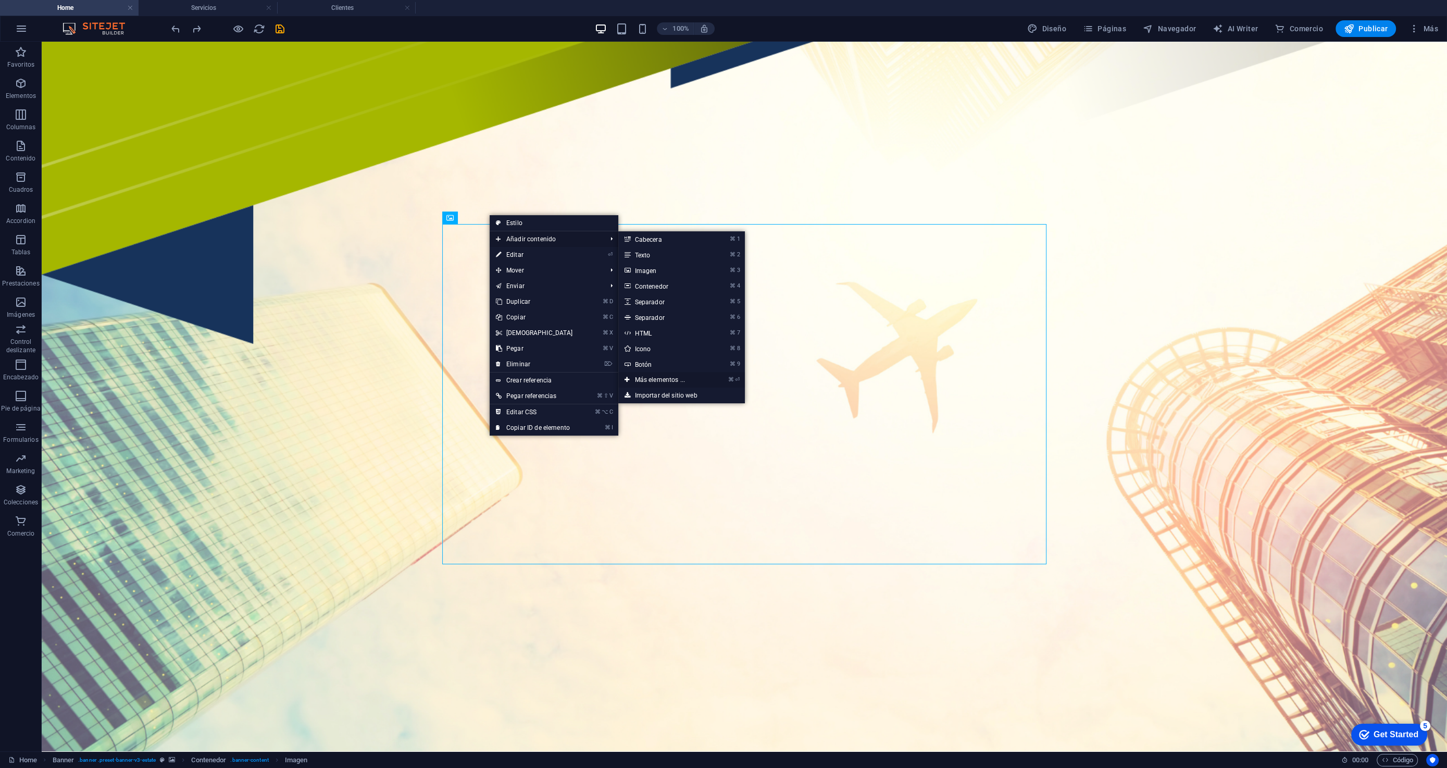
click at [659, 380] on link "⌘ ⏎ Más elementos ..." at bounding box center [662, 380] width 88 height 16
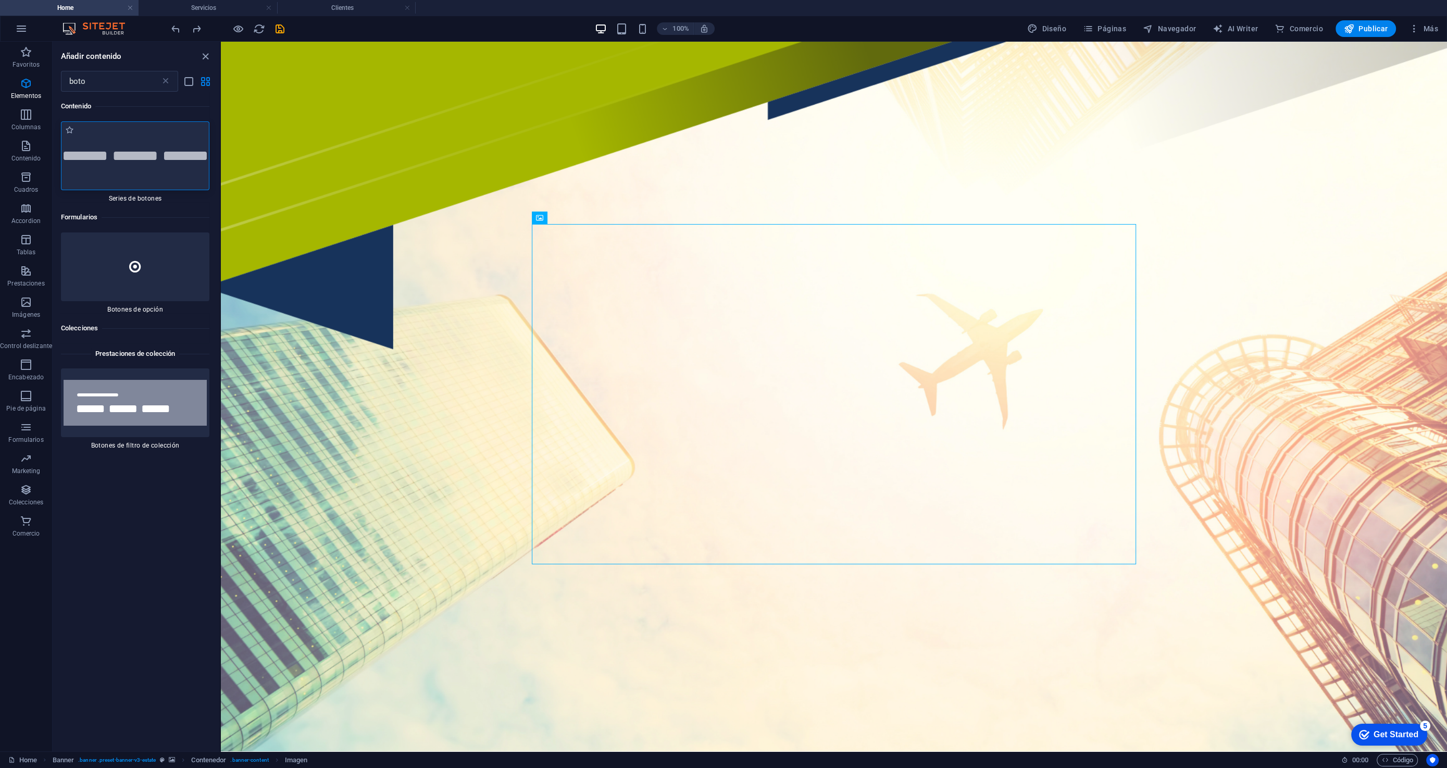
click at [125, 159] on div at bounding box center [135, 155] width 148 height 69
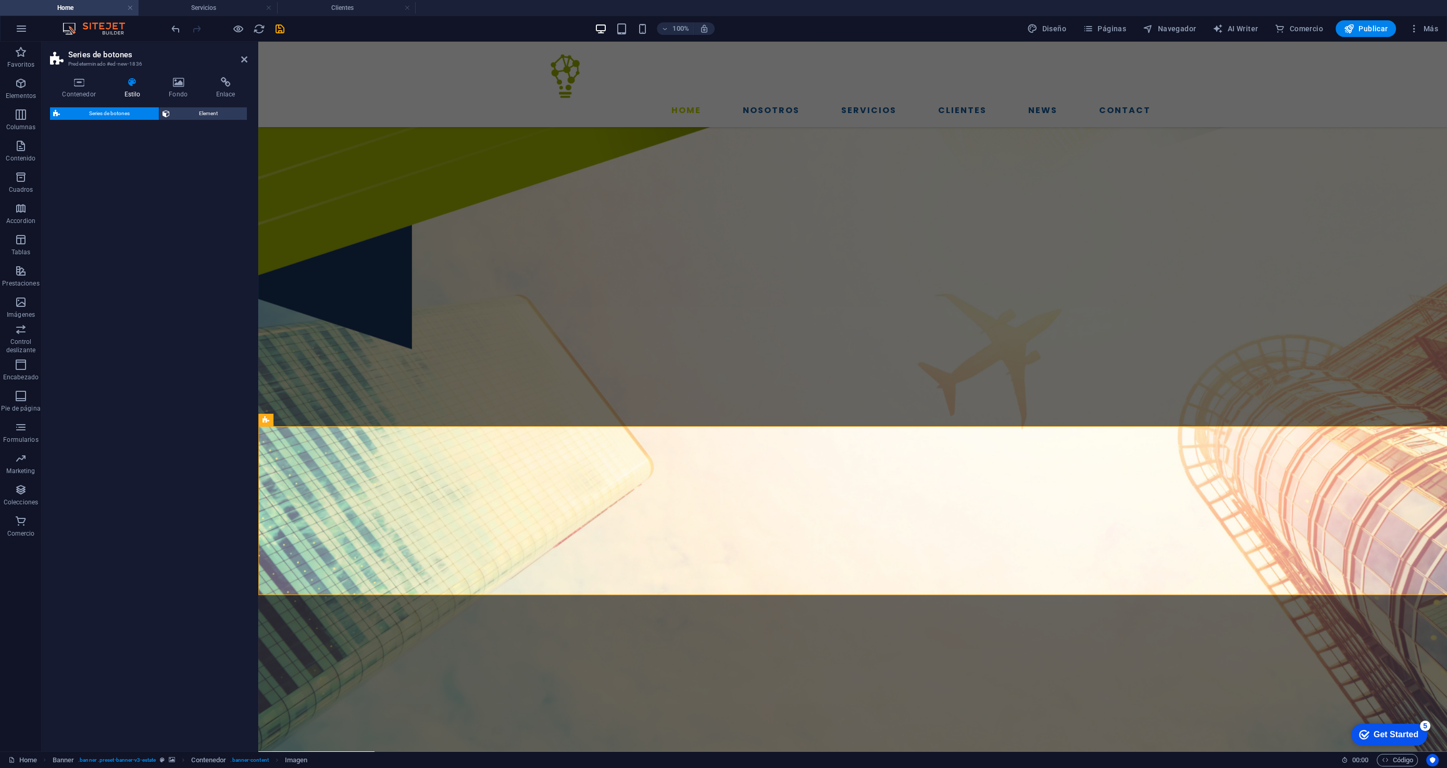
select select "rem"
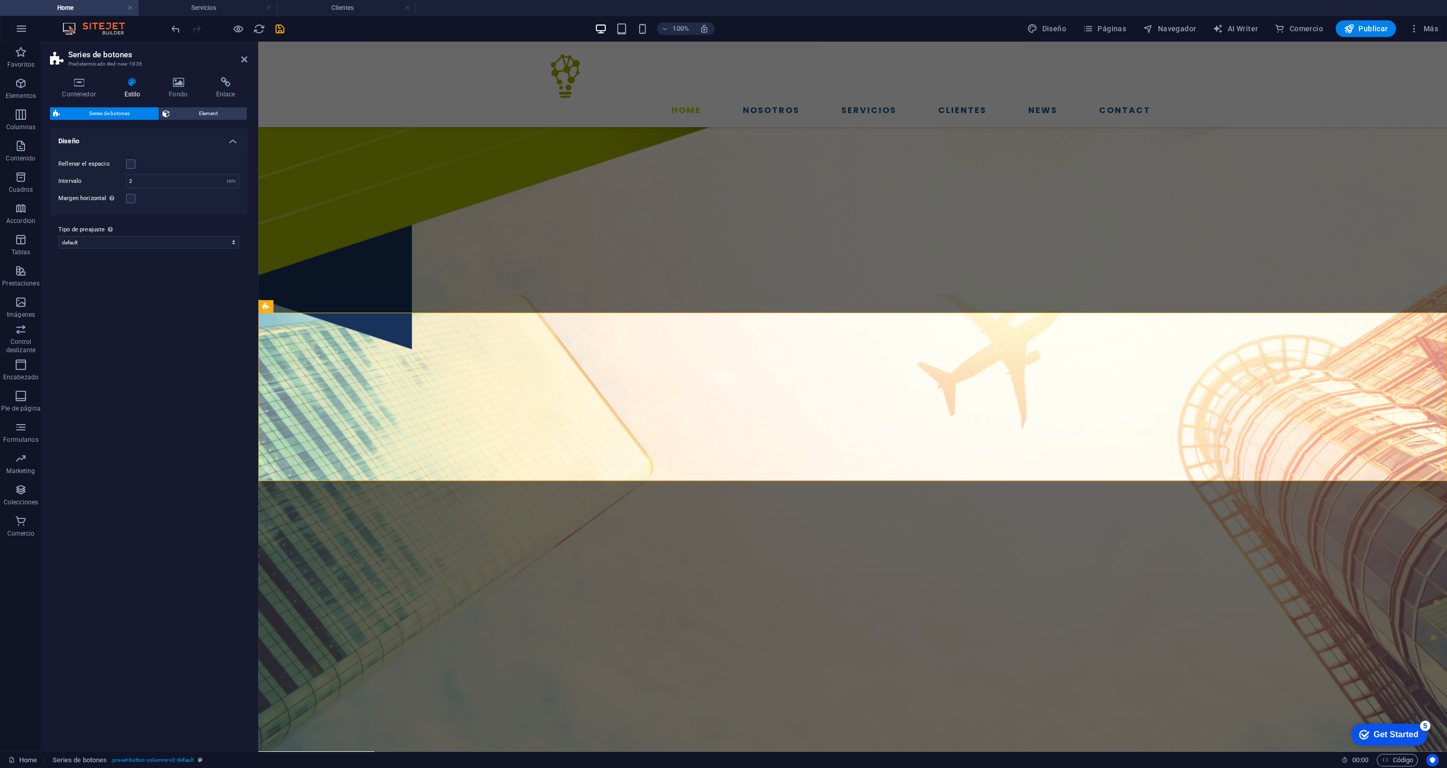
scroll to position [439, 0]
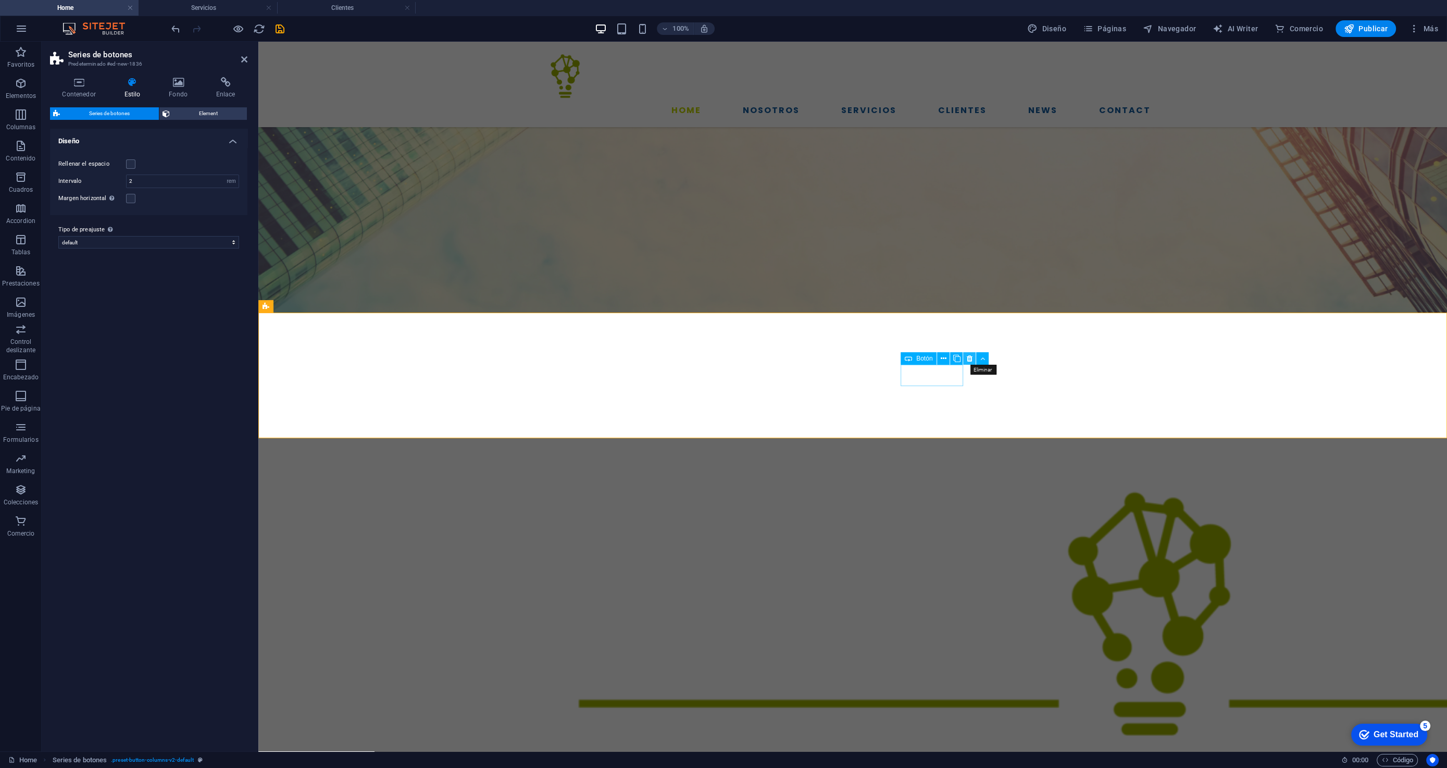
click at [967, 359] on icon at bounding box center [970, 358] width 6 height 11
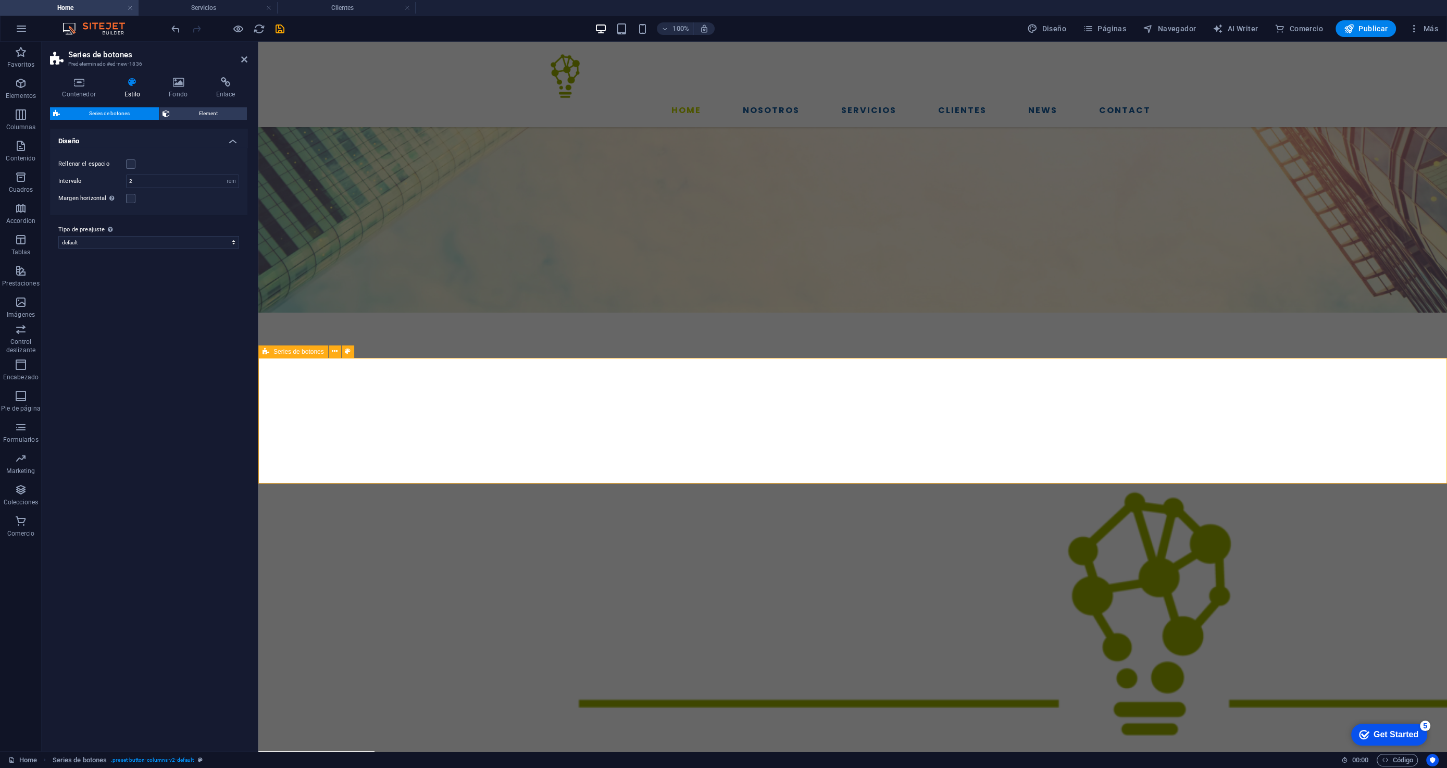
scroll to position [351, 0]
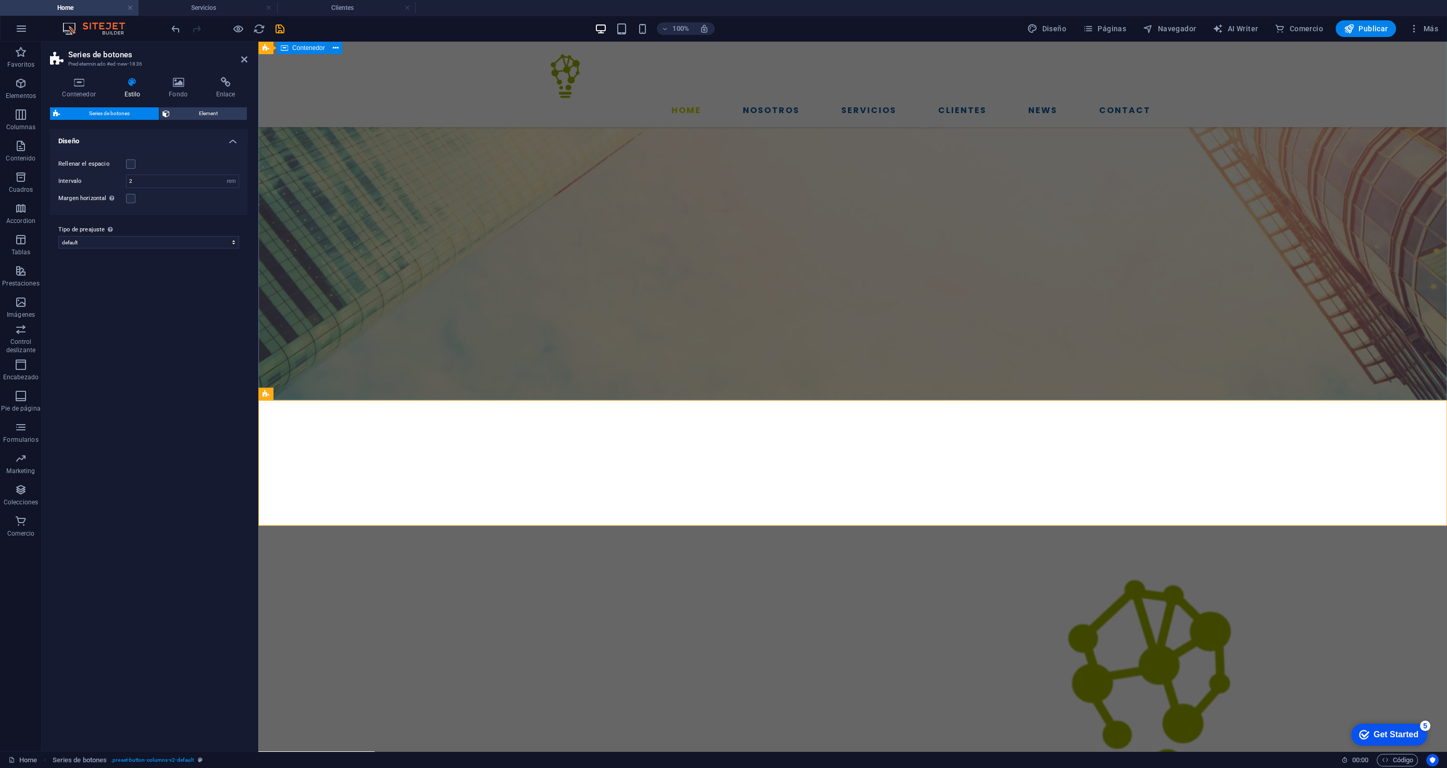
drag, startPoint x: 589, startPoint y: 436, endPoint x: 410, endPoint y: 377, distance: 188.3
click at [336, 397] on icon at bounding box center [335, 393] width 6 height 11
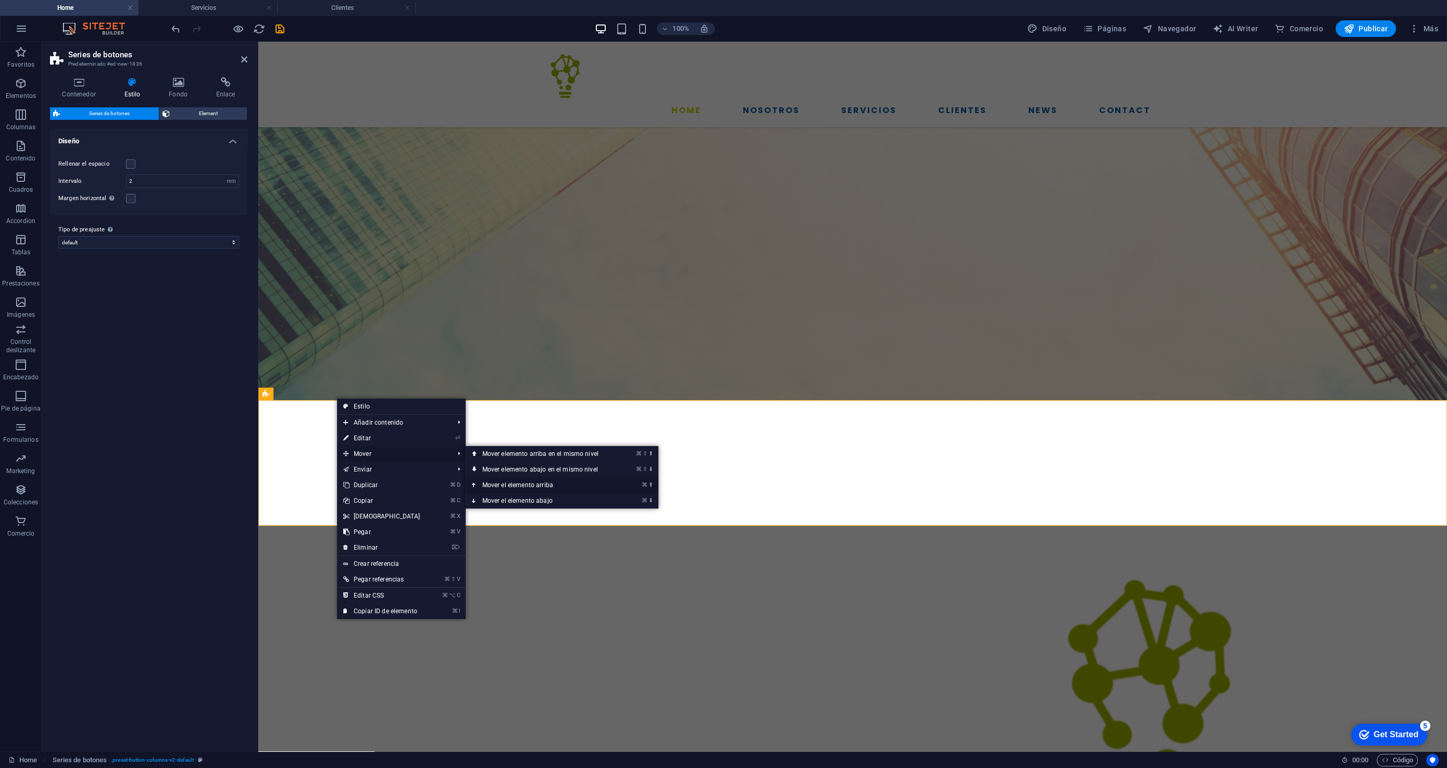
click at [507, 487] on link "⌘ ⬆ Mover el elemento arriba" at bounding box center [543, 485] width 154 height 16
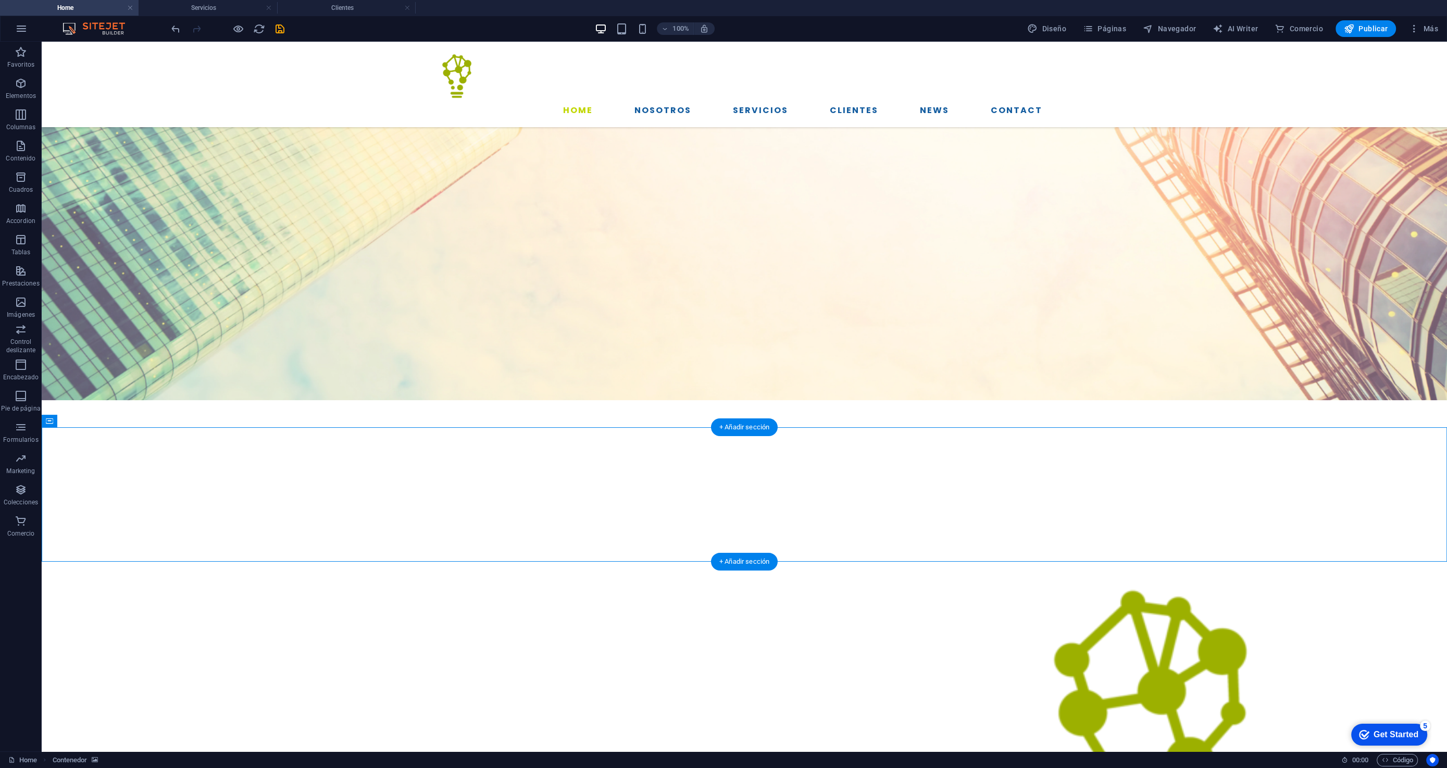
scroll to position [324, 0]
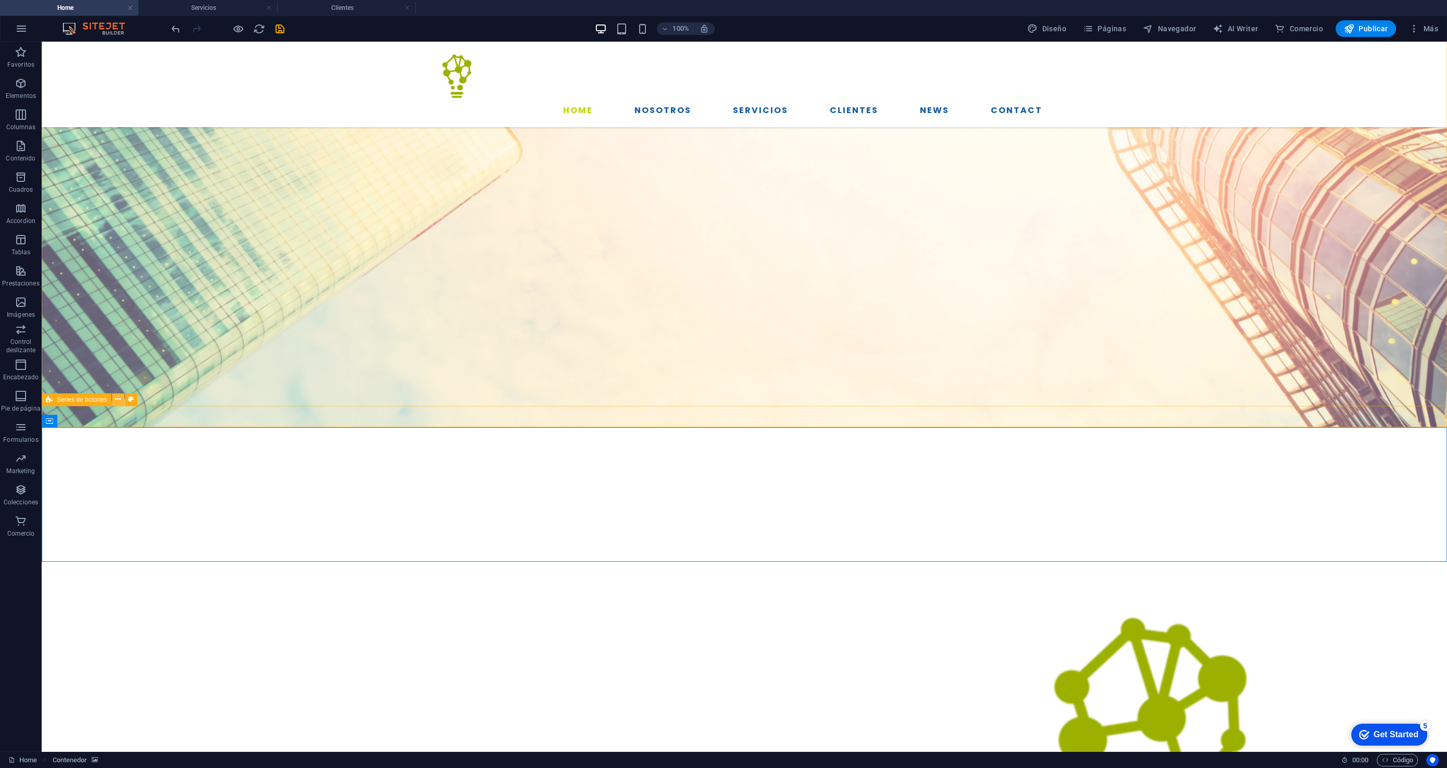
click at [119, 401] on icon at bounding box center [118, 399] width 6 height 11
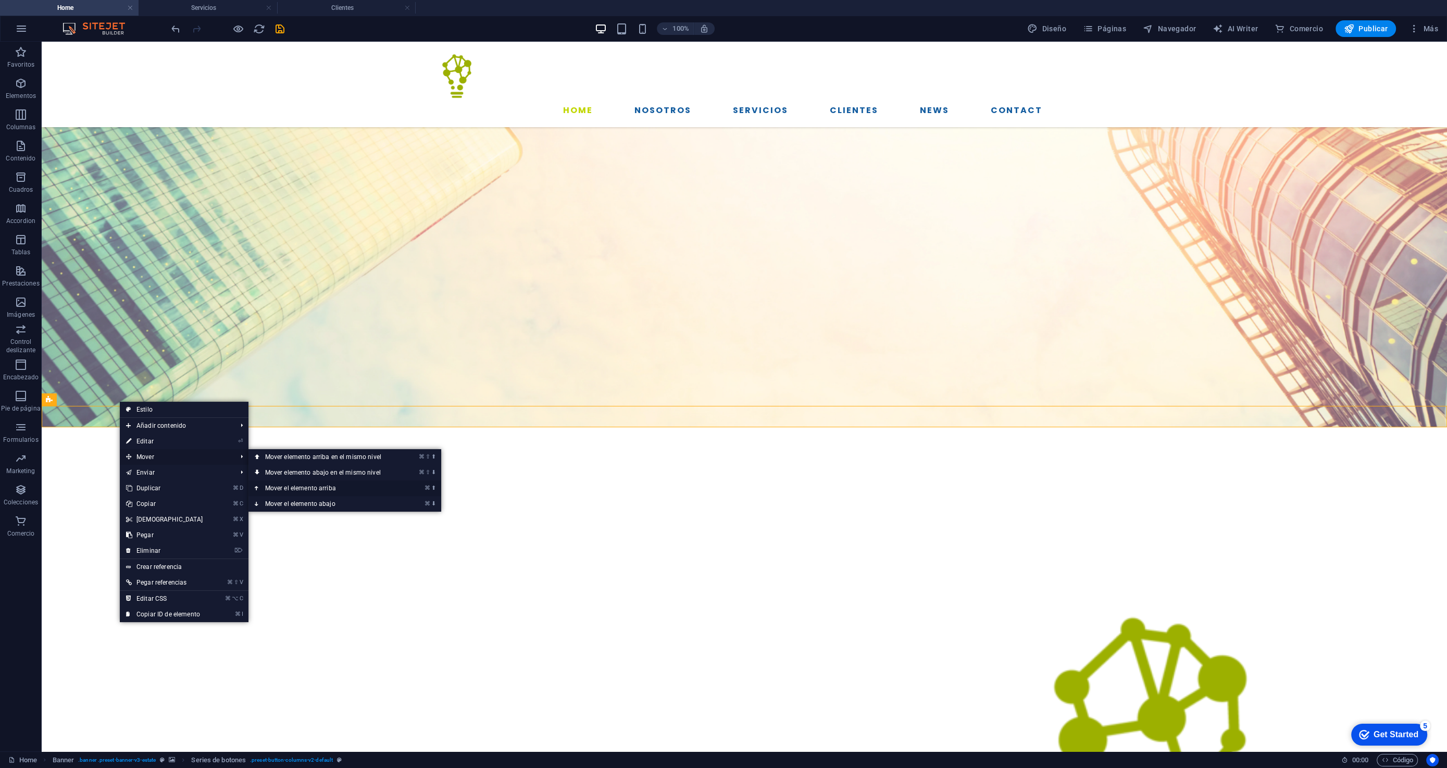
click at [292, 489] on link "⌘ ⬆ Mover el elemento arriba" at bounding box center [325, 488] width 154 height 16
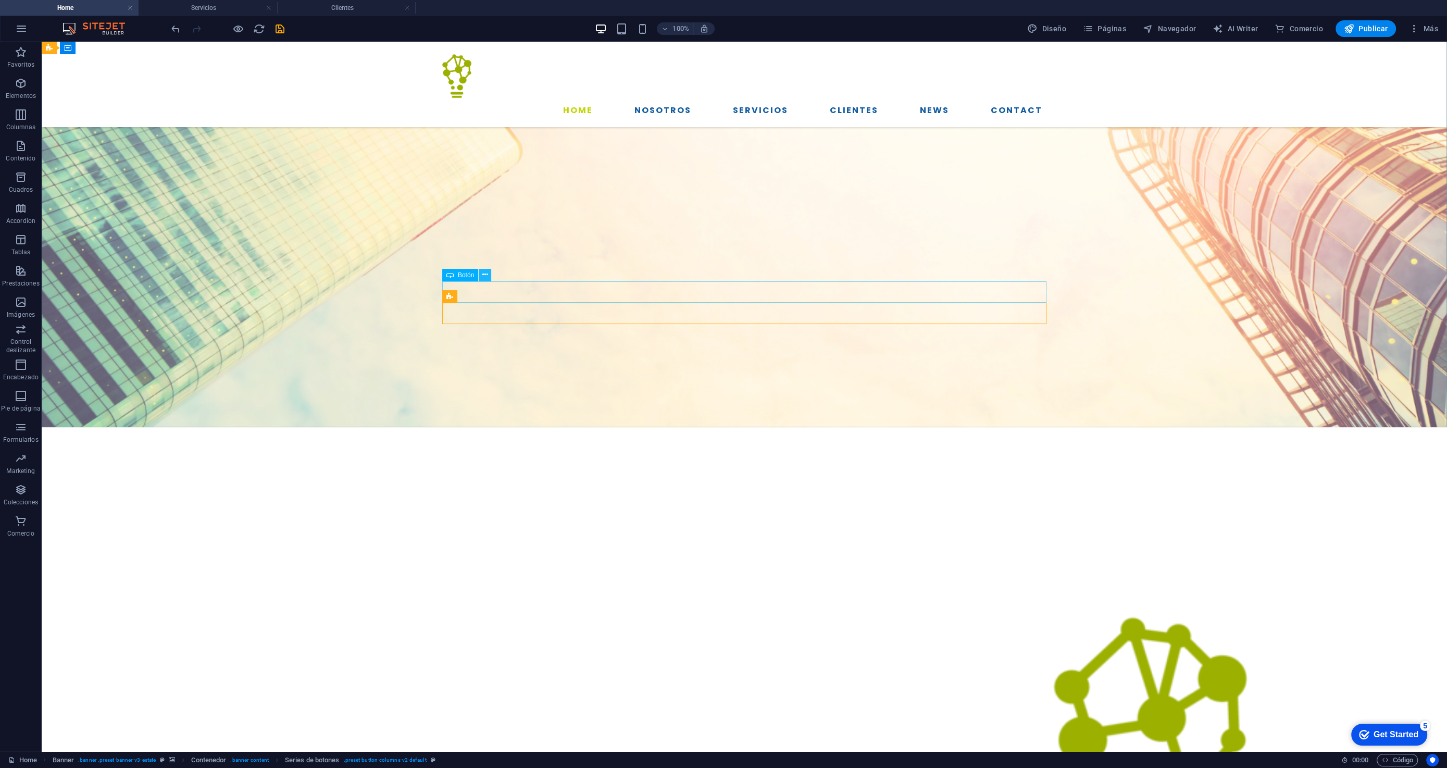
click at [489, 278] on button at bounding box center [485, 275] width 13 height 13
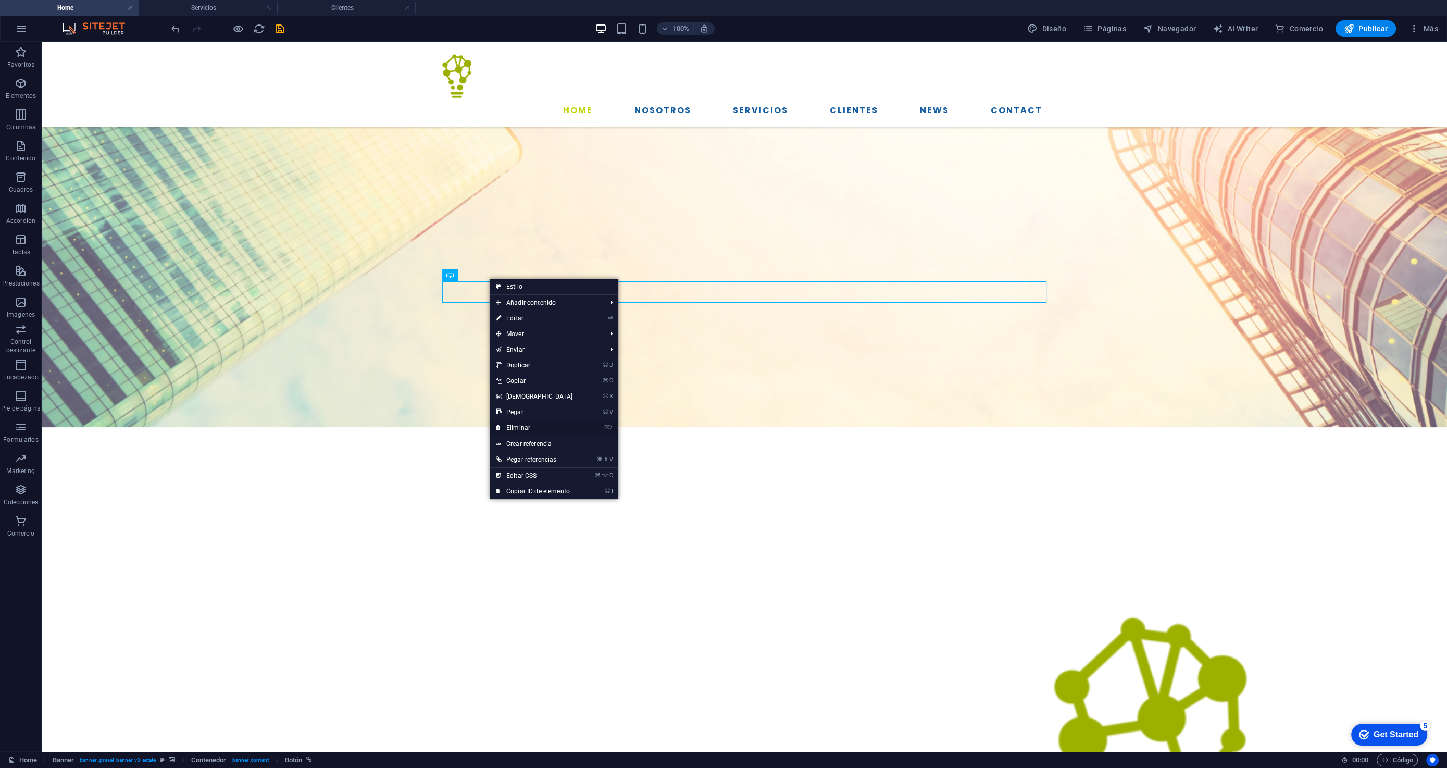
click at [523, 427] on link "⌦ Eliminar" at bounding box center [535, 428] width 90 height 16
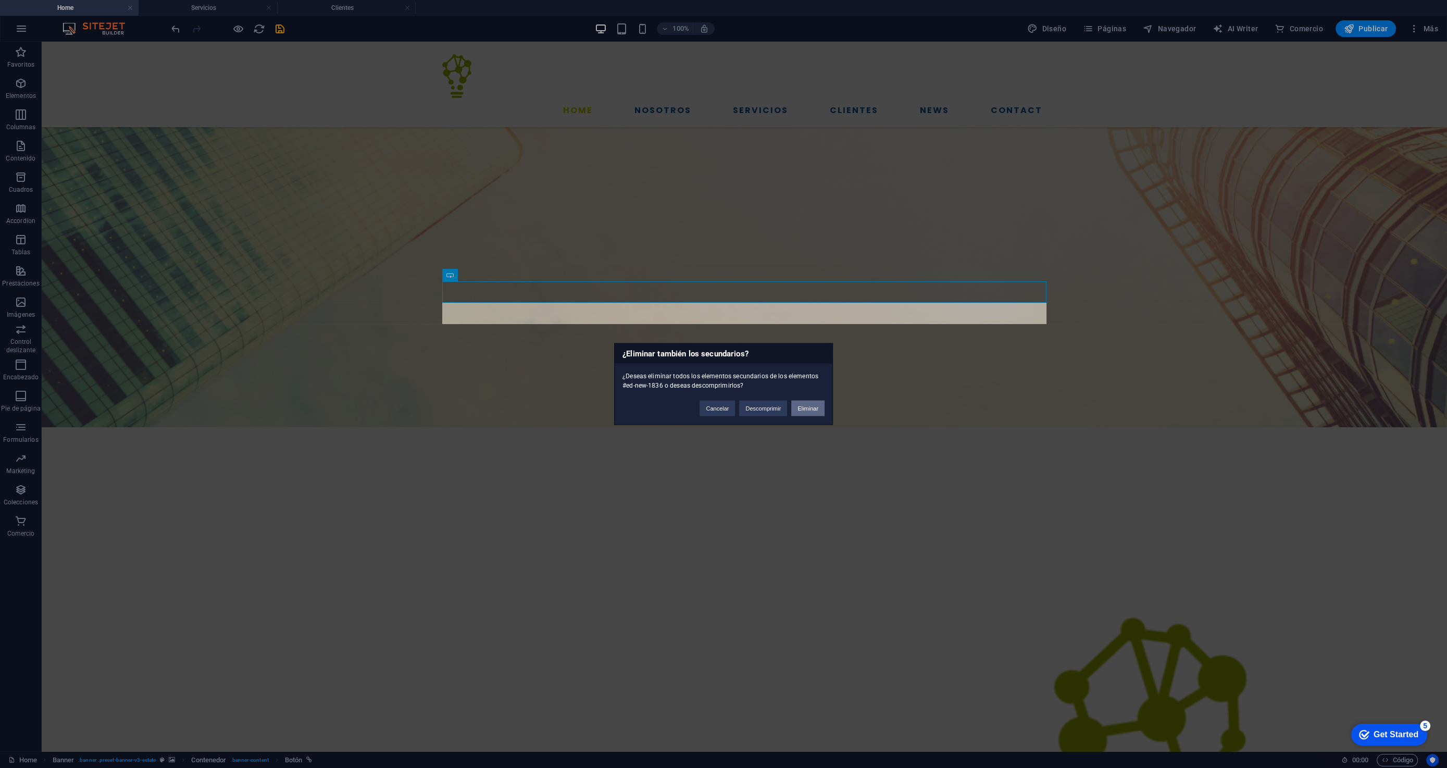
drag, startPoint x: 812, startPoint y: 409, endPoint x: 729, endPoint y: 365, distance: 94.6
click at [812, 409] on button "Eliminar" at bounding box center [807, 409] width 33 height 16
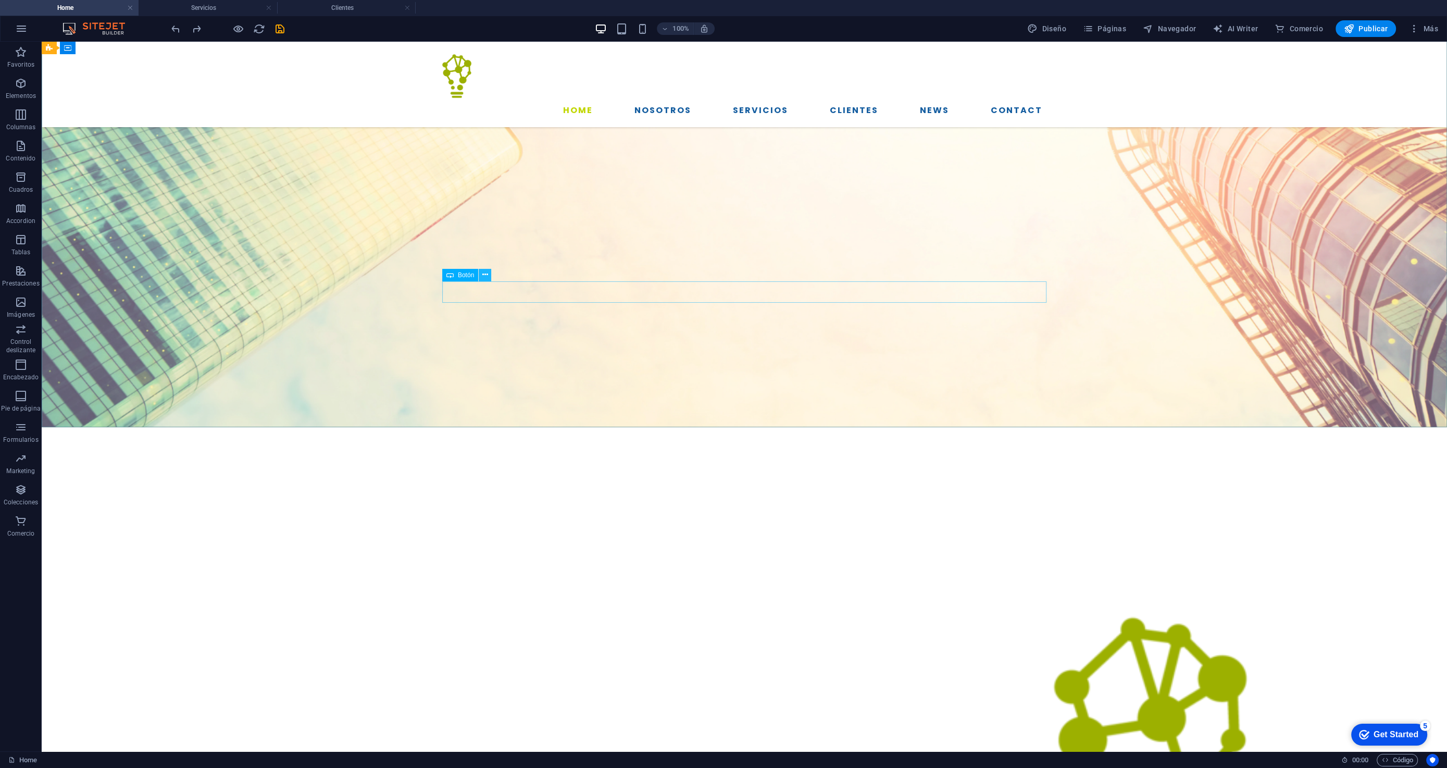
click at [489, 276] on button at bounding box center [485, 275] width 13 height 13
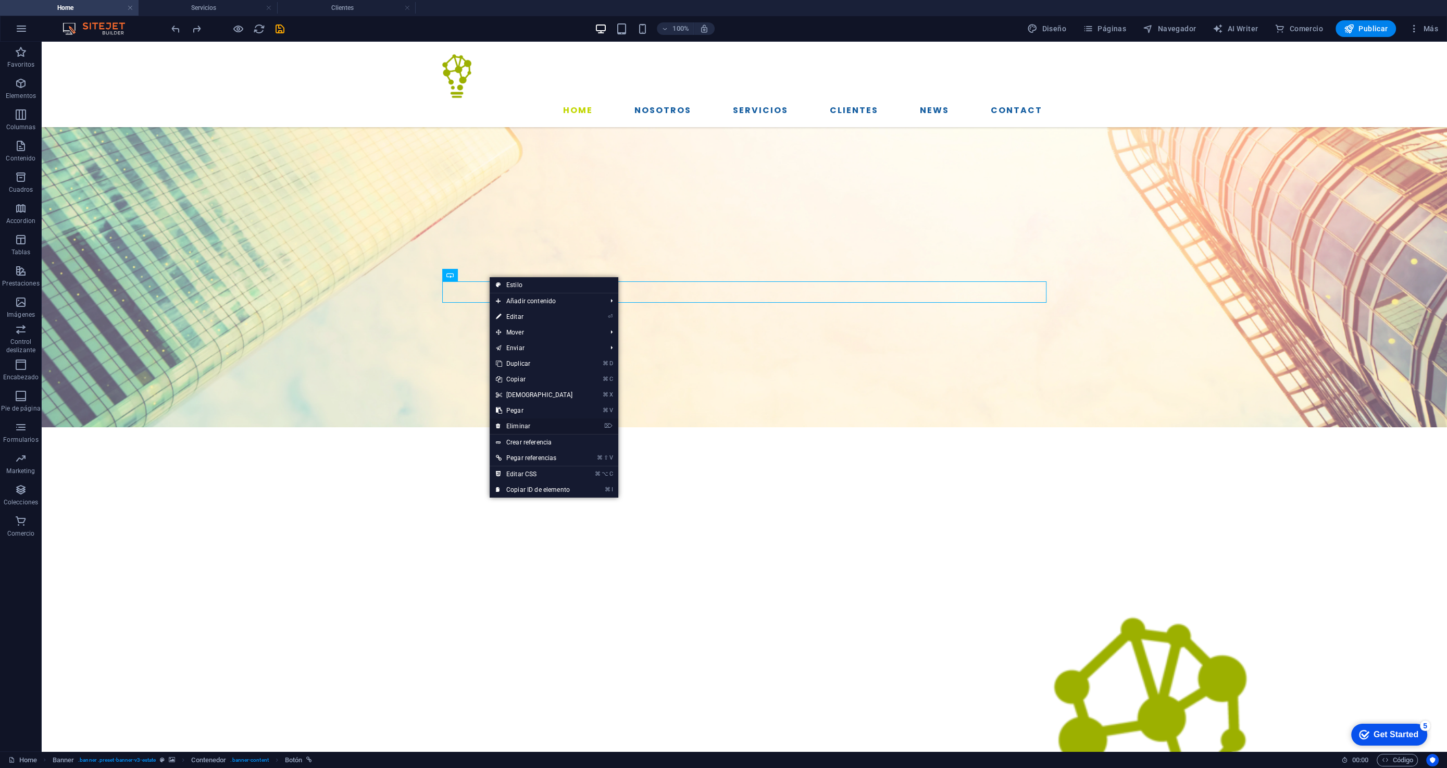
click at [524, 427] on link "⌦ Eliminar" at bounding box center [535, 426] width 90 height 16
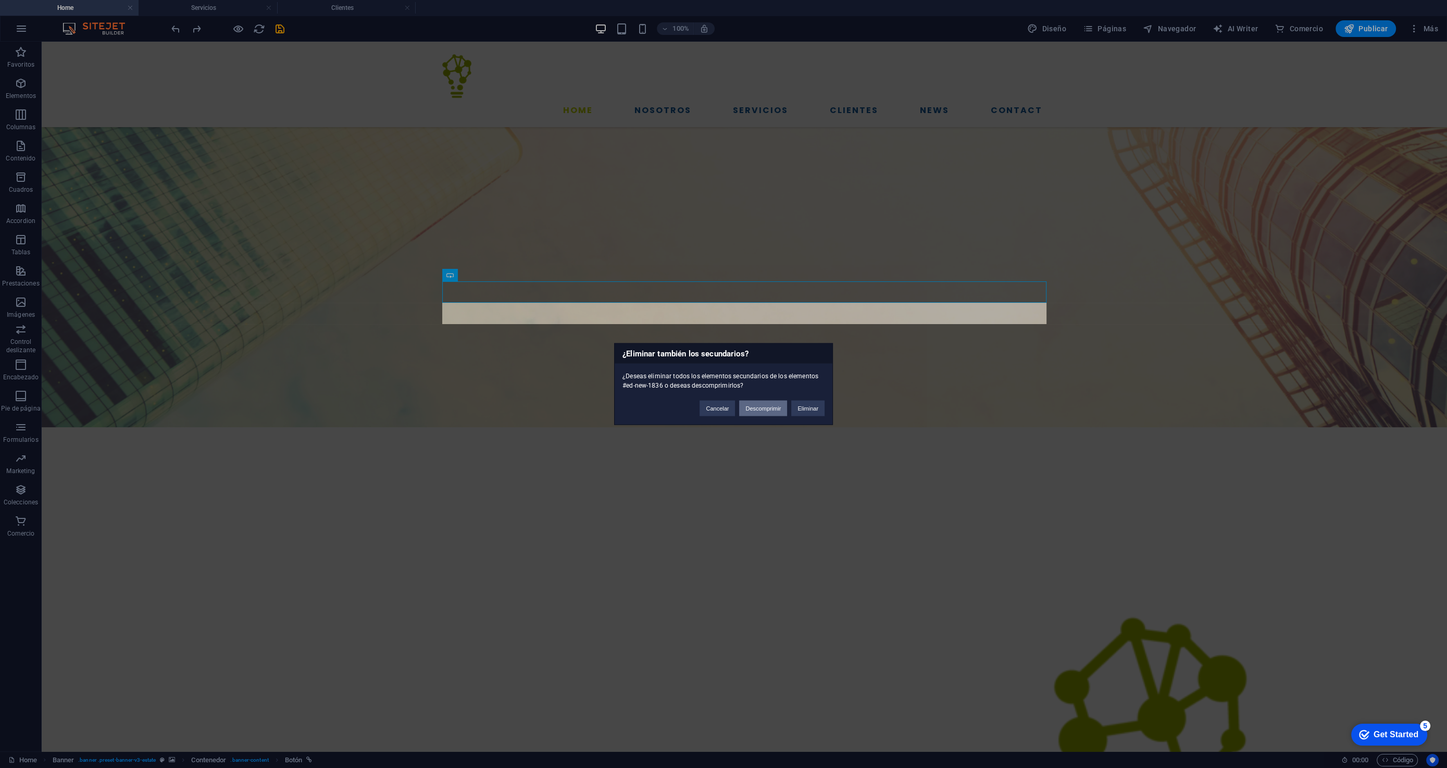
click at [751, 412] on button "Descomprimir" at bounding box center [763, 409] width 48 height 16
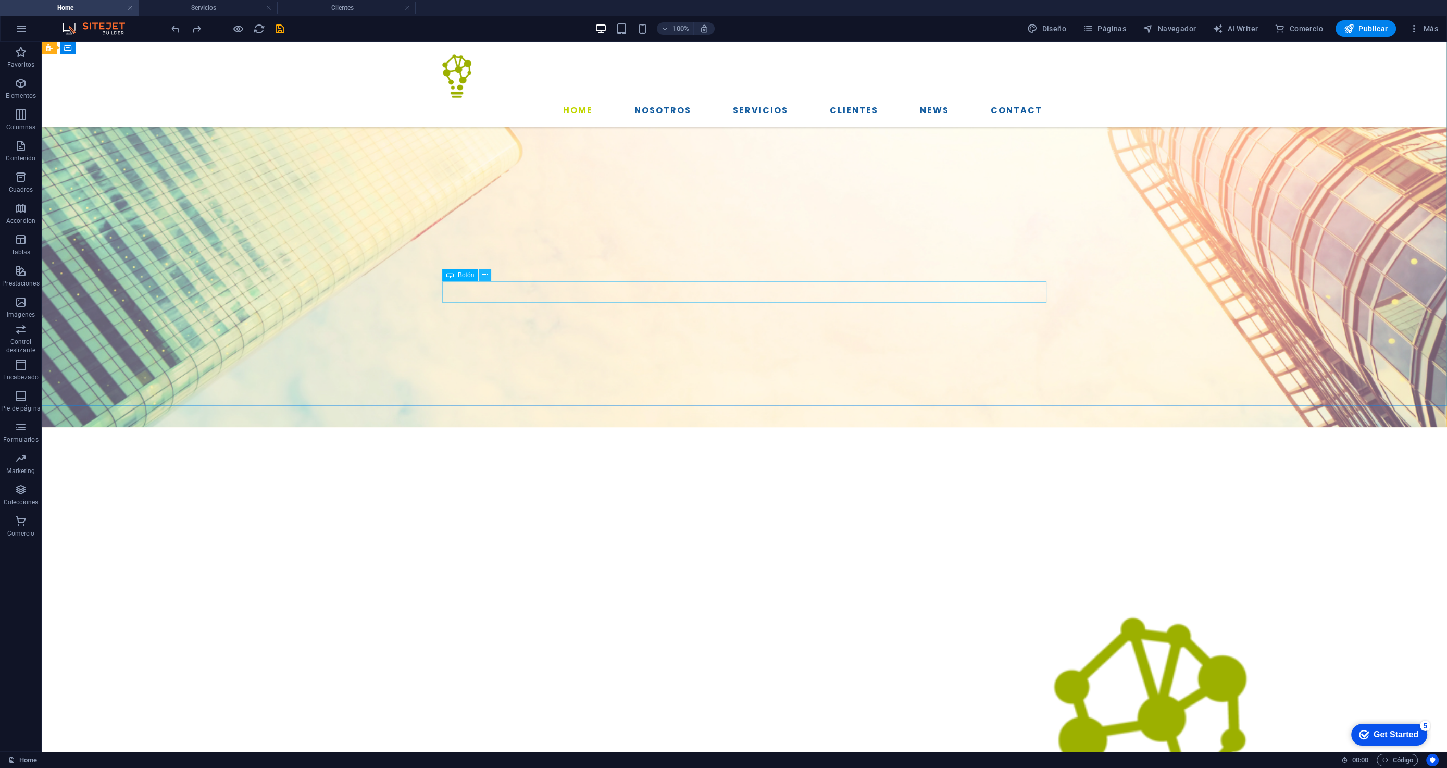
click at [483, 273] on icon at bounding box center [485, 274] width 6 height 11
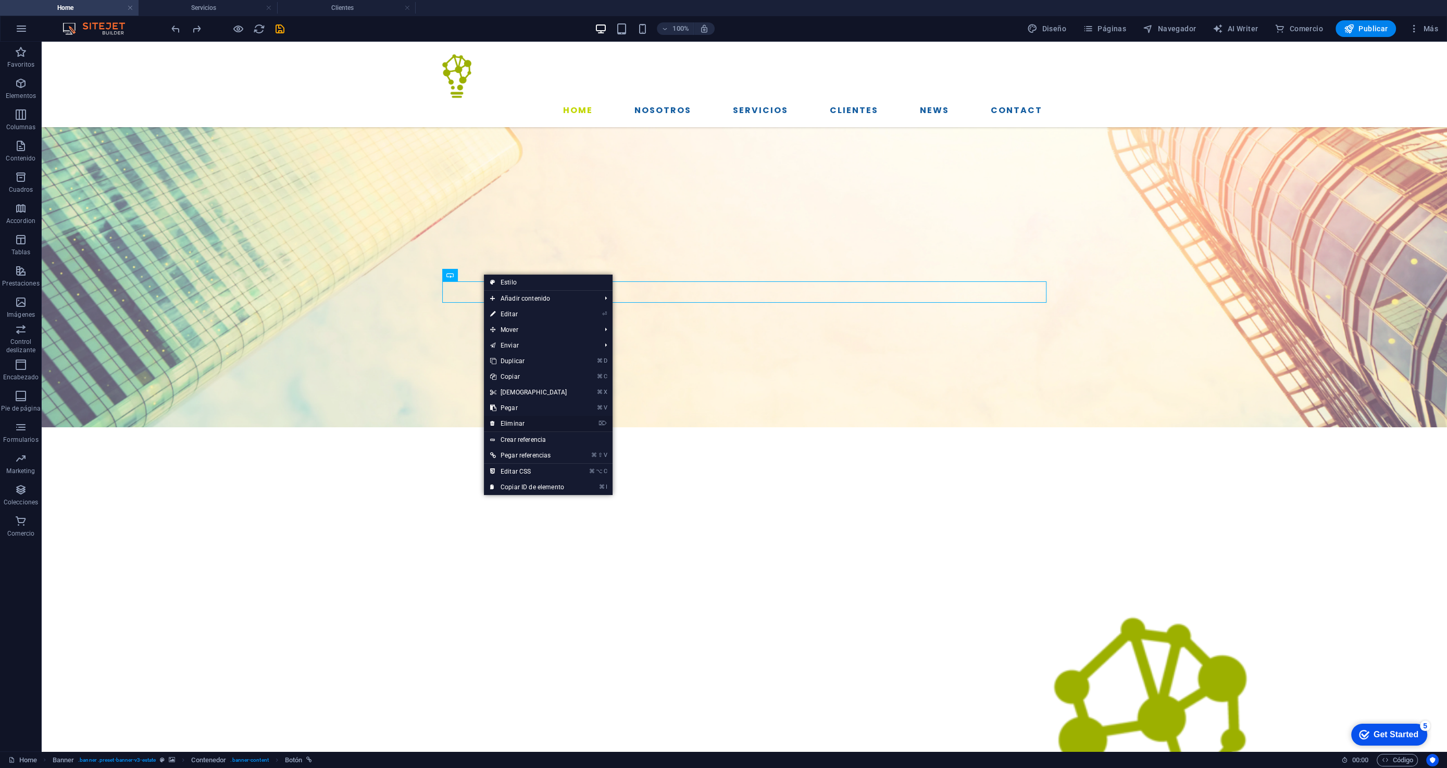
drag, startPoint x: 518, startPoint y: 422, endPoint x: 477, endPoint y: 380, distance: 58.6
click at [518, 422] on link "⌦ Eliminar" at bounding box center [529, 424] width 90 height 16
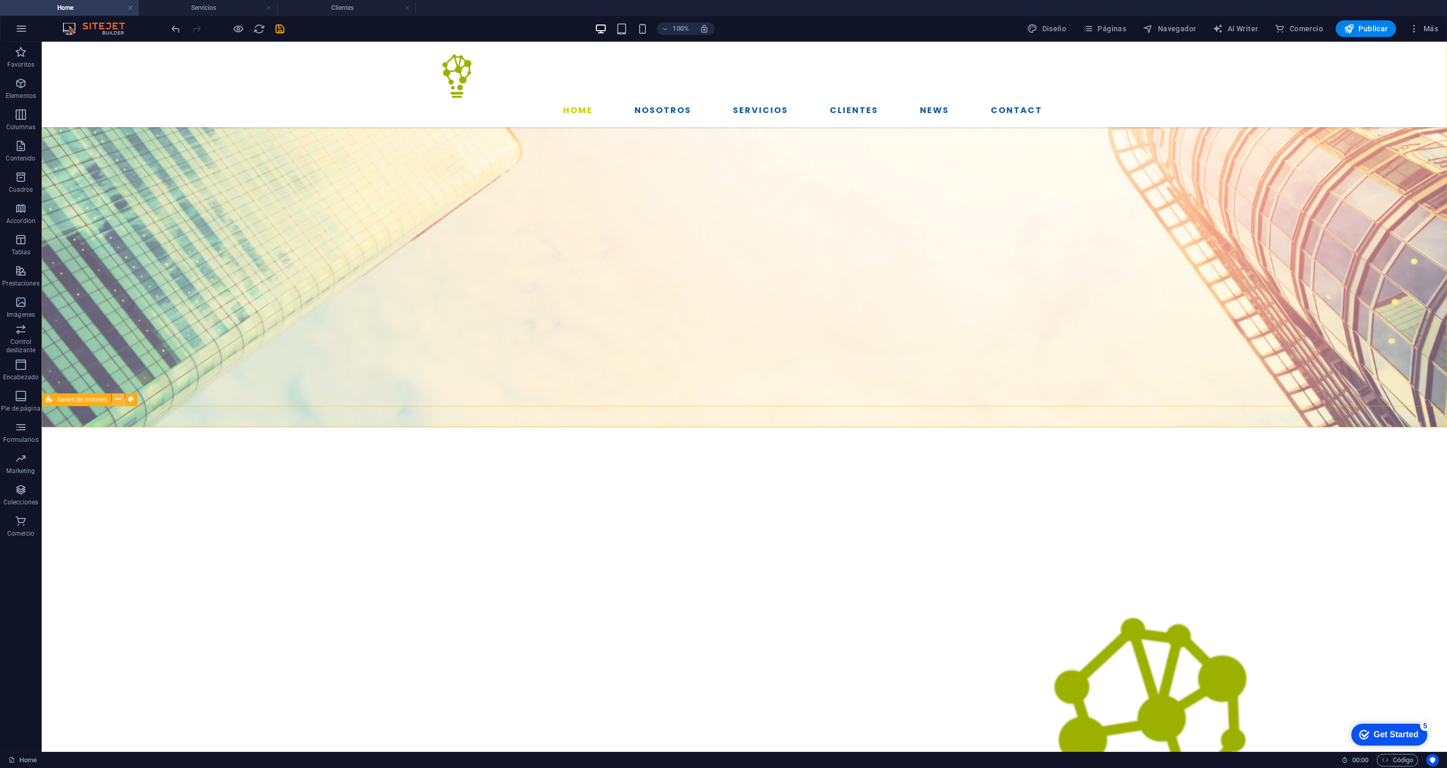
click at [115, 401] on icon at bounding box center [118, 399] width 6 height 11
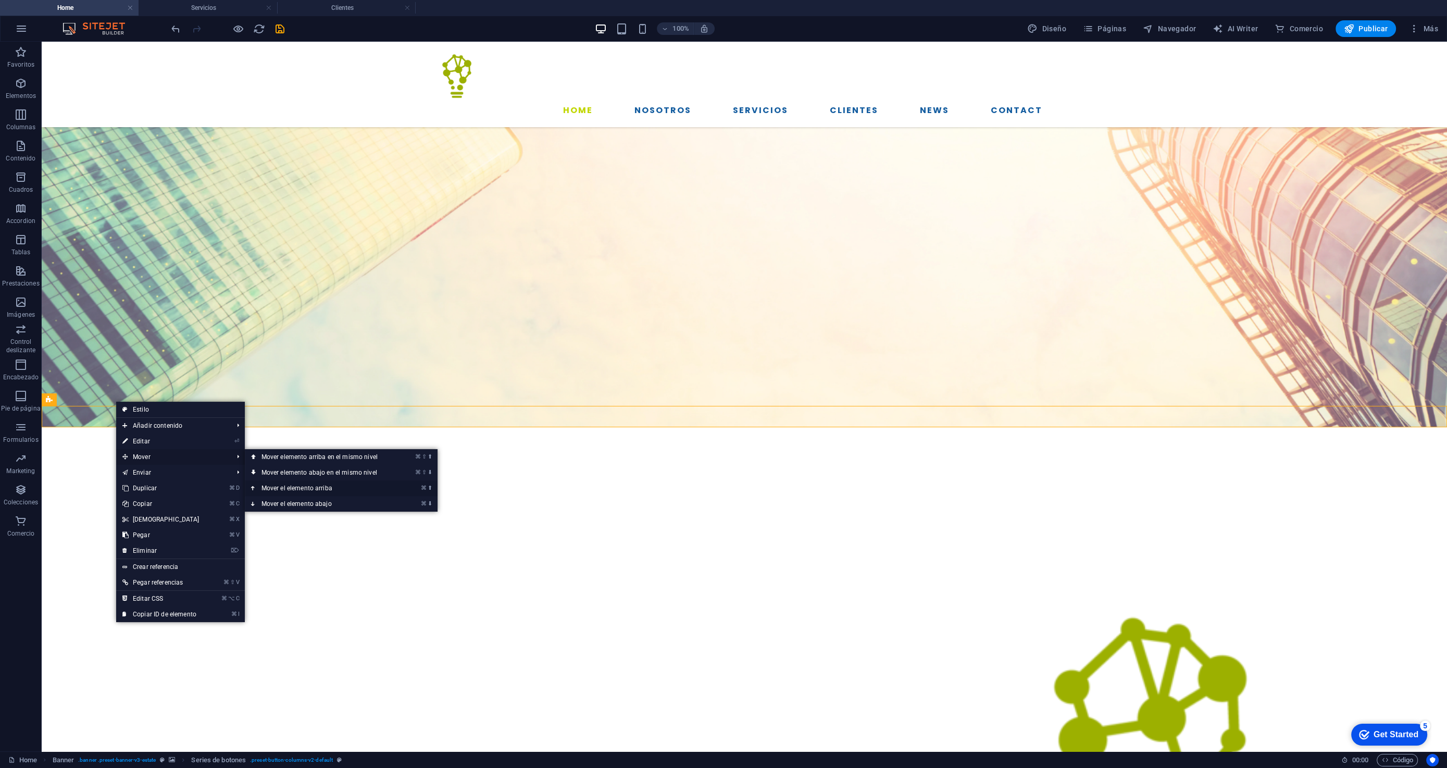
click at [304, 488] on link "⌘ ⬆ Mover el elemento arriba" at bounding box center [322, 488] width 154 height 16
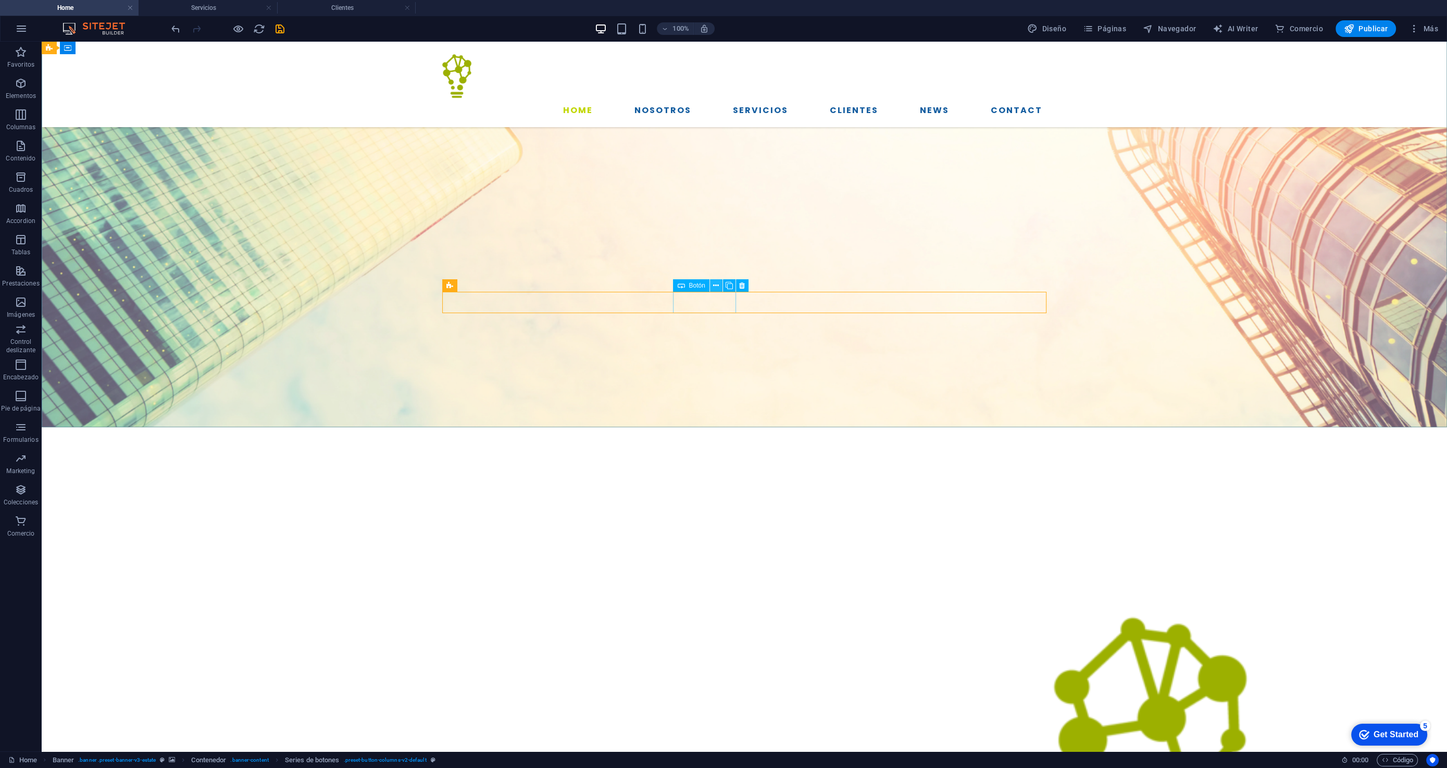
click at [715, 284] on icon at bounding box center [716, 285] width 6 height 11
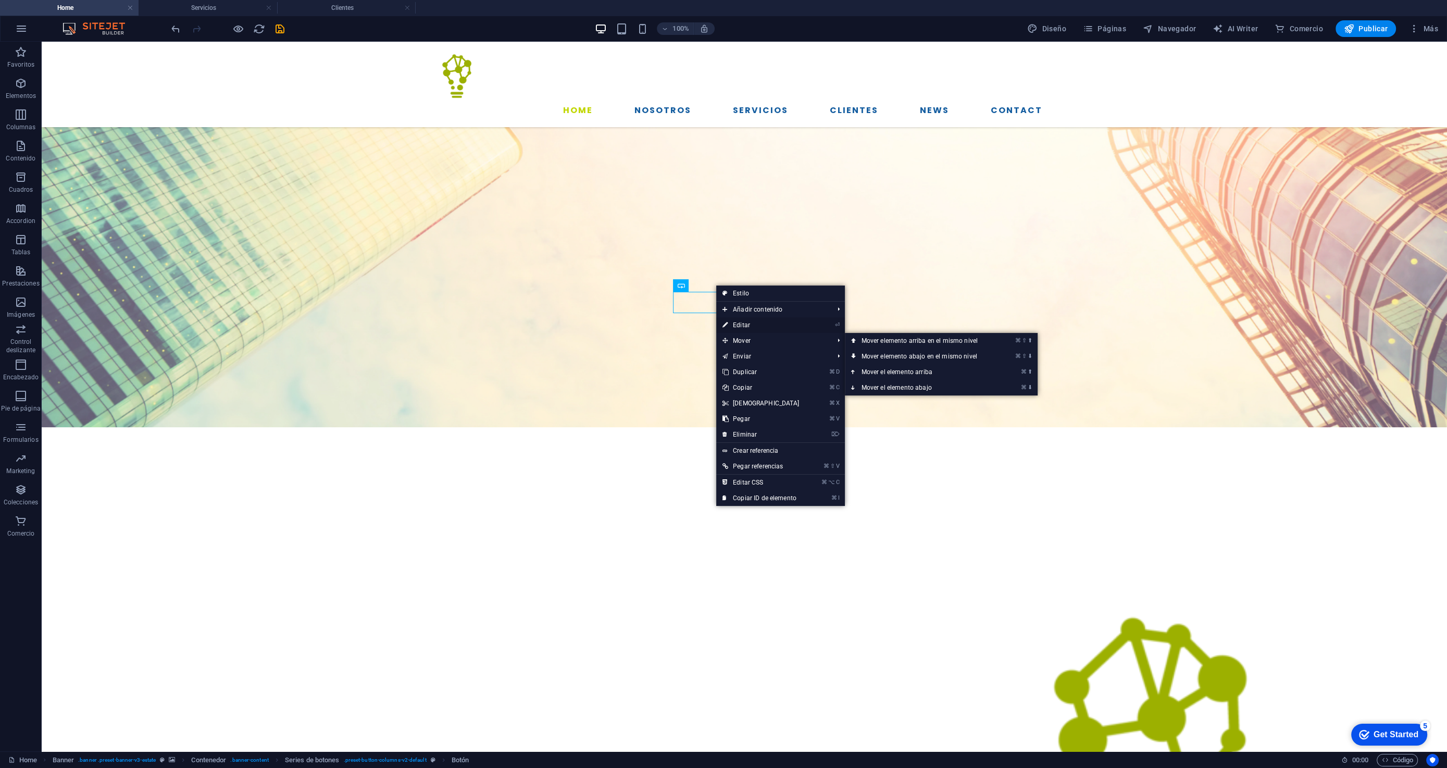
click at [754, 324] on link "⏎ Editar" at bounding box center [761, 325] width 90 height 16
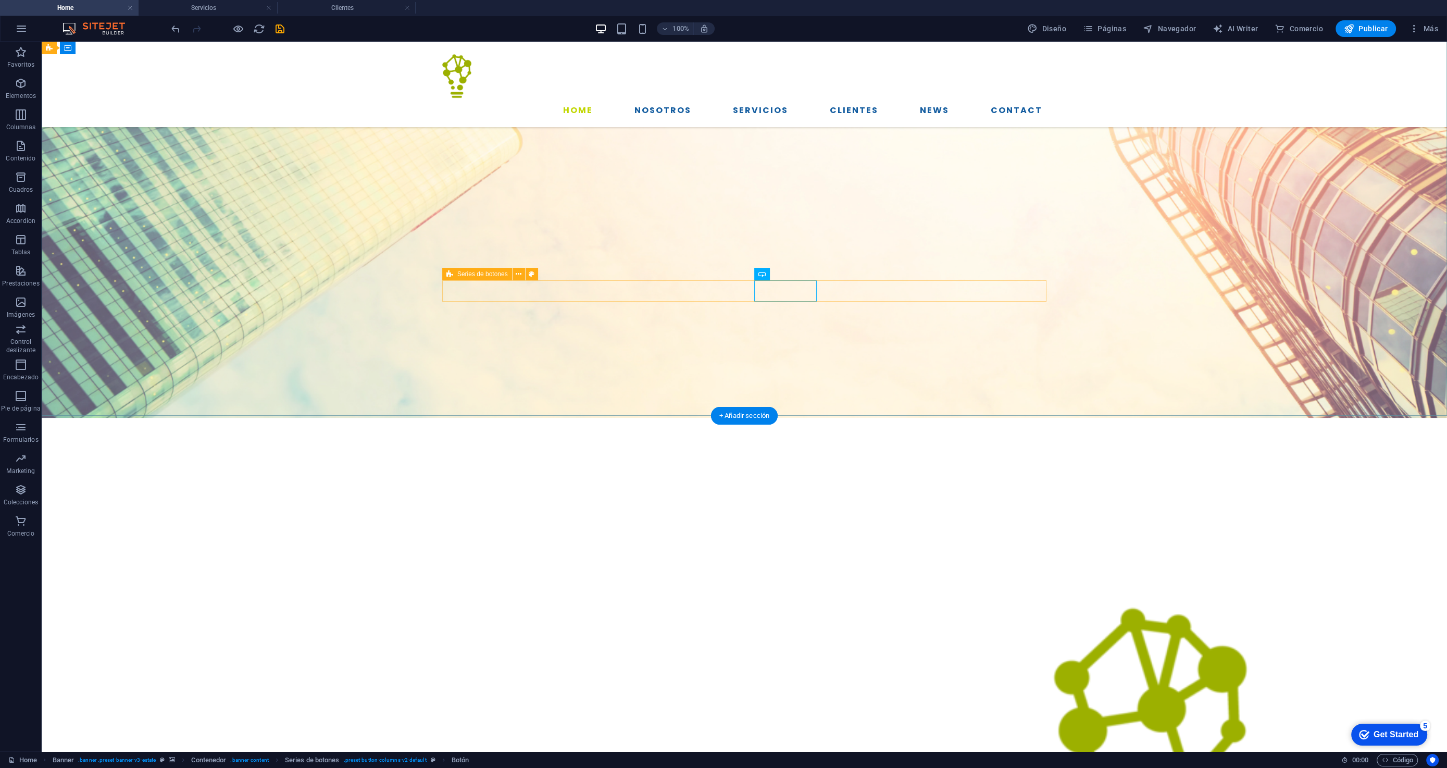
scroll to position [335, 0]
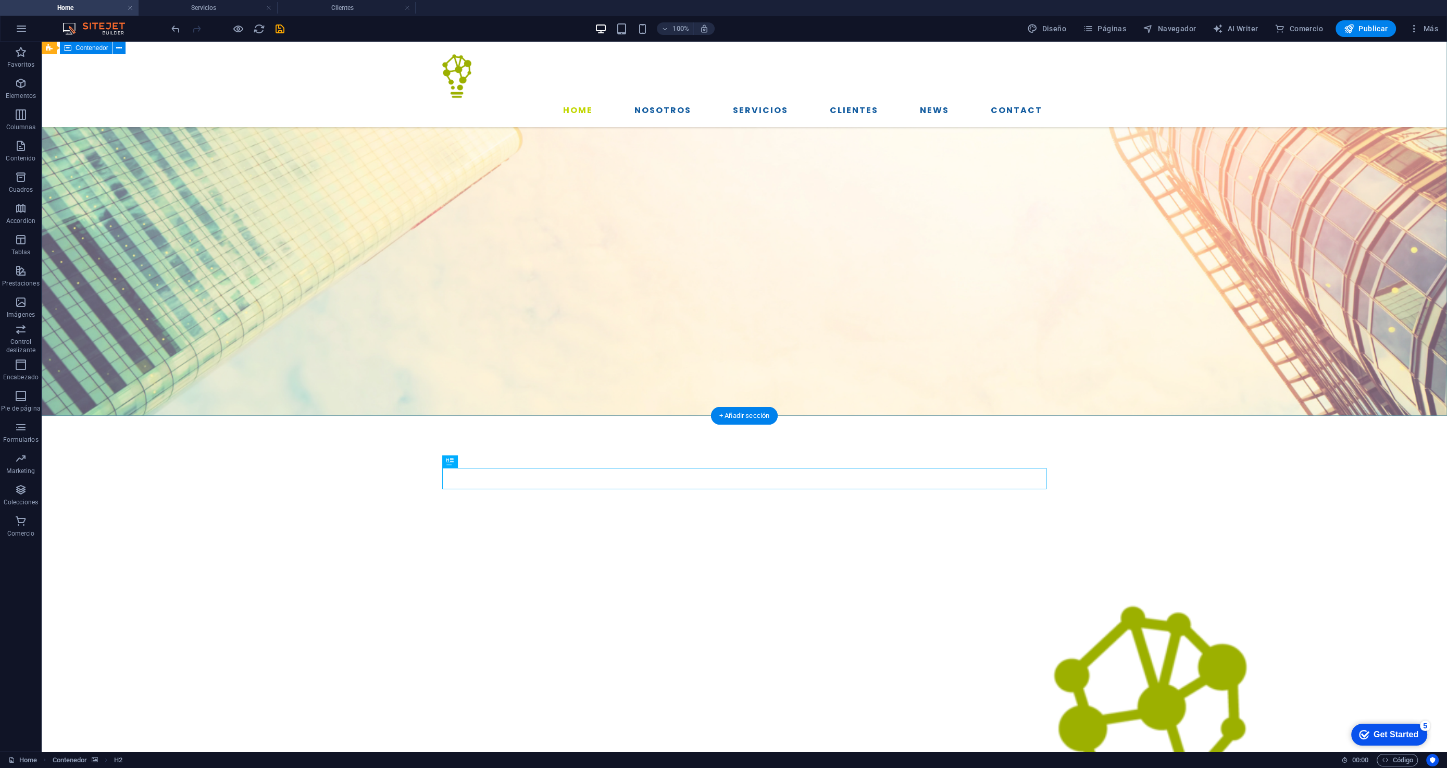
click at [761, 276] on icon at bounding box center [760, 274] width 6 height 11
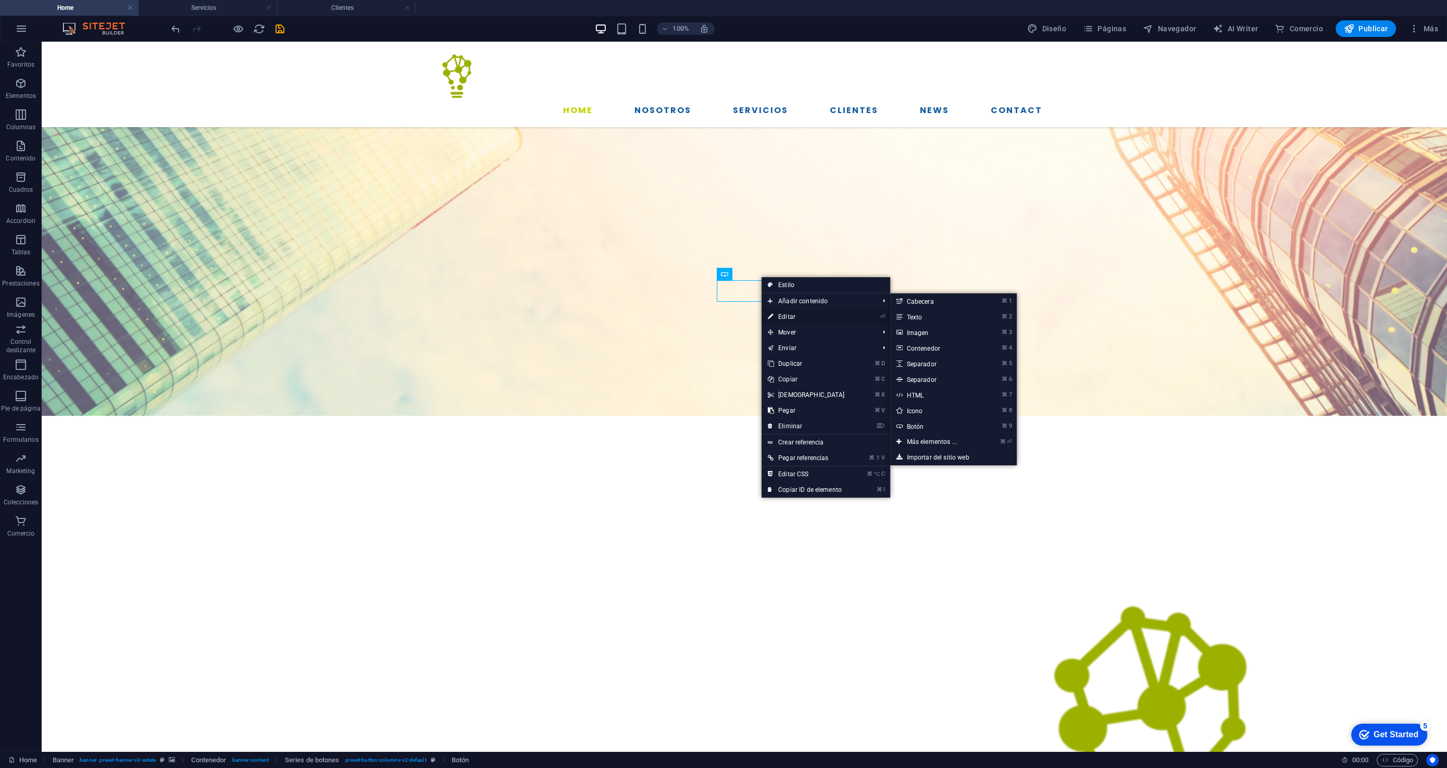
click at [787, 315] on link "⏎ Editar" at bounding box center [807, 317] width 90 height 16
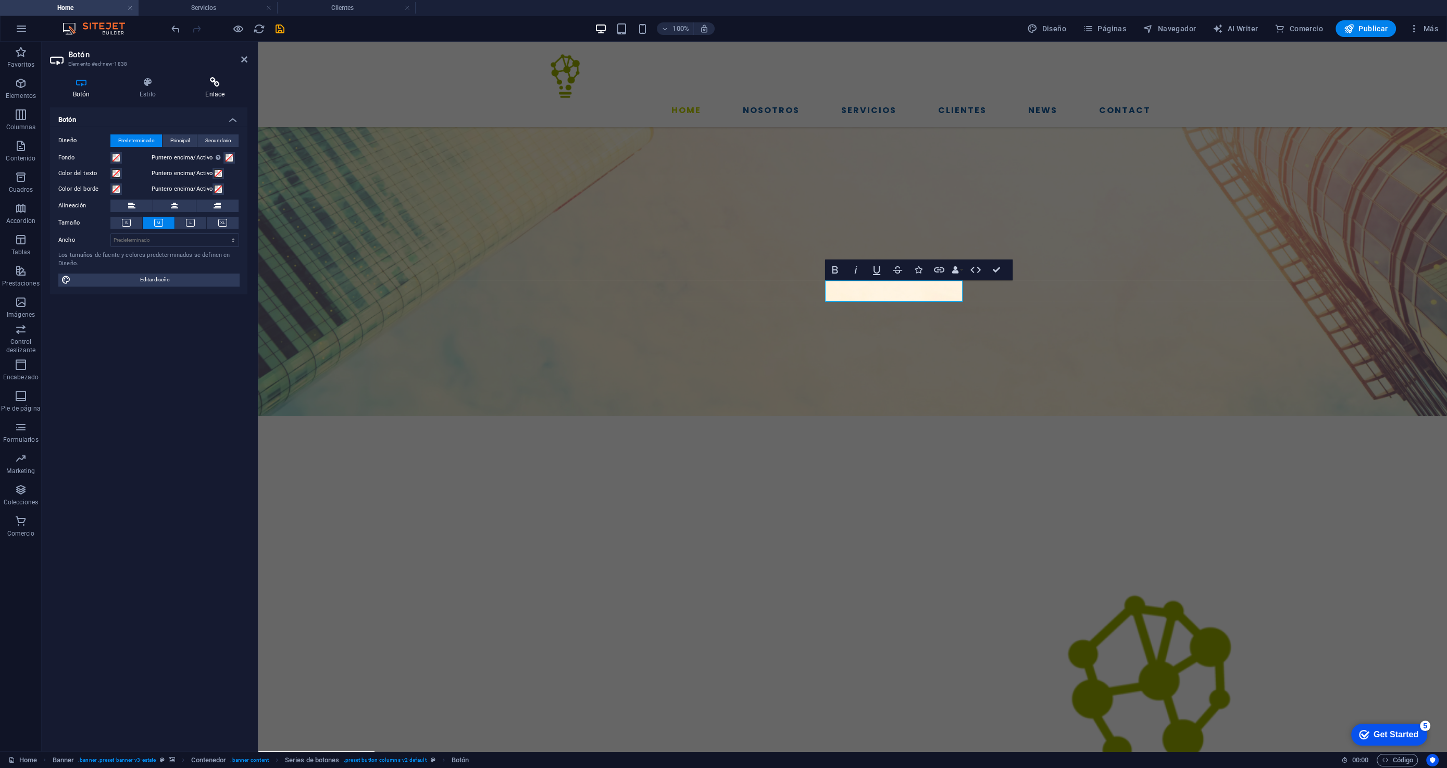
click at [220, 96] on h4 "Enlace" at bounding box center [215, 88] width 65 height 22
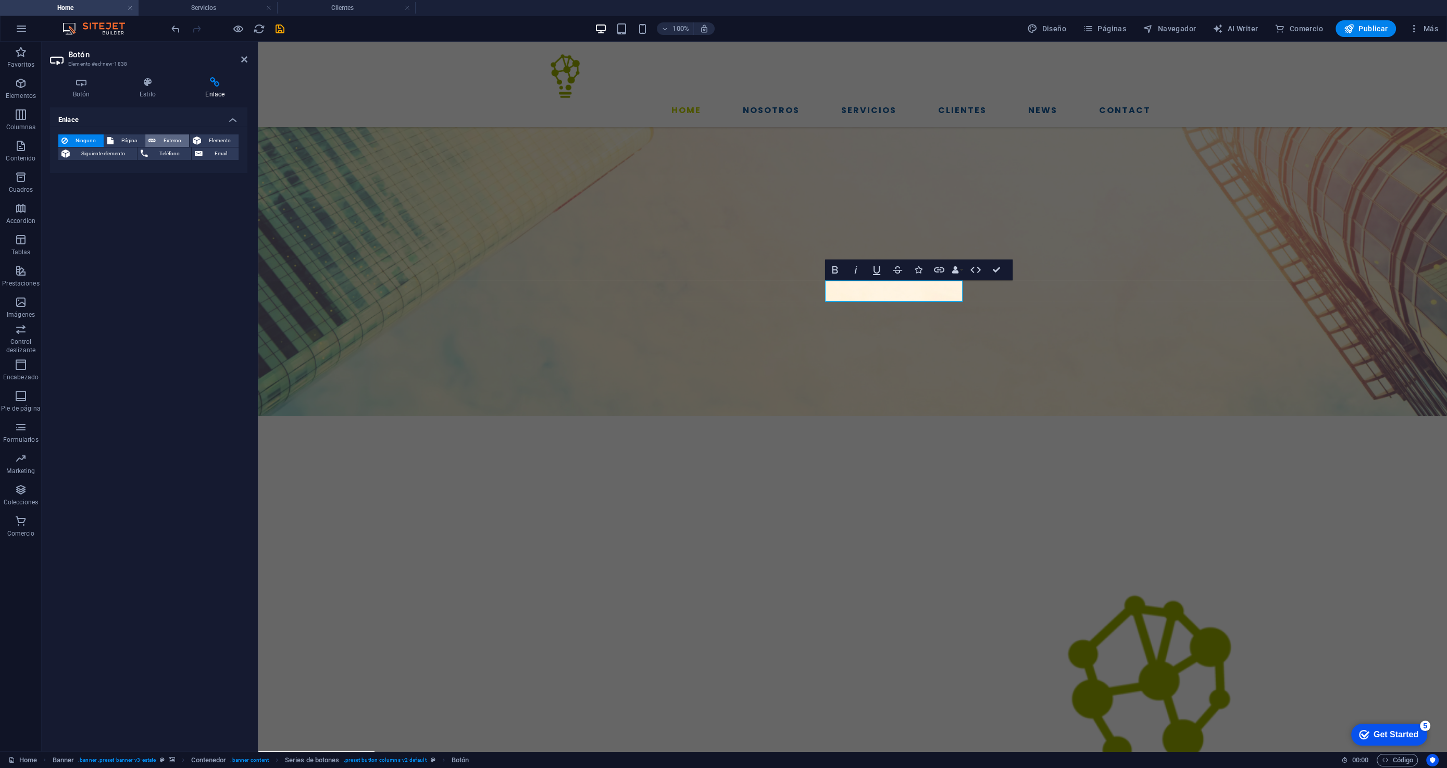
click at [157, 140] on button "Externo" at bounding box center [167, 140] width 44 height 13
select select "blank"
paste input "[URL][DOMAIN_NAME]"
type input "[URL][DOMAIN_NAME]"
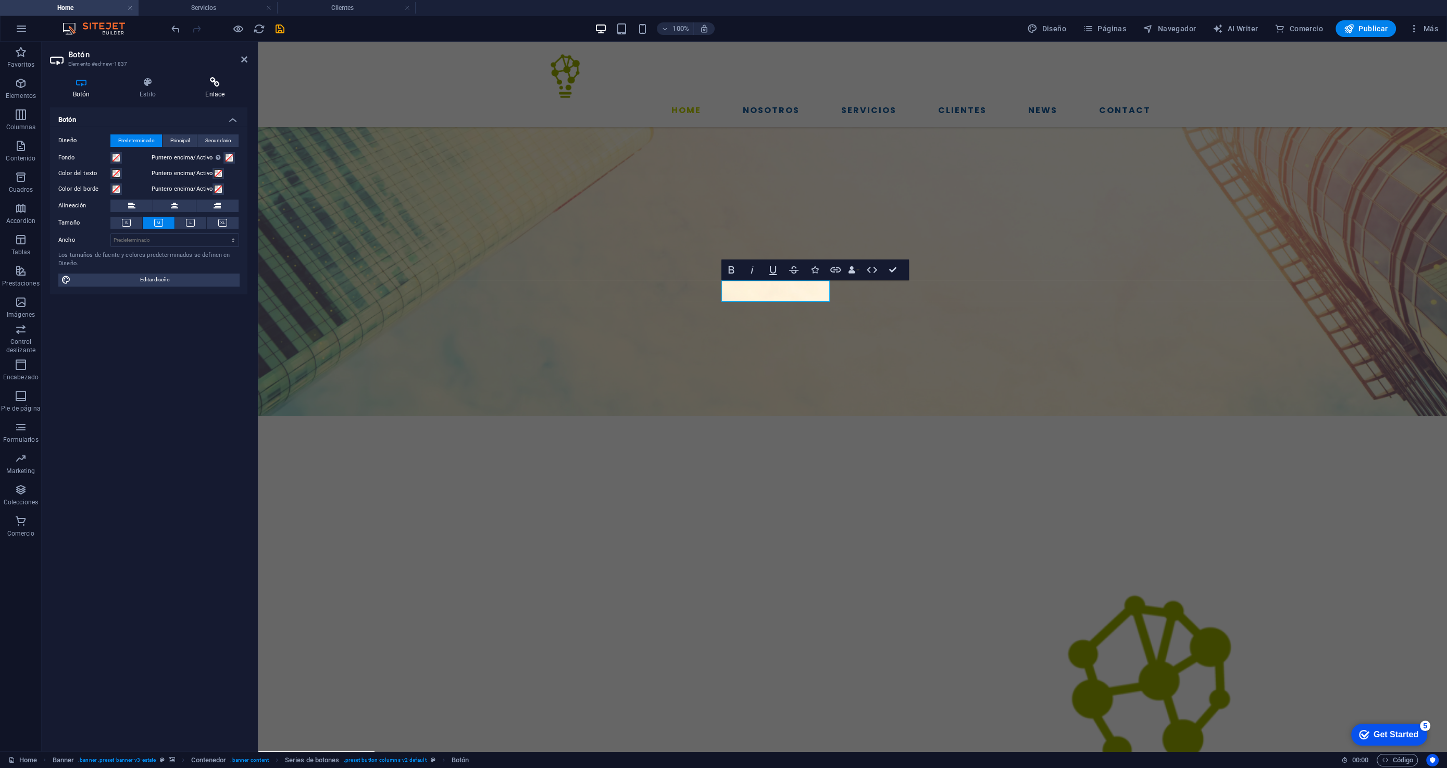
click at [210, 81] on icon at bounding box center [215, 82] width 65 height 10
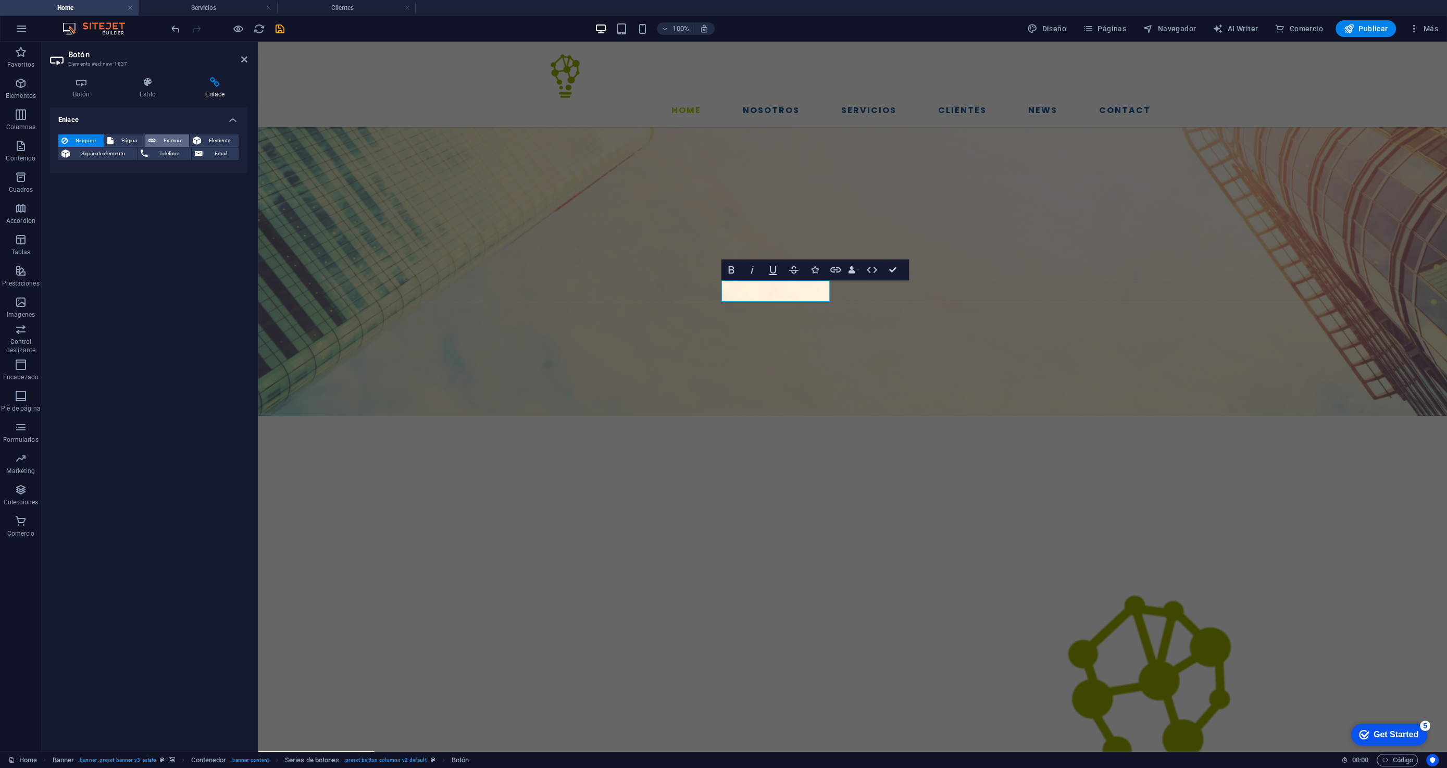
click at [163, 143] on span "Externo" at bounding box center [172, 140] width 27 height 13
select select "blank"
paste input "[URL][DOMAIN_NAME]"
type input "[URL][DOMAIN_NAME]"
click at [131, 340] on div "Enlace Ninguno Página Externo Elemento Siguiente elemento Teléfono Email Página…" at bounding box center [148, 425] width 197 height 636
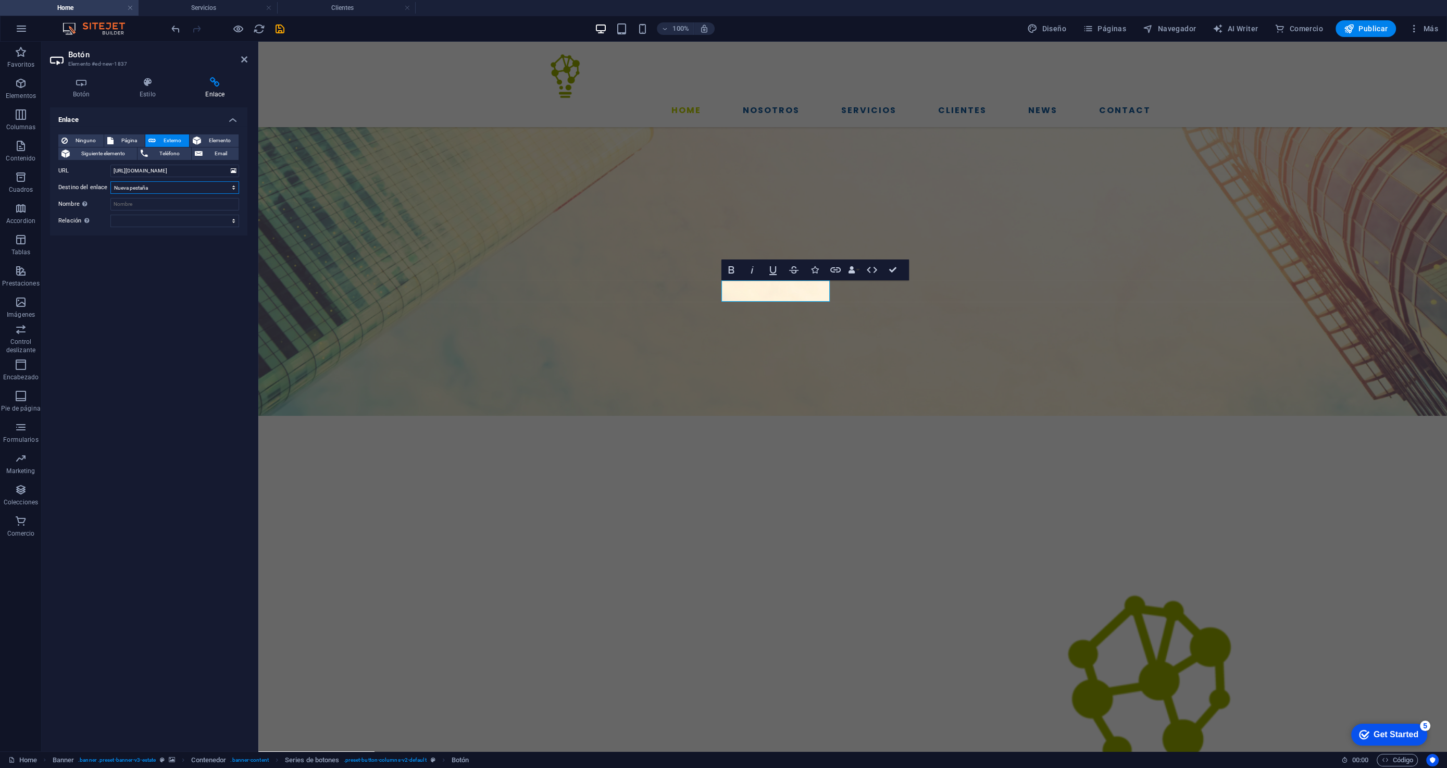
click at [163, 189] on select "Nueva pestaña Misma pestaña Superposición" at bounding box center [174, 187] width 129 height 13
click at [244, 64] on header "Botón Elemento #ed-new-1837" at bounding box center [148, 55] width 197 height 27
click at [246, 60] on icon at bounding box center [244, 59] width 6 height 8
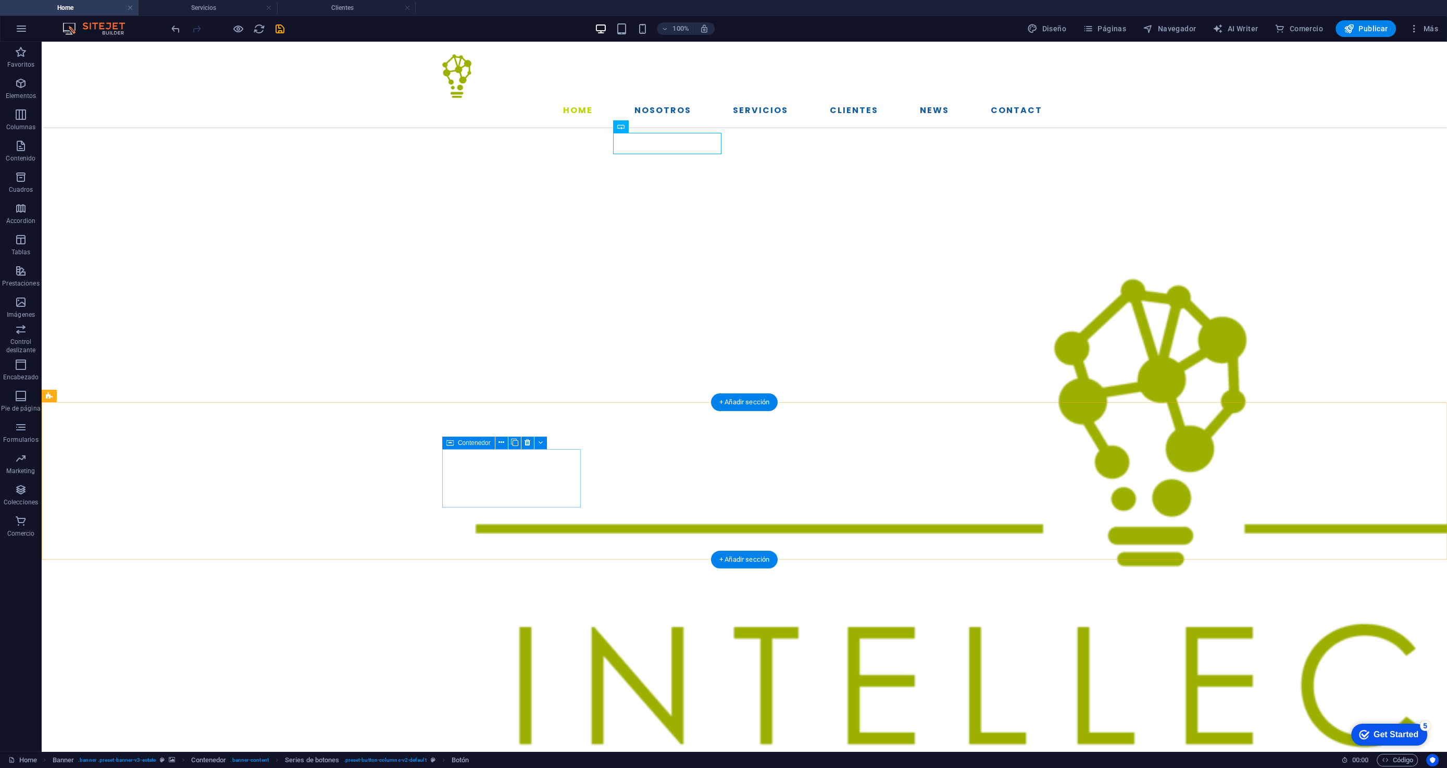
scroll to position [483, 0]
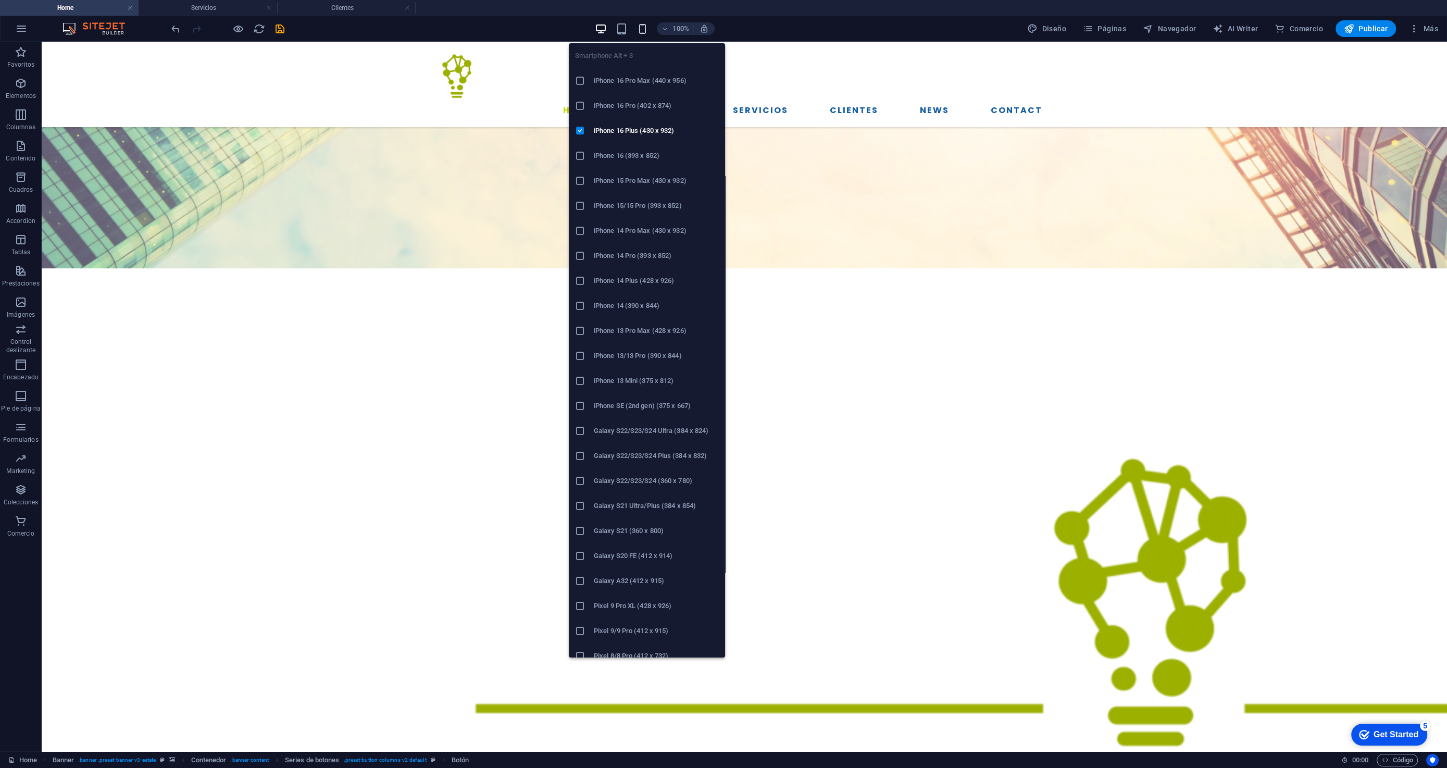
click at [646, 32] on icon "button" at bounding box center [643, 29] width 12 height 12
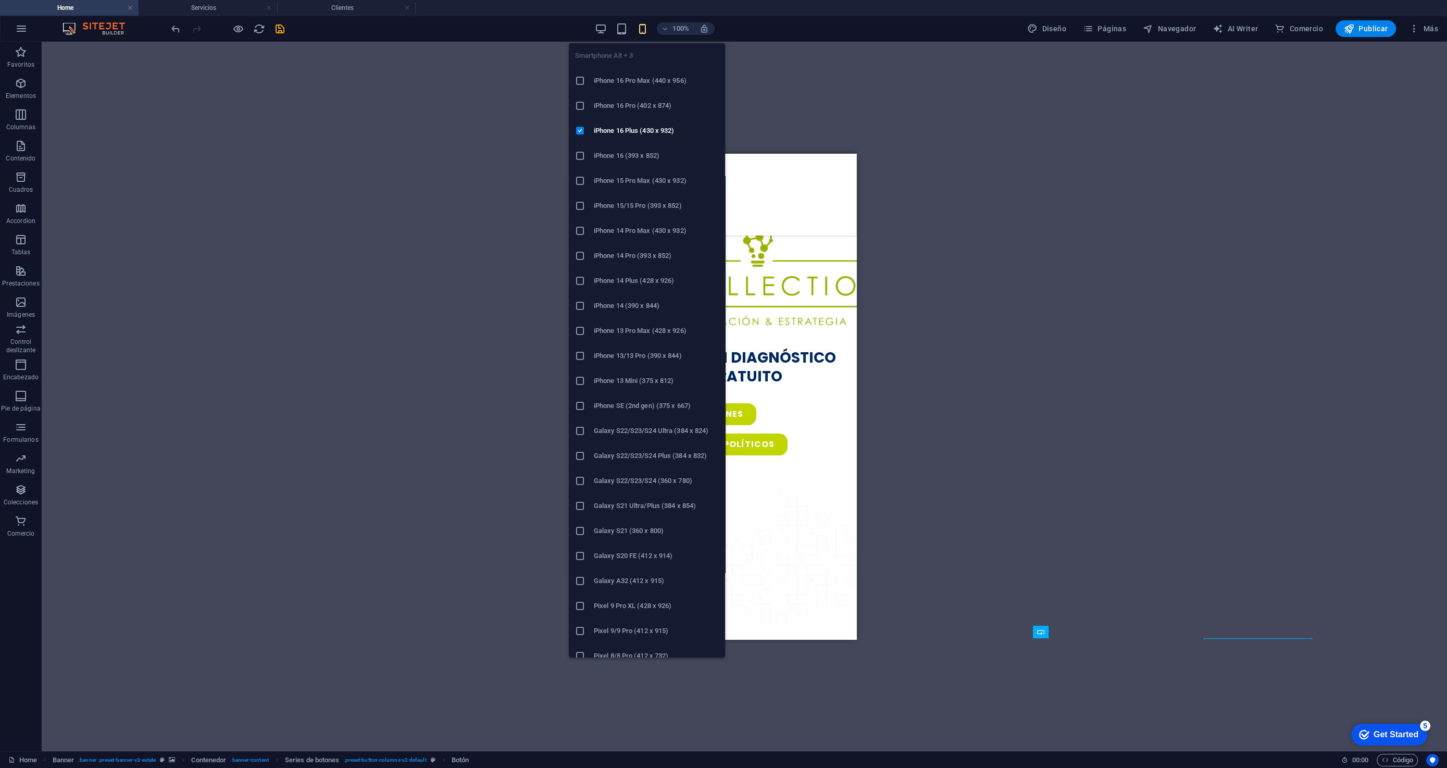
scroll to position [90, 0]
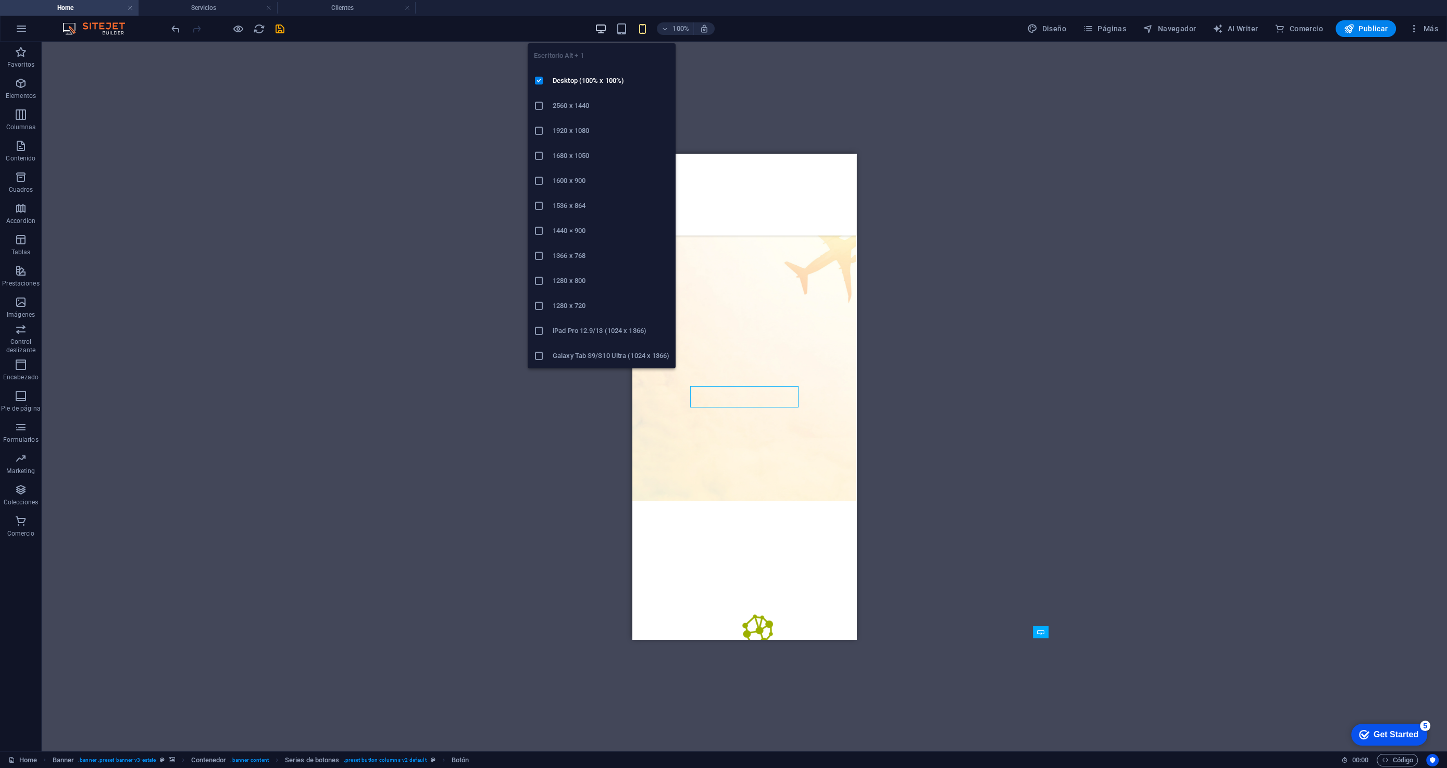
click at [601, 32] on icon "button" at bounding box center [601, 29] width 12 height 12
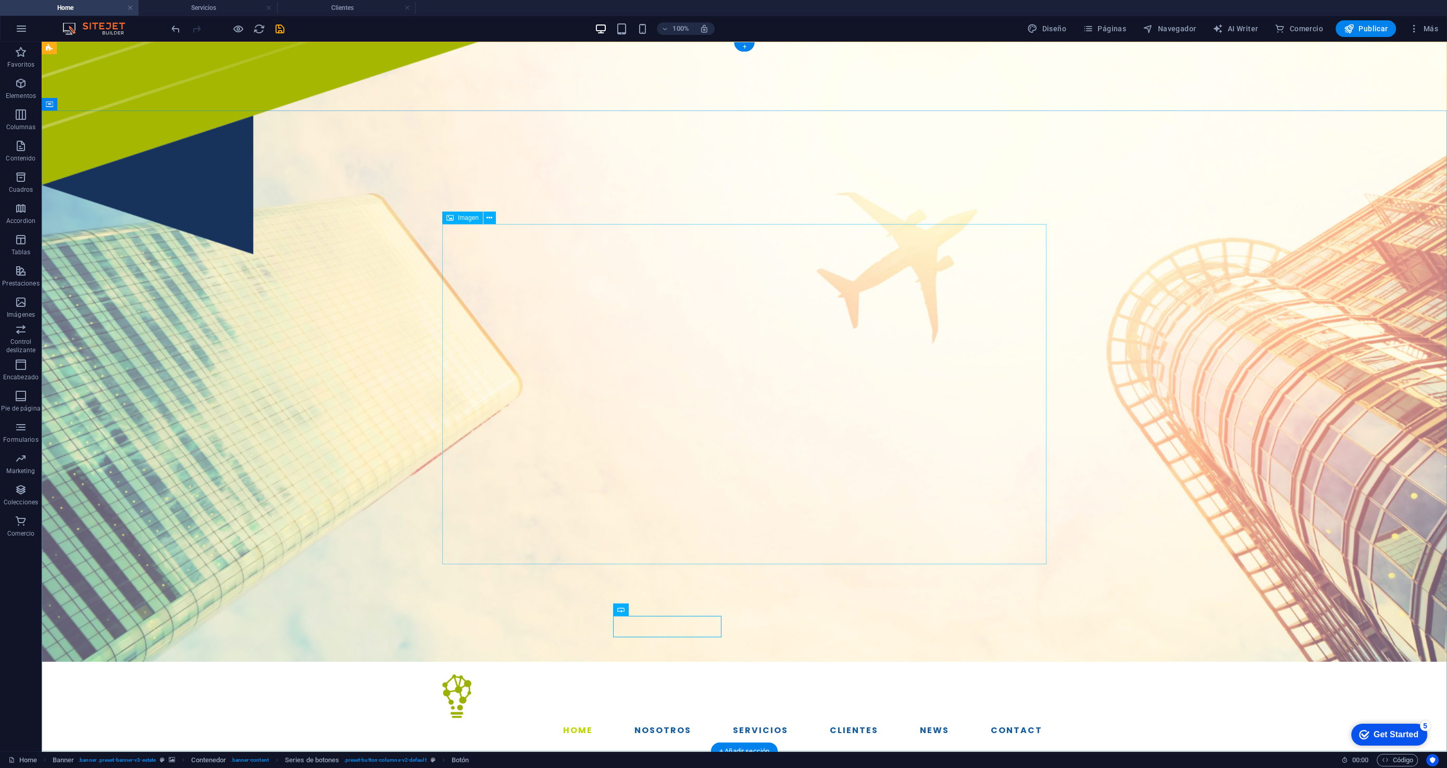
scroll to position [0, 0]
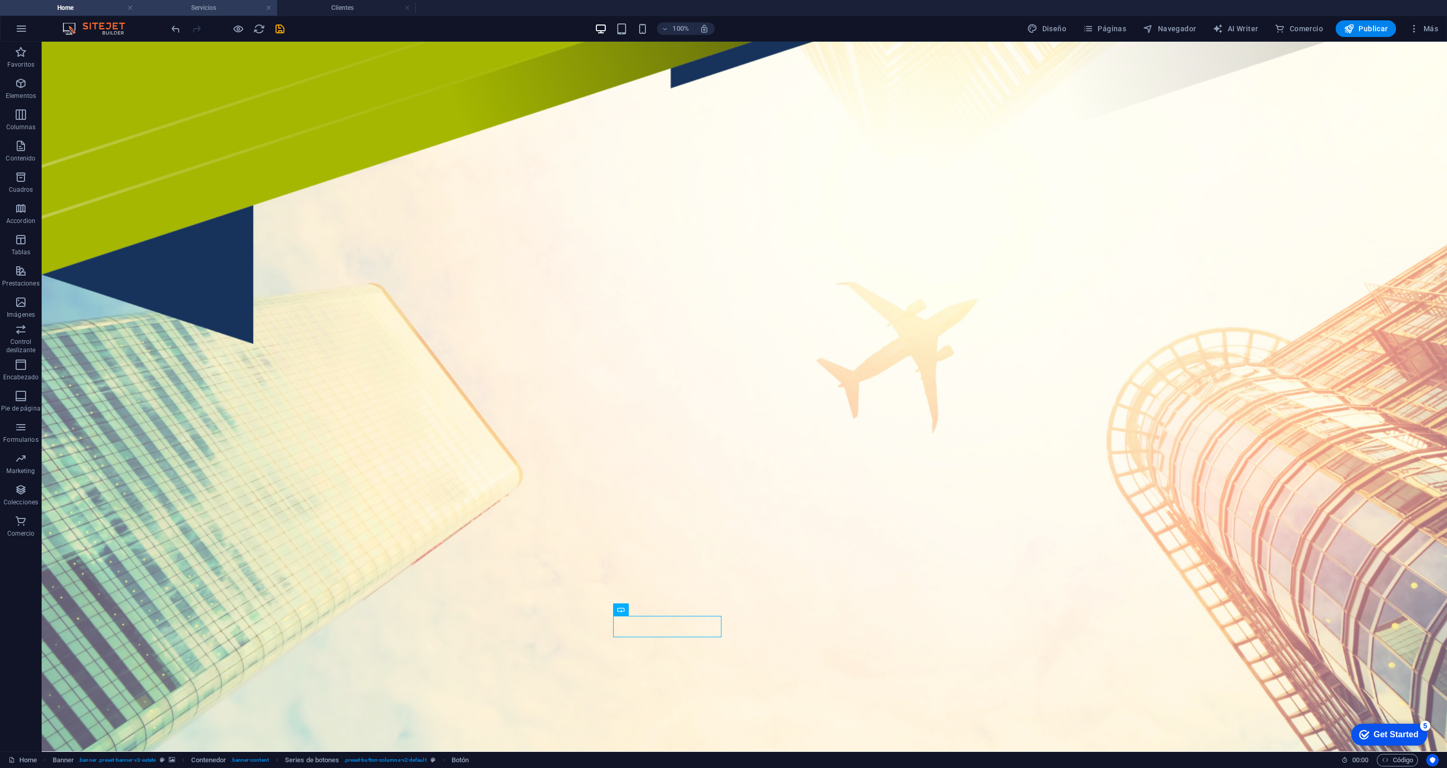
click at [225, 8] on h4 "Servicios" at bounding box center [208, 7] width 139 height 11
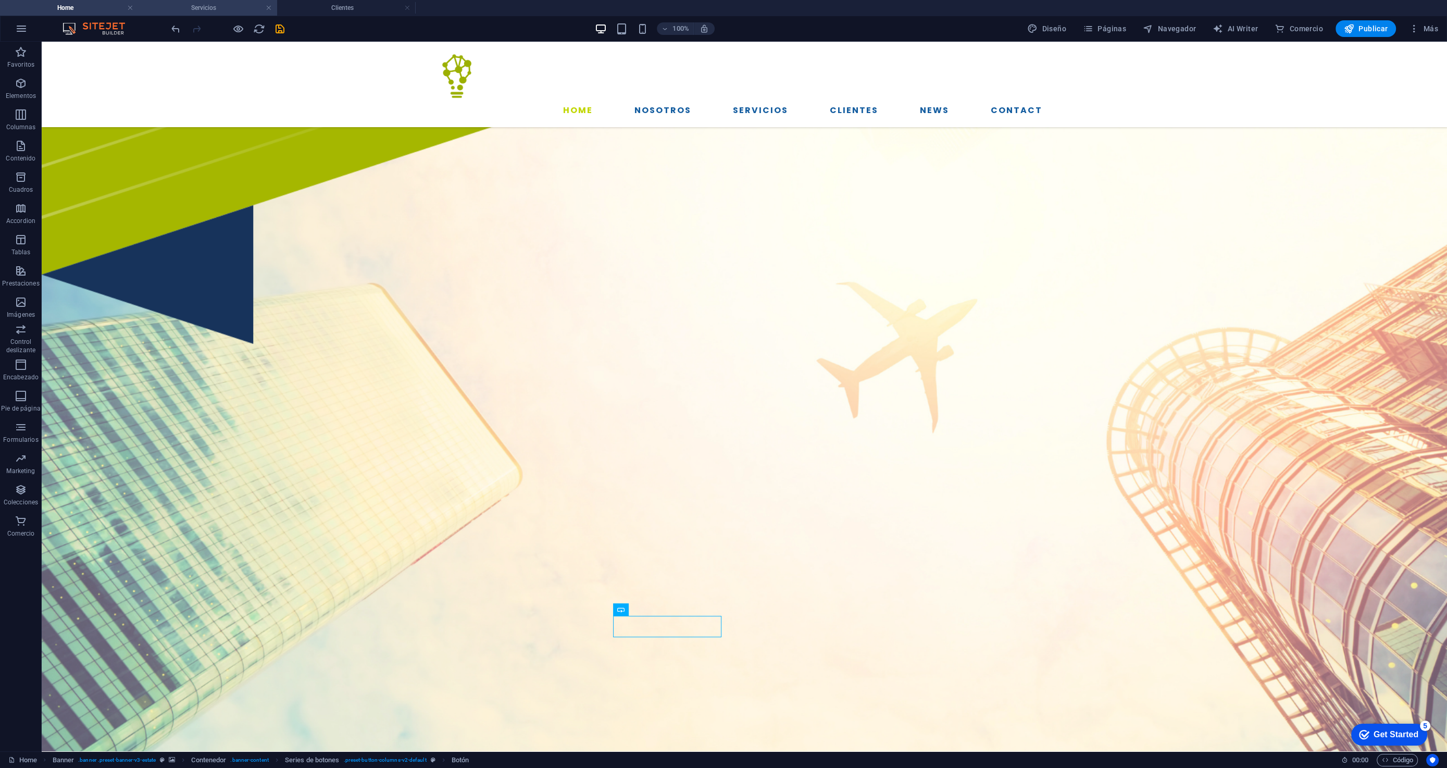
scroll to position [1550, 0]
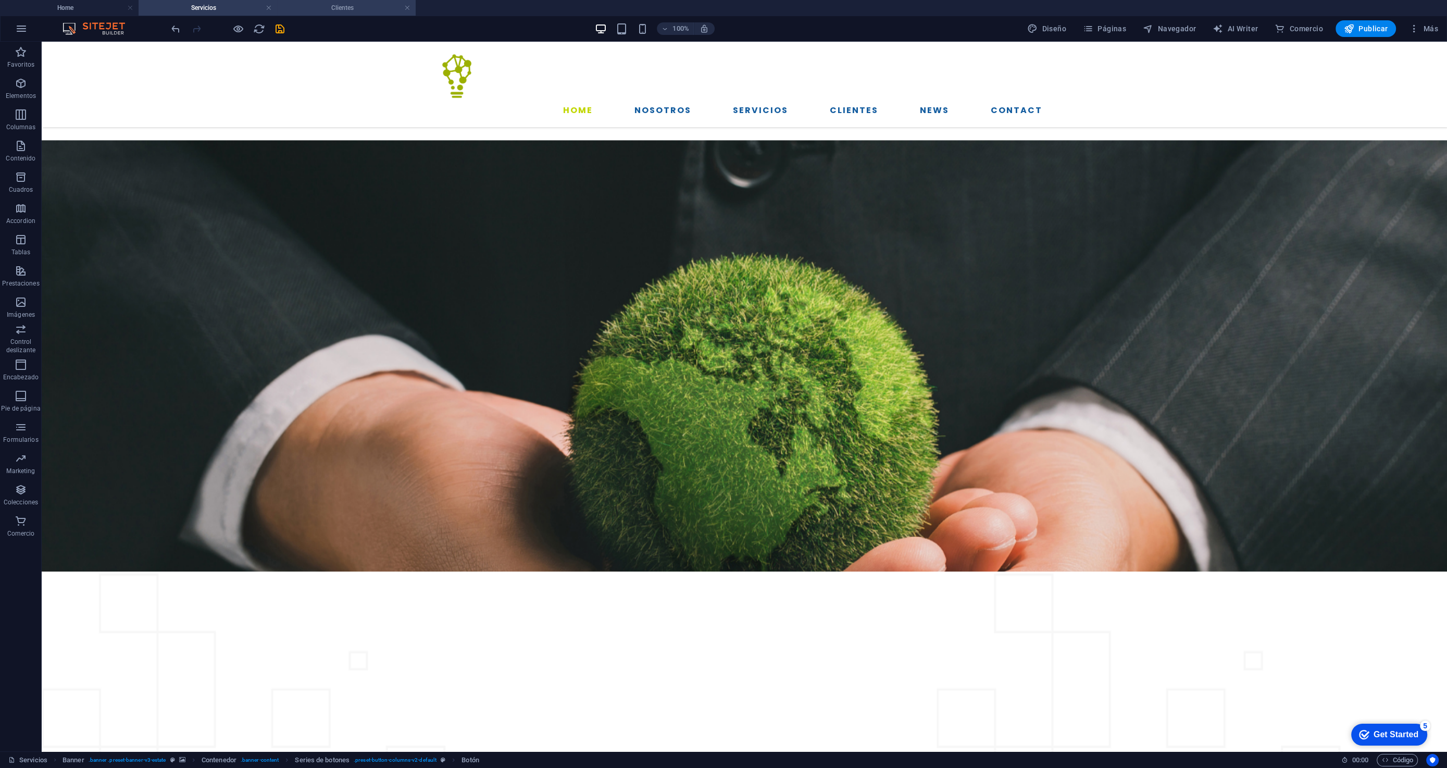
click at [330, 11] on h4 "Clientes" at bounding box center [346, 7] width 139 height 11
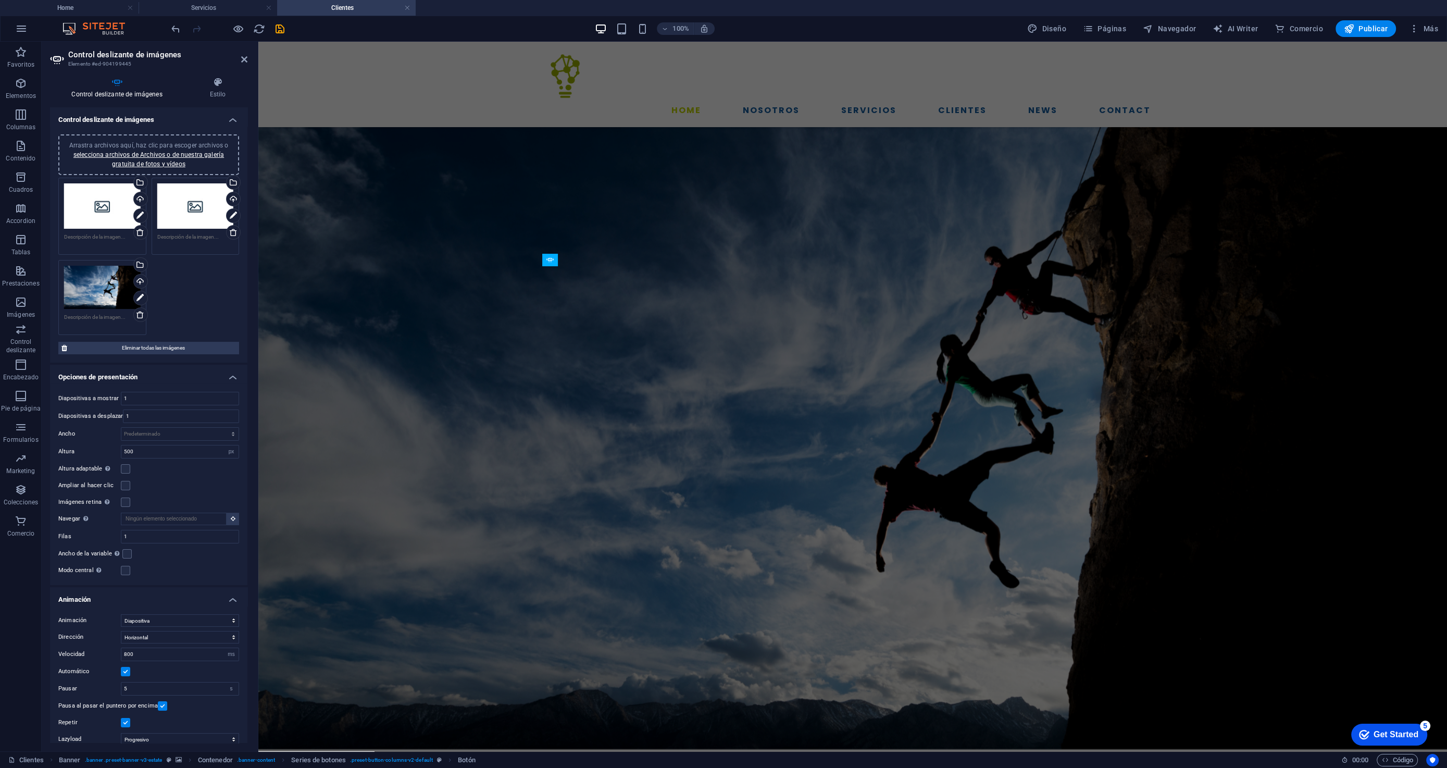
scroll to position [442, 0]
